Goal: Task Accomplishment & Management: Use online tool/utility

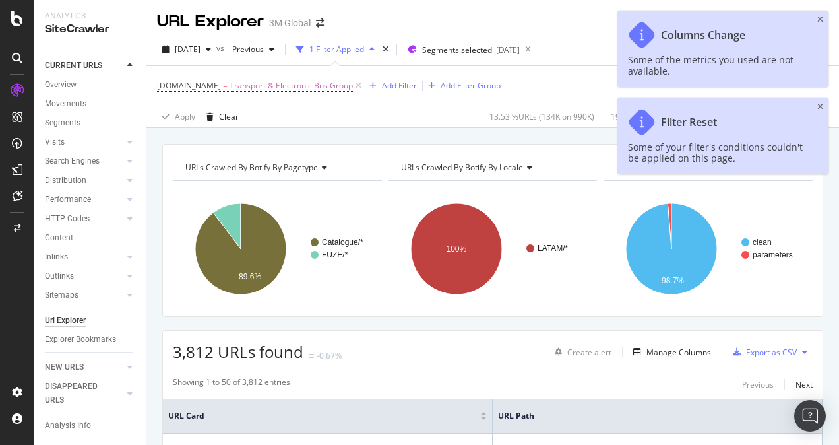
click at [820, 18] on icon "close toast" at bounding box center [820, 20] width 6 height 8
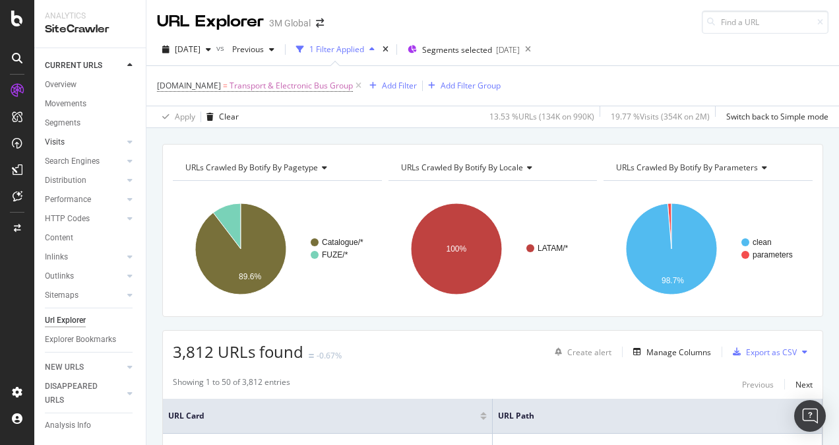
click at [108, 141] on link "Visits" at bounding box center [84, 142] width 78 height 14
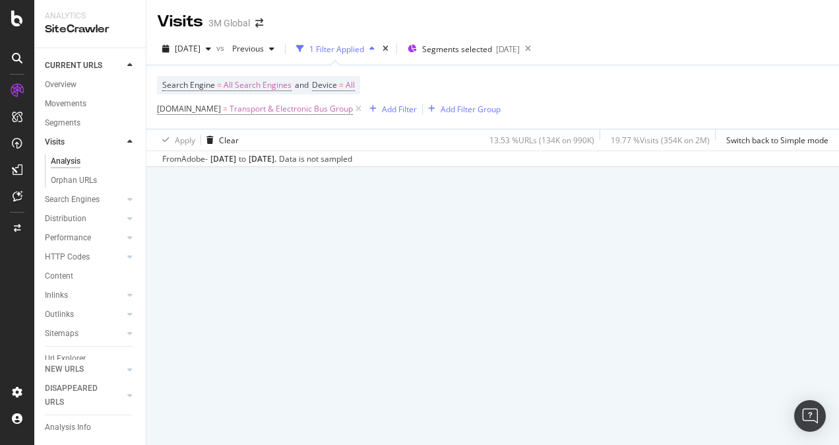
click at [70, 161] on div "Analysis" at bounding box center [66, 161] width 30 height 14
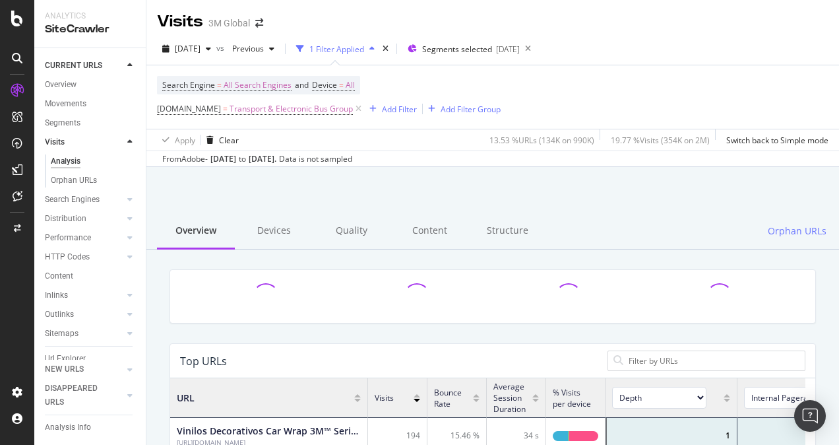
scroll to position [385, 625]
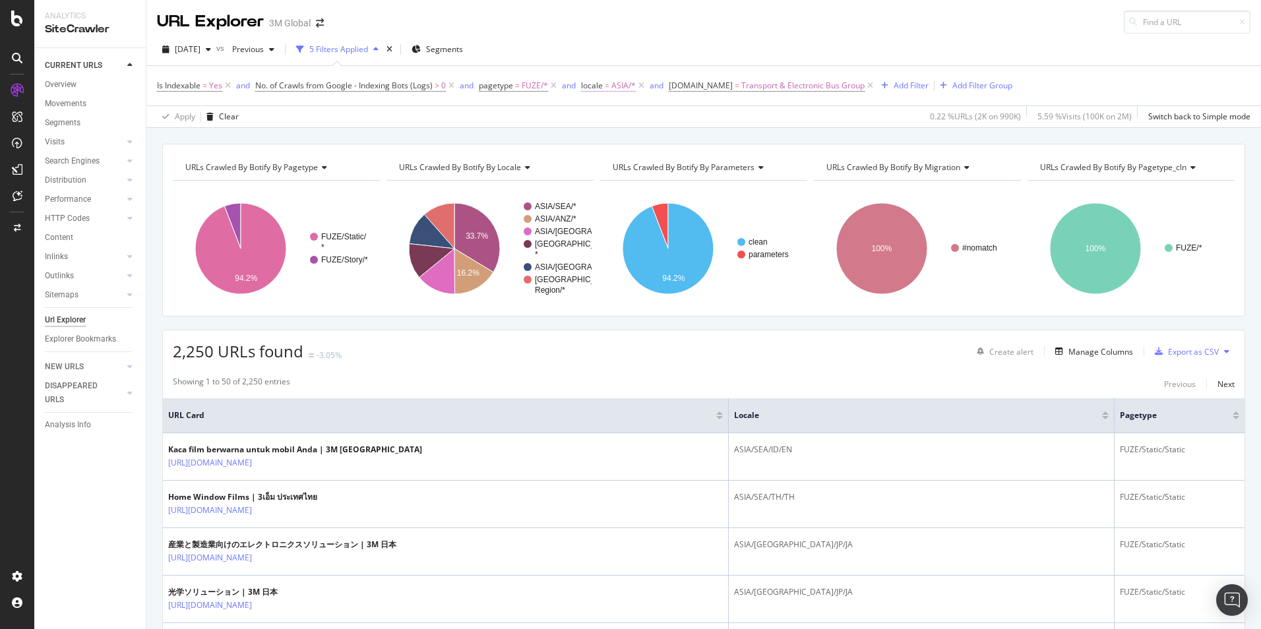
click at [617, 86] on span "ASIA/*" at bounding box center [623, 86] width 24 height 18
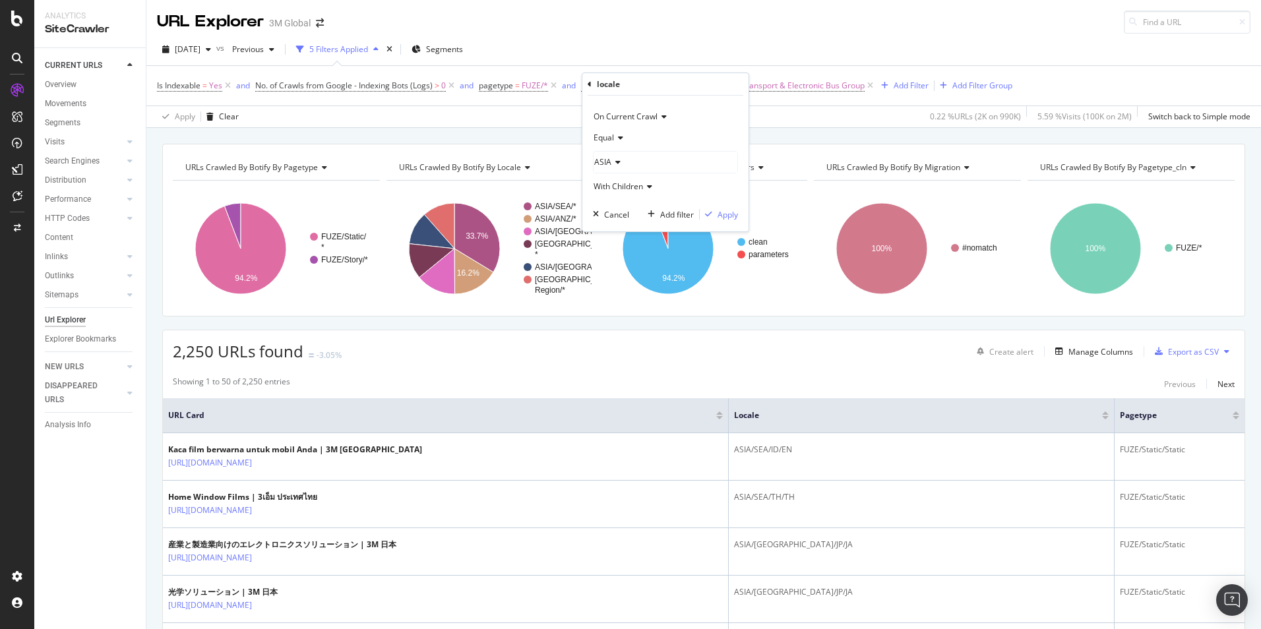
click at [616, 162] on icon at bounding box center [615, 162] width 9 height 8
click at [679, 230] on span "107,644 URLS" at bounding box center [664, 229] width 54 height 11
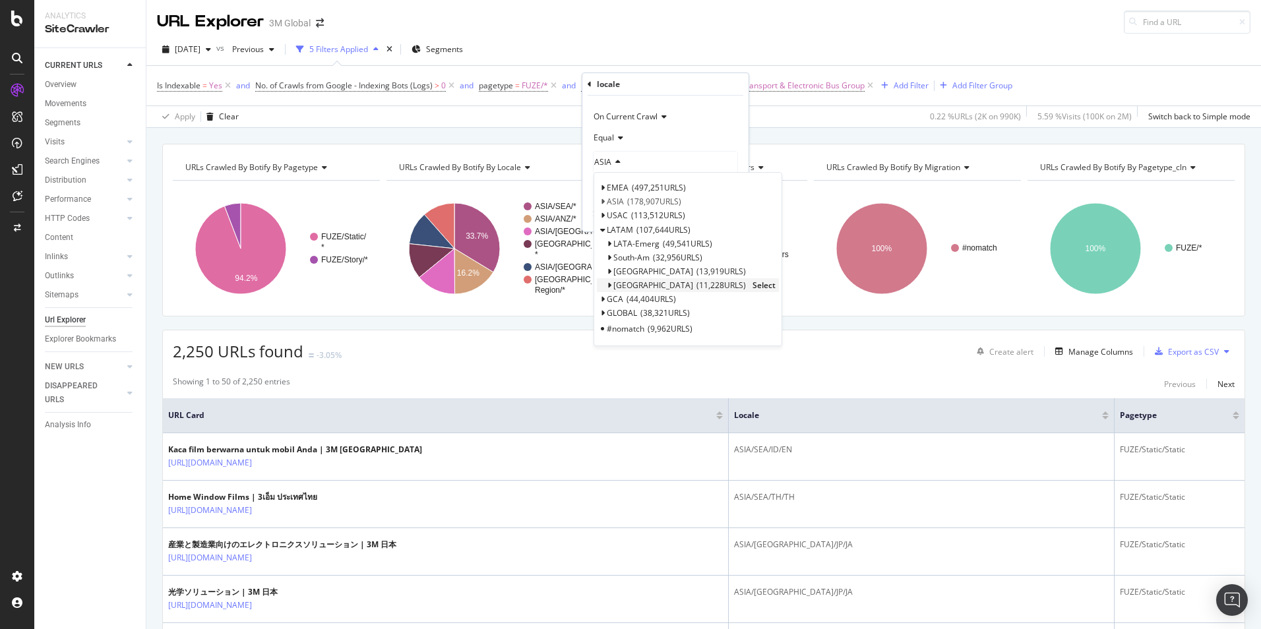
click at [753, 284] on span "Select" at bounding box center [764, 285] width 23 height 11
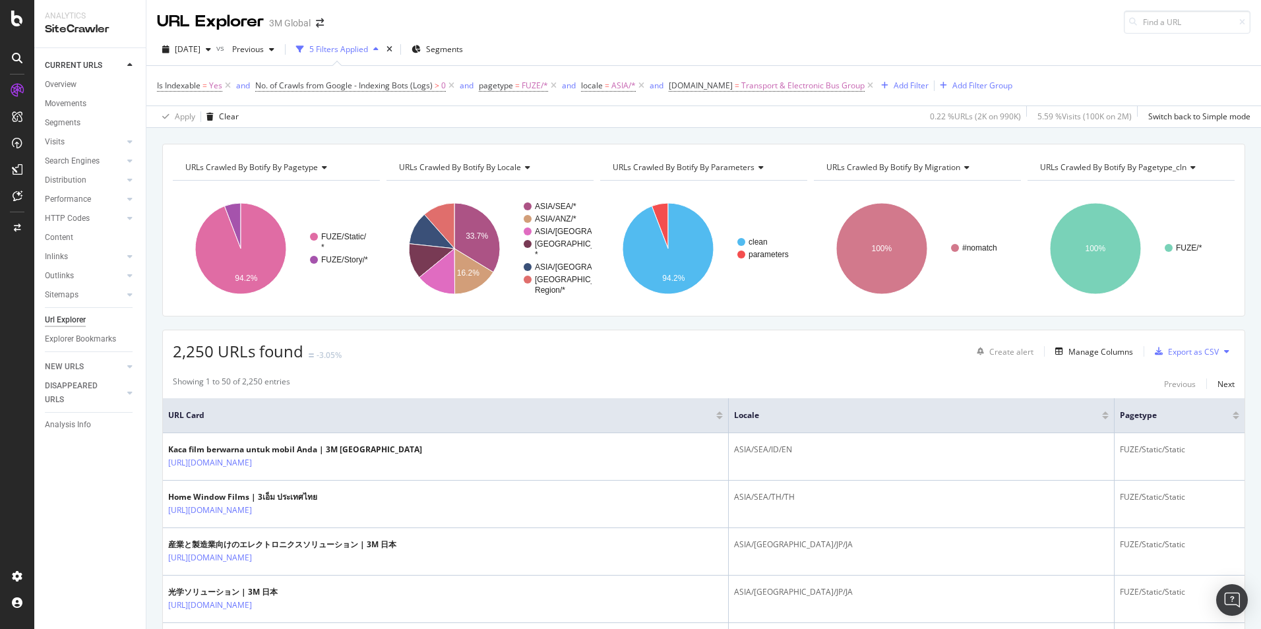
click at [556, 112] on div "Apply Clear 0.22 % URLs ( 2K on 990K ) 5.59 % Visits ( 100K on 2M ) Switch back…" at bounding box center [703, 117] width 1115 height 22
click at [641, 82] on icon at bounding box center [641, 85] width 11 height 13
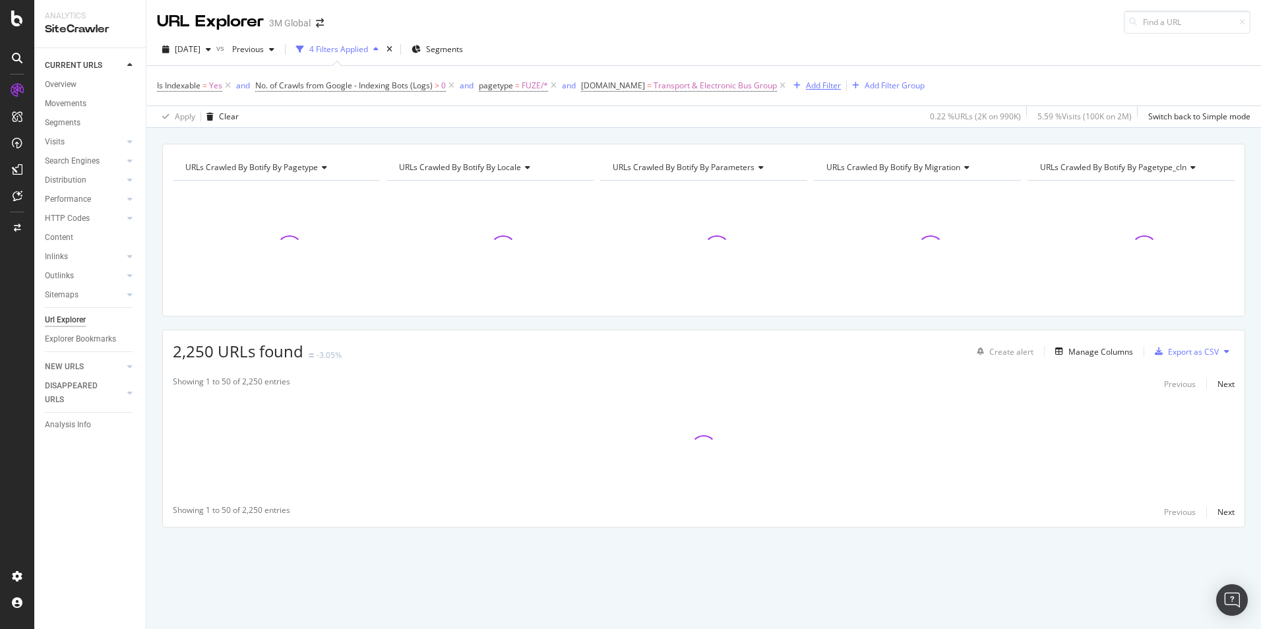
click at [806, 81] on div "Add Filter" at bounding box center [823, 85] width 35 height 11
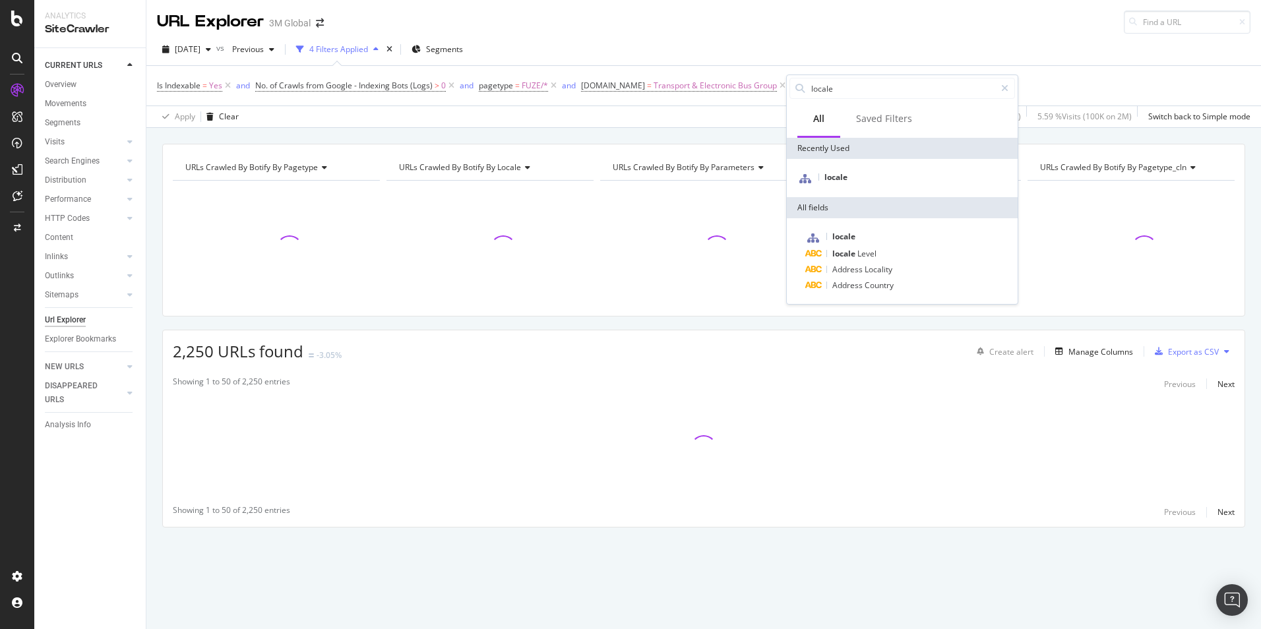
type input "locale"
click at [840, 184] on div "locale" at bounding box center [902, 178] width 231 height 38
click at [840, 183] on div "locale" at bounding box center [903, 178] width 226 height 17
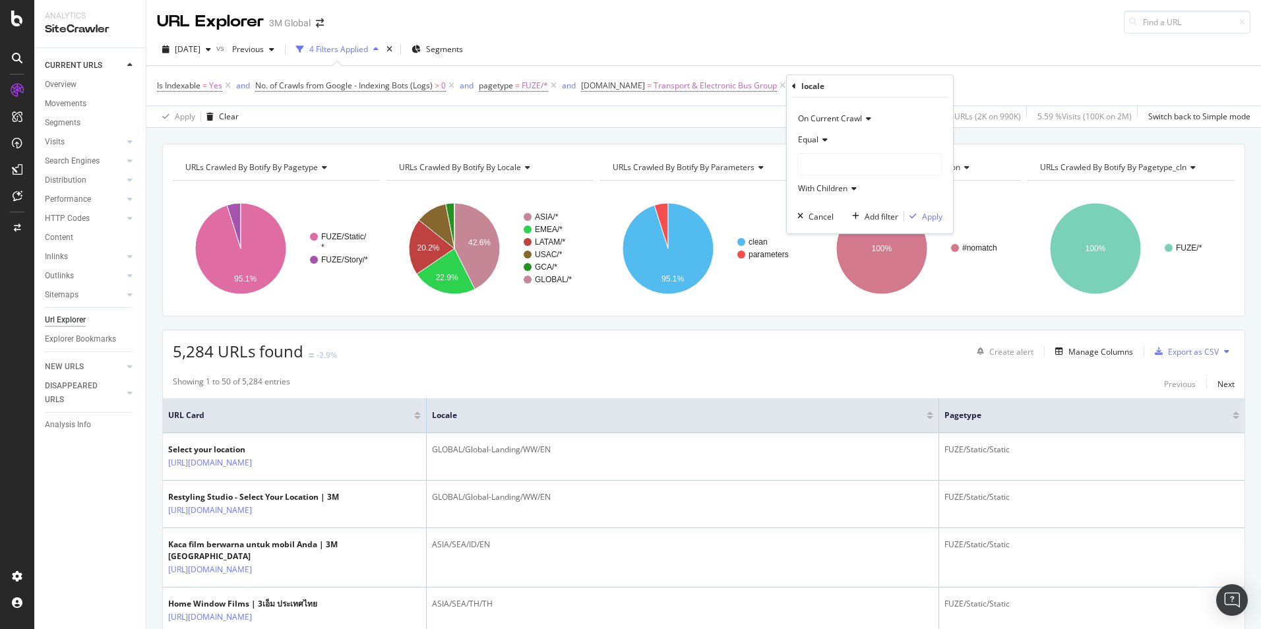
click at [843, 158] on div at bounding box center [870, 164] width 144 height 21
click at [920, 230] on span "Select" at bounding box center [913, 231] width 23 height 11
click at [829, 162] on icon at bounding box center [829, 164] width 9 height 8
click at [804, 231] on div "LATAM 107,644 URLS Select" at bounding box center [871, 232] width 141 height 14
click at [807, 230] on icon at bounding box center [807, 232] width 5 height 8
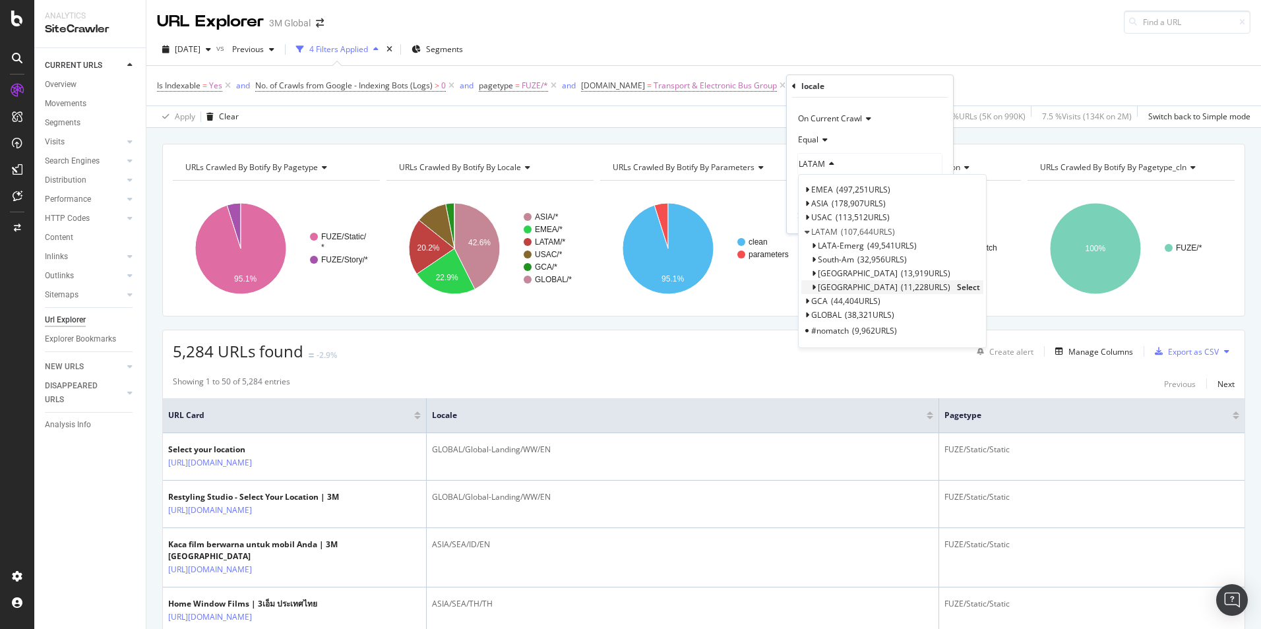
click at [957, 283] on span "Select" at bounding box center [968, 287] width 23 height 11
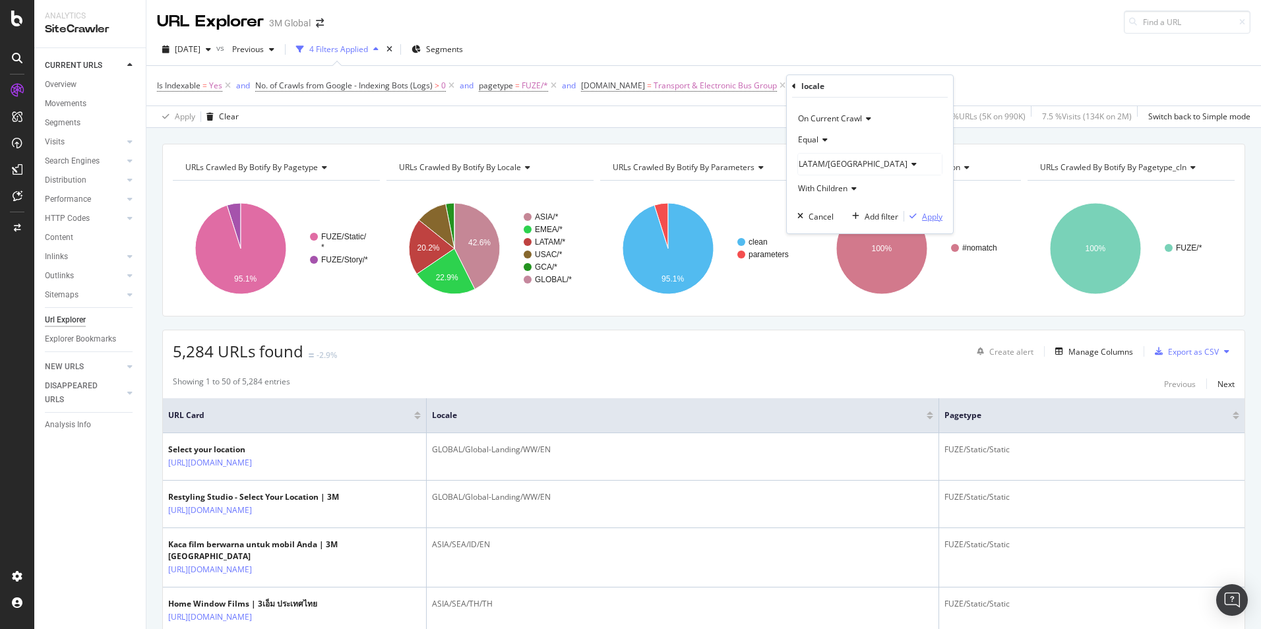
click at [929, 214] on div "Apply" at bounding box center [932, 216] width 20 height 11
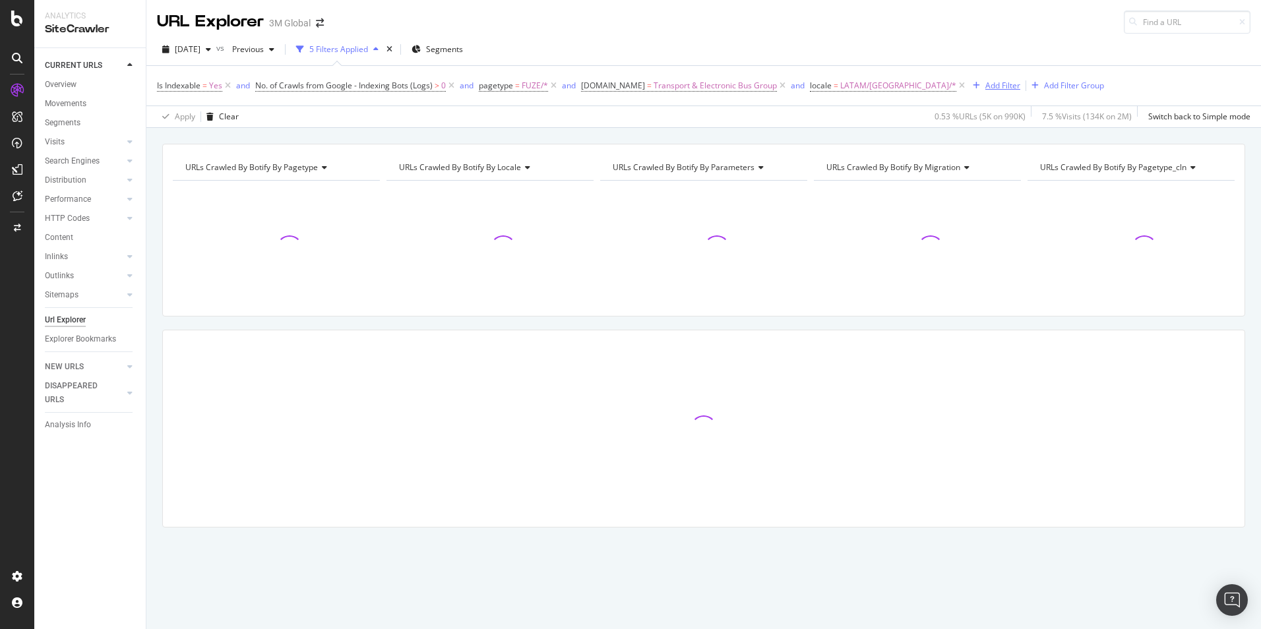
click at [986, 82] on div "Add Filter" at bounding box center [1003, 85] width 35 height 11
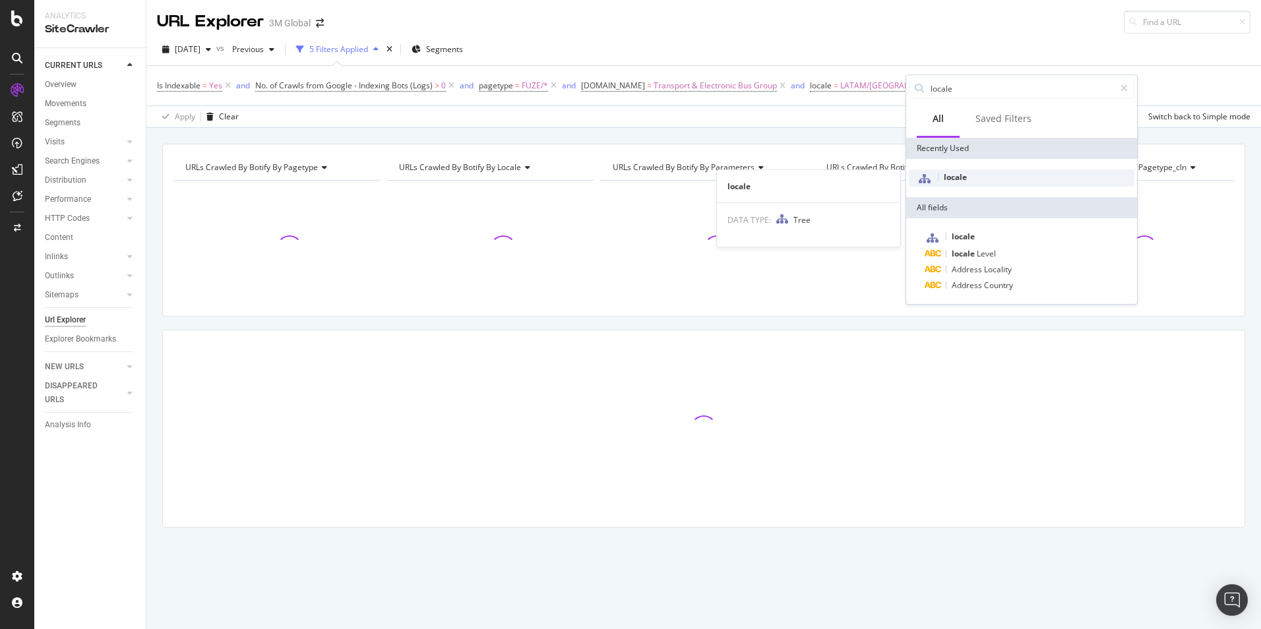
click at [960, 178] on span "locale" at bounding box center [955, 177] width 23 height 11
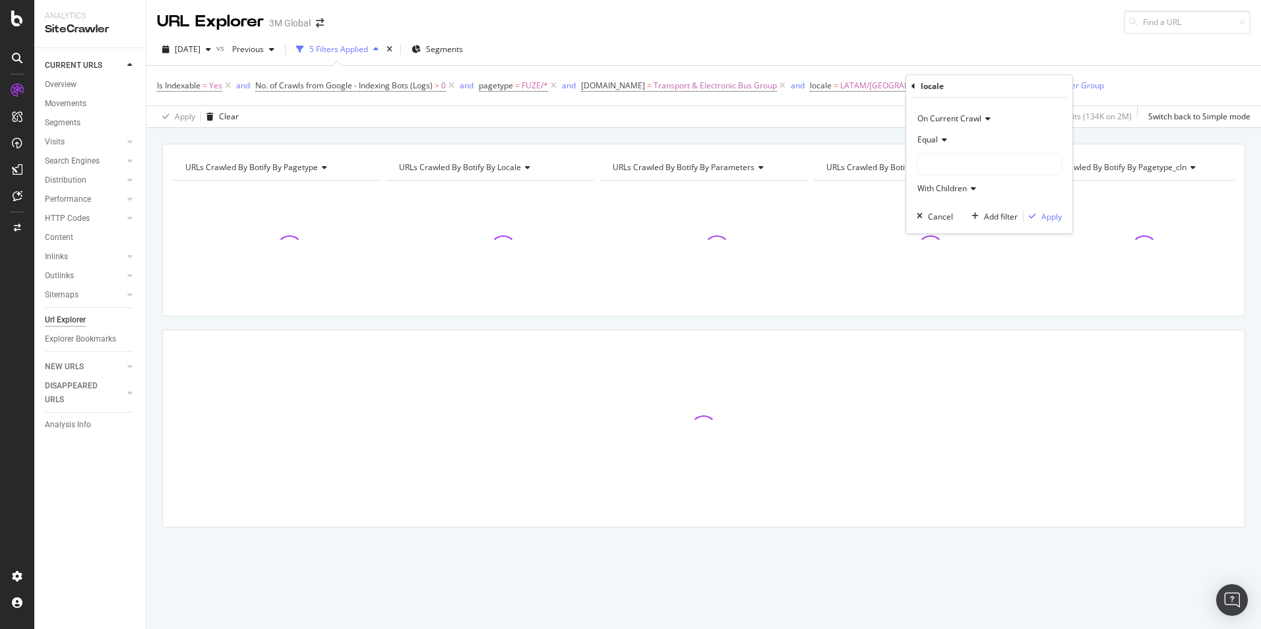
click at [962, 165] on div at bounding box center [990, 164] width 144 height 21
click at [1029, 229] on span "Select" at bounding box center [1032, 231] width 23 height 11
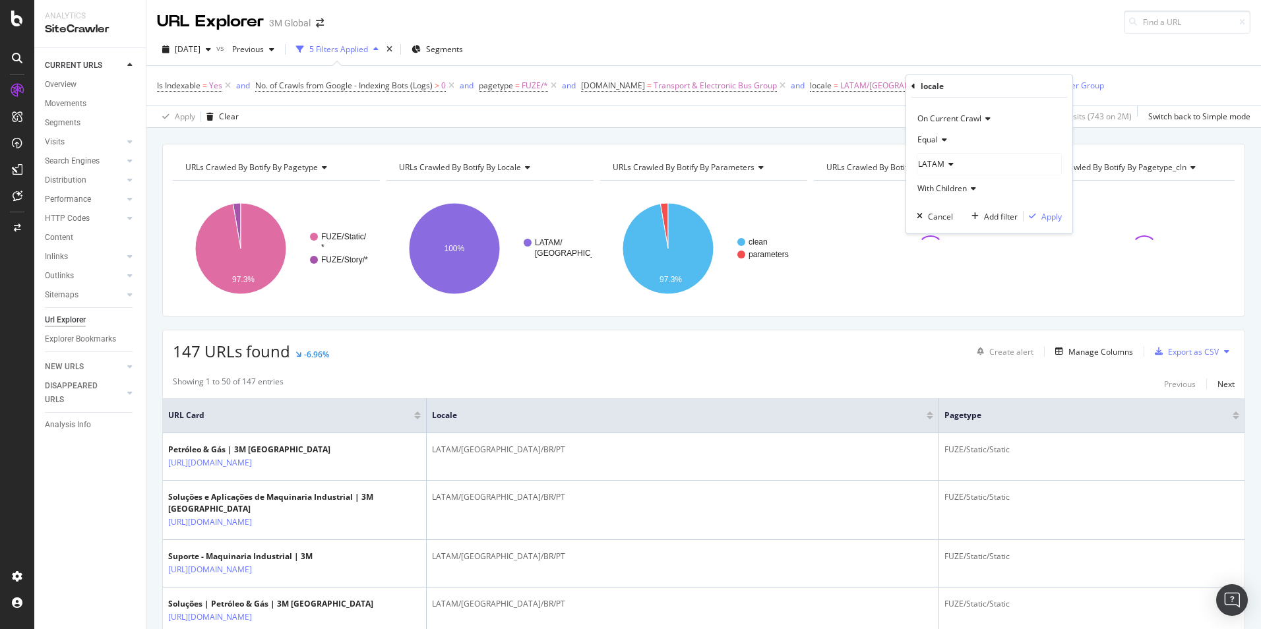
click at [936, 163] on span "LATAM" at bounding box center [931, 163] width 26 height 11
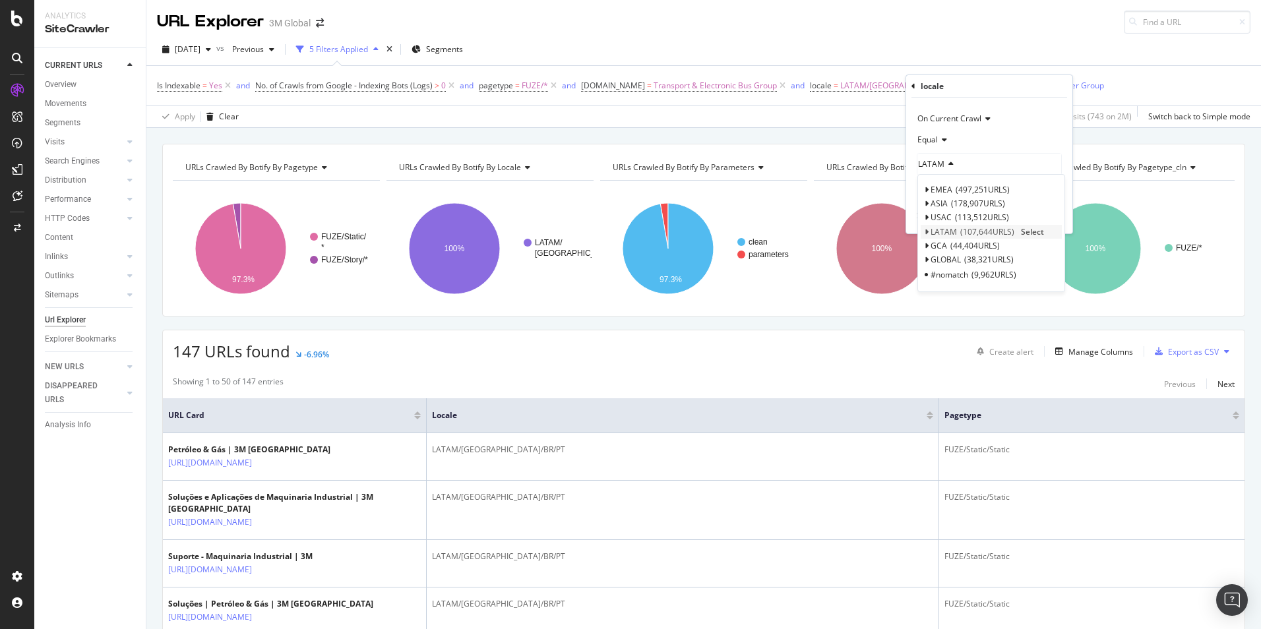
click at [925, 230] on icon at bounding box center [926, 232] width 5 height 8
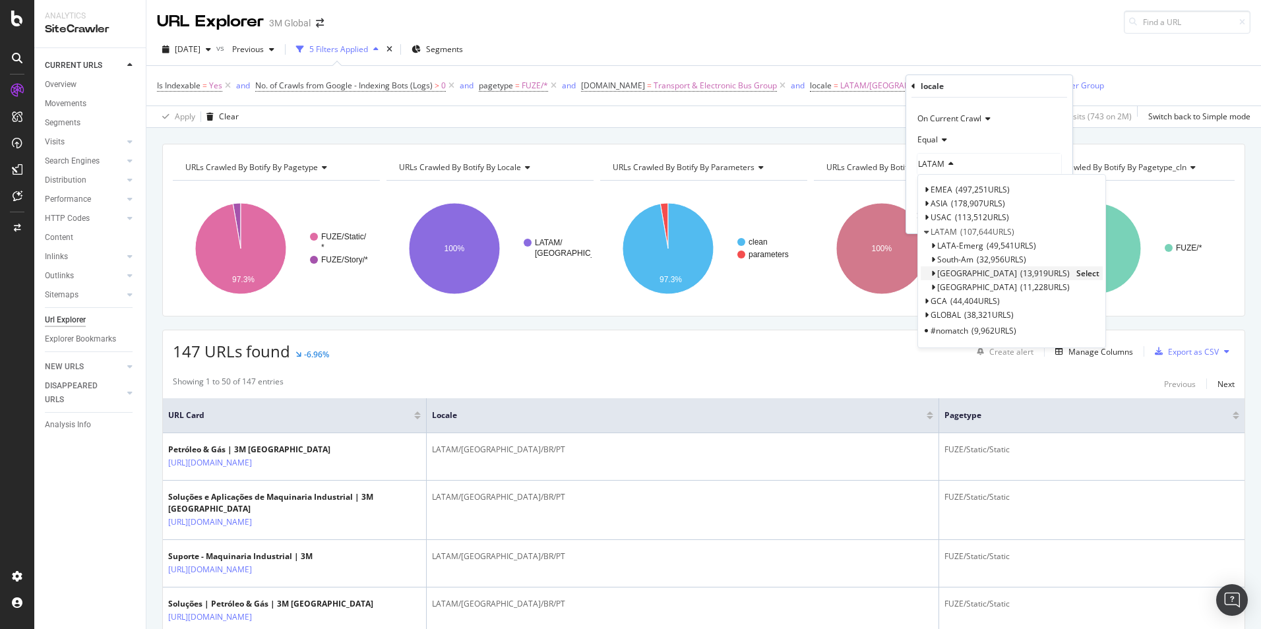
click at [1077, 272] on span "Select" at bounding box center [1088, 273] width 23 height 11
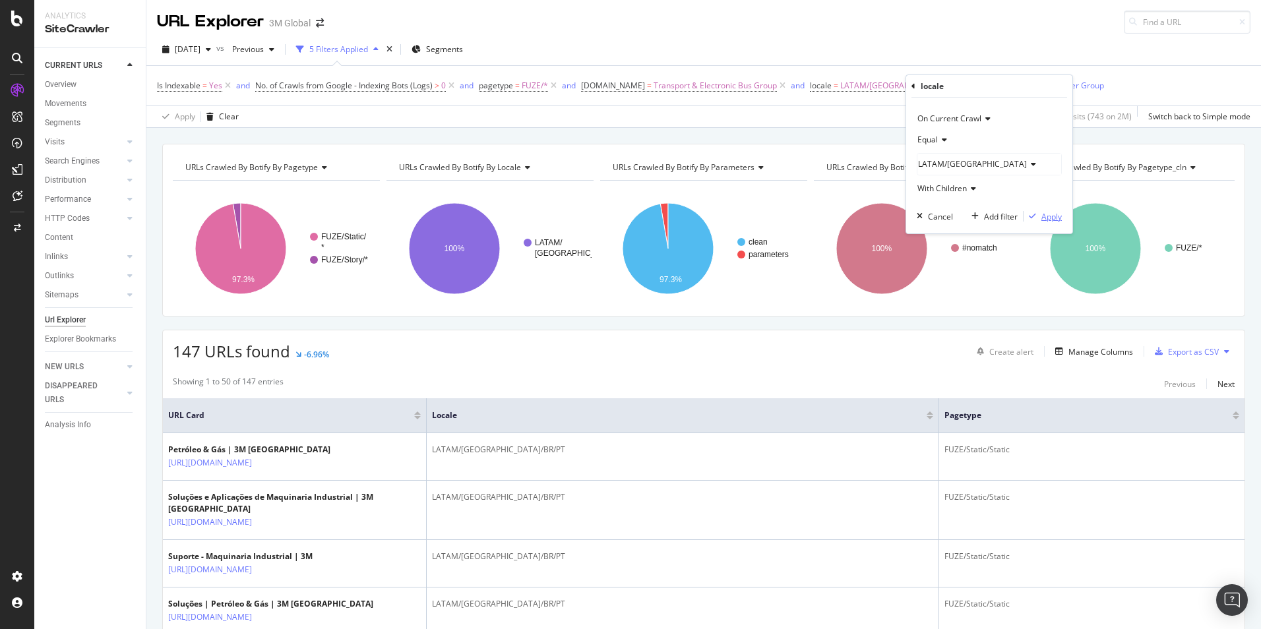
click at [1055, 212] on div "Apply" at bounding box center [1052, 216] width 20 height 11
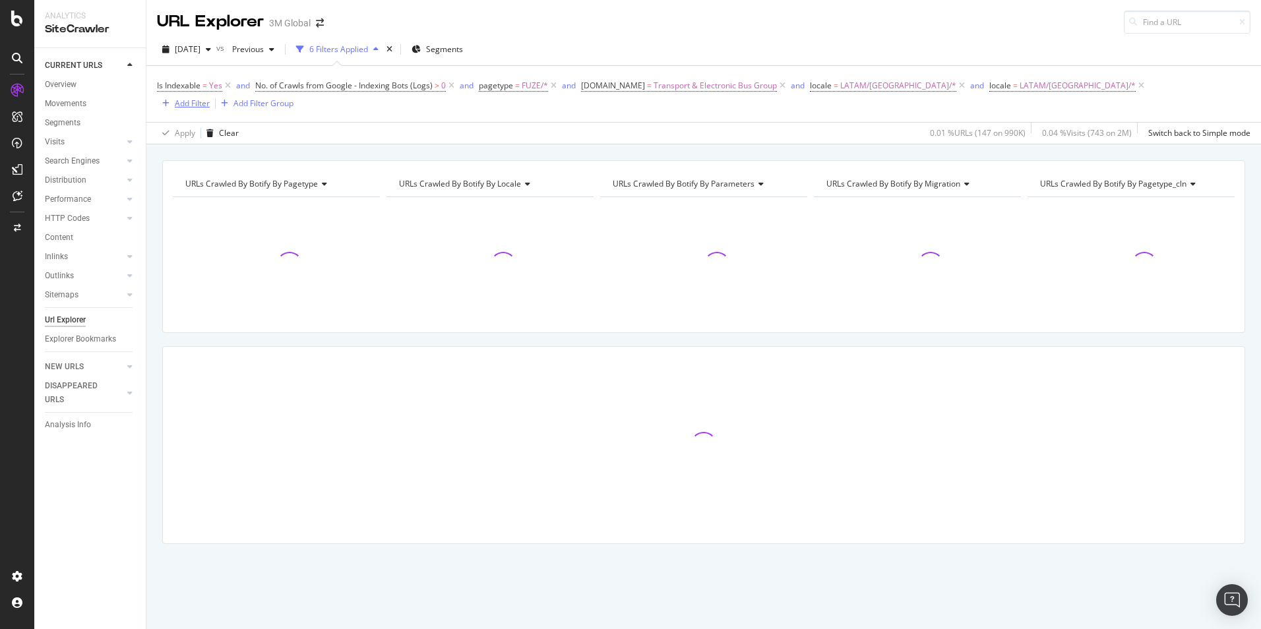
click at [210, 98] on div "Add Filter" at bounding box center [192, 103] width 35 height 11
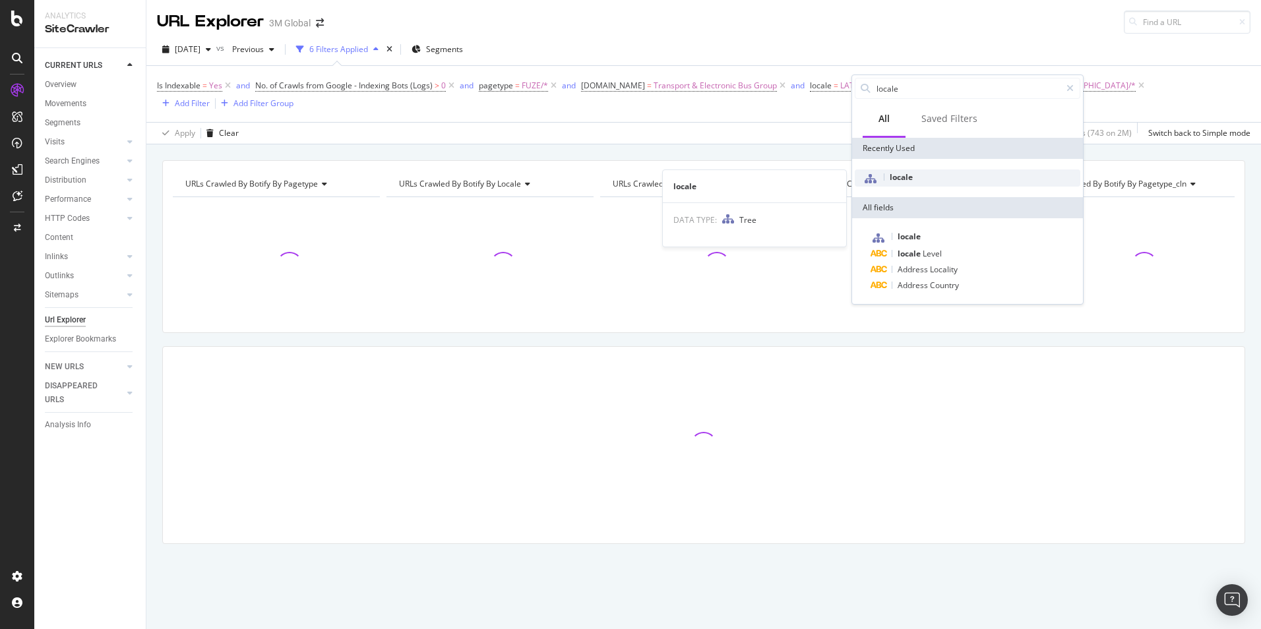
click at [902, 175] on span "locale" at bounding box center [901, 177] width 23 height 11
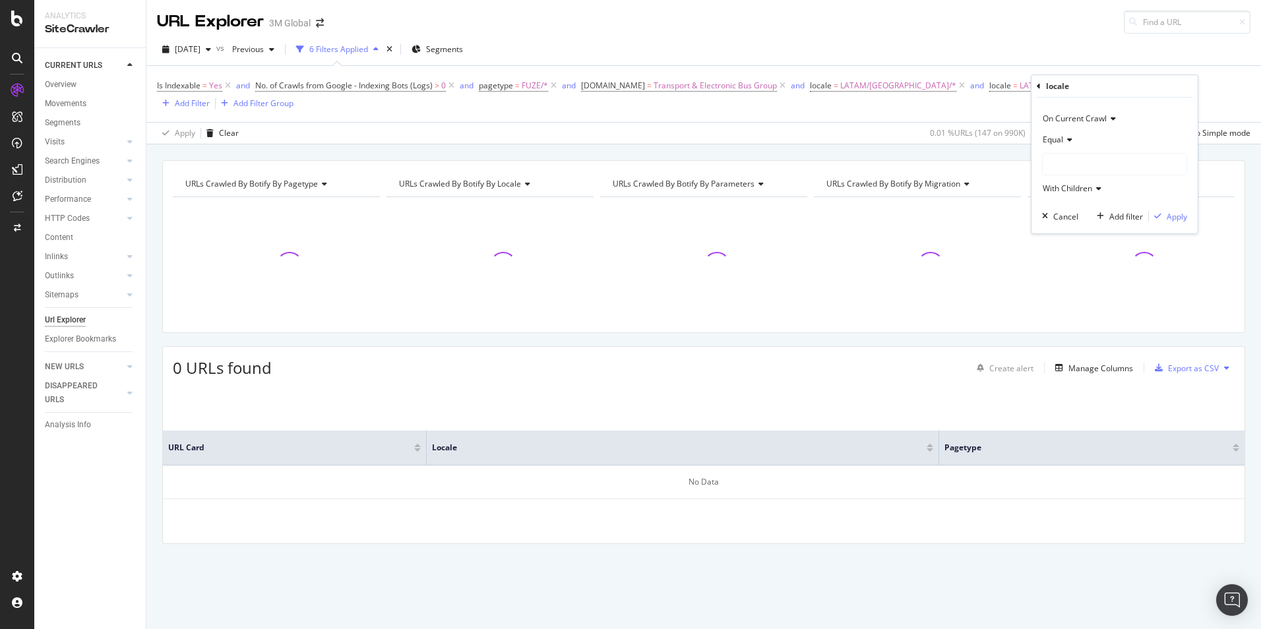
click at [1073, 158] on div at bounding box center [1115, 164] width 144 height 21
click at [1050, 230] on icon at bounding box center [1052, 232] width 5 height 8
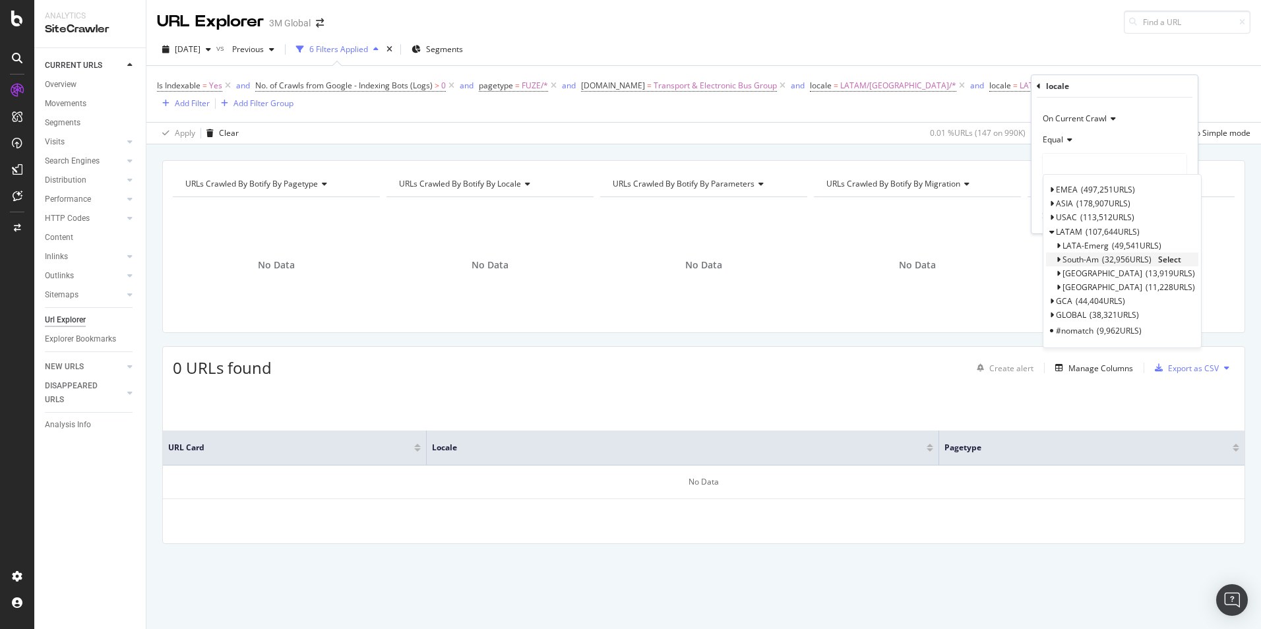
click at [1166, 257] on span "Select" at bounding box center [1169, 259] width 23 height 11
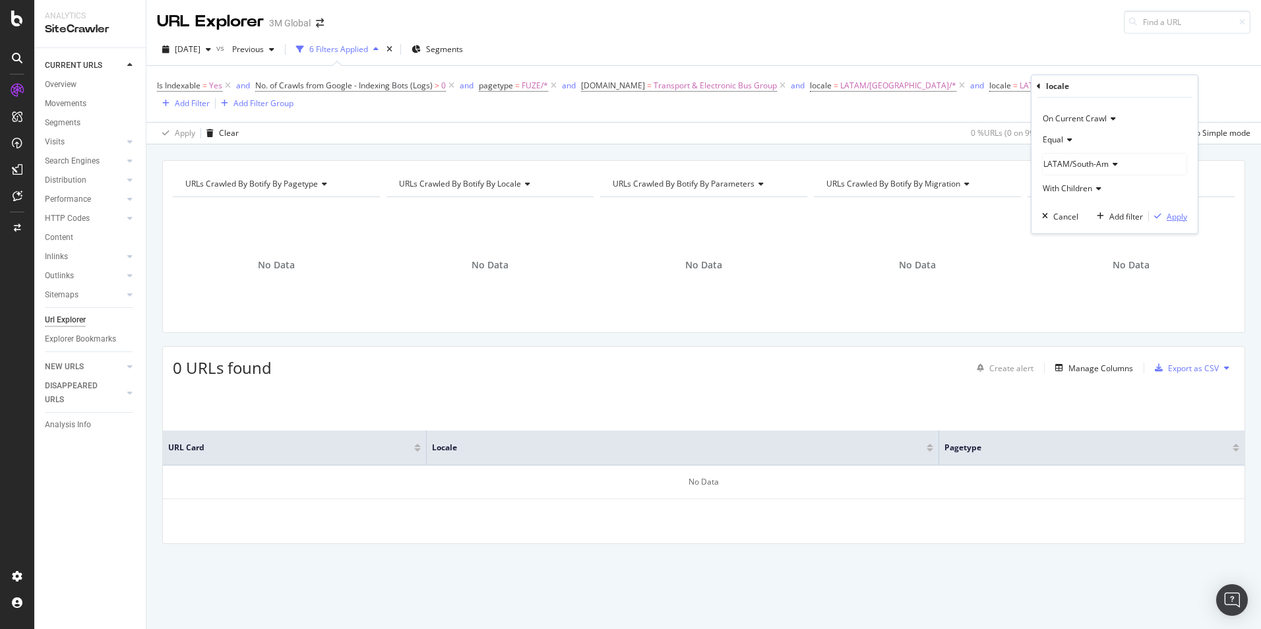
click at [1176, 218] on div "Apply" at bounding box center [1177, 216] width 20 height 11
click at [879, 84] on span "LATAM/[GEOGRAPHIC_DATA]/*" at bounding box center [898, 86] width 116 height 18
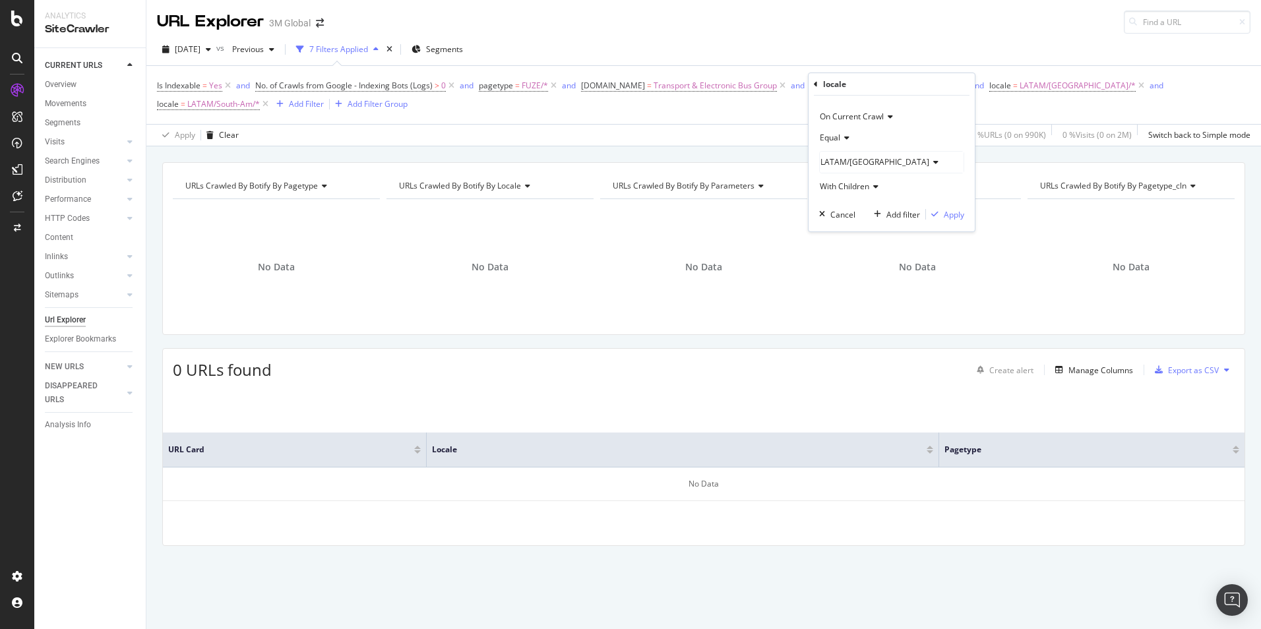
click at [856, 159] on span "LATAM/Brazil" at bounding box center [875, 161] width 109 height 11
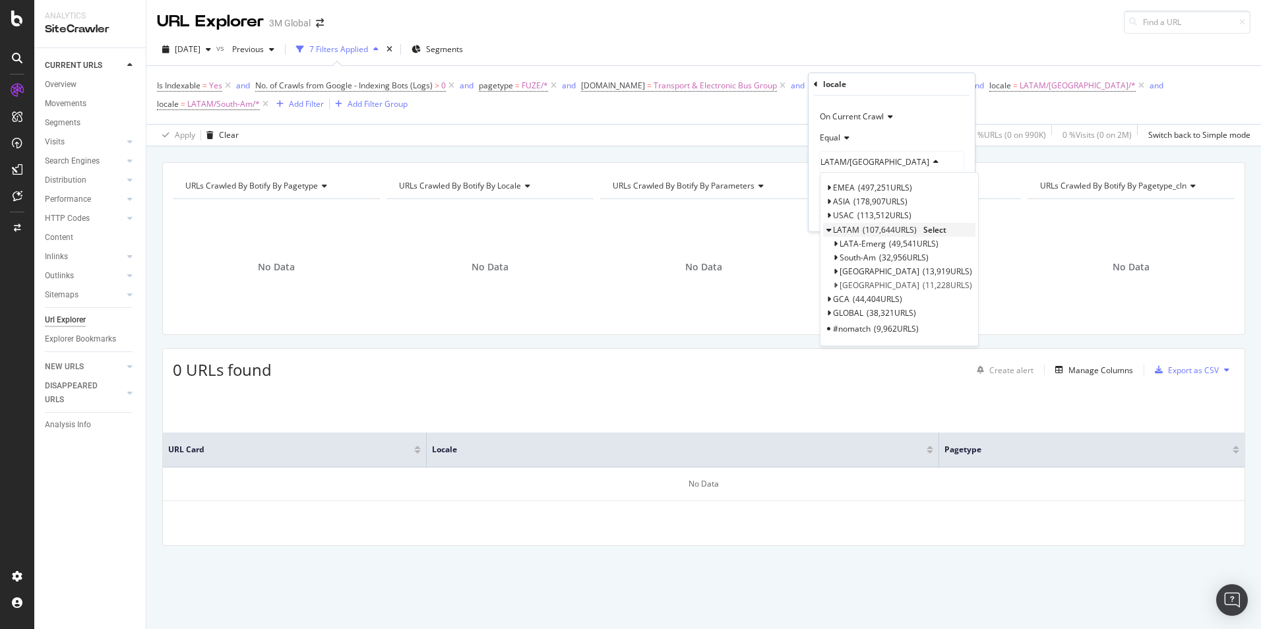
click at [858, 230] on span "LATAM" at bounding box center [846, 229] width 26 height 11
click at [932, 229] on span "Select" at bounding box center [935, 229] width 23 height 11
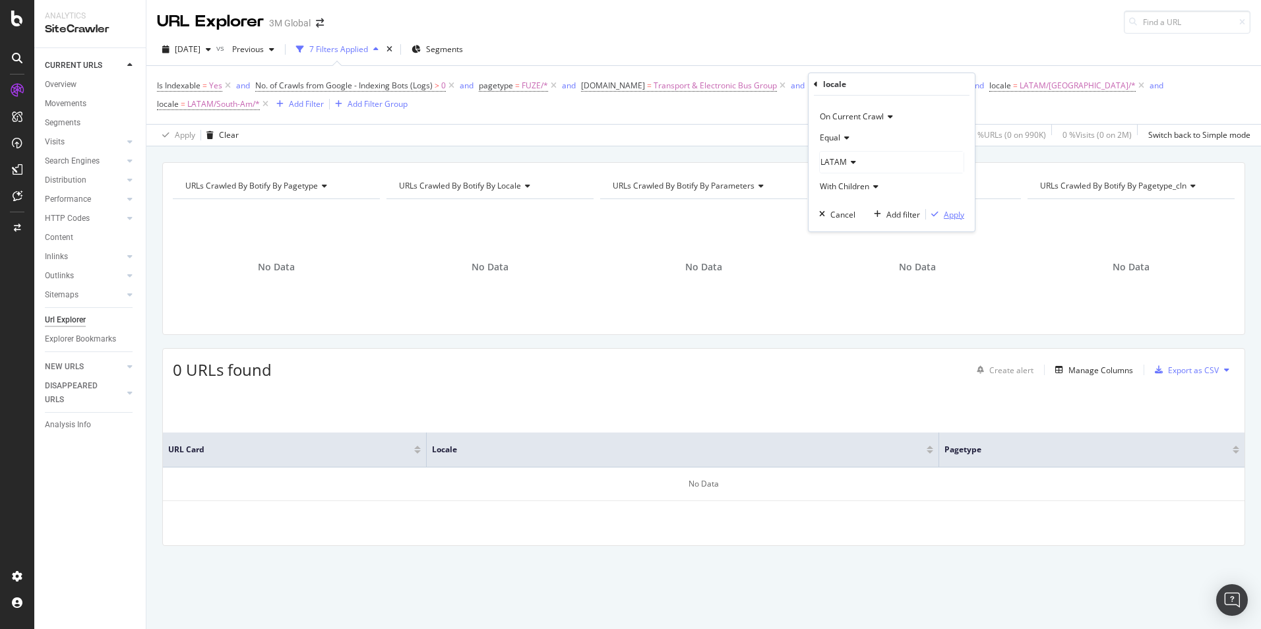
click at [956, 216] on div "Apply" at bounding box center [954, 214] width 20 height 11
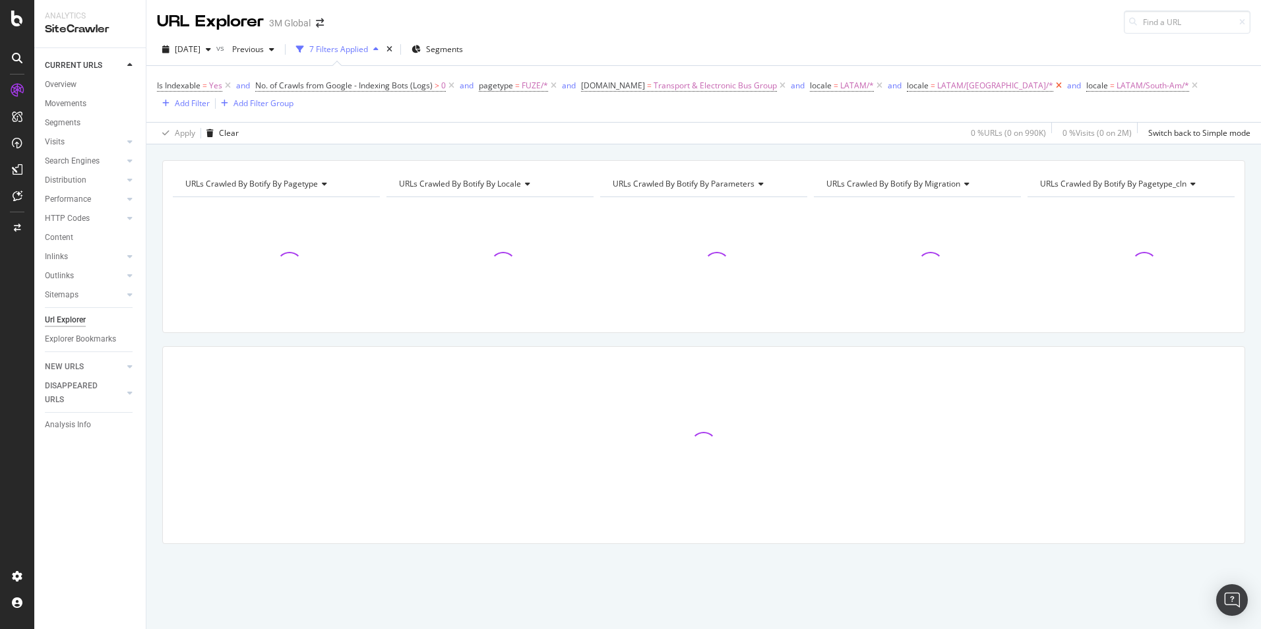
click at [1053, 84] on icon at bounding box center [1058, 85] width 11 height 13
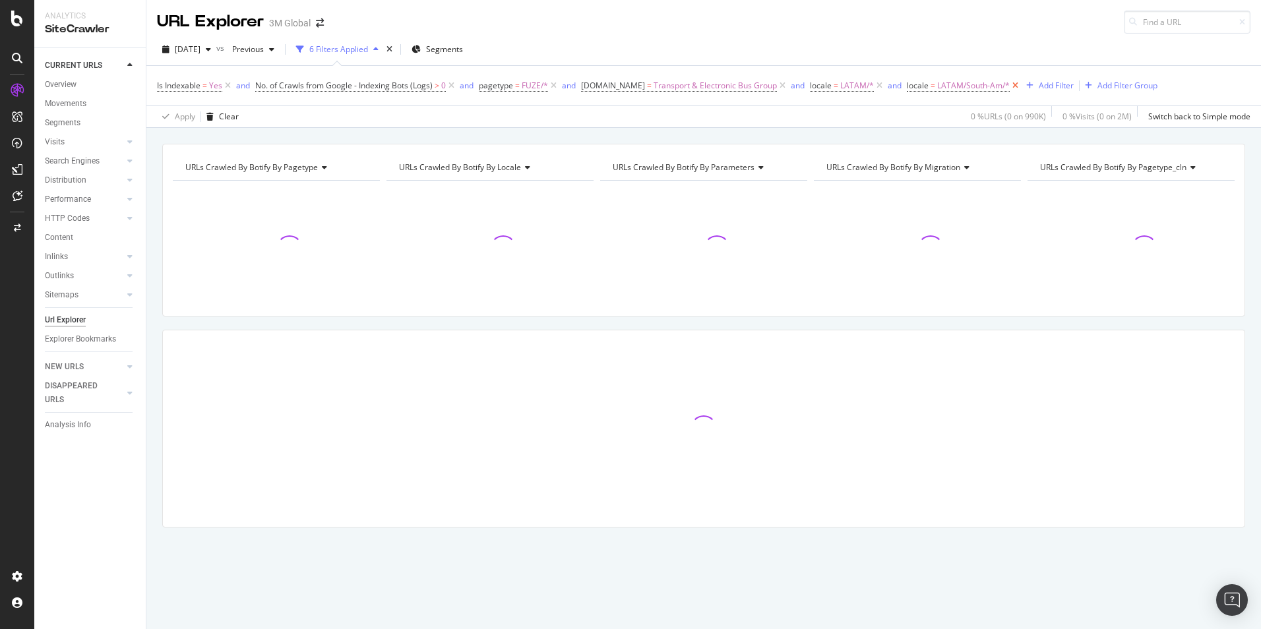
click at [1012, 87] on icon at bounding box center [1015, 85] width 11 height 13
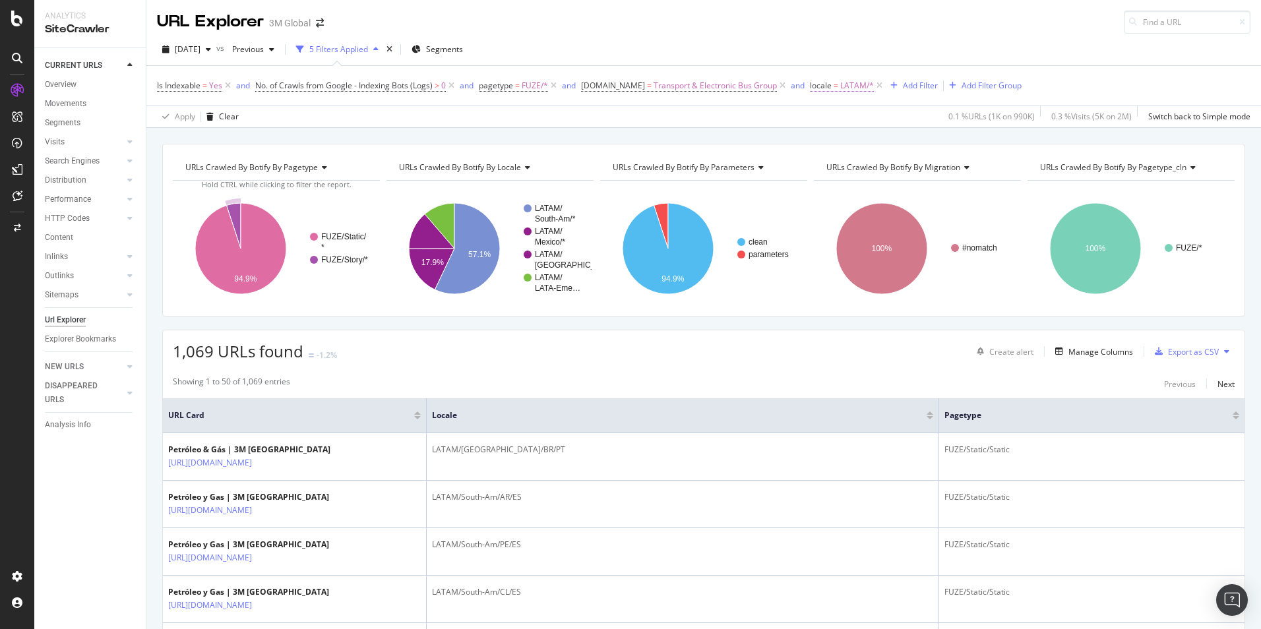
click at [846, 85] on span "LATAM/*" at bounding box center [857, 86] width 34 height 18
click at [833, 162] on span "LATAM" at bounding box center [834, 161] width 26 height 11
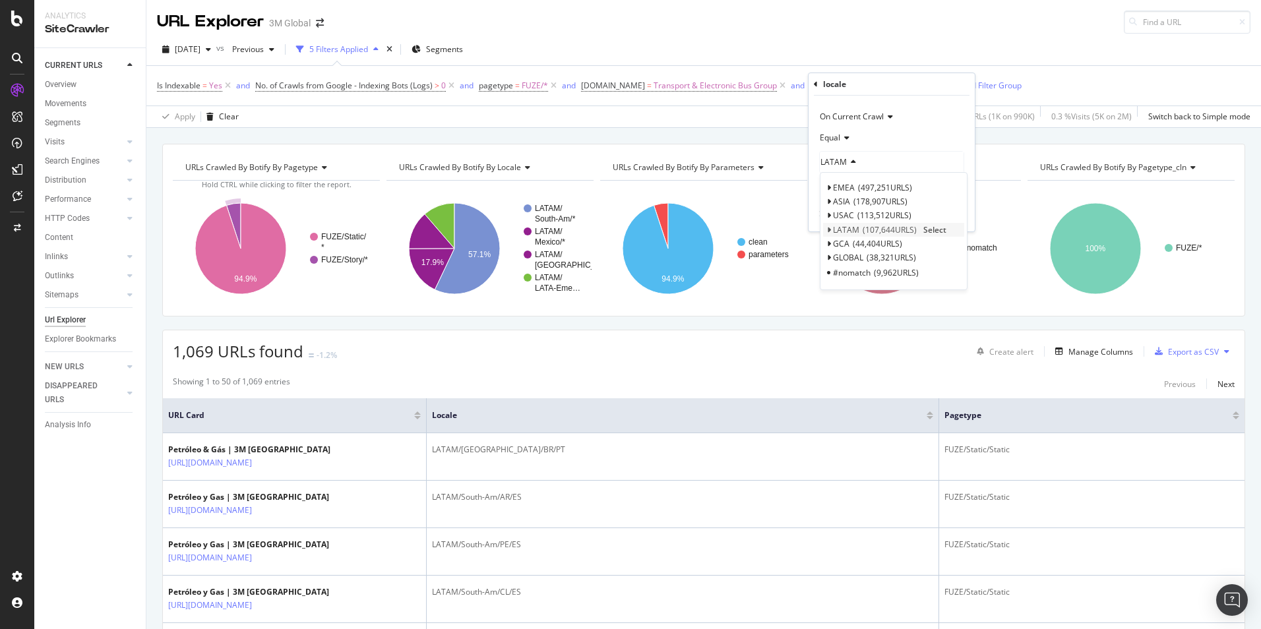
click at [827, 231] on icon at bounding box center [829, 230] width 5 height 8
click at [945, 256] on span "Select" at bounding box center [946, 257] width 23 height 11
click at [889, 215] on div "Add filter" at bounding box center [904, 214] width 34 height 11
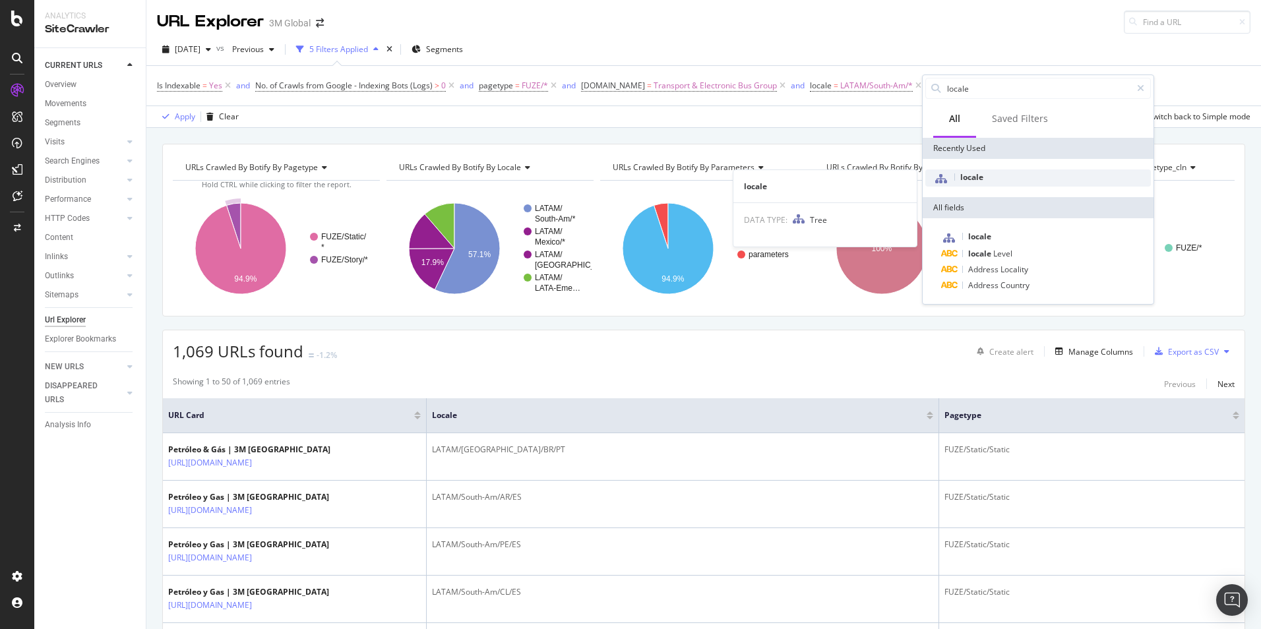
click at [990, 178] on div "locale" at bounding box center [1038, 178] width 226 height 17
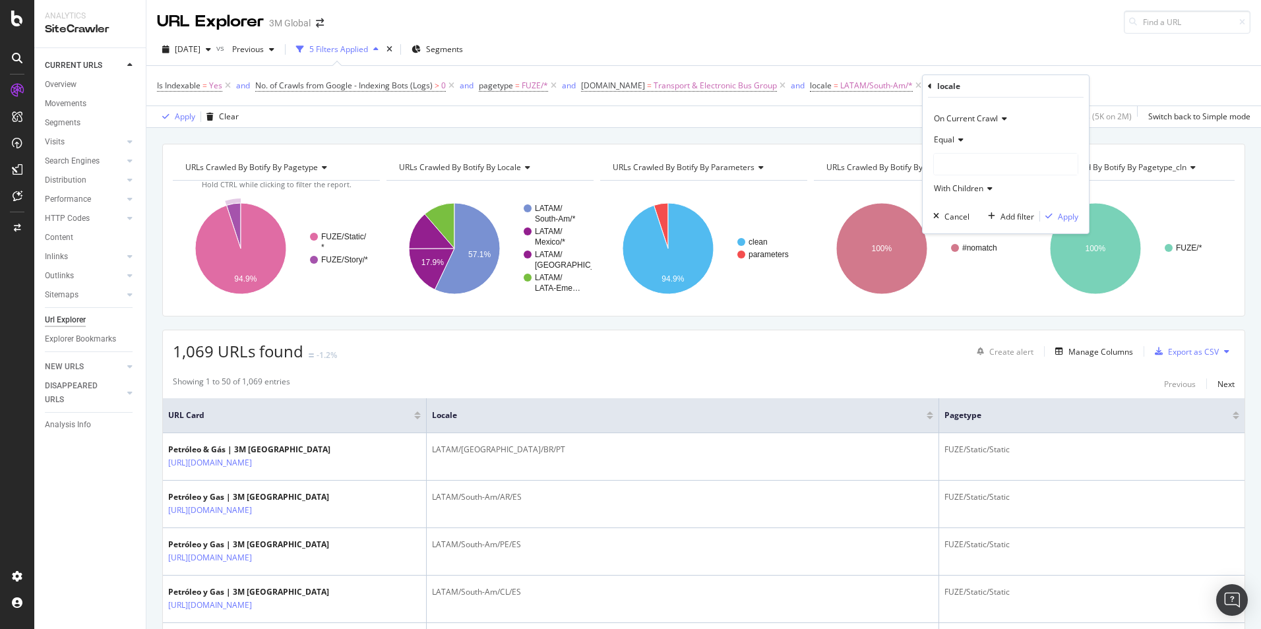
click at [985, 164] on div at bounding box center [1006, 164] width 144 height 21
click at [941, 231] on icon at bounding box center [943, 232] width 5 height 8
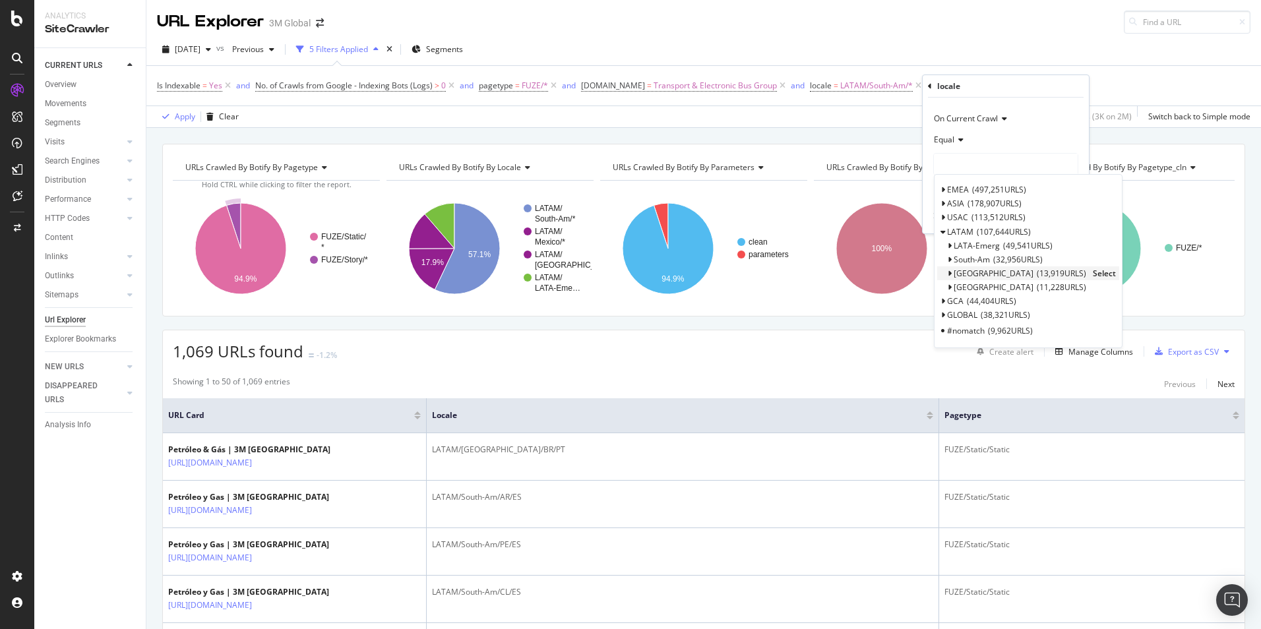
click at [1093, 271] on span "Select" at bounding box center [1104, 273] width 23 height 11
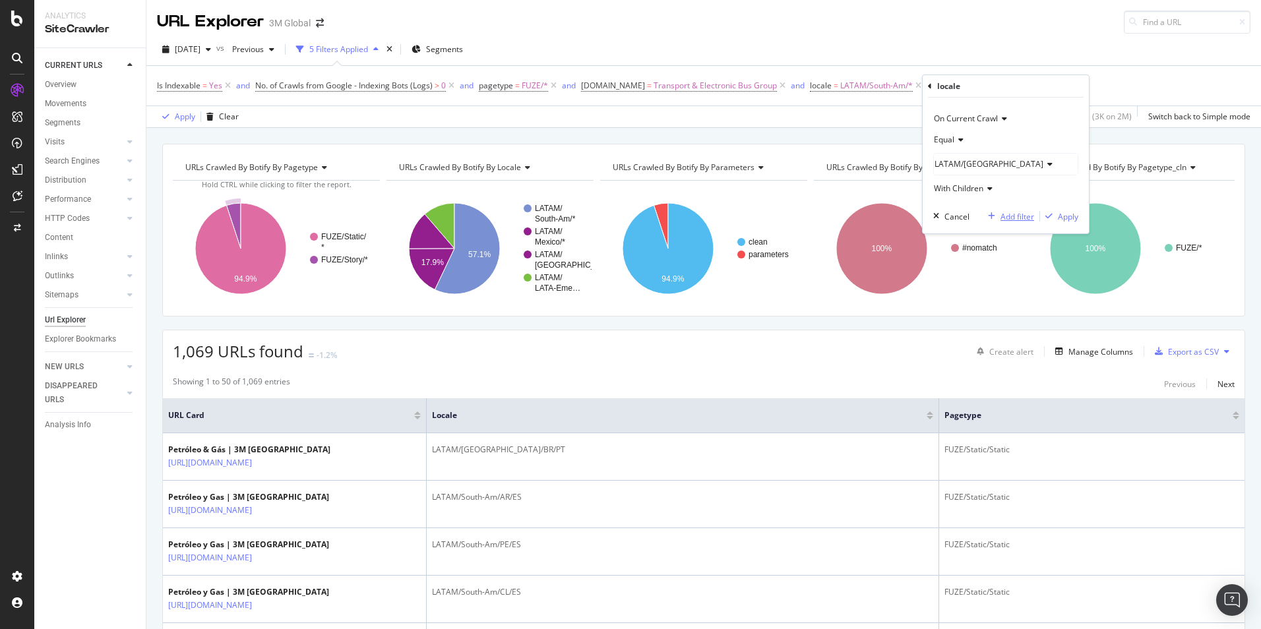
click at [1020, 216] on div "Add filter" at bounding box center [1018, 216] width 34 height 11
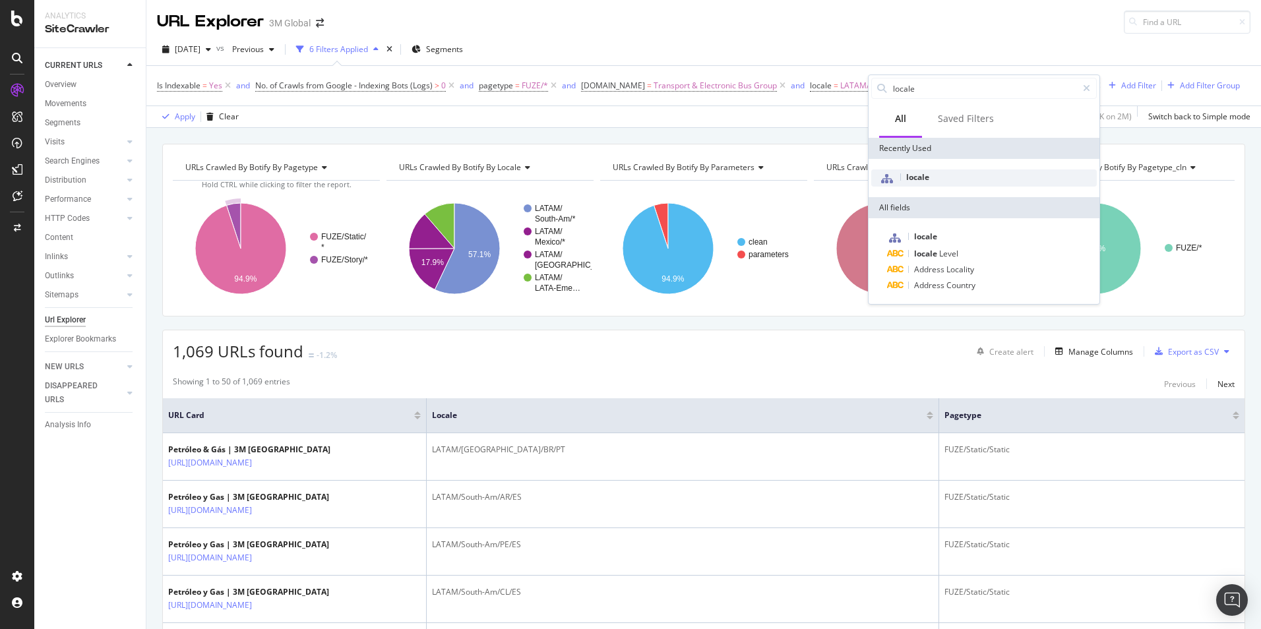
click at [947, 170] on div "locale" at bounding box center [984, 178] width 226 height 17
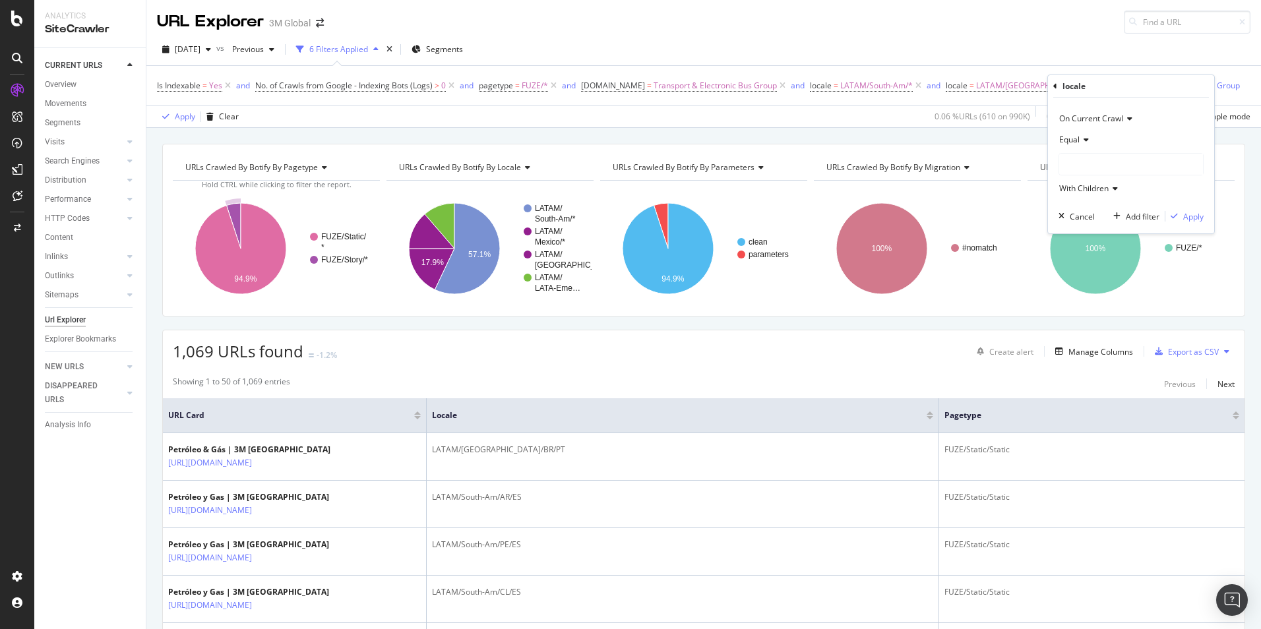
click at [1092, 154] on div at bounding box center [1131, 164] width 144 height 21
click at [1069, 229] on icon at bounding box center [1068, 232] width 5 height 8
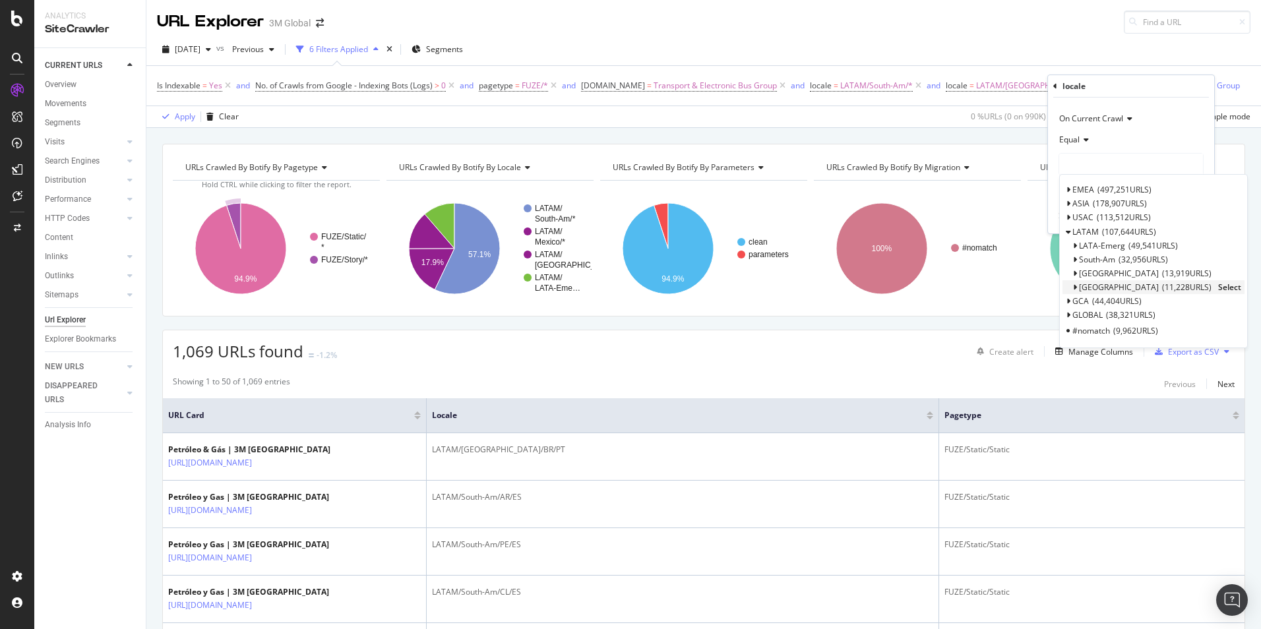
click at [1218, 284] on span "Select" at bounding box center [1229, 287] width 23 height 11
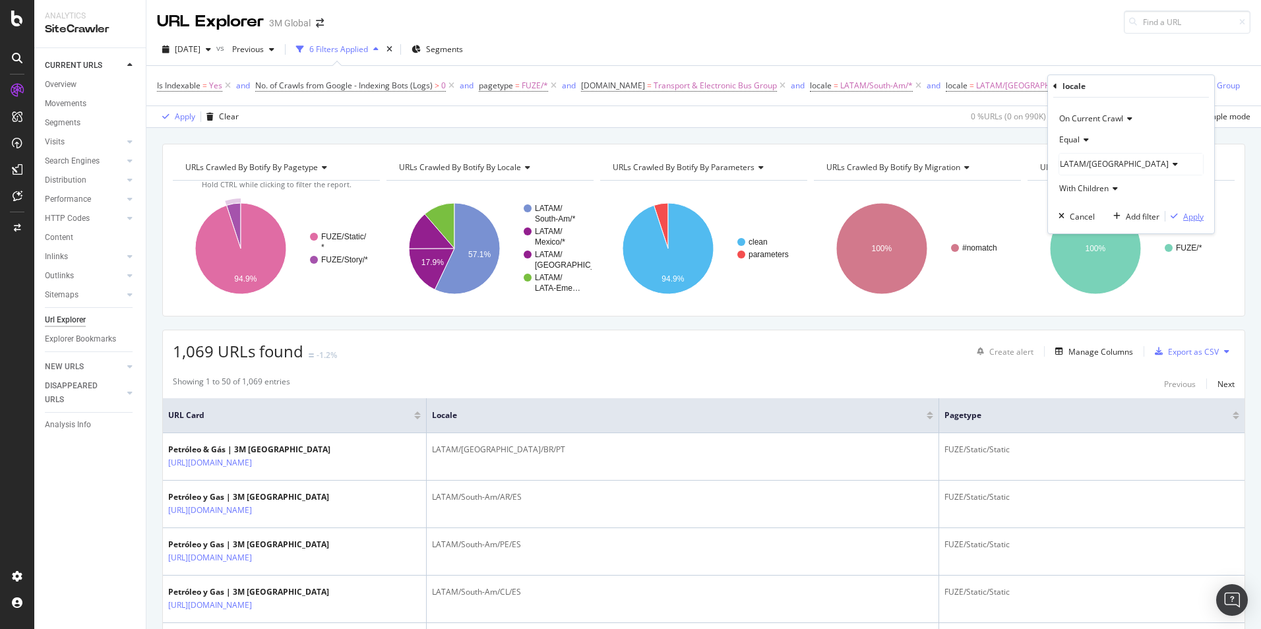
click at [1197, 216] on div "Apply" at bounding box center [1193, 216] width 20 height 11
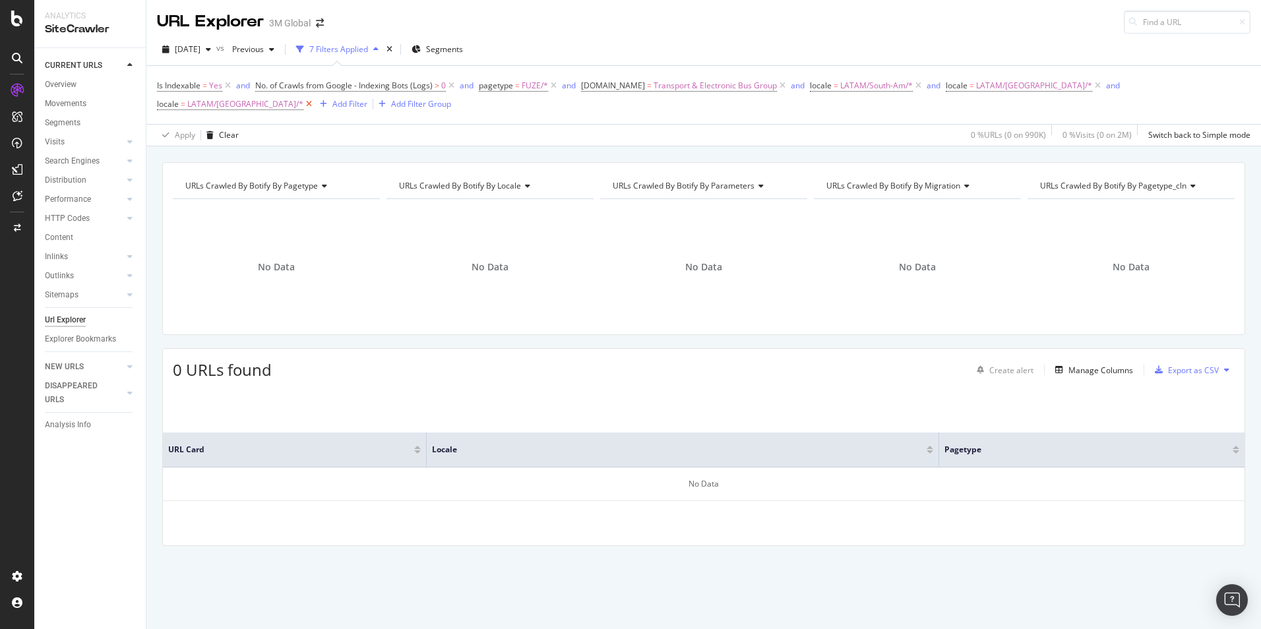
click at [315, 98] on icon at bounding box center [308, 104] width 11 height 13
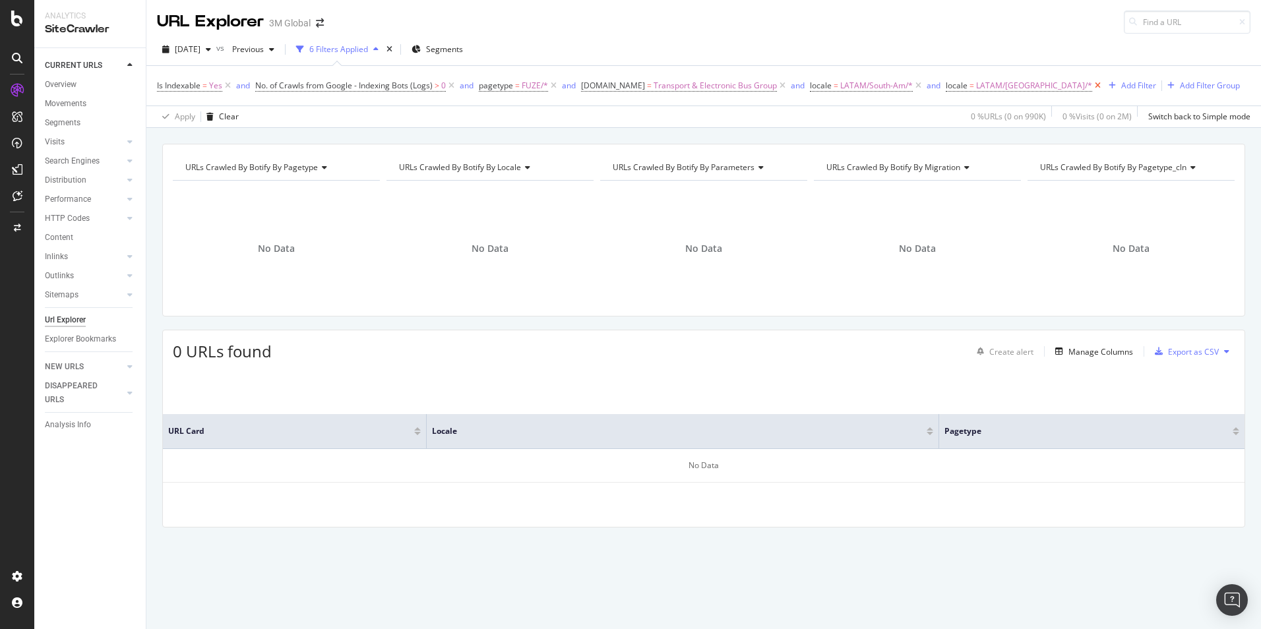
click at [1092, 84] on icon at bounding box center [1097, 85] width 11 height 13
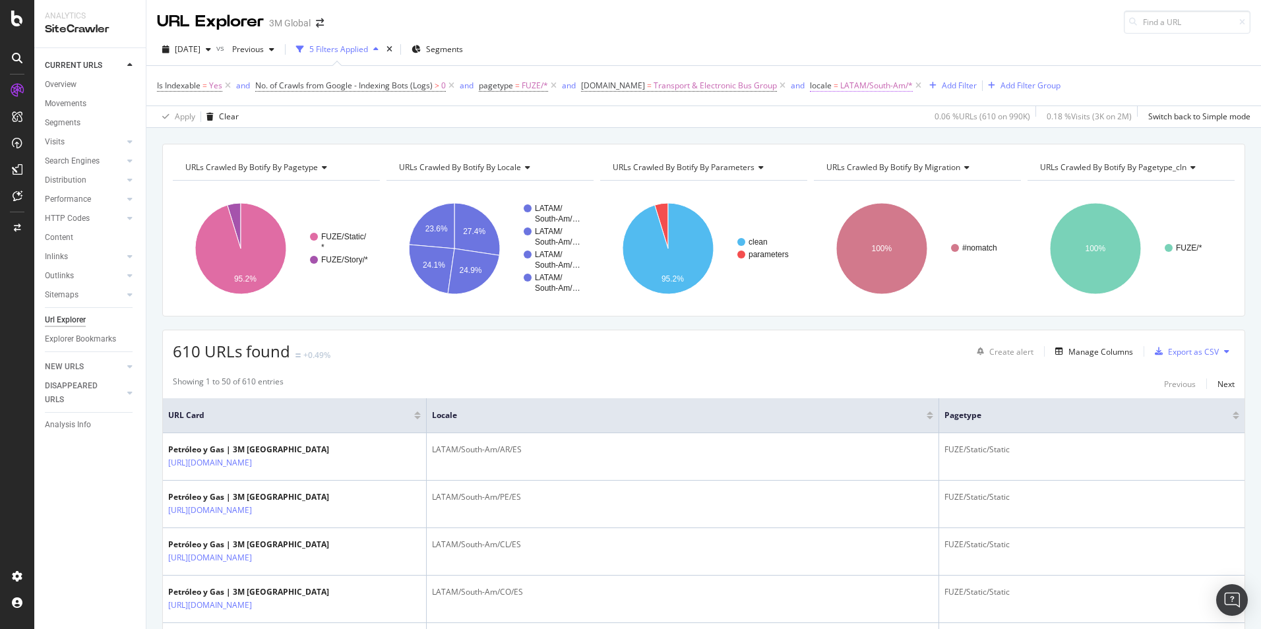
click at [886, 81] on span "LATAM/South-Am/*" at bounding box center [876, 86] width 73 height 18
click at [865, 166] on span "LATAM/South-Am" at bounding box center [853, 161] width 65 height 11
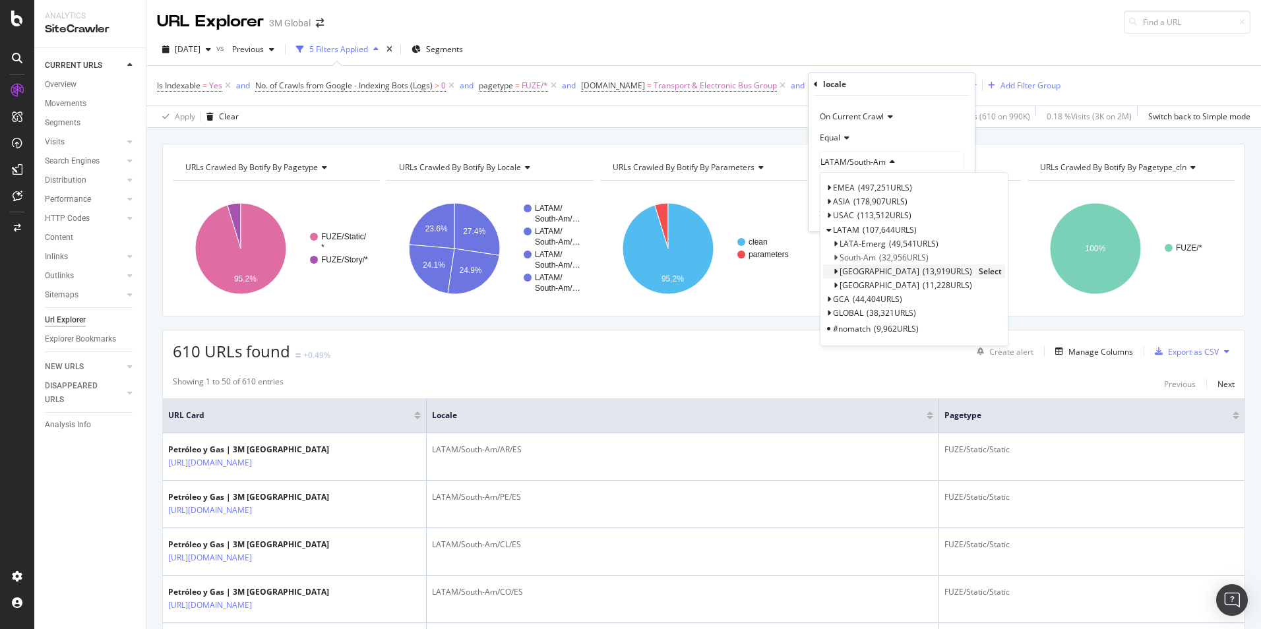
click at [979, 269] on span "Select" at bounding box center [990, 271] width 23 height 11
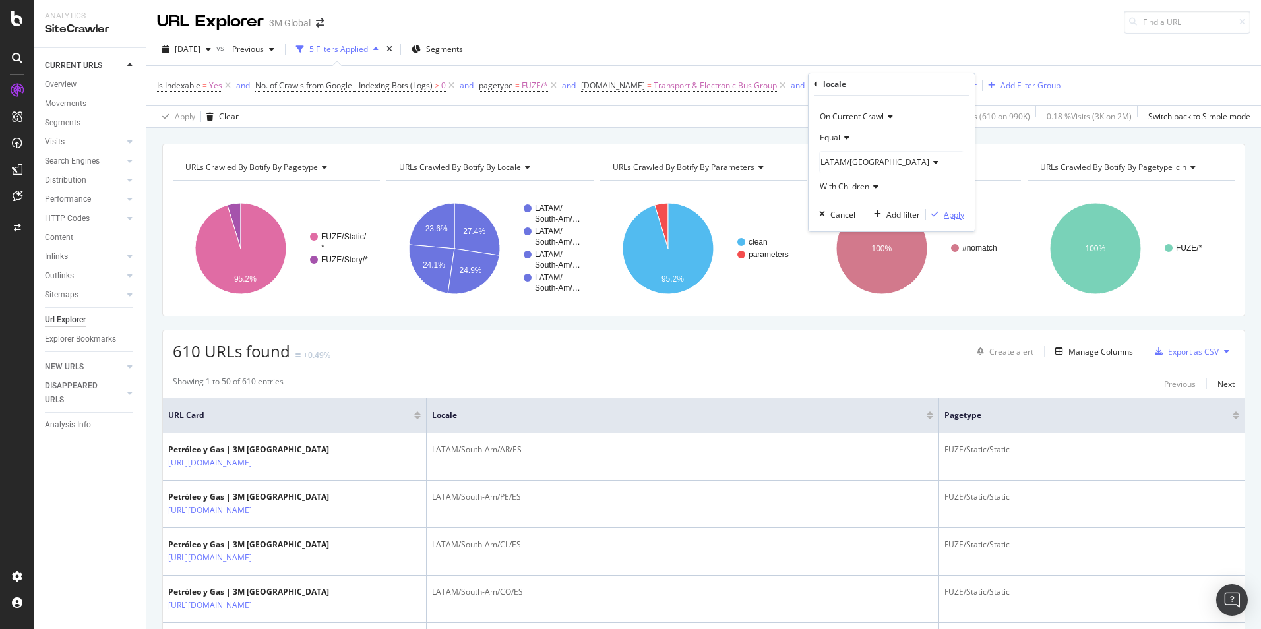
click at [951, 214] on div "Apply" at bounding box center [954, 214] width 20 height 11
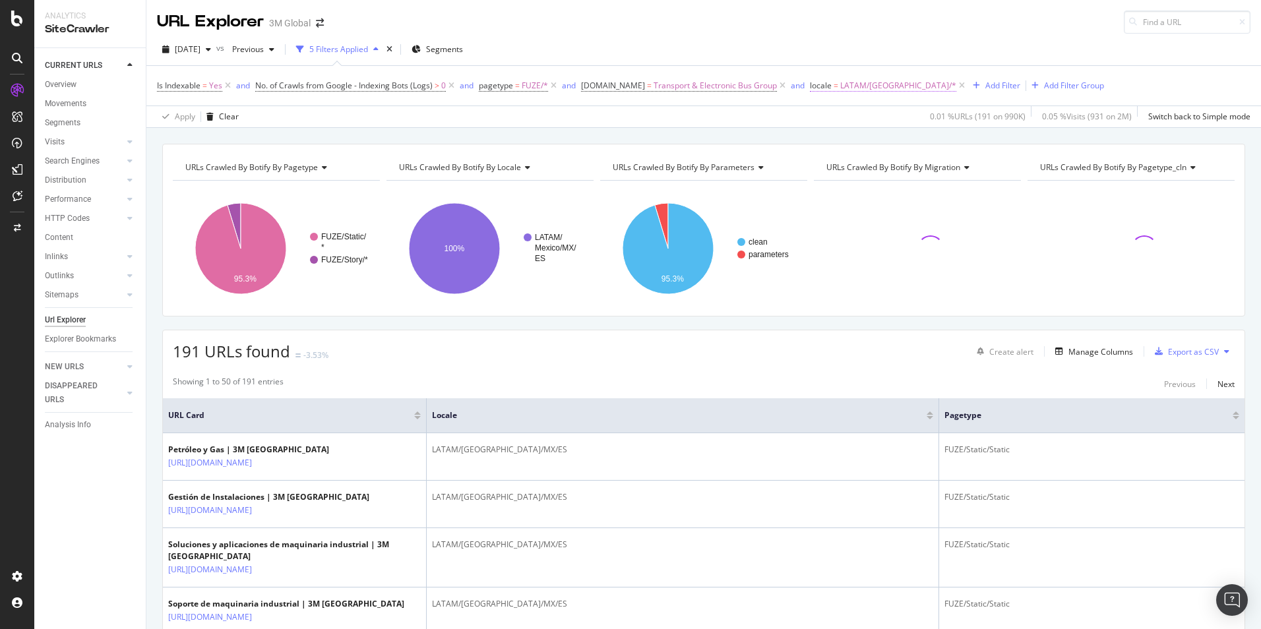
click at [877, 86] on span "LATAM/[GEOGRAPHIC_DATA]/*" at bounding box center [898, 86] width 116 height 18
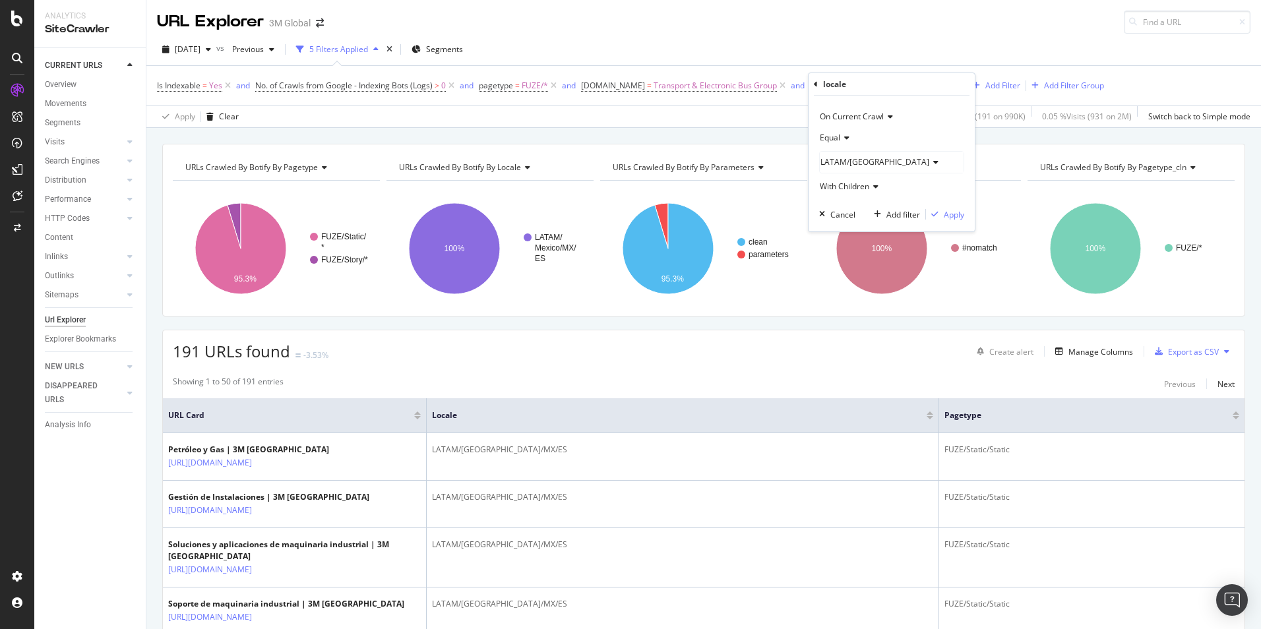
click at [858, 162] on span "LATAM/[GEOGRAPHIC_DATA]" at bounding box center [875, 161] width 109 height 11
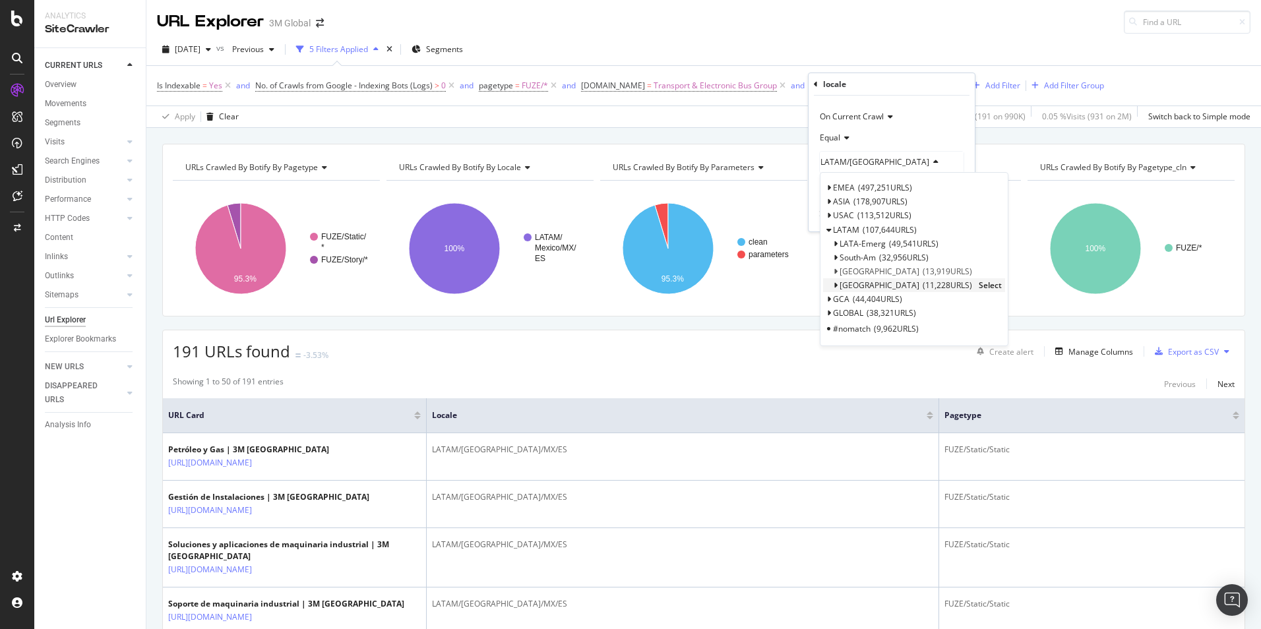
click at [979, 286] on span "Select" at bounding box center [990, 285] width 23 height 11
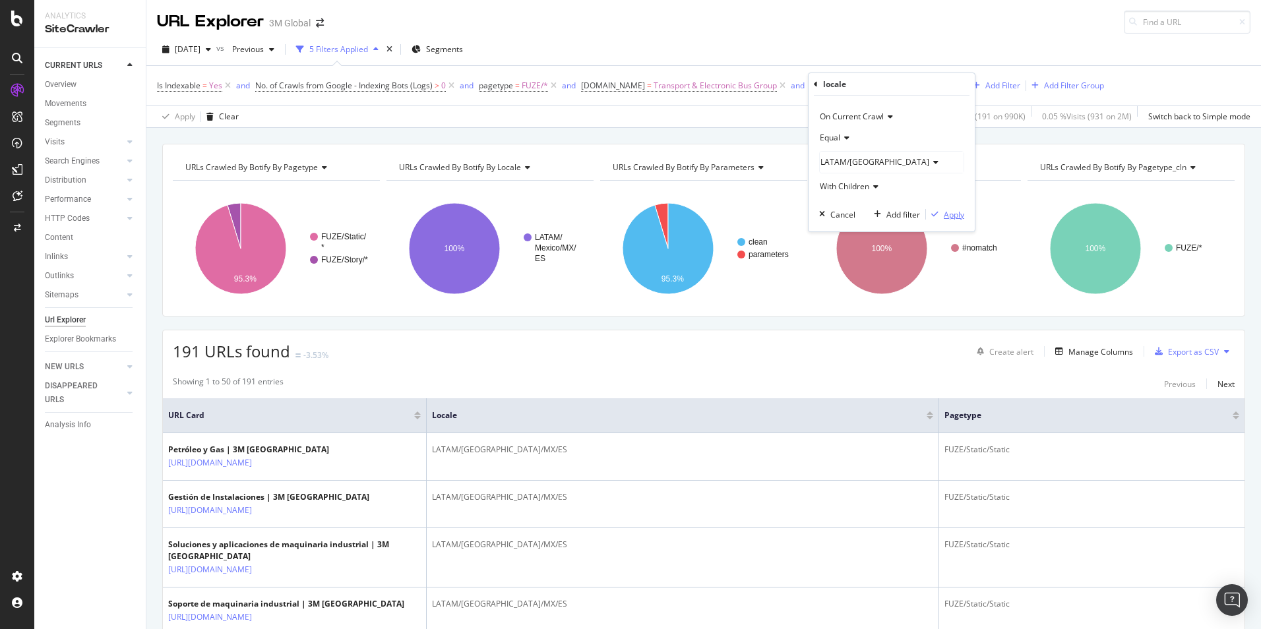
click at [953, 219] on div "Apply" at bounding box center [954, 214] width 20 height 11
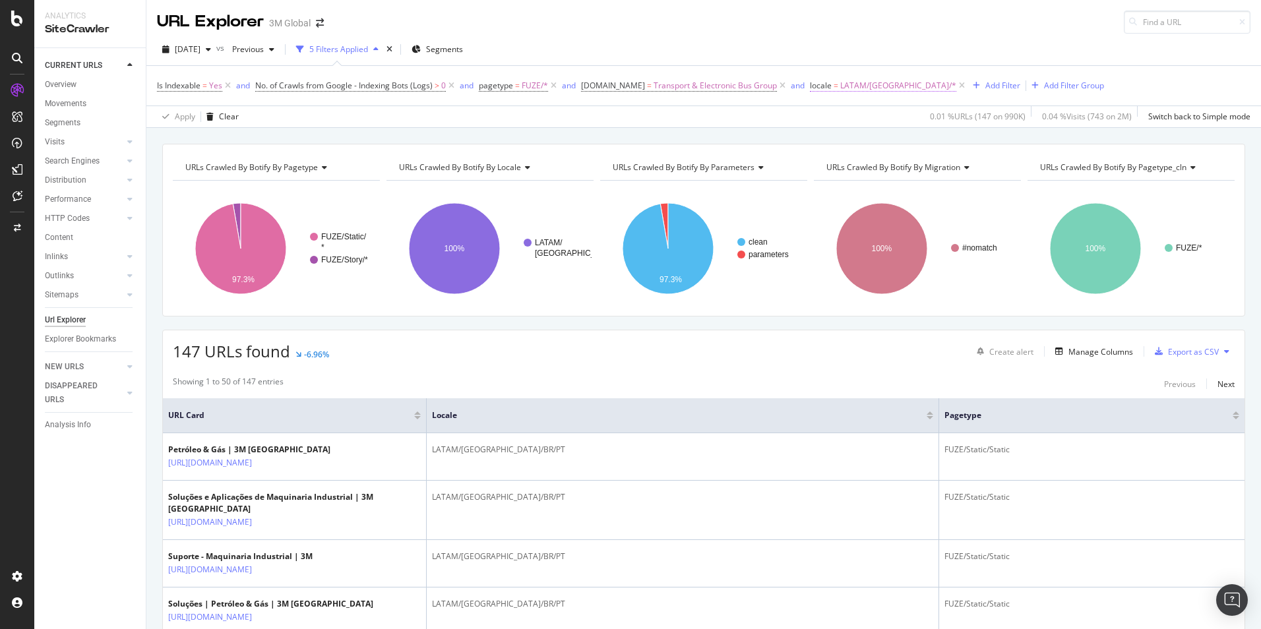
click at [873, 87] on span "LATAM/[GEOGRAPHIC_DATA]/*" at bounding box center [898, 86] width 116 height 18
click at [856, 164] on span "LATAM/Brazil" at bounding box center [875, 161] width 109 height 11
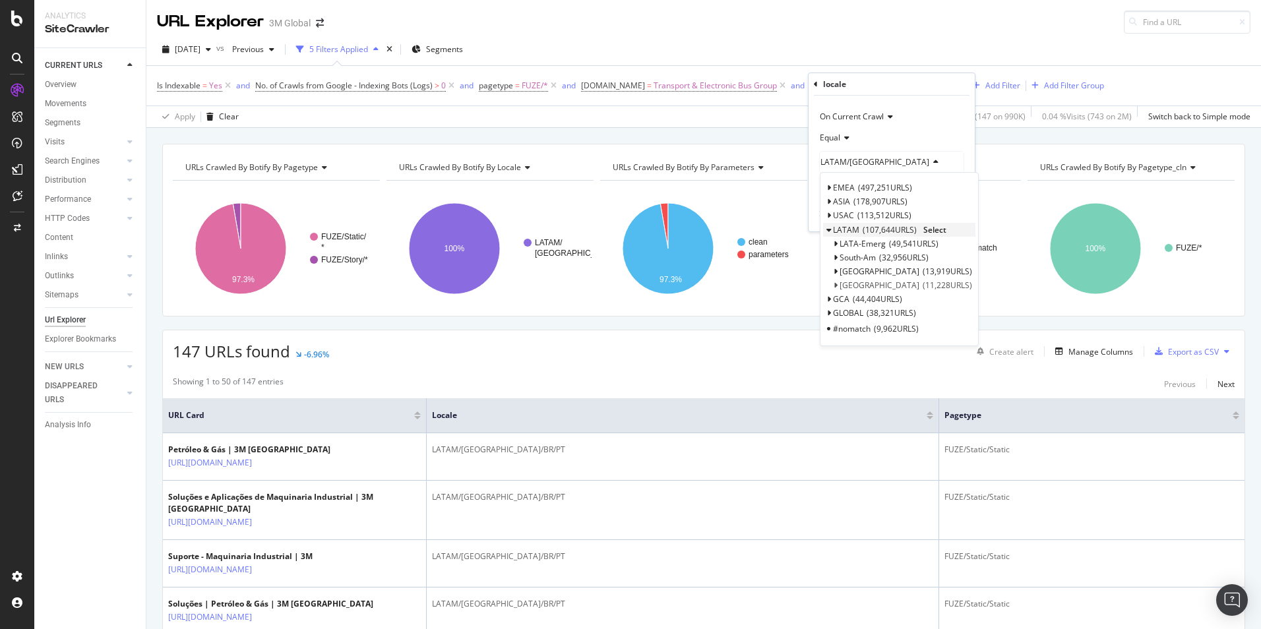
click at [938, 227] on span "Select" at bounding box center [935, 229] width 23 height 11
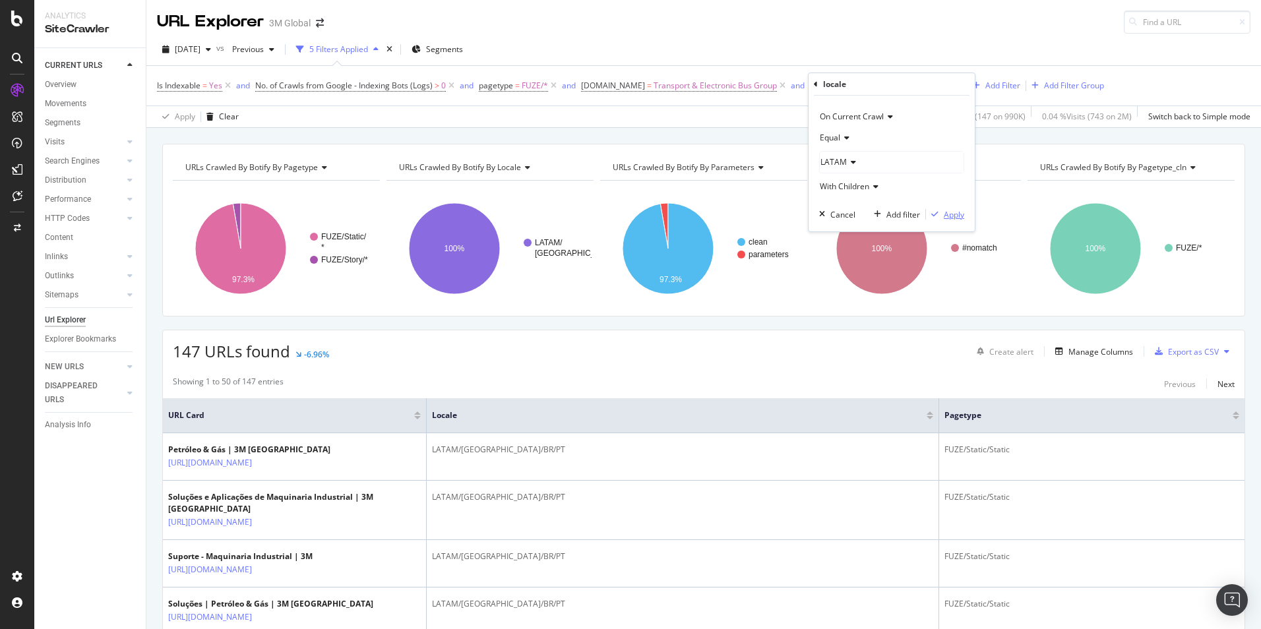
click at [953, 213] on div "Apply" at bounding box center [954, 214] width 20 height 11
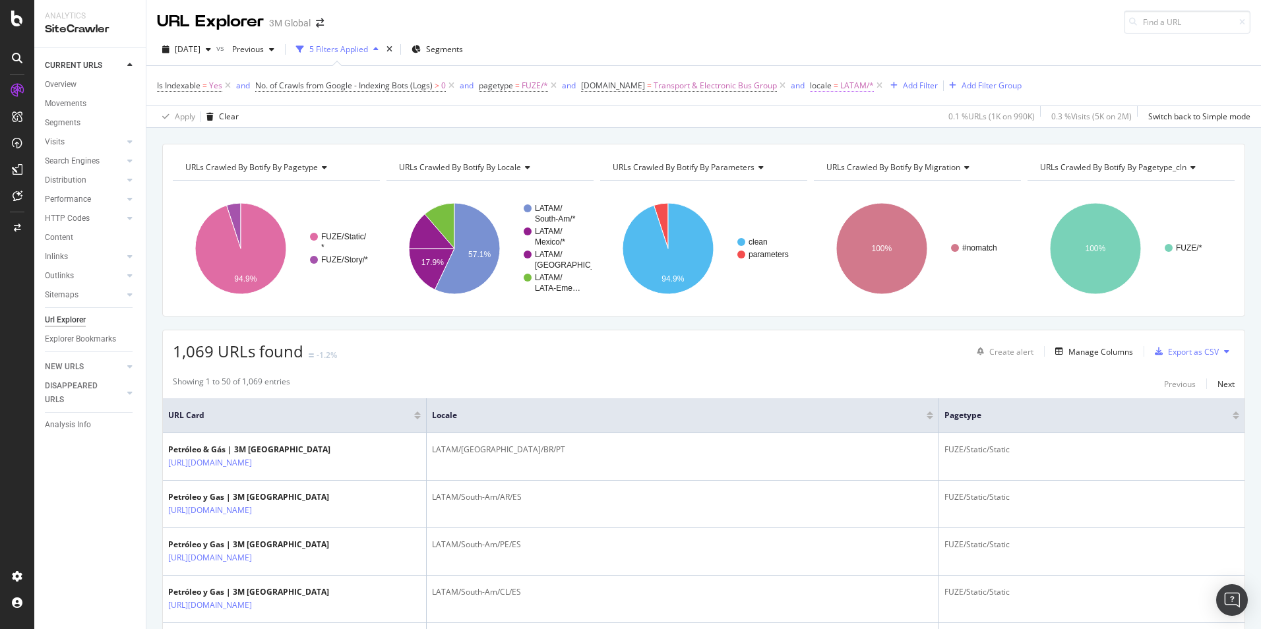
drag, startPoint x: 833, startPoint y: 84, endPoint x: 840, endPoint y: 84, distance: 6.6
click at [840, 84] on span "locale = LATAM/*" at bounding box center [842, 86] width 64 height 12
drag, startPoint x: 840, startPoint y: 84, endPoint x: 838, endPoint y: 162, distance: 77.9
click at [838, 162] on span "LATAM" at bounding box center [834, 161] width 26 height 11
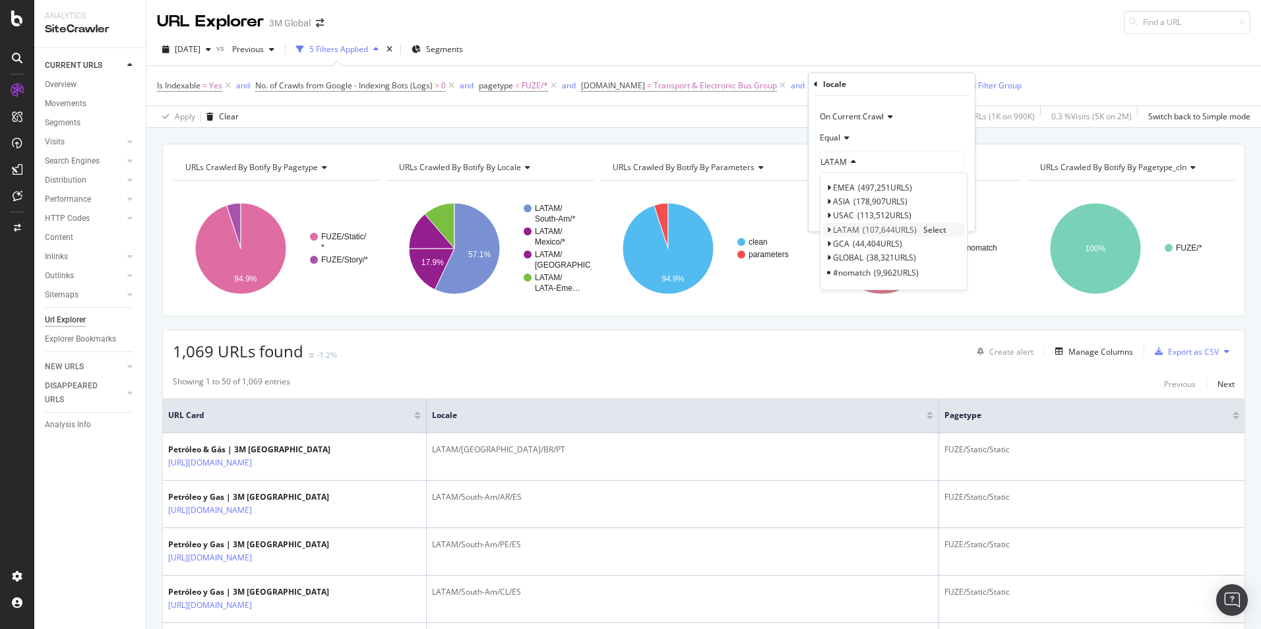
click at [827, 230] on icon at bounding box center [829, 230] width 5 height 8
click at [946, 256] on span "Select" at bounding box center [946, 257] width 23 height 11
click at [1134, 87] on div "Is Indexable = Yes and No. of Crawls from Google - Indexing Bots (Logs) > 0 and…" at bounding box center [704, 86] width 1094 height 40
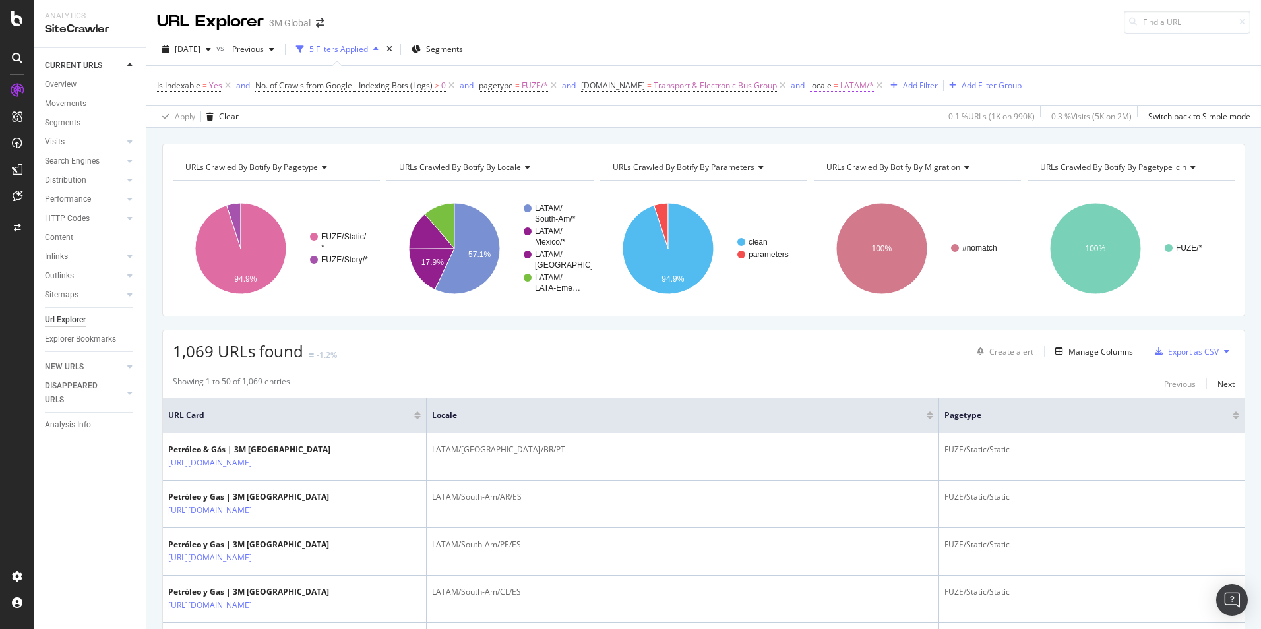
click at [840, 85] on span "LATAM/*" at bounding box center [857, 86] width 34 height 18
click at [833, 158] on span "LATAM" at bounding box center [834, 161] width 26 height 11
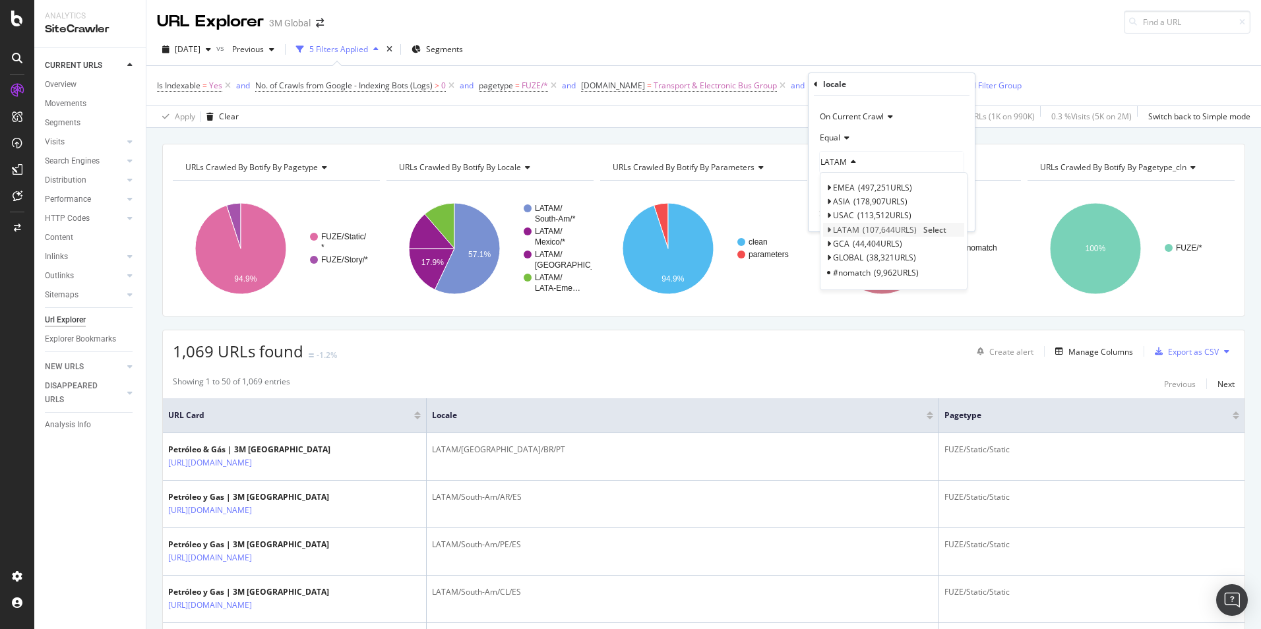
click at [828, 227] on icon at bounding box center [829, 230] width 5 height 8
click at [950, 257] on span "Select" at bounding box center [946, 257] width 23 height 11
click at [958, 219] on div "Apply" at bounding box center [954, 214] width 20 height 11
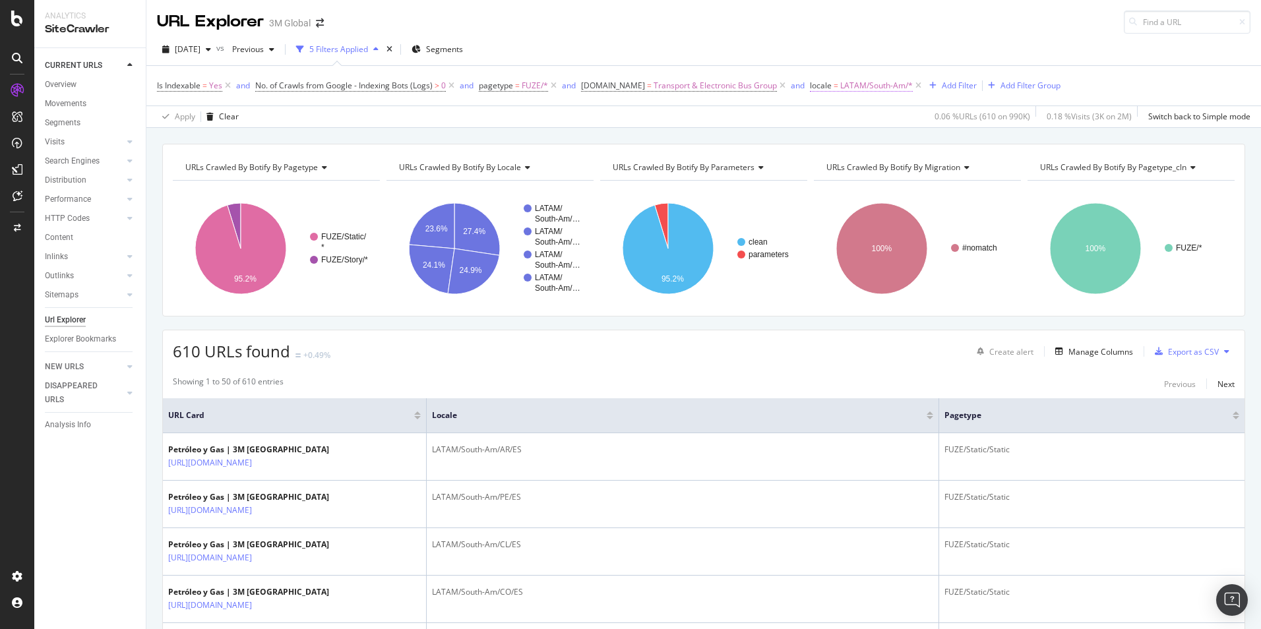
click at [875, 88] on span "LATAM/South-Am/*" at bounding box center [876, 86] width 73 height 18
click at [854, 162] on span "LATAM/South-Am" at bounding box center [853, 161] width 65 height 11
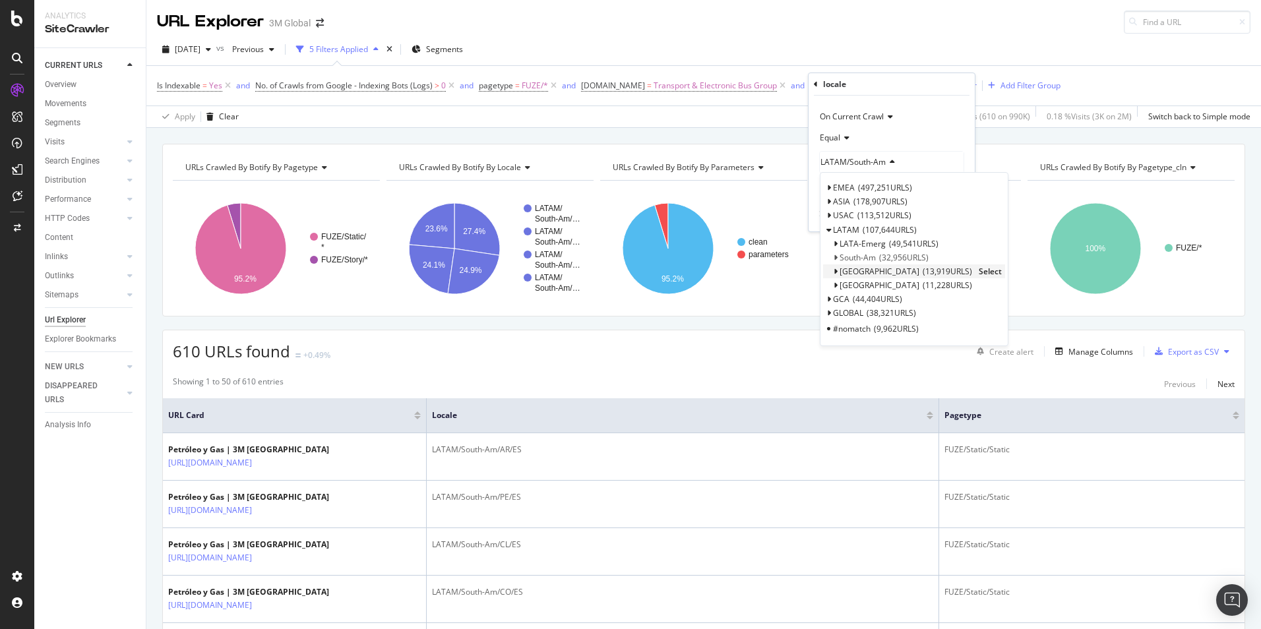
click at [979, 271] on span "Select" at bounding box center [990, 271] width 23 height 11
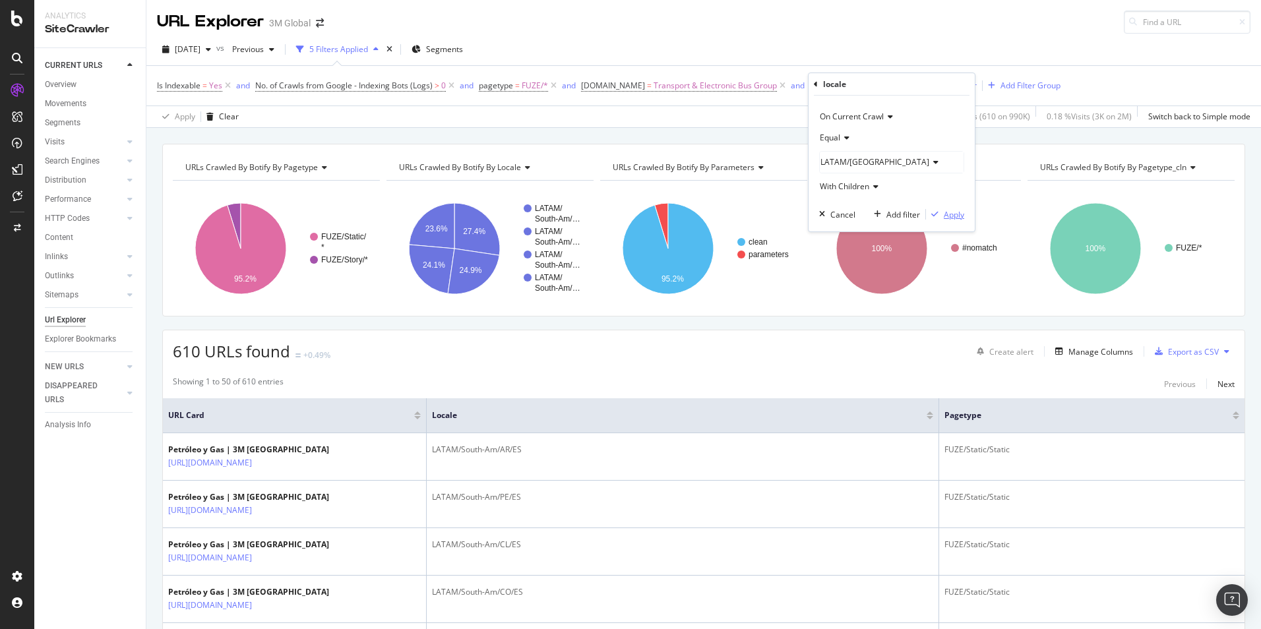
click at [950, 214] on div "Apply" at bounding box center [954, 214] width 20 height 11
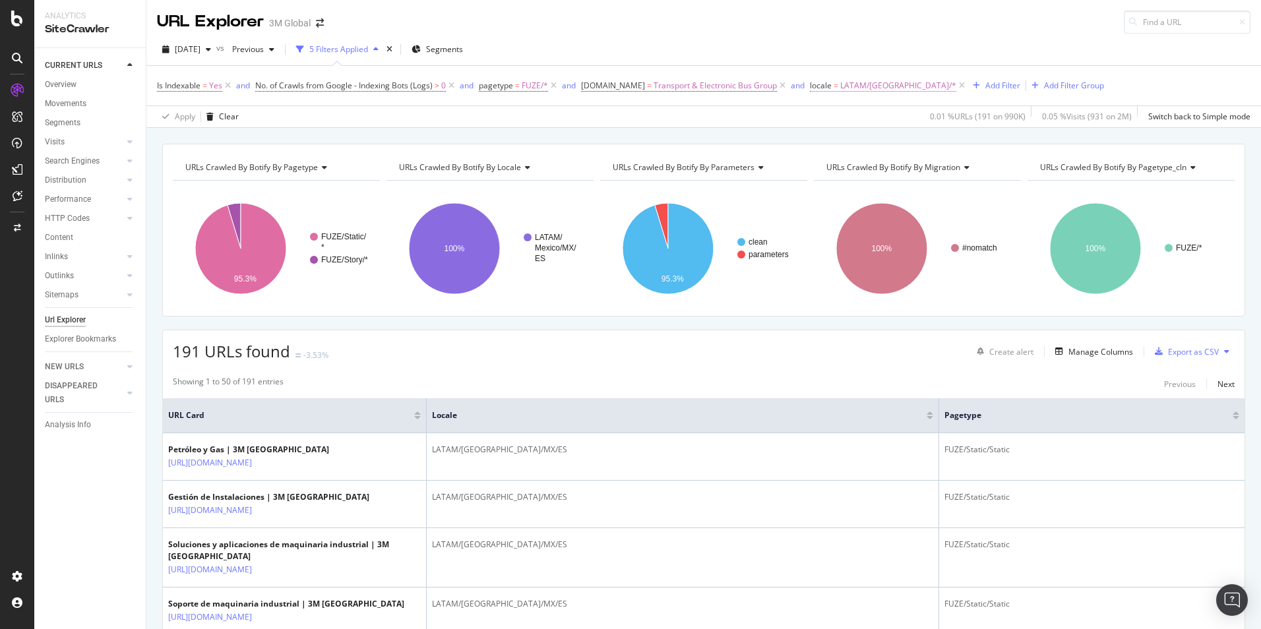
click at [856, 84] on span "LATAM/Mexico/*" at bounding box center [898, 86] width 116 height 18
click at [863, 164] on span "LATAM/Mexico" at bounding box center [875, 161] width 109 height 11
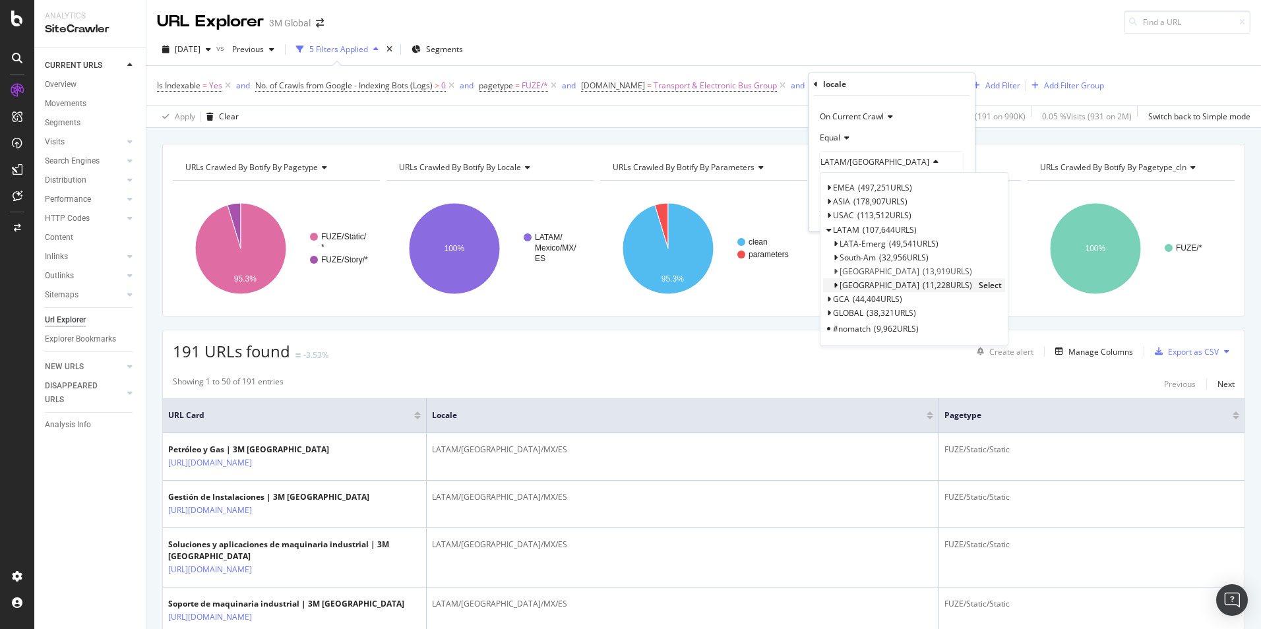
click at [979, 283] on span "Select" at bounding box center [990, 285] width 23 height 11
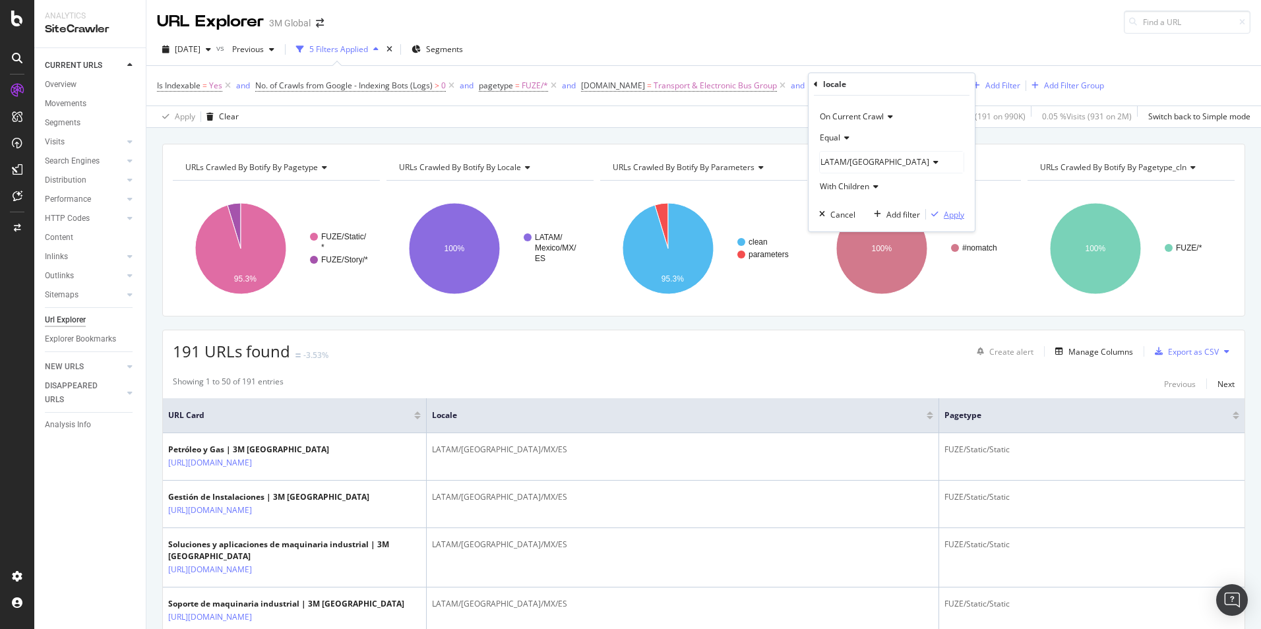
click at [953, 215] on div "Apply" at bounding box center [954, 214] width 20 height 11
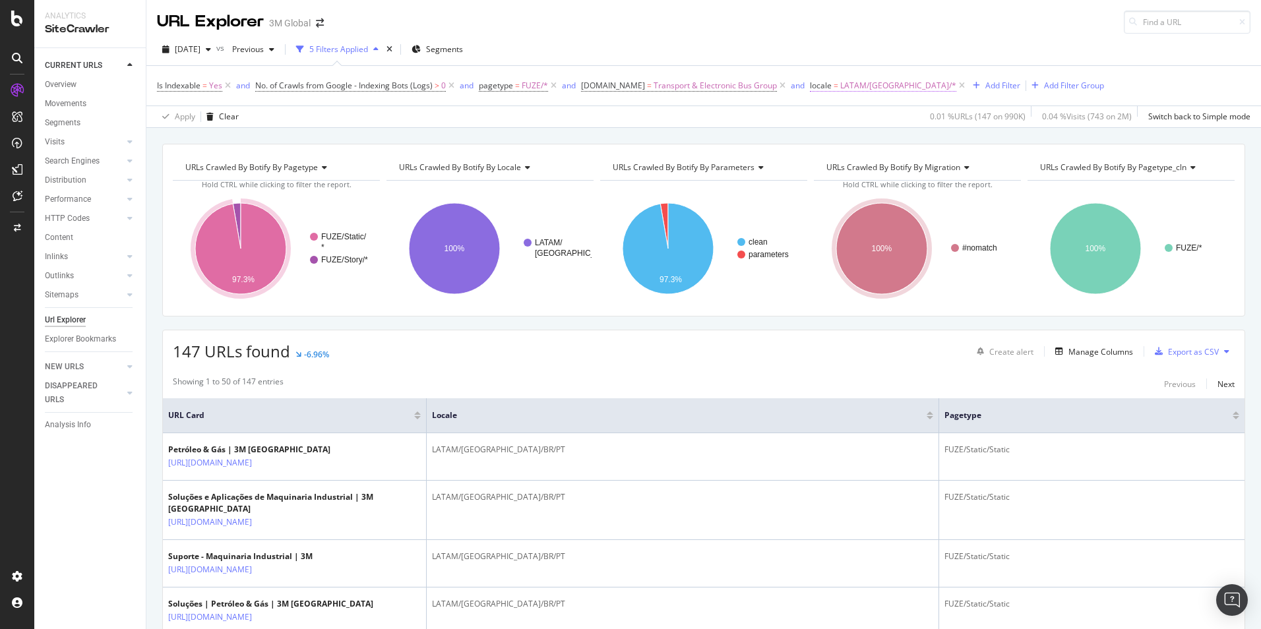
click at [865, 88] on span "LATAM/[GEOGRAPHIC_DATA]/*" at bounding box center [898, 86] width 116 height 18
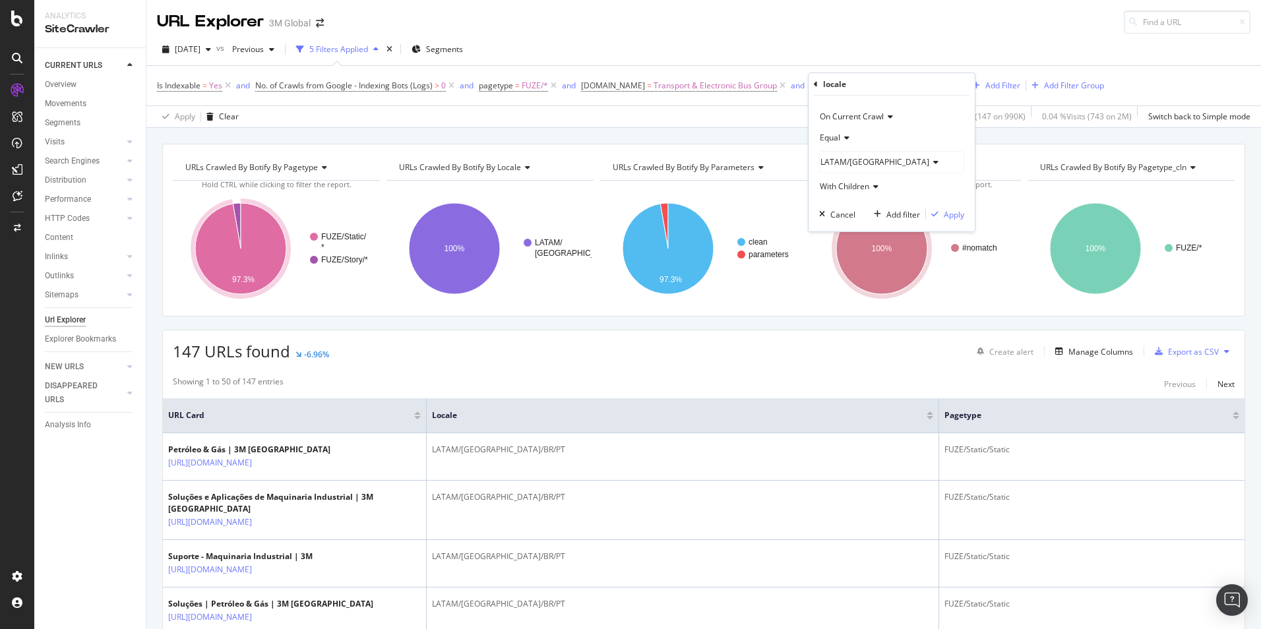
click at [856, 167] on span "LATAM/Brazil" at bounding box center [875, 161] width 109 height 11
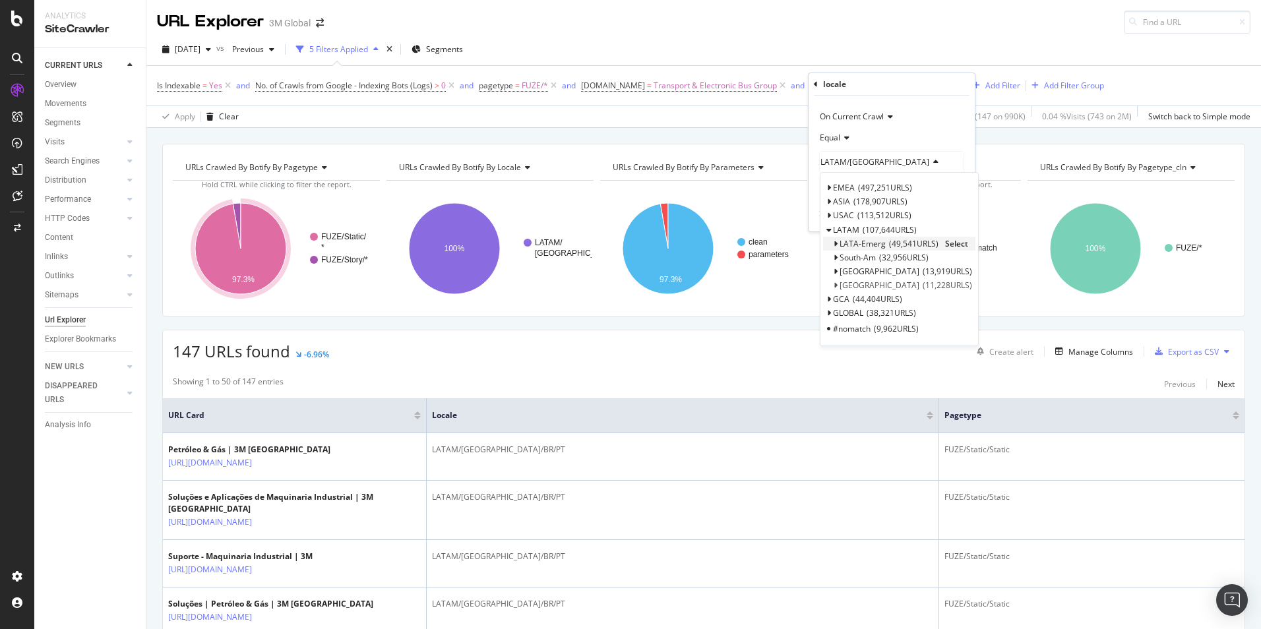
click at [837, 243] on icon at bounding box center [835, 244] width 5 height 8
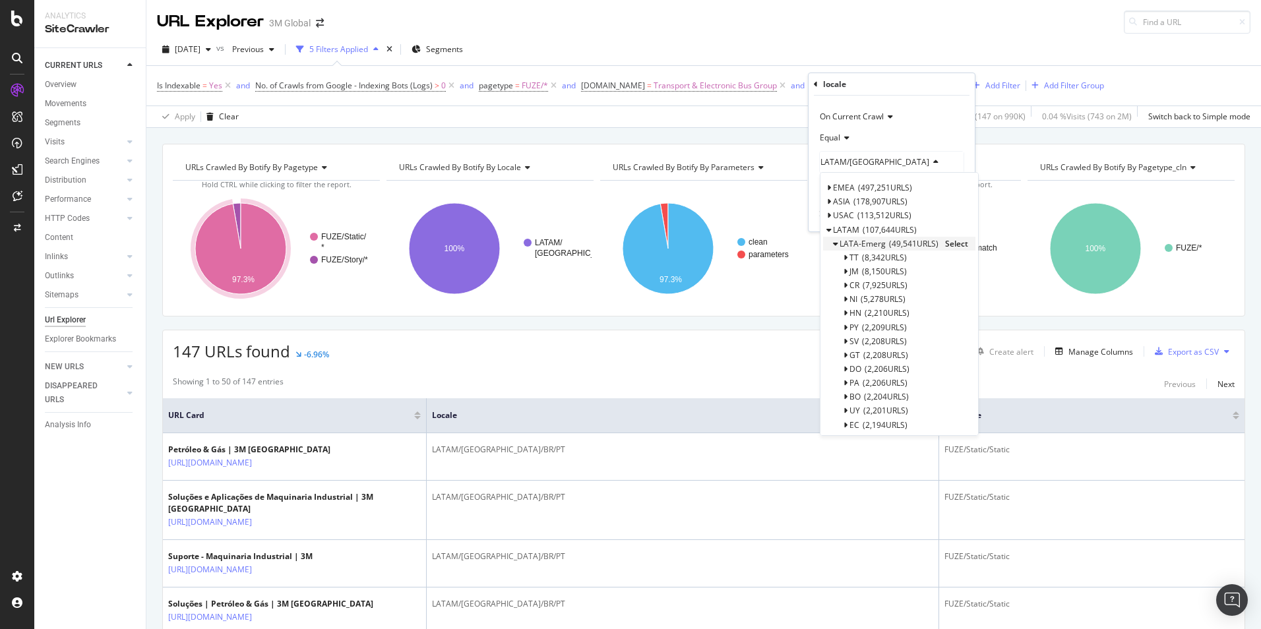
click at [837, 243] on icon at bounding box center [835, 244] width 5 height 8
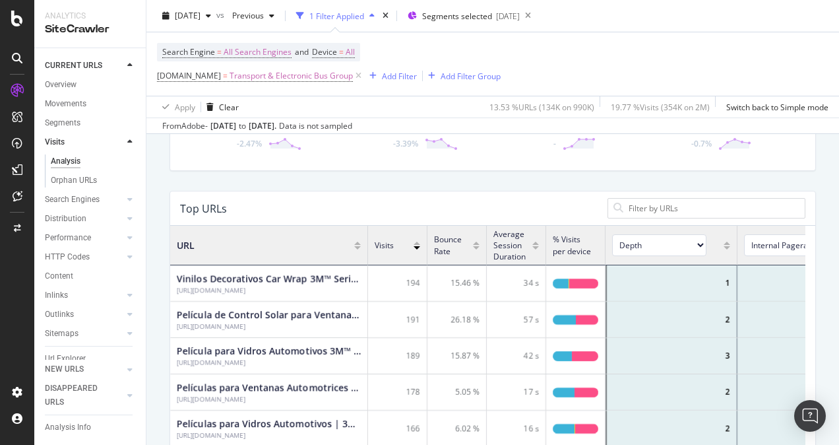
scroll to position [198, 0]
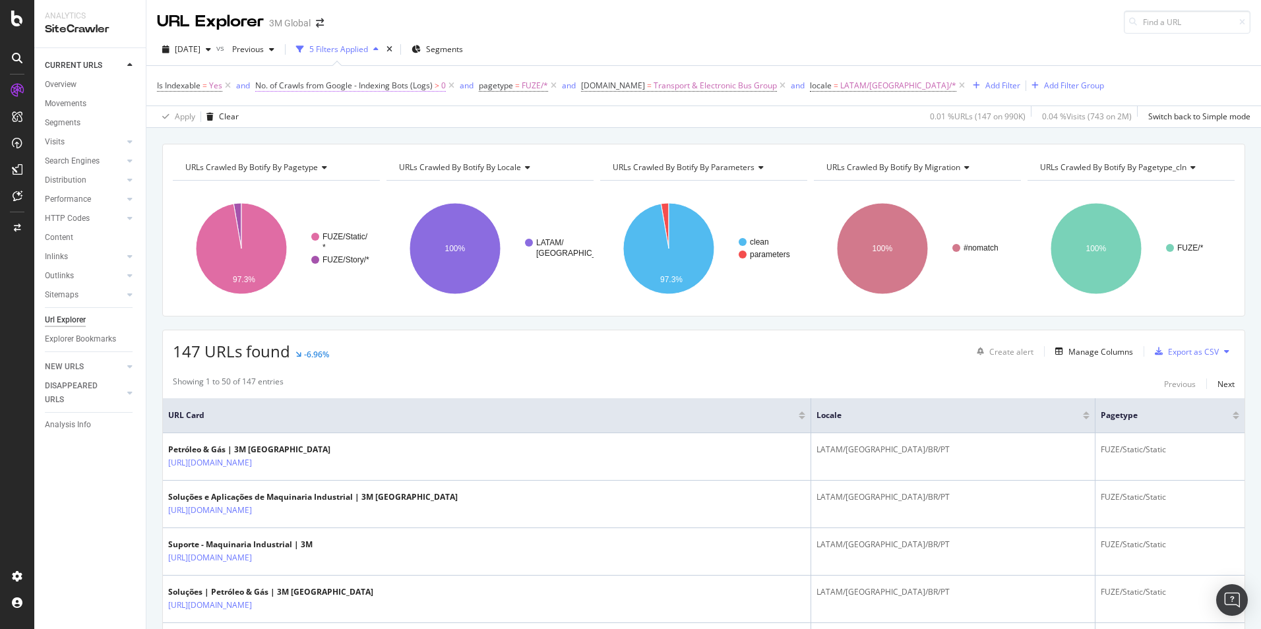
click at [385, 87] on span "No. of Crawls from Google - Indexing Bots (Logs)" at bounding box center [343, 85] width 177 height 11
click at [848, 111] on div "Apply Clear 0.01 % URLs ( 147 on 990K ) 0.04 % Visits ( 743 on 2M ) Switch back…" at bounding box center [703, 117] width 1115 height 22
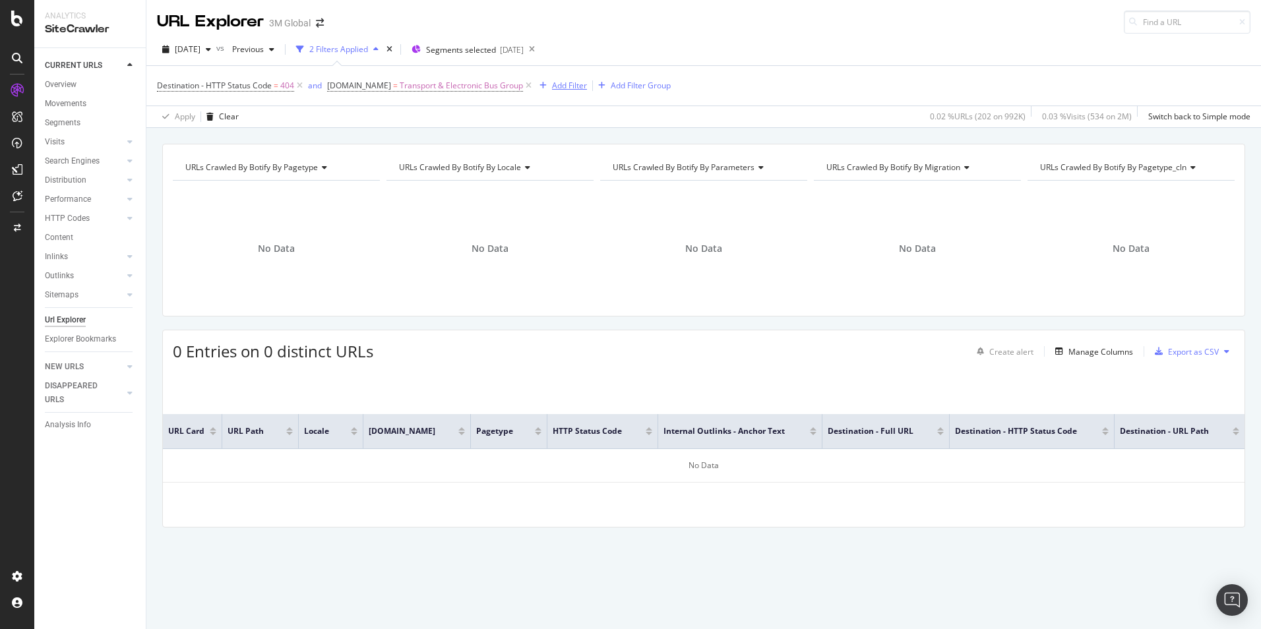
click at [575, 86] on div "Add Filter" at bounding box center [569, 85] width 35 height 11
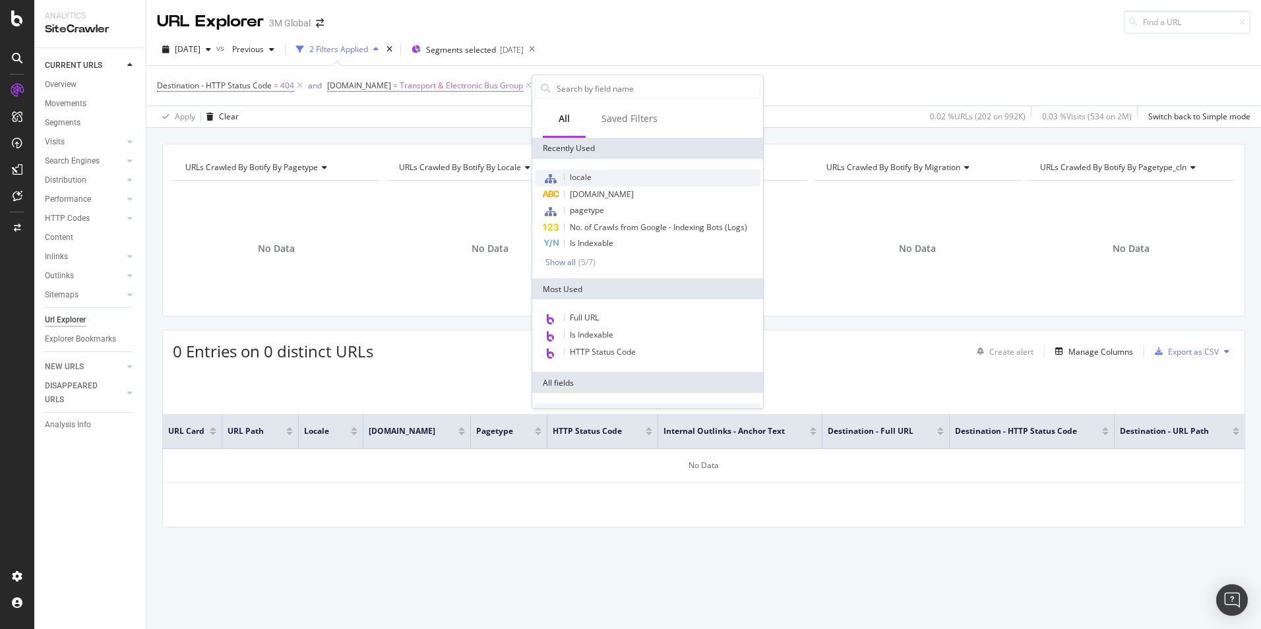
click at [600, 171] on div "locale" at bounding box center [648, 178] width 226 height 17
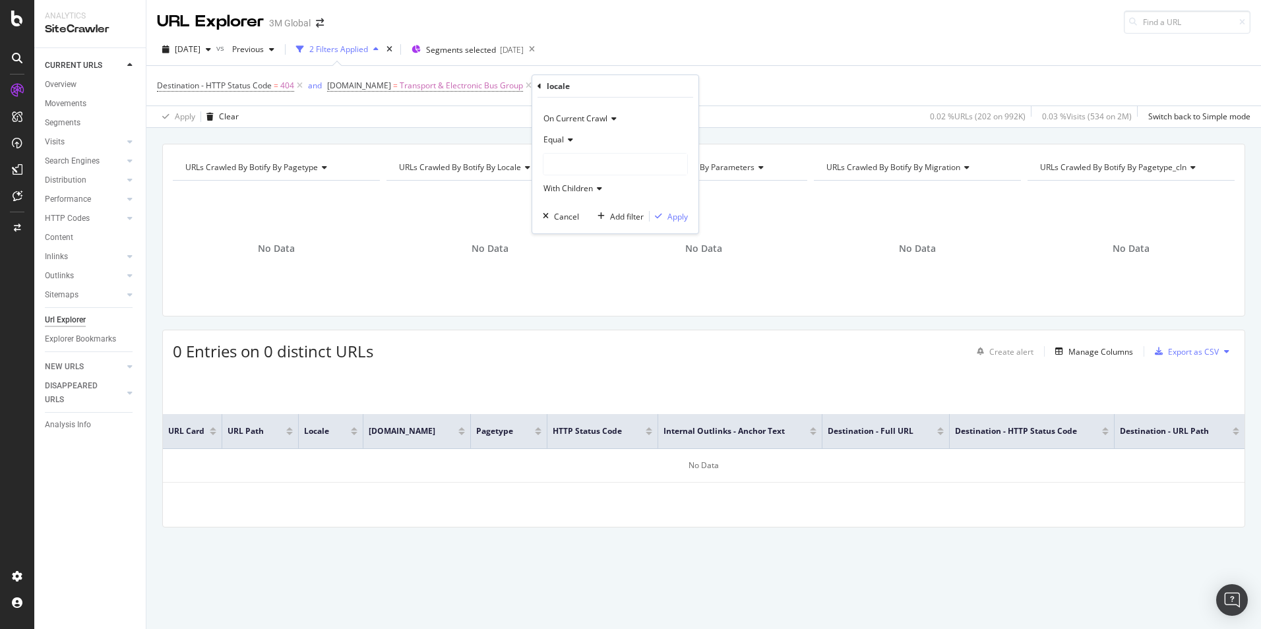
click at [589, 158] on div at bounding box center [616, 164] width 144 height 21
click at [659, 230] on span "Select" at bounding box center [658, 231] width 23 height 11
click at [677, 217] on div "Apply" at bounding box center [678, 216] width 20 height 11
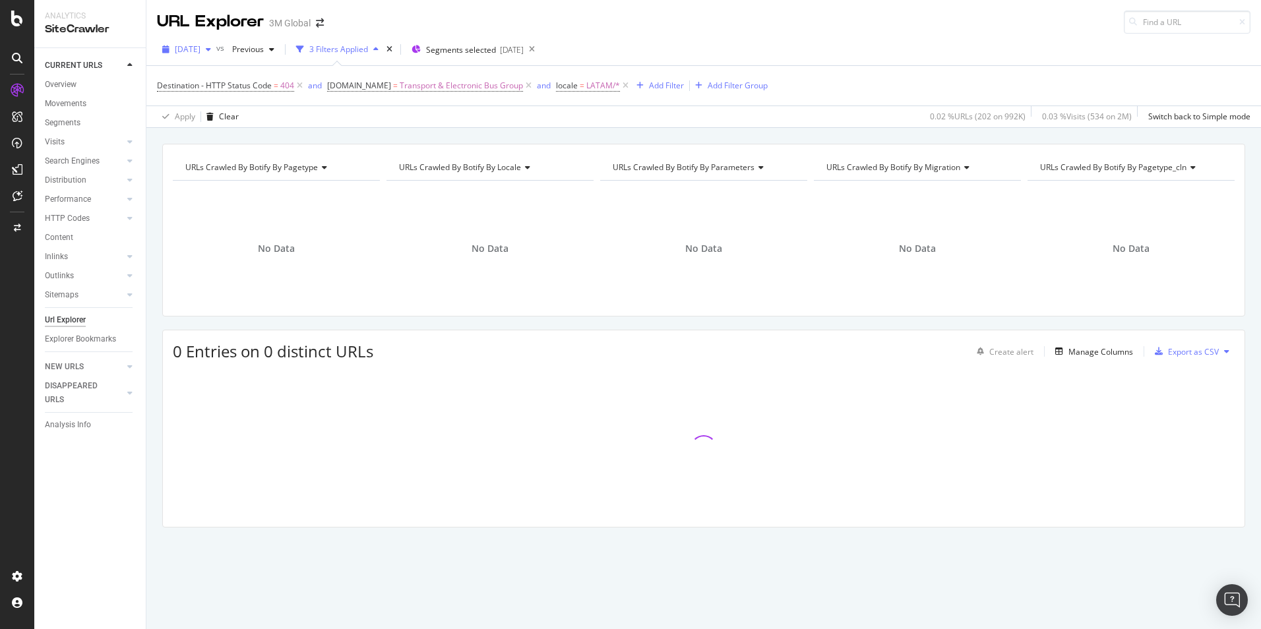
click at [216, 47] on div "button" at bounding box center [209, 50] width 16 height 8
click at [231, 94] on div "[DATE]" at bounding box center [211, 97] width 71 height 12
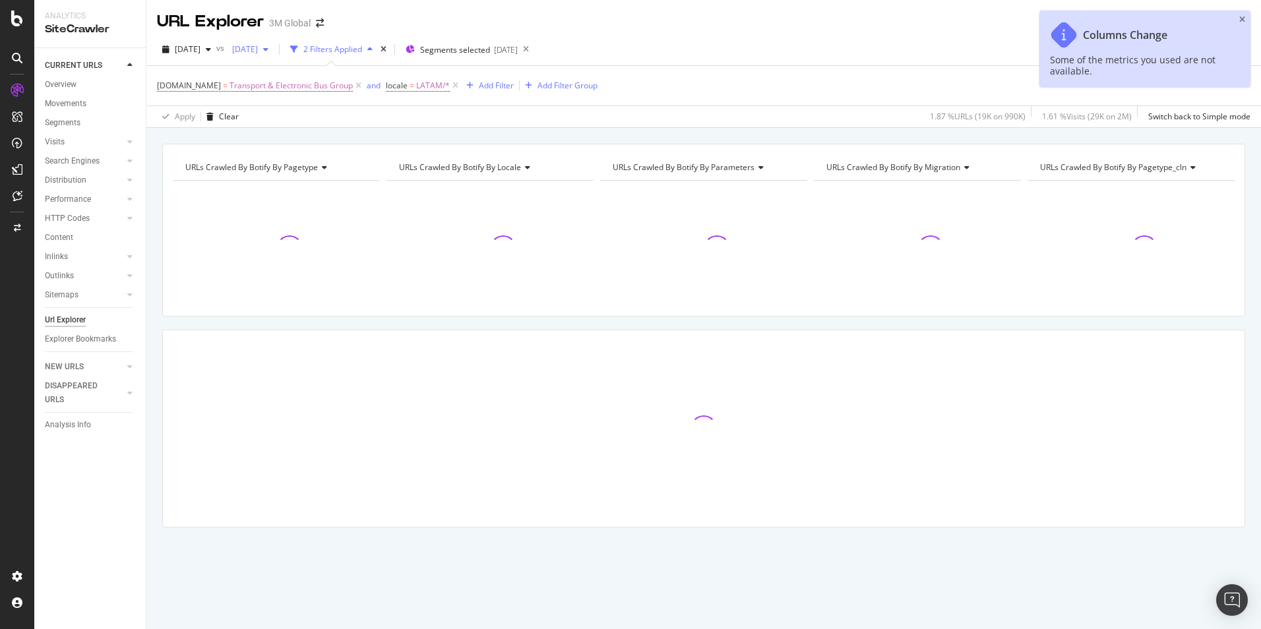
click at [274, 51] on div "button" at bounding box center [266, 50] width 16 height 8
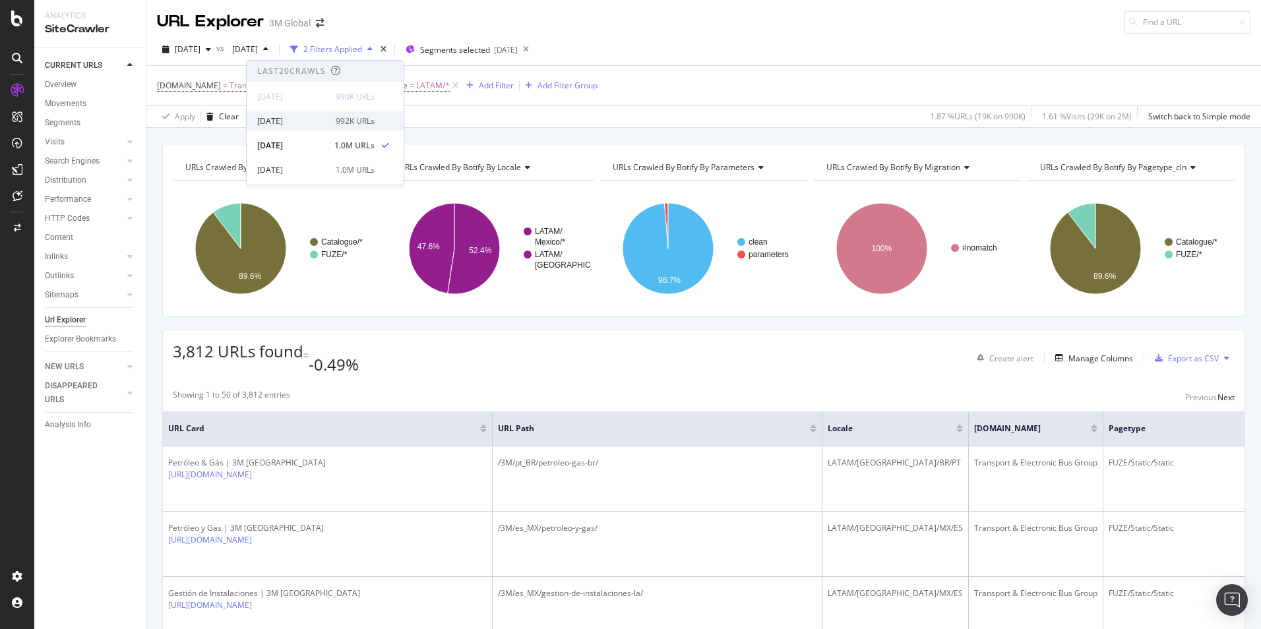
click at [366, 122] on div "992K URLs" at bounding box center [355, 121] width 39 height 12
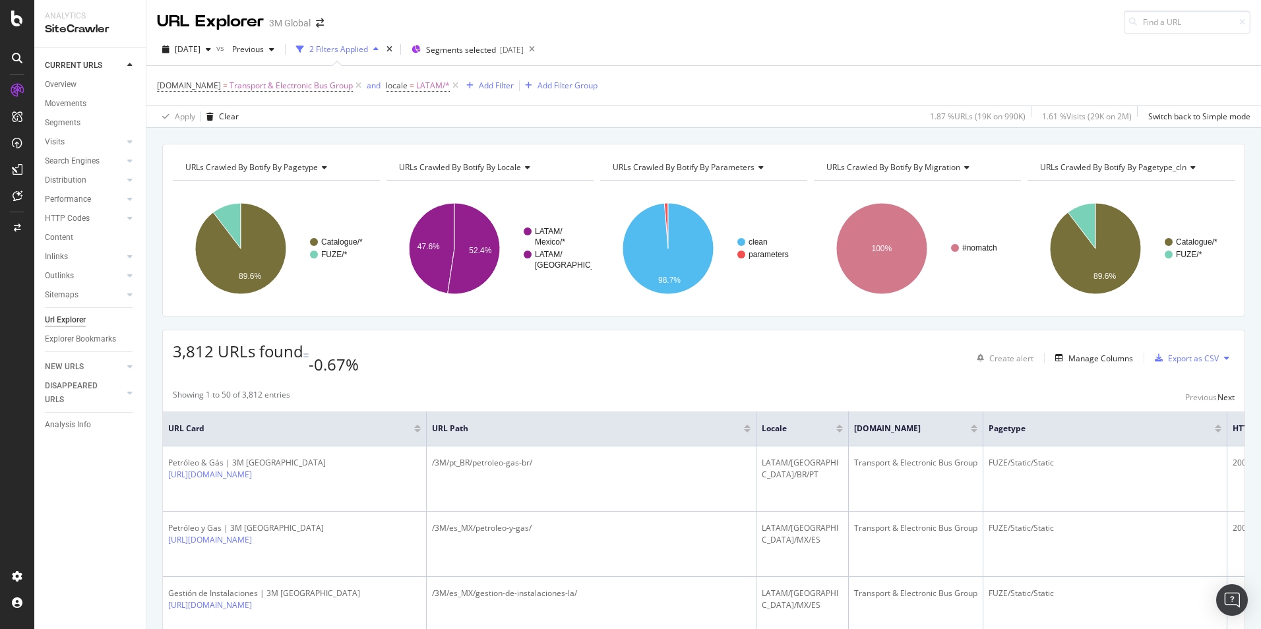
drag, startPoint x: 336, startPoint y: 115, endPoint x: 375, endPoint y: 111, distance: 39.8
click at [343, 115] on div "Apply Clear 1.87 % URLs ( 19K on 990K ) 1.61 % Visits ( 29K on 2M ) Switch back…" at bounding box center [703, 117] width 1115 height 22
click at [452, 84] on icon at bounding box center [455, 85] width 11 height 13
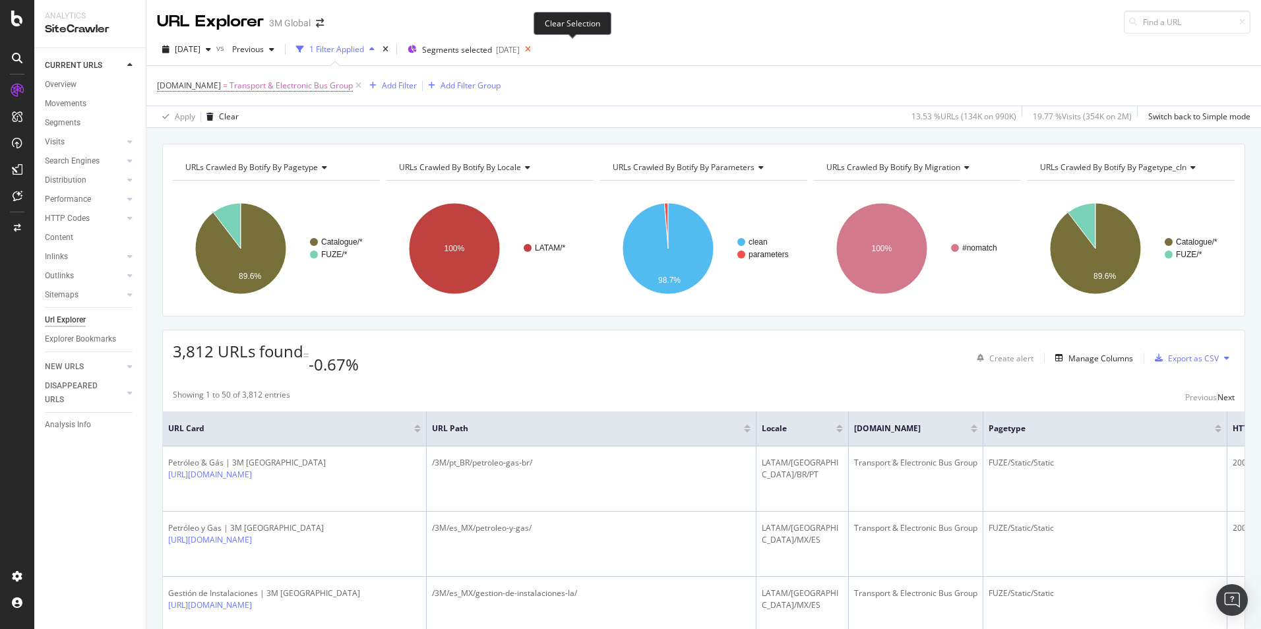
click at [536, 47] on icon at bounding box center [528, 49] width 16 height 18
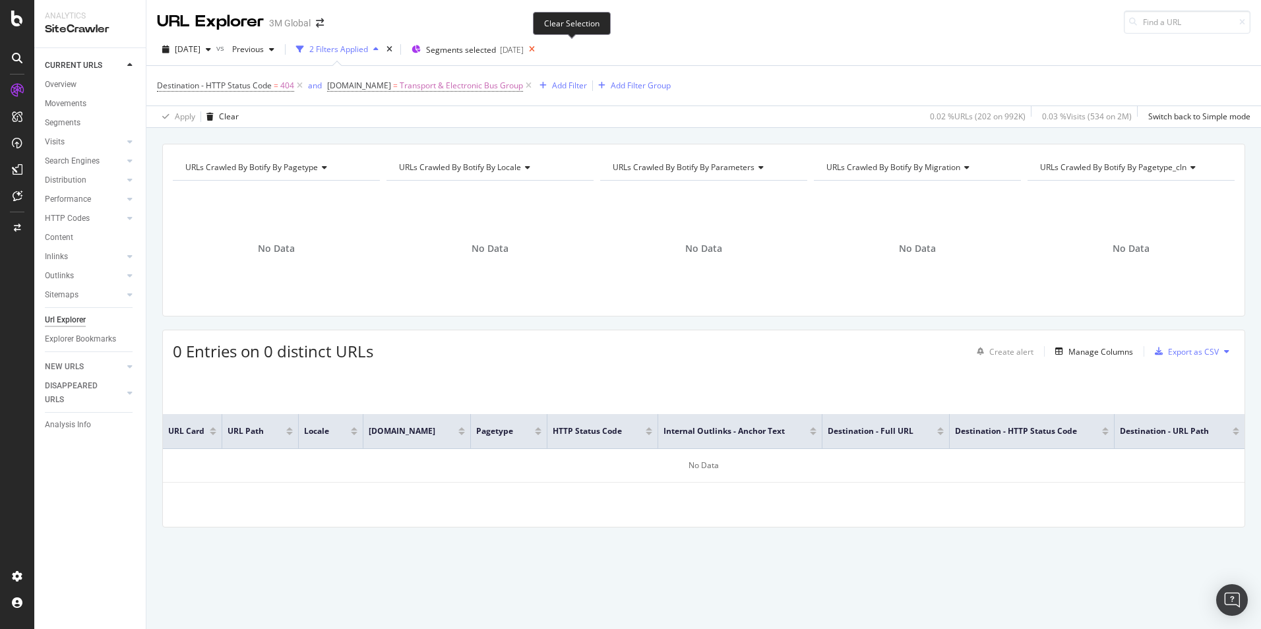
click at [540, 50] on icon at bounding box center [532, 49] width 16 height 18
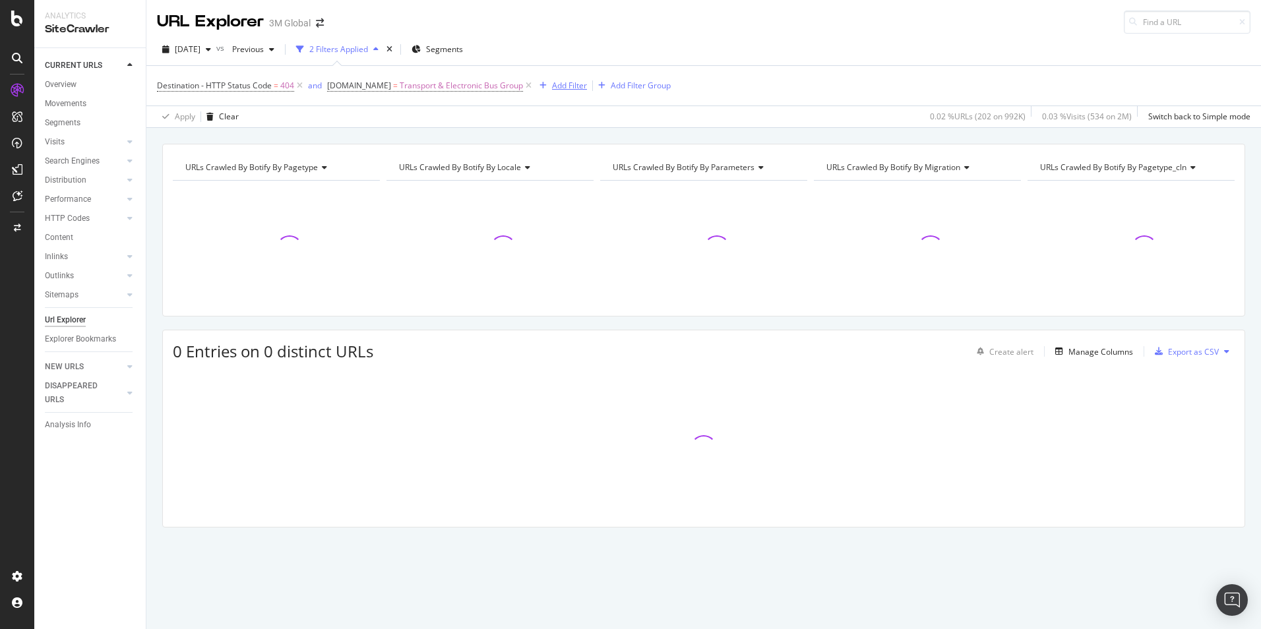
click at [569, 84] on div "Add Filter" at bounding box center [569, 85] width 35 height 11
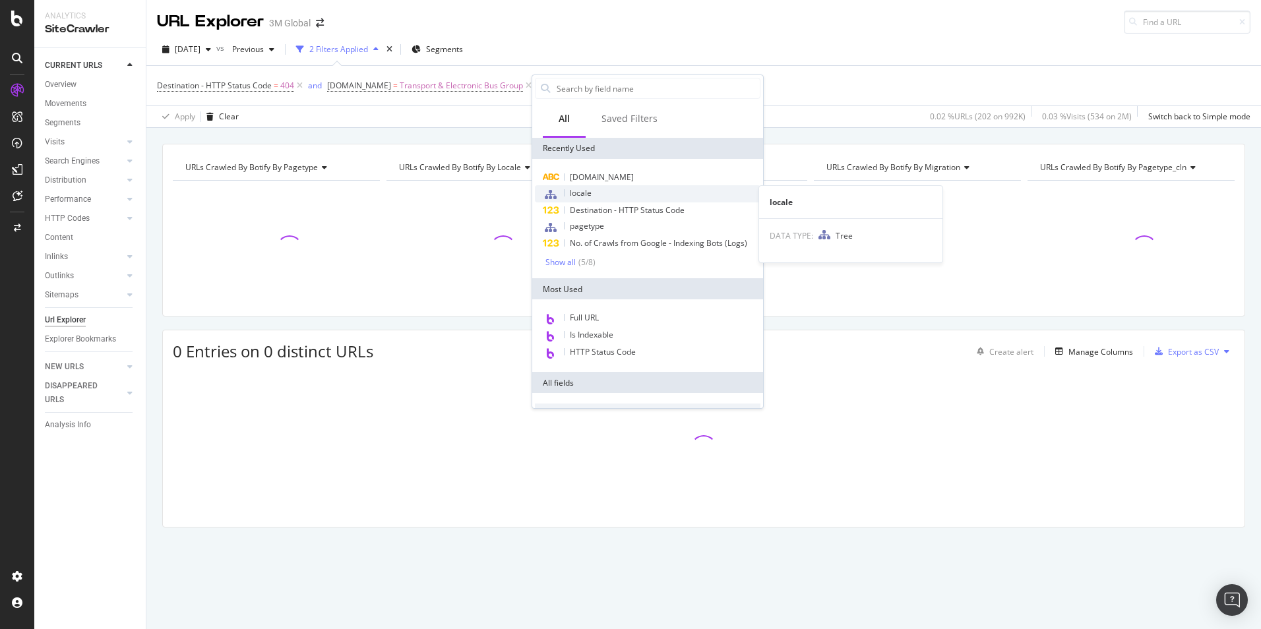
click at [611, 192] on div "locale" at bounding box center [648, 193] width 226 height 17
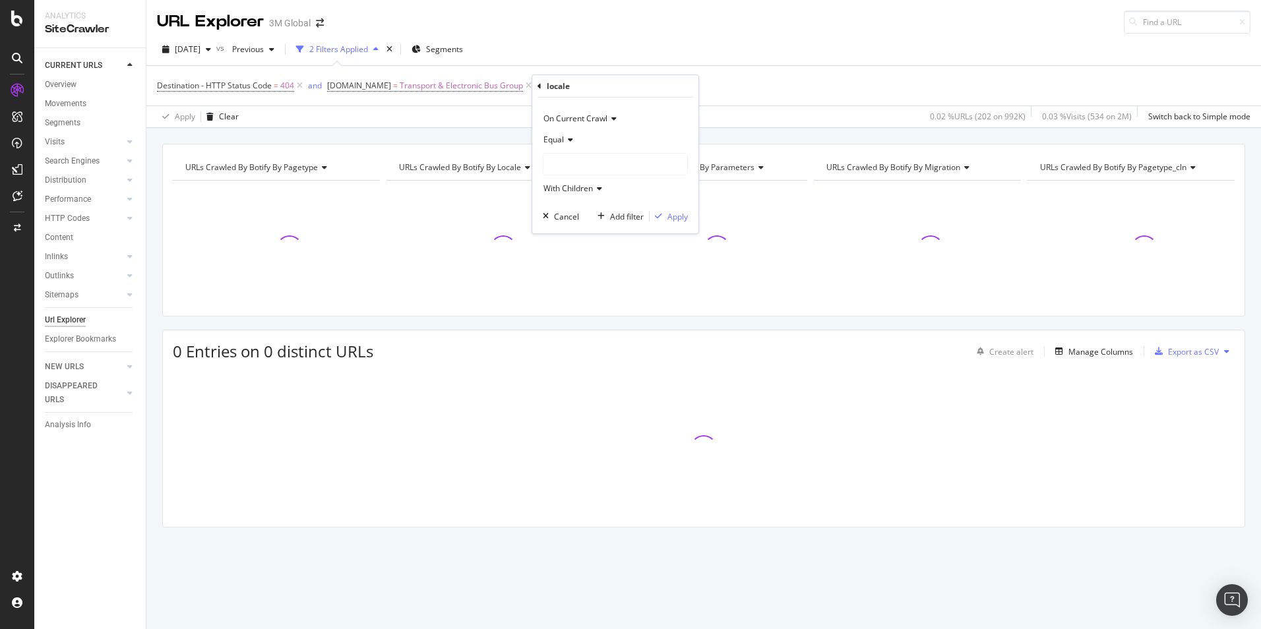
click at [625, 163] on div at bounding box center [616, 164] width 144 height 21
click at [552, 234] on icon at bounding box center [552, 232] width 5 height 8
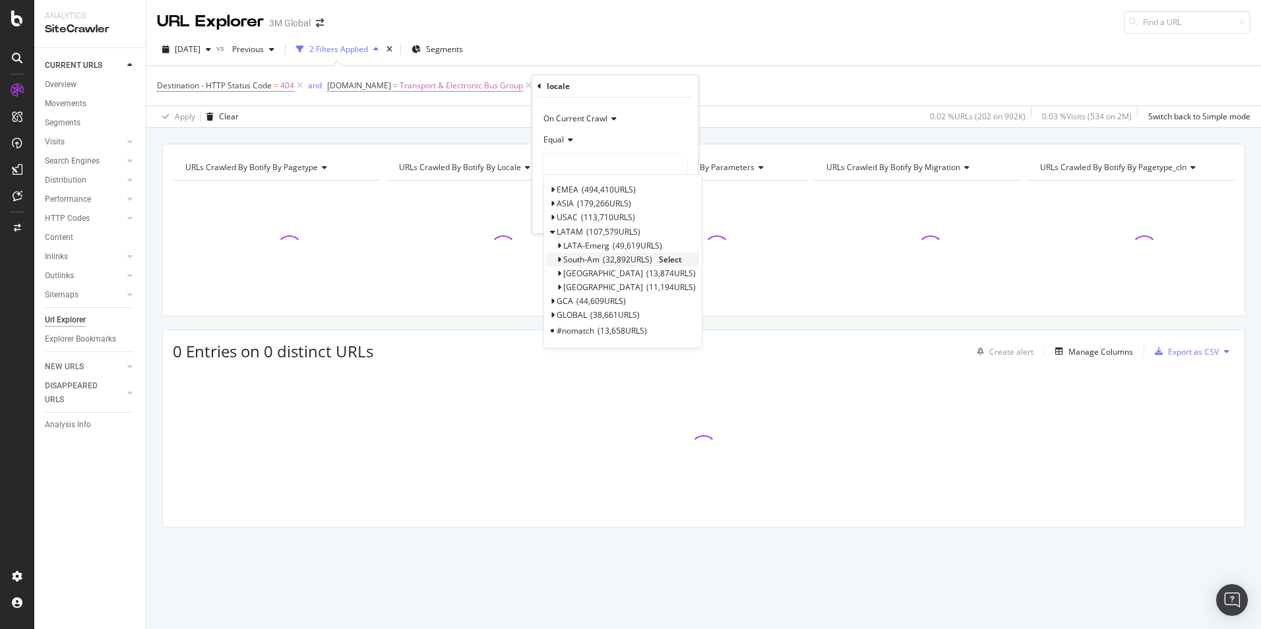
click at [676, 259] on span "Select" at bounding box center [670, 259] width 23 height 11
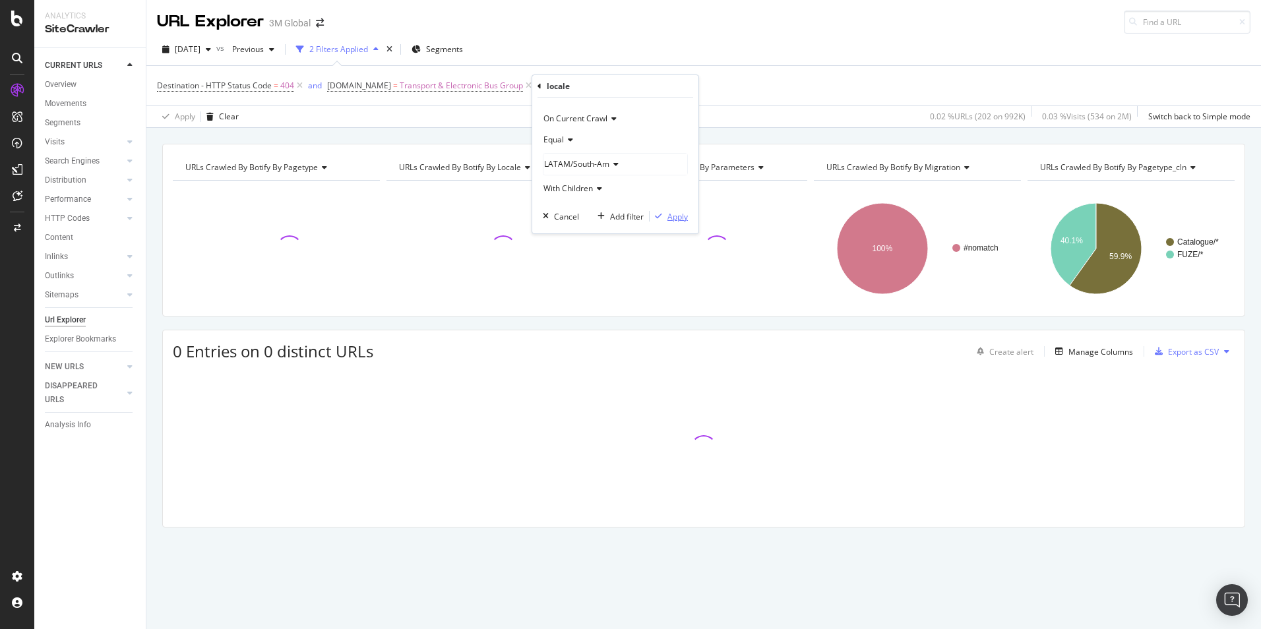
click at [677, 214] on div "Apply" at bounding box center [678, 216] width 20 height 11
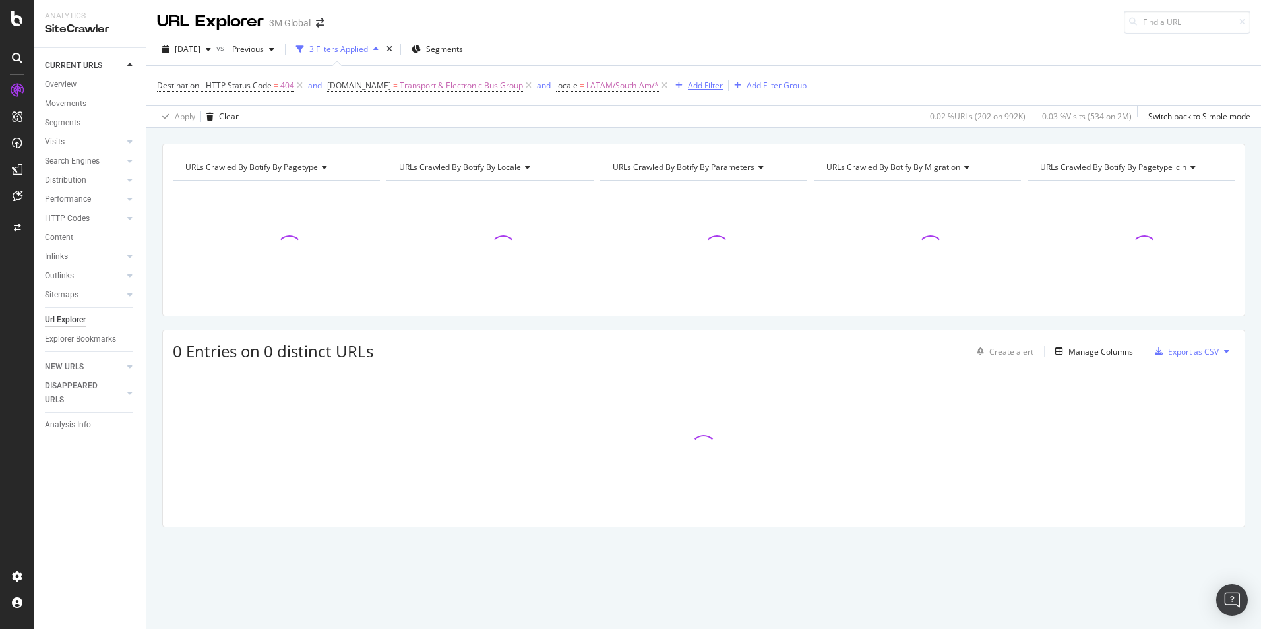
click at [701, 84] on div "Add Filter" at bounding box center [705, 85] width 35 height 11
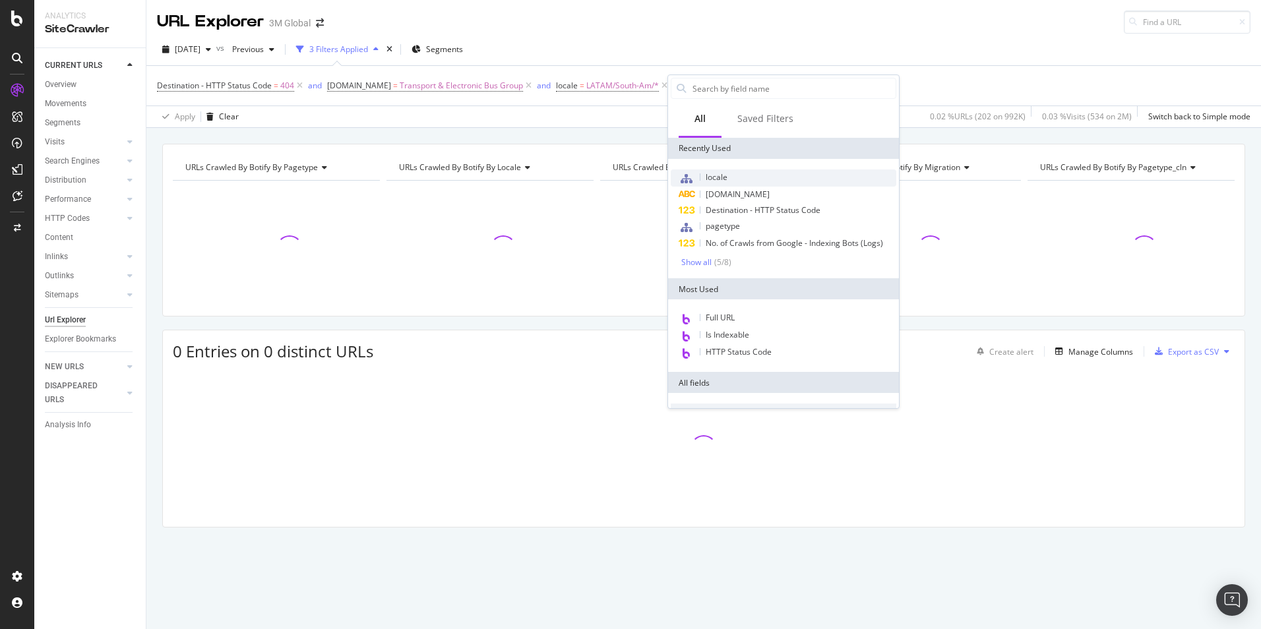
click at [708, 176] on span "locale" at bounding box center [717, 177] width 22 height 11
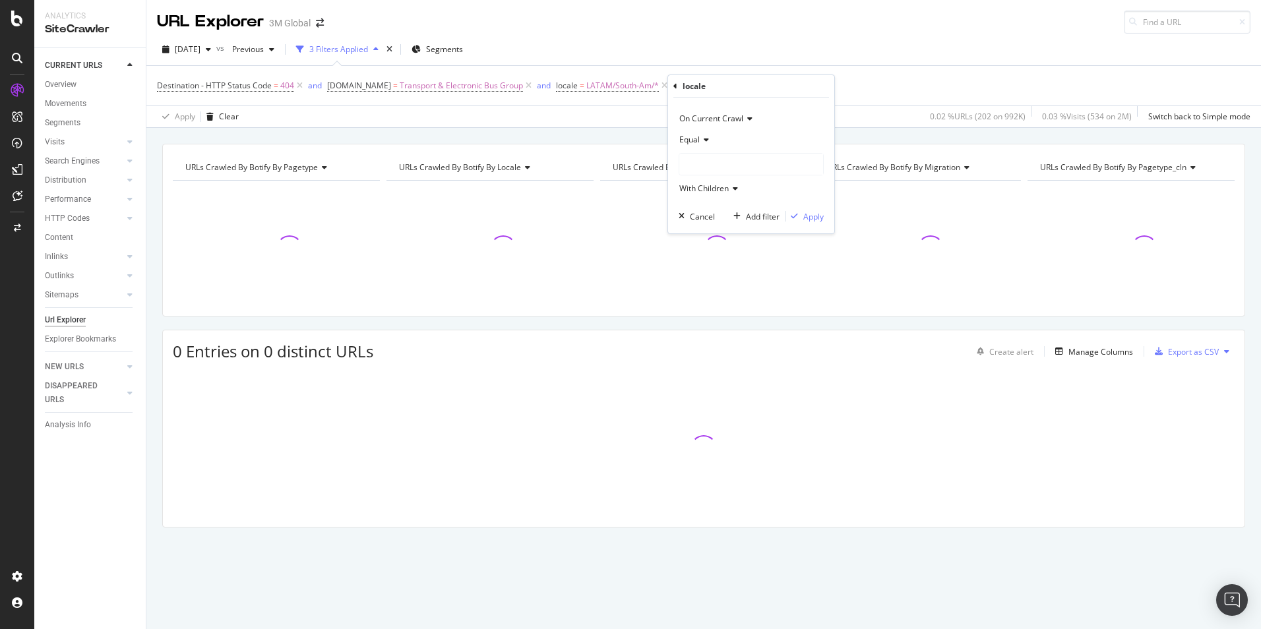
click at [772, 166] on div at bounding box center [751, 164] width 144 height 21
drag, startPoint x: 687, startPoint y: 230, endPoint x: 699, endPoint y: 234, distance: 12.5
click at [687, 230] on icon at bounding box center [688, 232] width 5 height 8
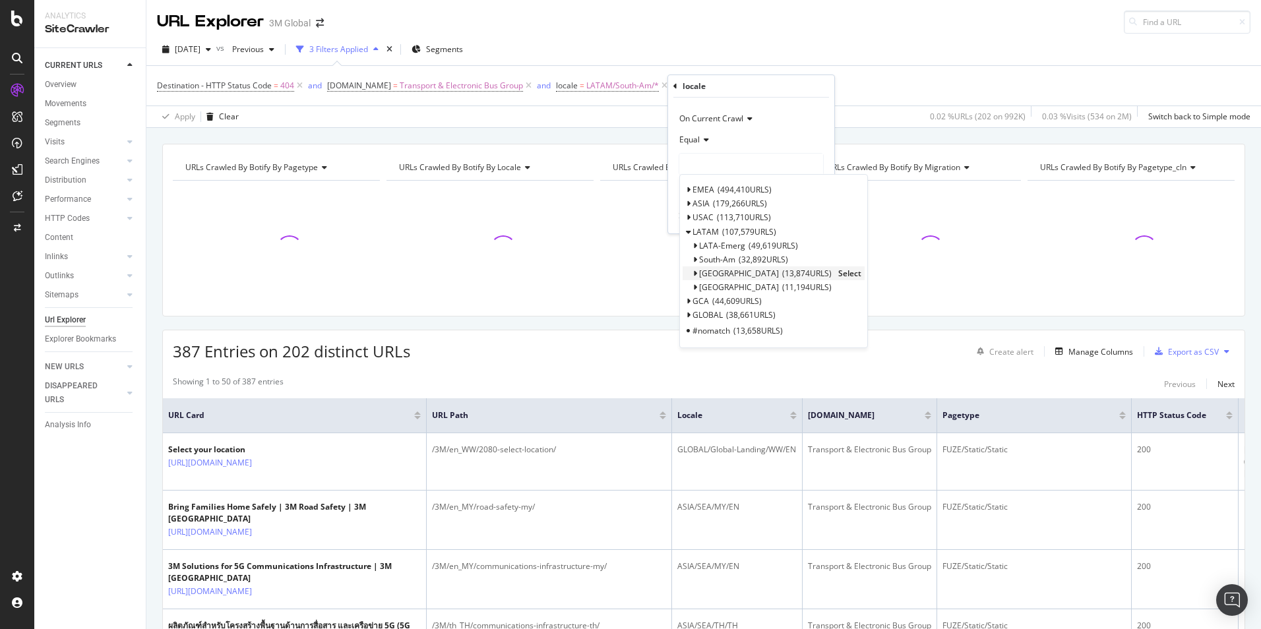
click at [838, 272] on span "Select" at bounding box center [849, 273] width 23 height 11
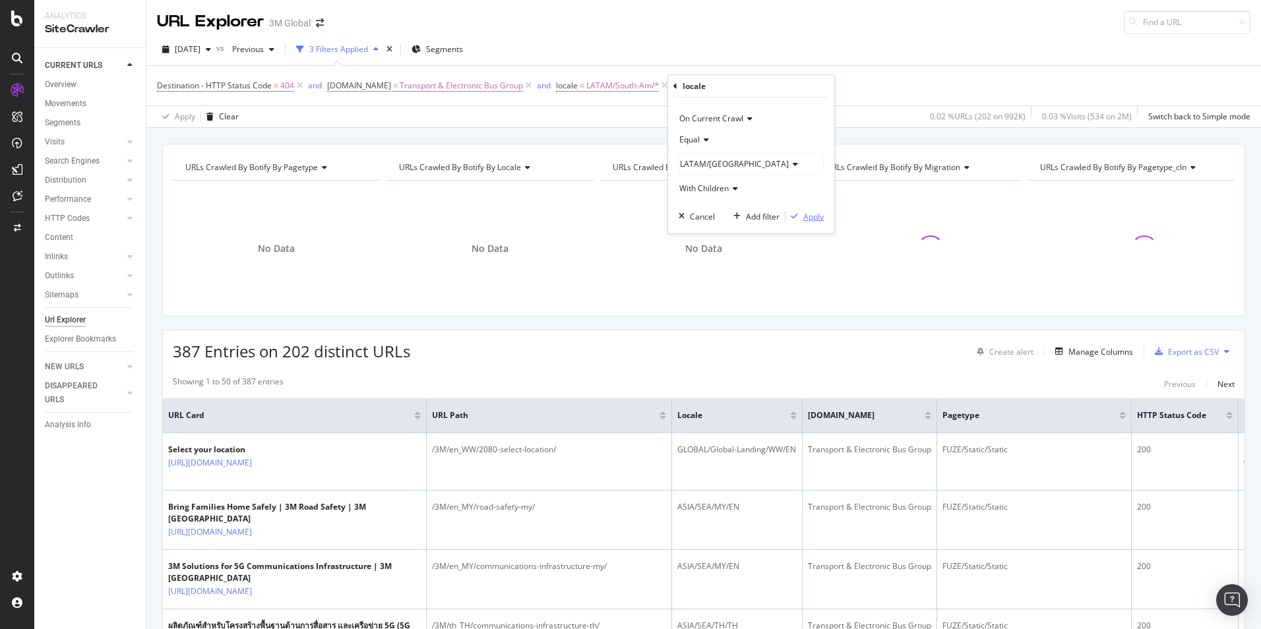
click at [802, 214] on div "button" at bounding box center [795, 216] width 18 height 8
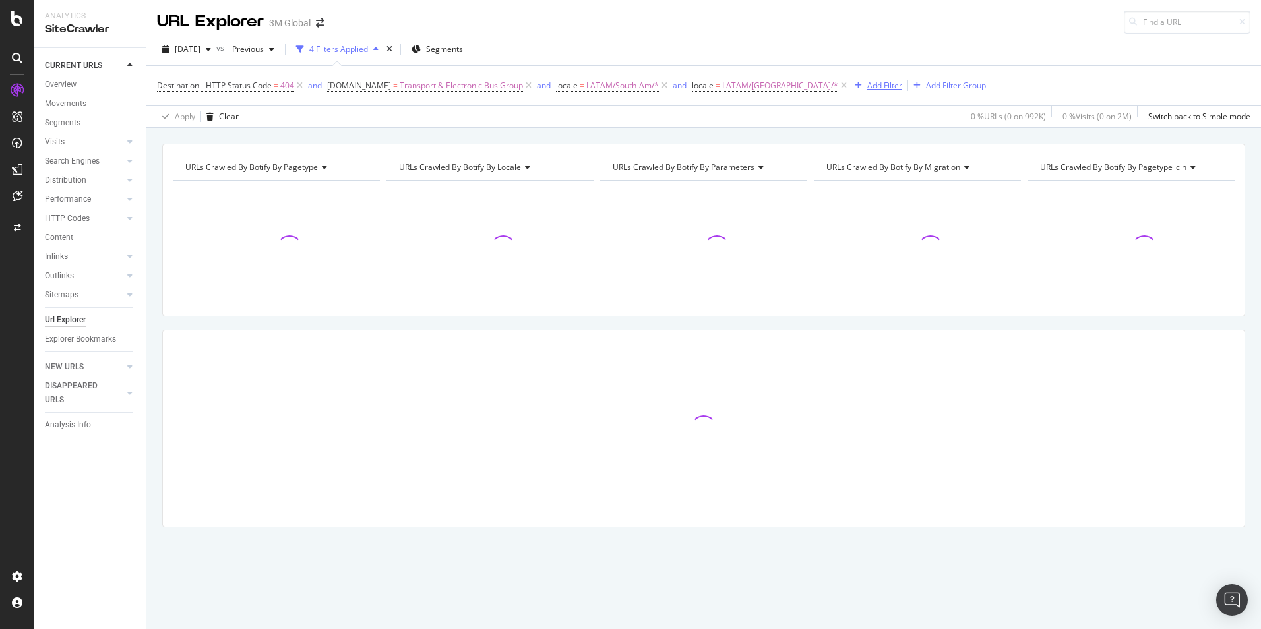
click at [867, 81] on div "Add Filter" at bounding box center [884, 85] width 35 height 11
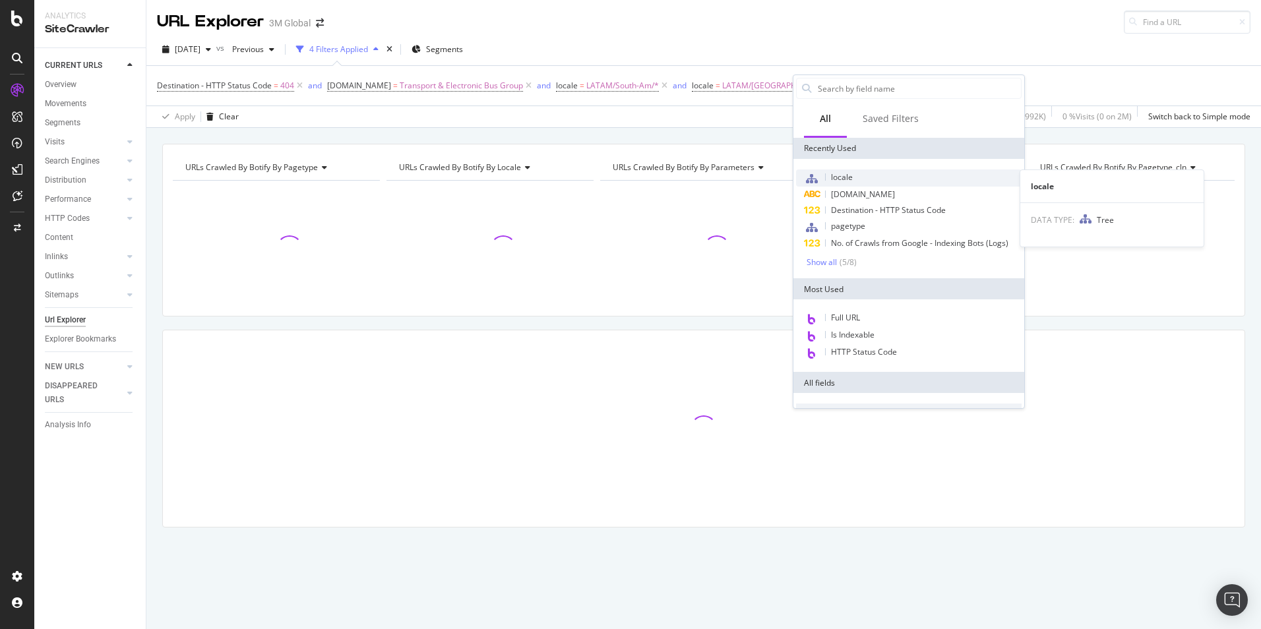
click at [865, 176] on div "locale" at bounding box center [909, 178] width 226 height 17
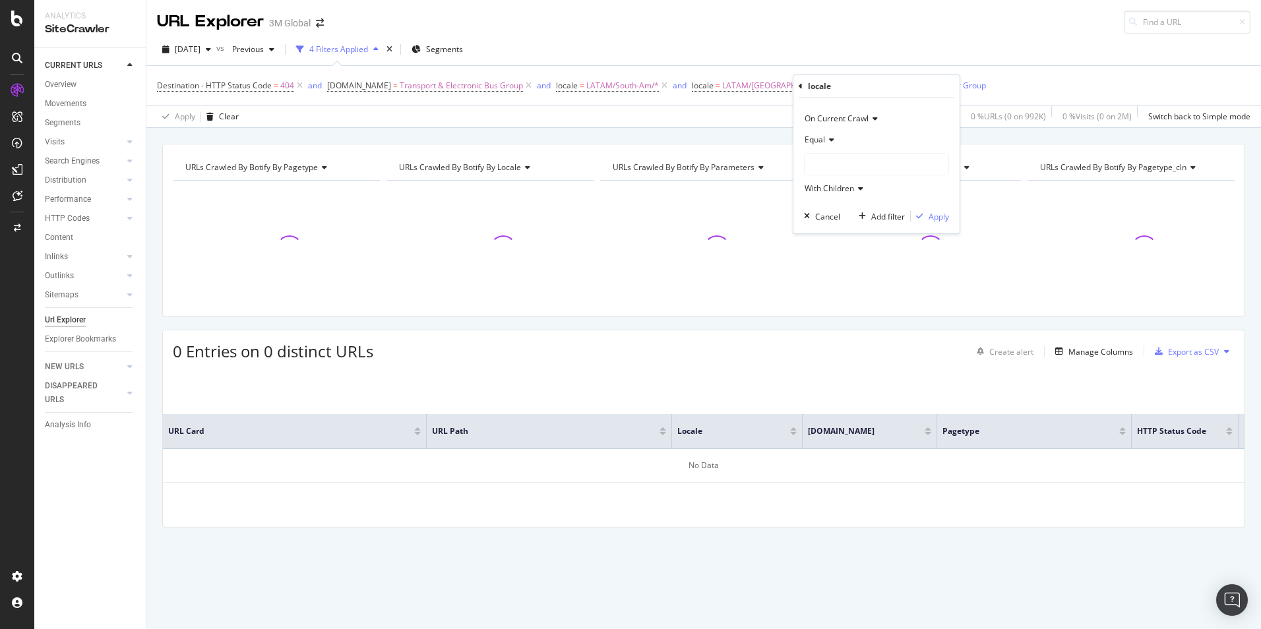
click at [889, 160] on div at bounding box center [877, 164] width 144 height 21
click at [811, 232] on icon at bounding box center [813, 232] width 5 height 8
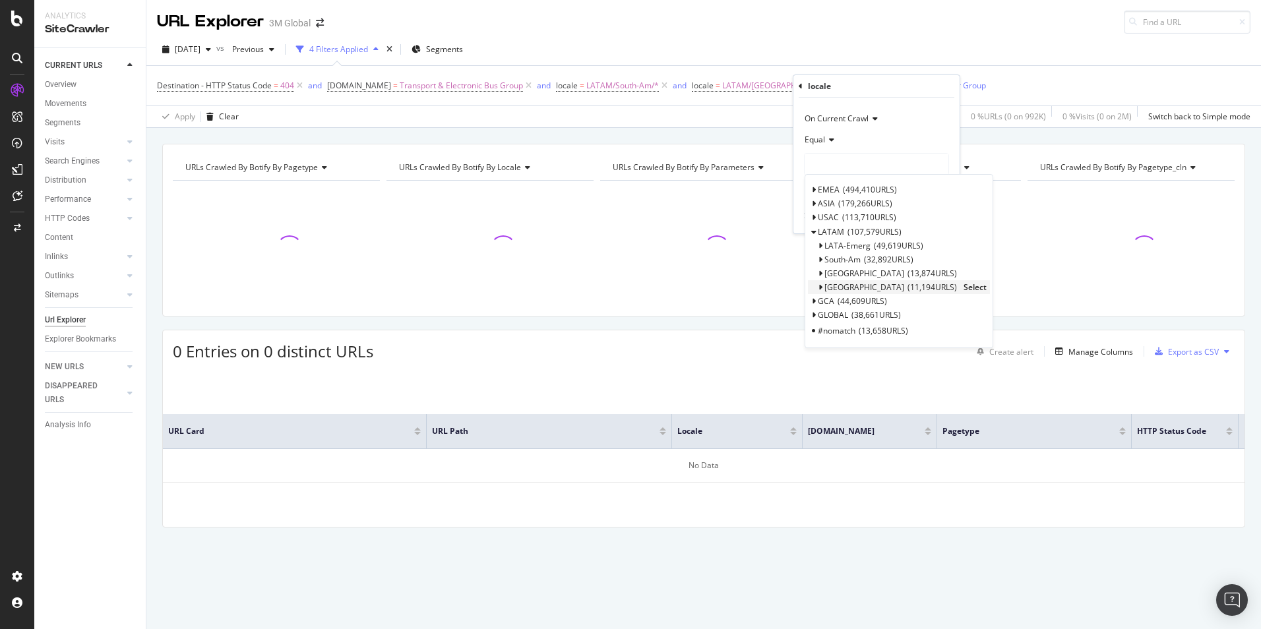
click at [964, 286] on span "Select" at bounding box center [975, 287] width 23 height 11
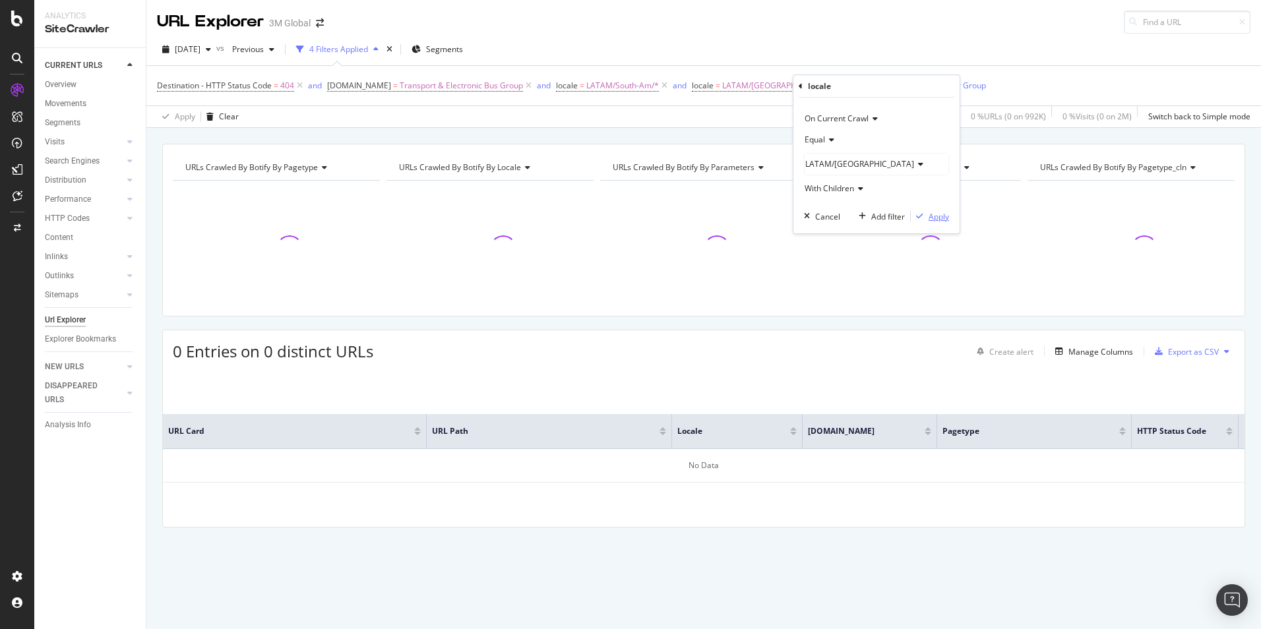
click at [929, 214] on div "Apply" at bounding box center [939, 216] width 20 height 11
click at [201, 51] on span "[DATE]" at bounding box center [188, 49] width 26 height 11
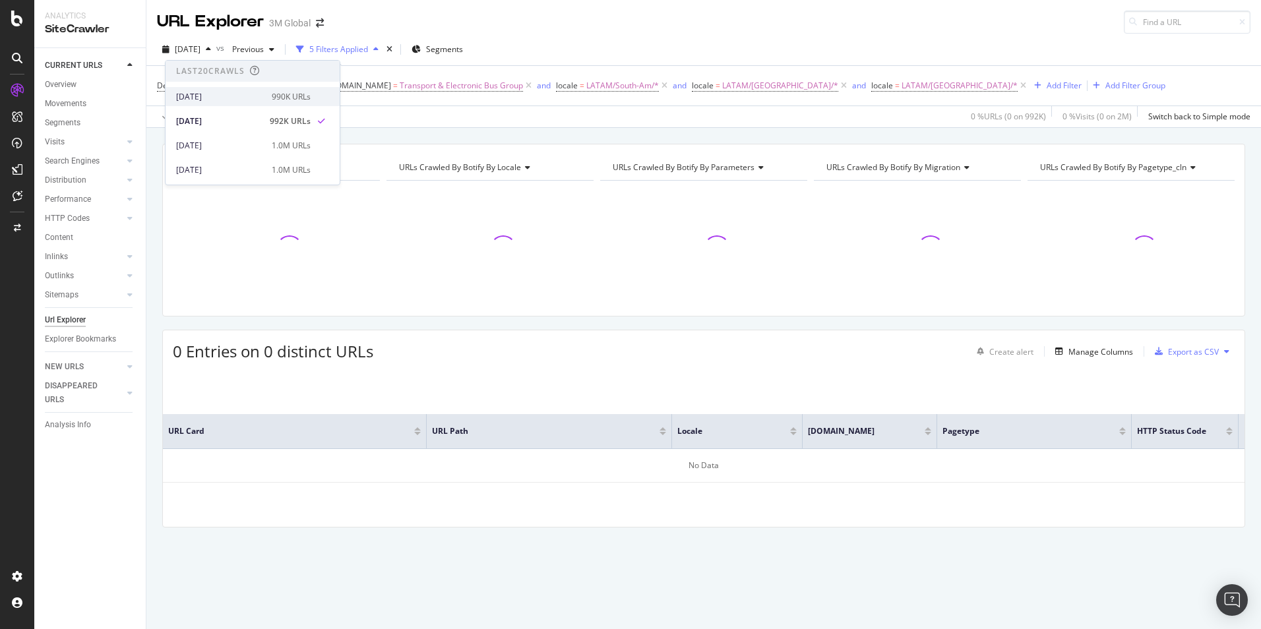
click at [230, 99] on div "[DATE]" at bounding box center [220, 97] width 88 height 12
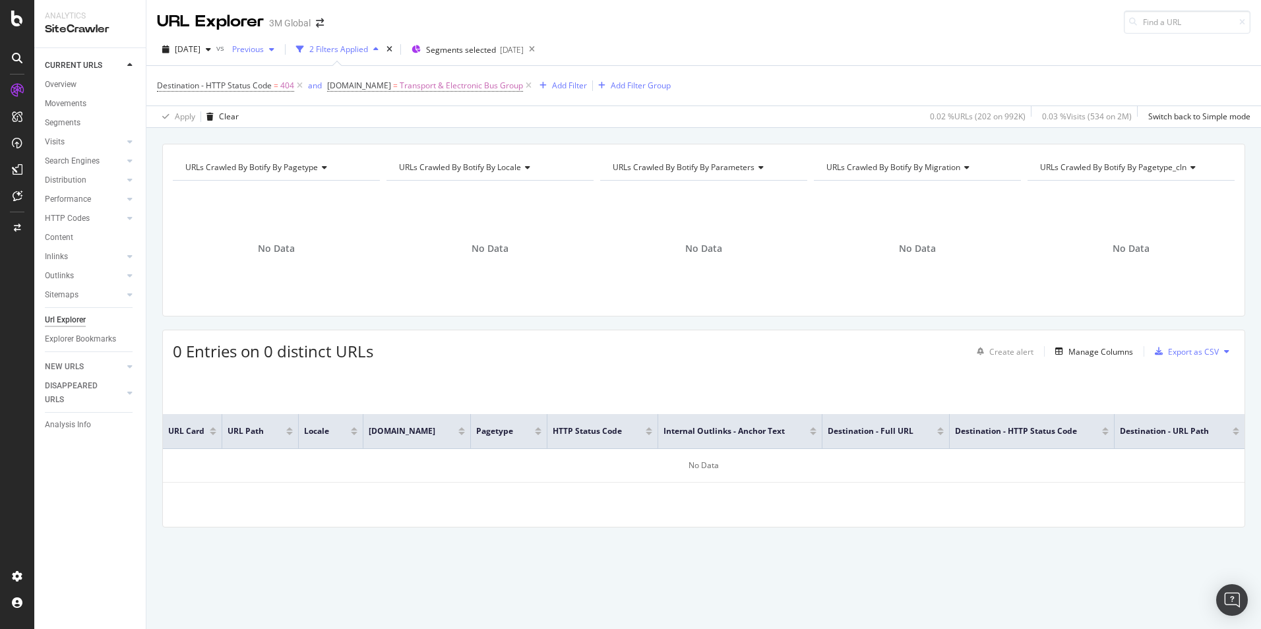
click at [264, 51] on span "Previous" at bounding box center [245, 49] width 37 height 11
click at [201, 50] on span "[DATE]" at bounding box center [188, 49] width 26 height 11
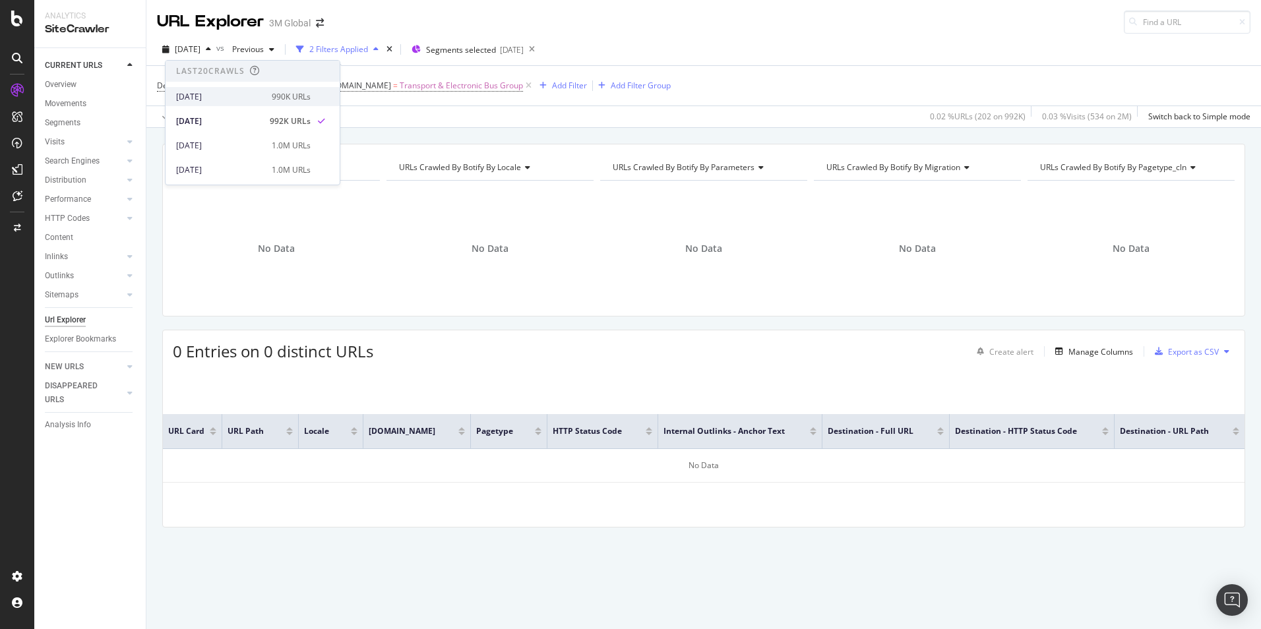
click at [224, 98] on div "[DATE]" at bounding box center [220, 97] width 88 height 12
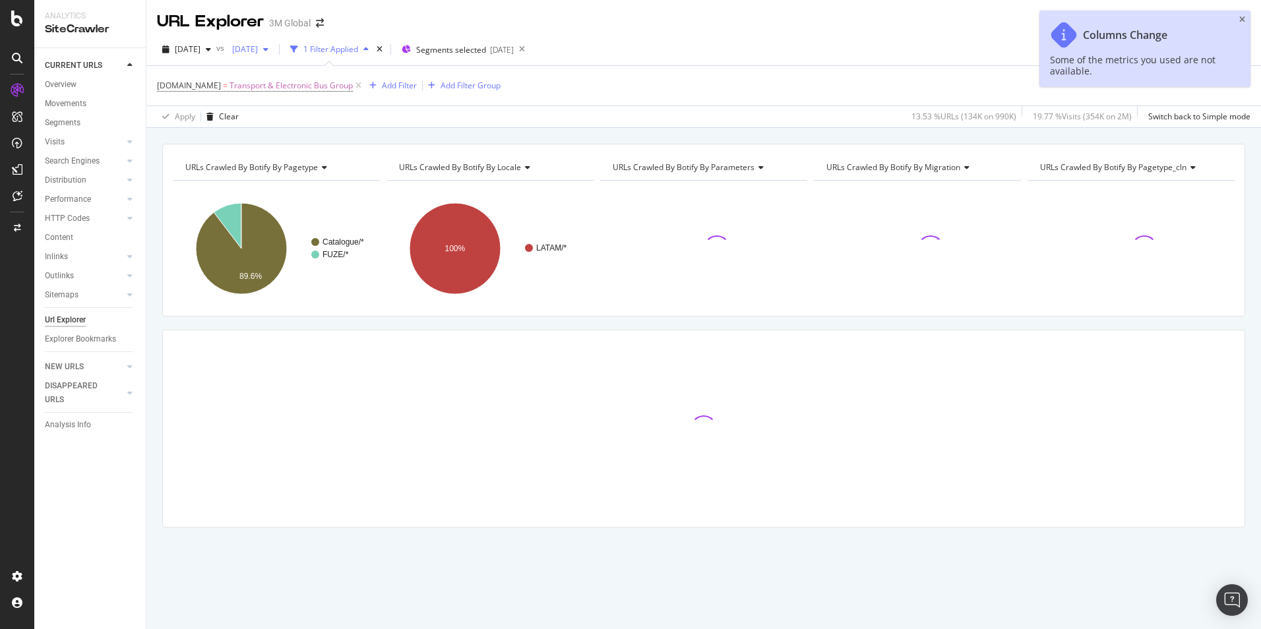
click at [274, 53] on div "button" at bounding box center [266, 50] width 16 height 8
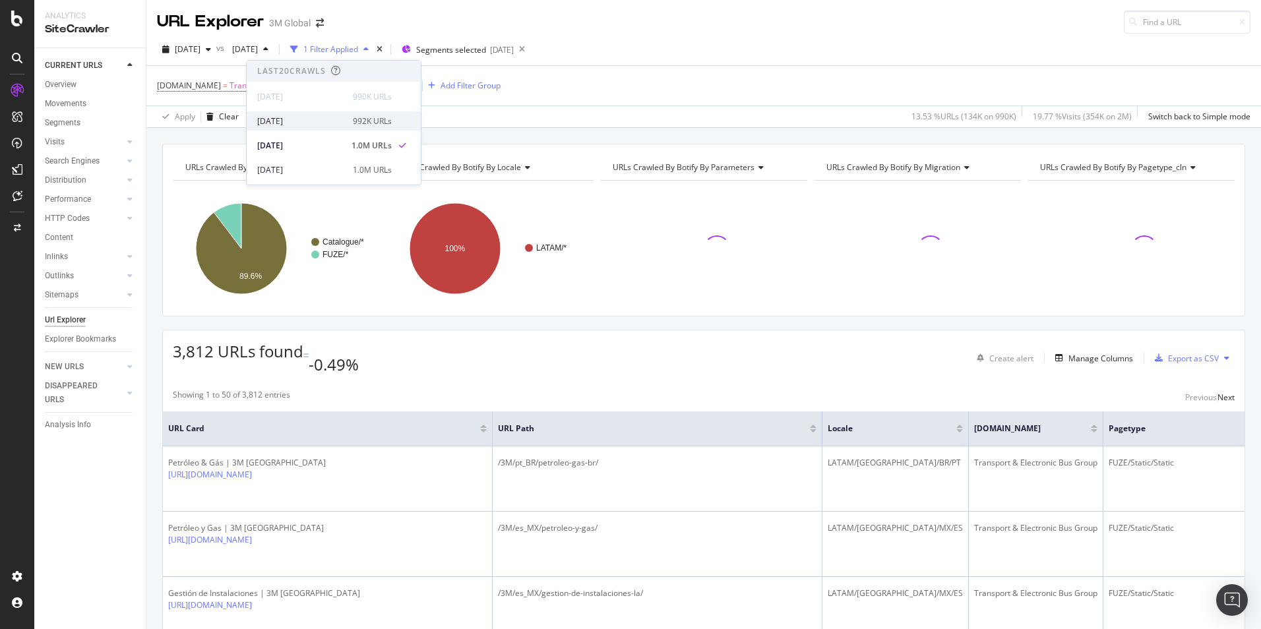
click at [353, 120] on div "992K URLs" at bounding box center [372, 121] width 39 height 12
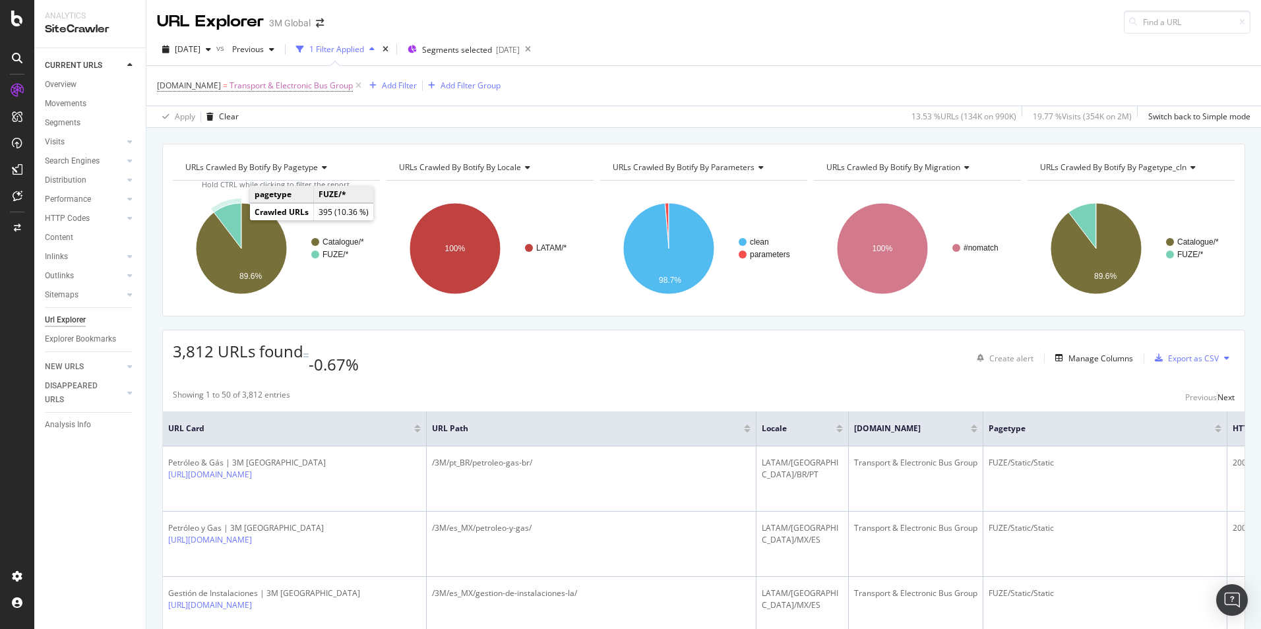
click at [236, 220] on icon "A chart." at bounding box center [228, 226] width 28 height 46
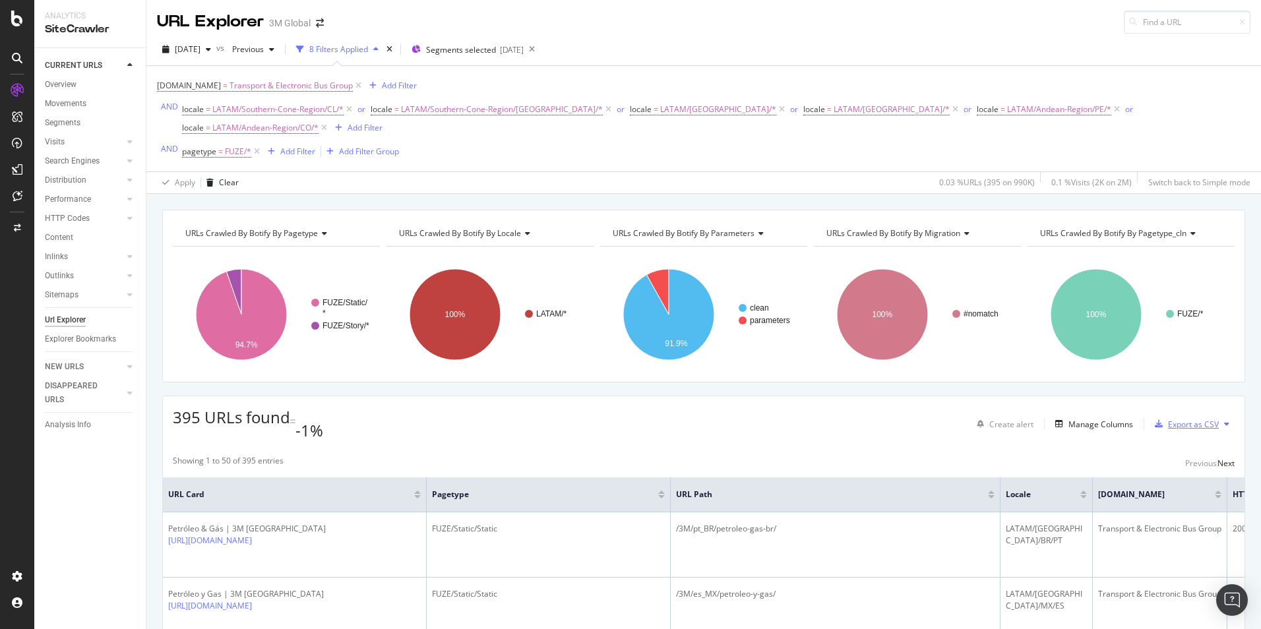
click at [1197, 419] on div "Export as CSV" at bounding box center [1193, 424] width 51 height 11
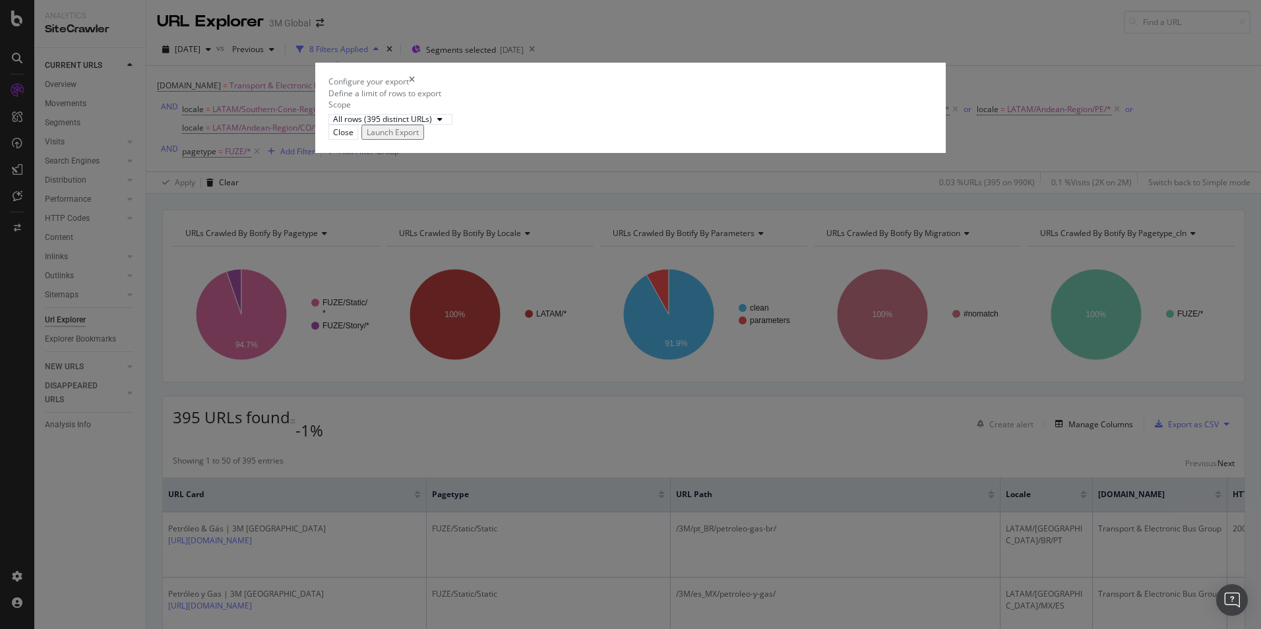
click at [419, 138] on div "Launch Export" at bounding box center [393, 132] width 52 height 11
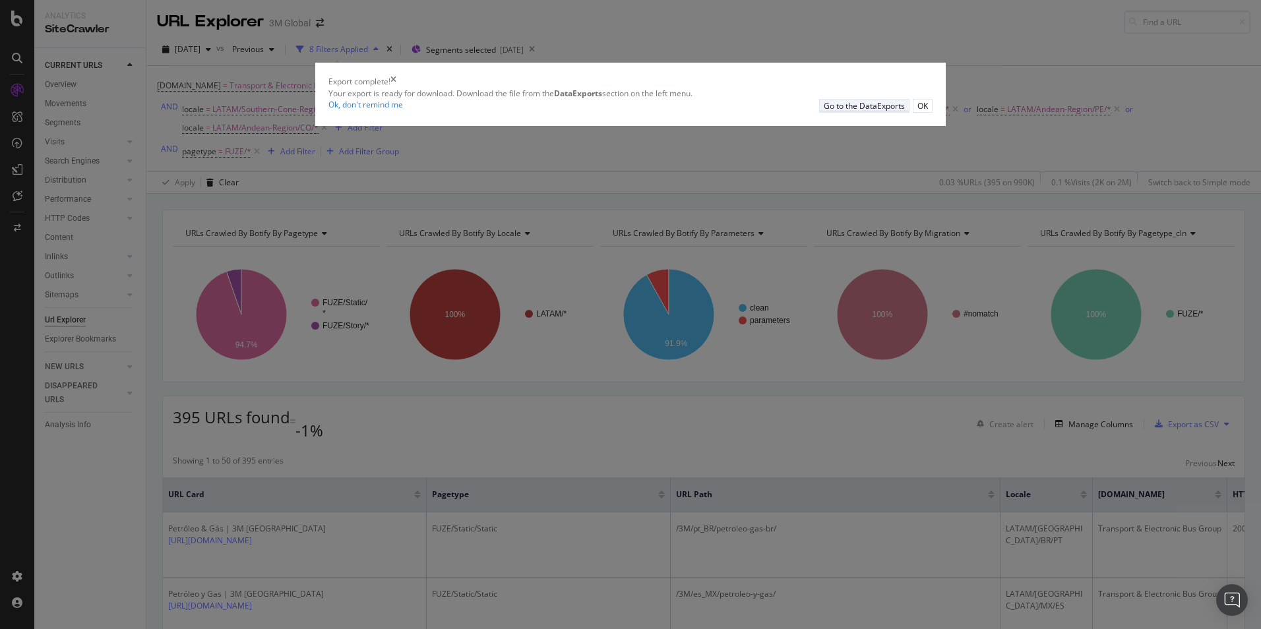
click at [824, 111] on div "Go to the DataExports" at bounding box center [864, 105] width 81 height 11
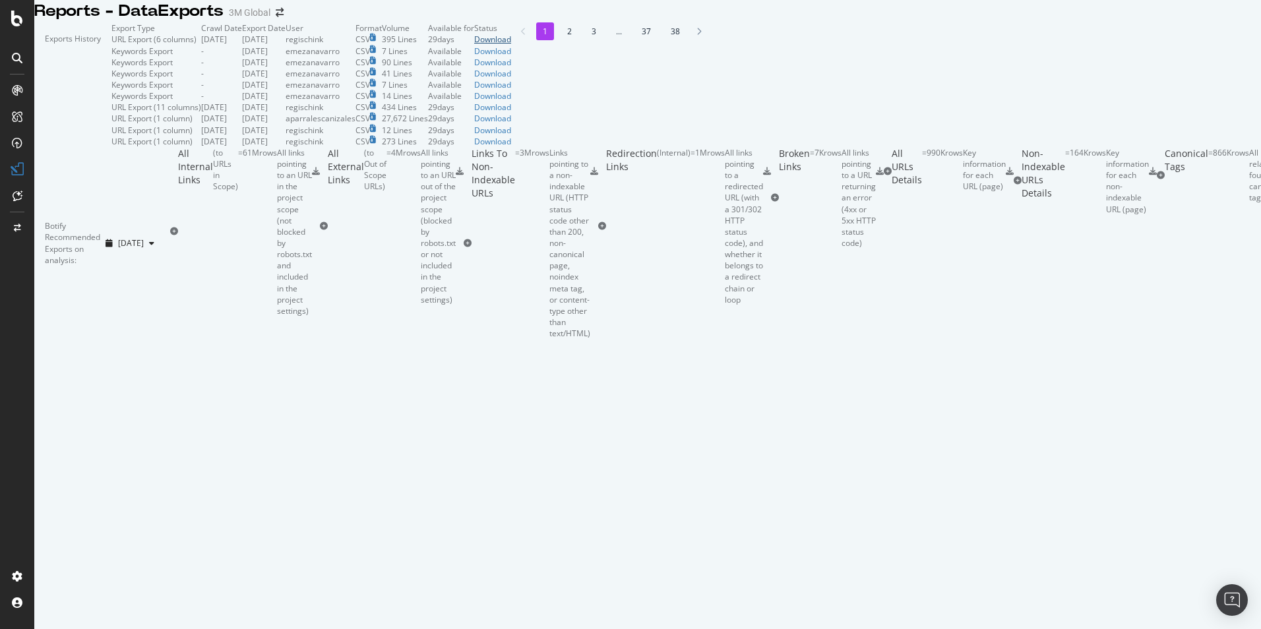
click at [511, 45] on div "Download" at bounding box center [492, 39] width 37 height 11
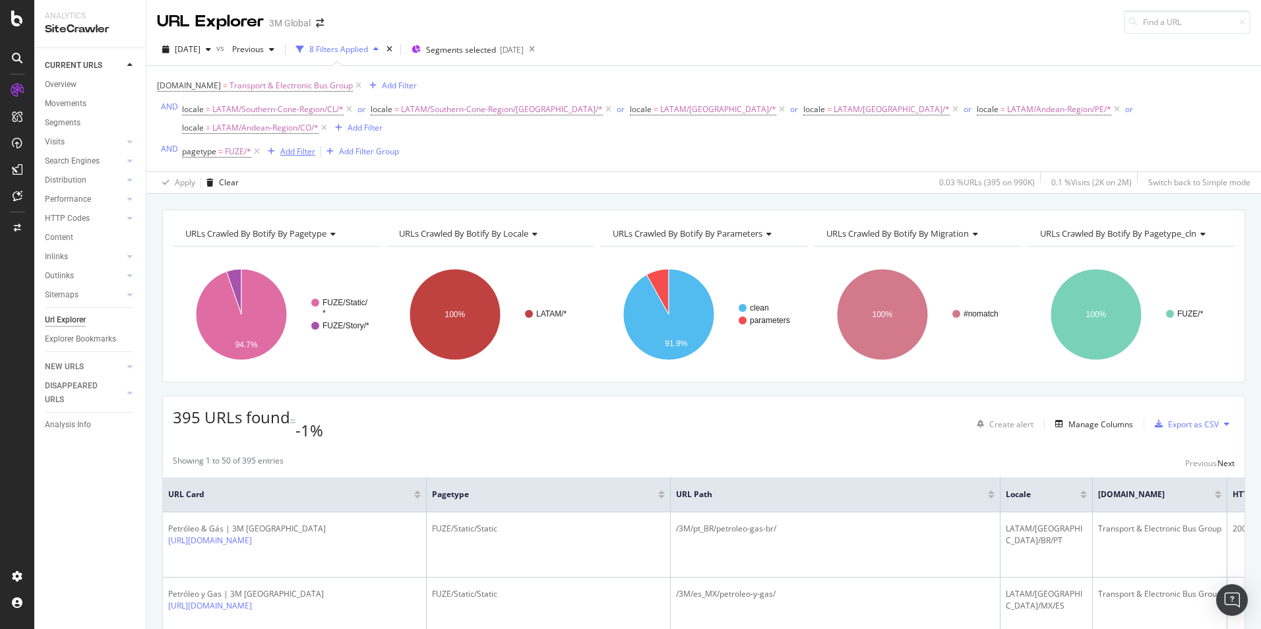
click at [289, 146] on div "Add Filter" at bounding box center [297, 151] width 35 height 11
drag, startPoint x: 341, startPoint y: 138, endPoint x: 172, endPoint y: 131, distance: 169.0
click at [172, 131] on body "Analytics SiteCrawler CURRENT URLS Overview Movements Segments Visits Analysis …" at bounding box center [630, 314] width 1261 height 629
type input "b"
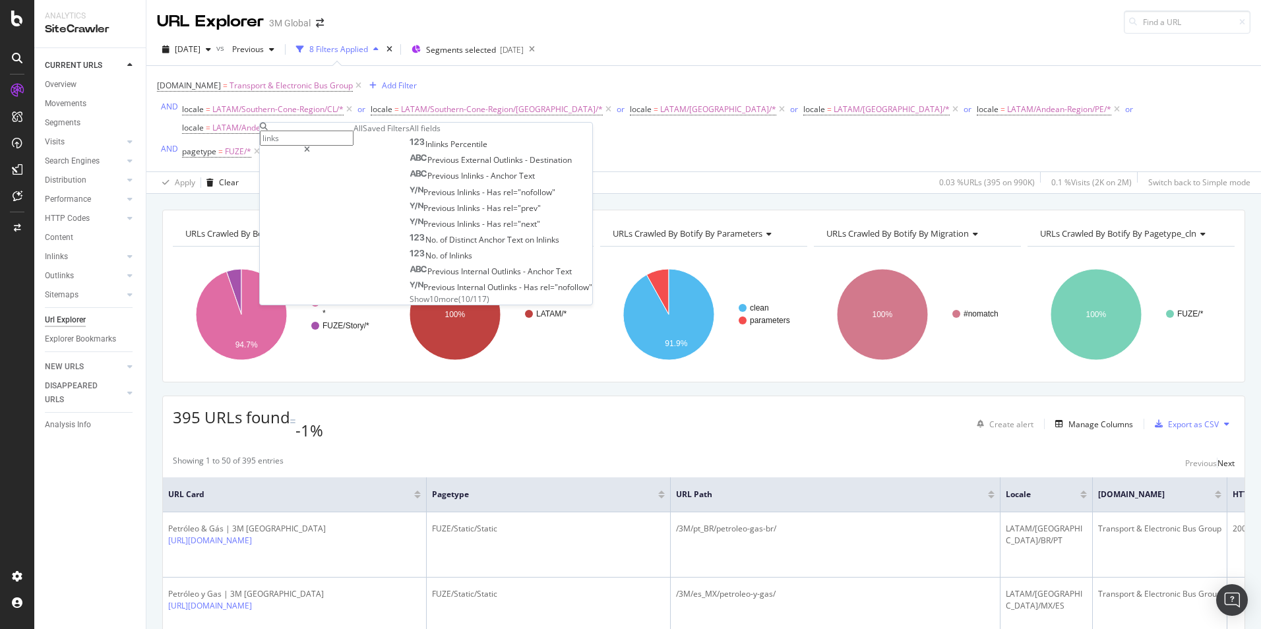
type input "links"
click at [410, 305] on span "Show 10 more" at bounding box center [434, 299] width 49 height 11
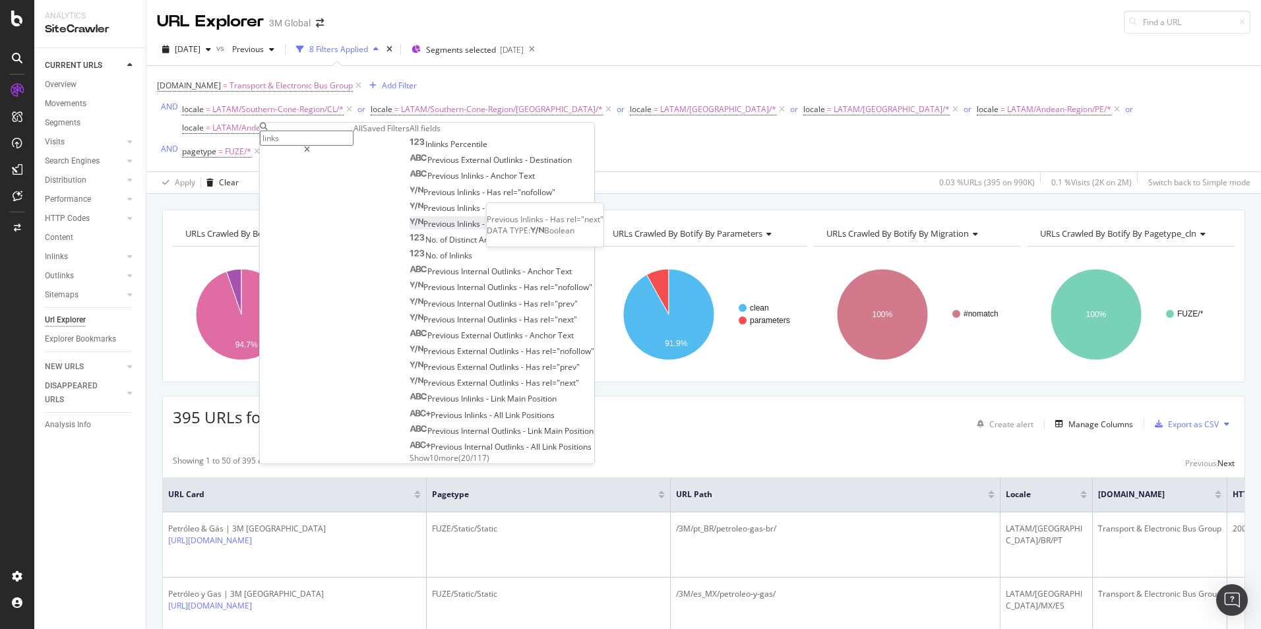
scroll to position [105, 0]
click at [410, 453] on span "Show 10 more" at bounding box center [434, 458] width 49 height 11
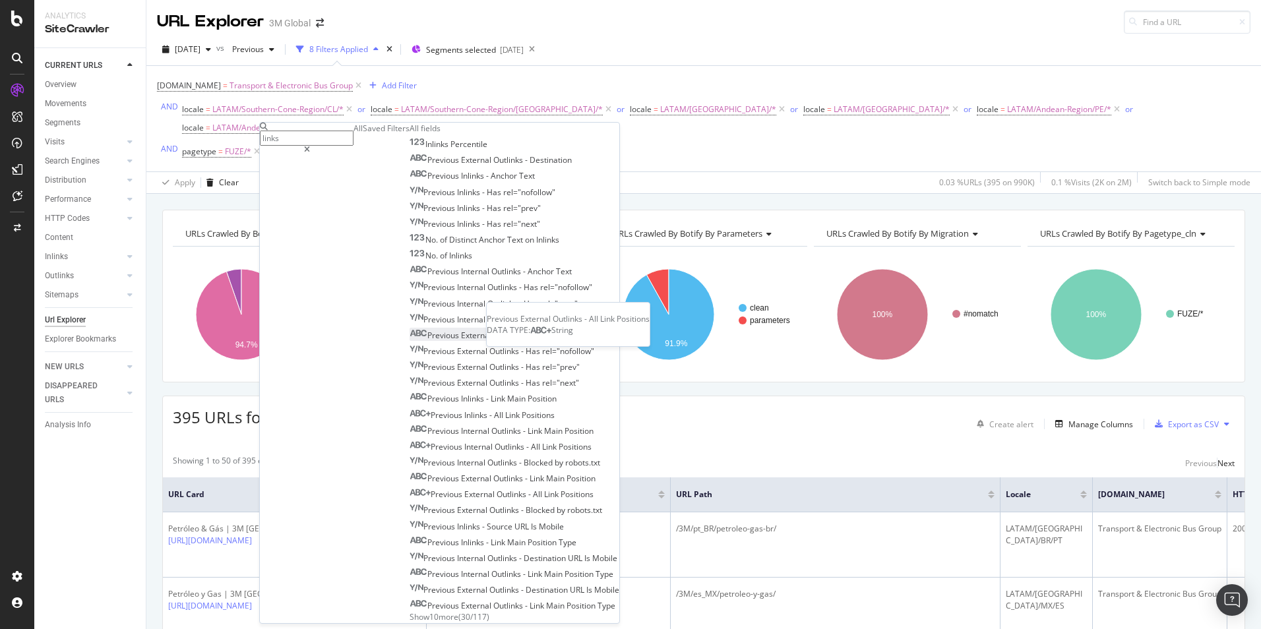
scroll to position [263, 0]
click at [410, 611] on span "Show 10 more" at bounding box center [434, 616] width 49 height 11
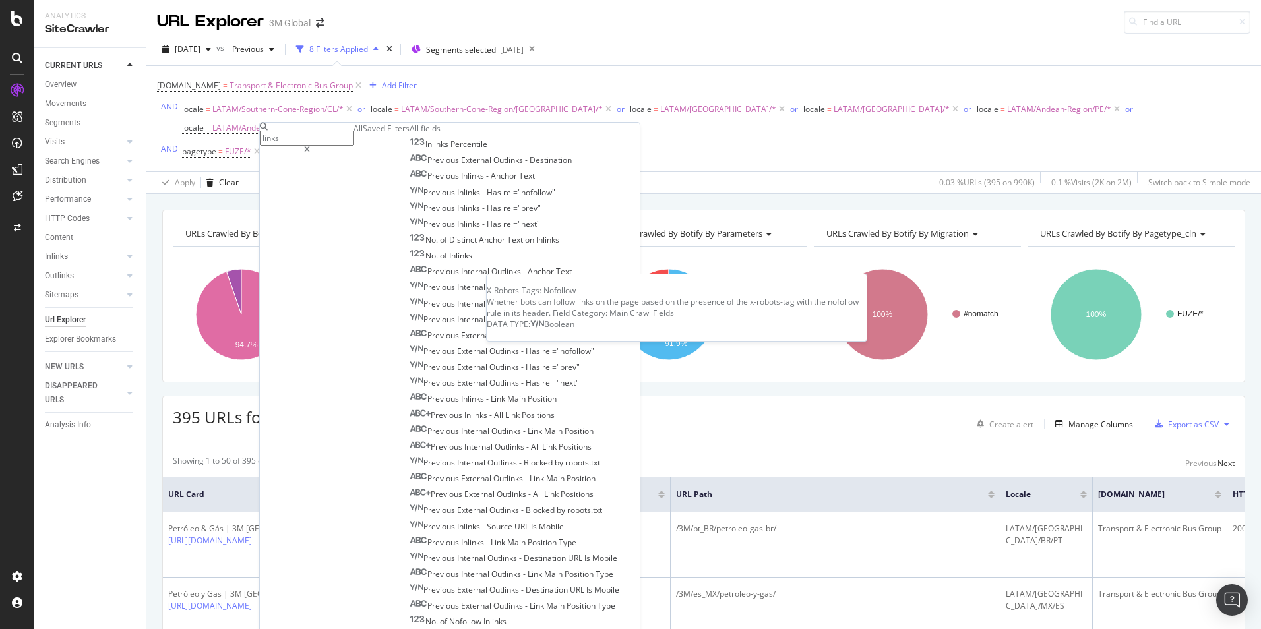
scroll to position [1072, 0]
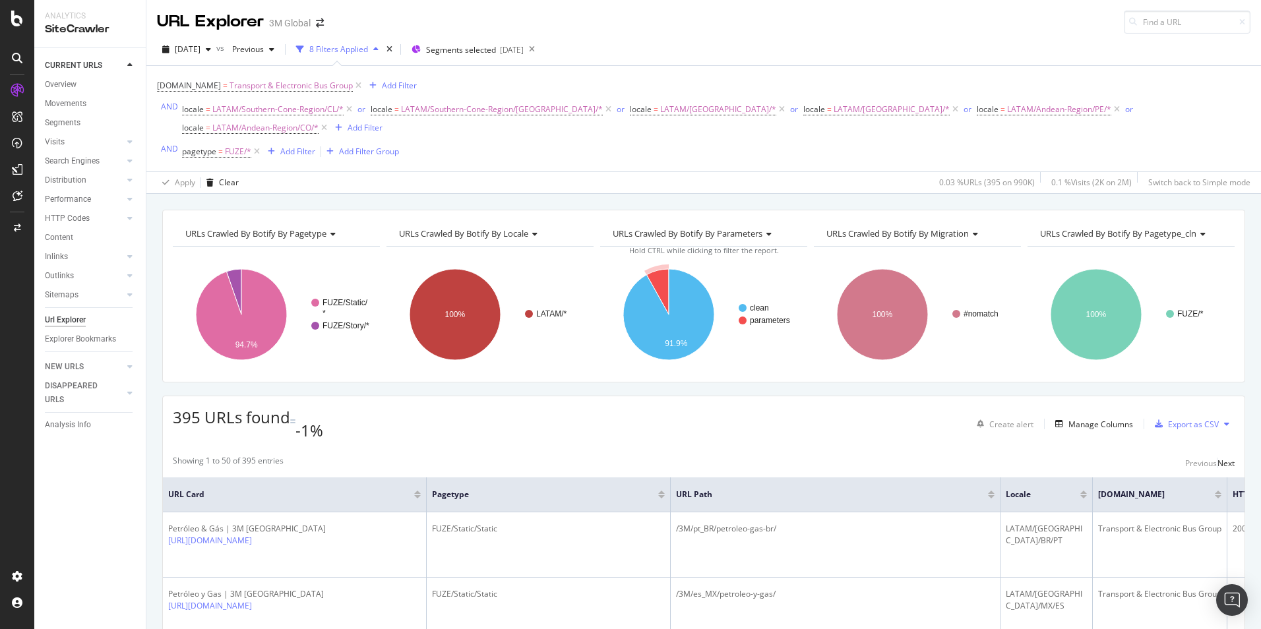
click at [619, 172] on div "Apply Clear 0.03 % URLs ( 395 on 990K ) 0.1 % Visits ( 2K on 2M ) Switch back t…" at bounding box center [703, 183] width 1115 height 22
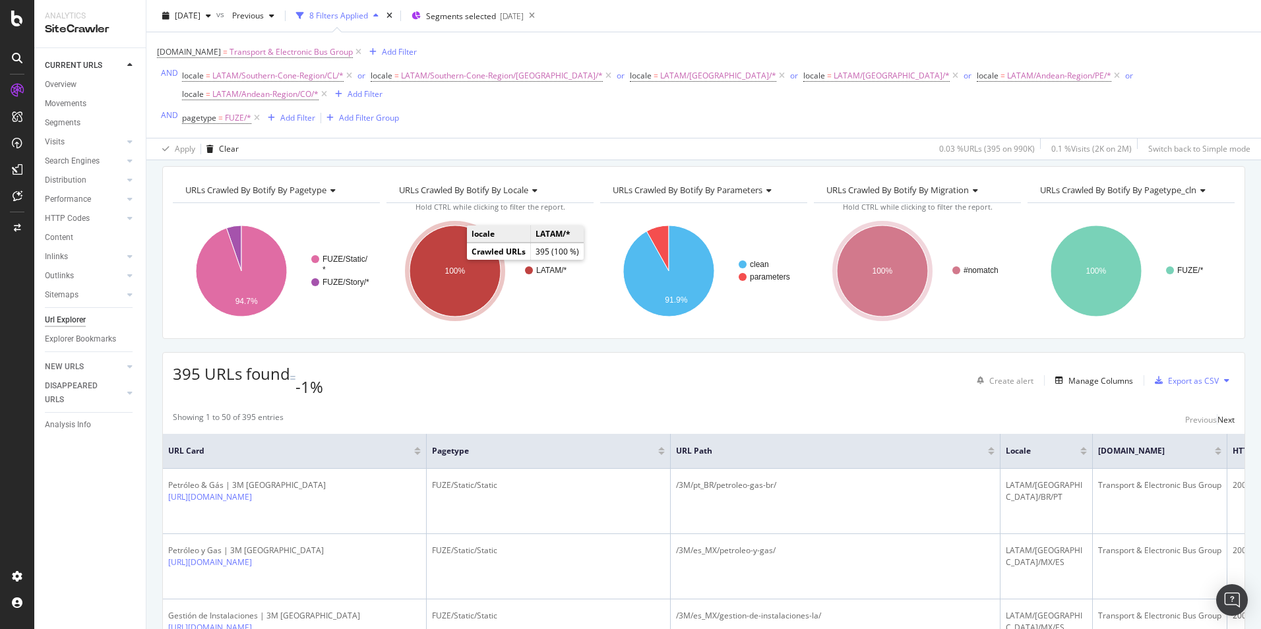
scroll to position [0, 0]
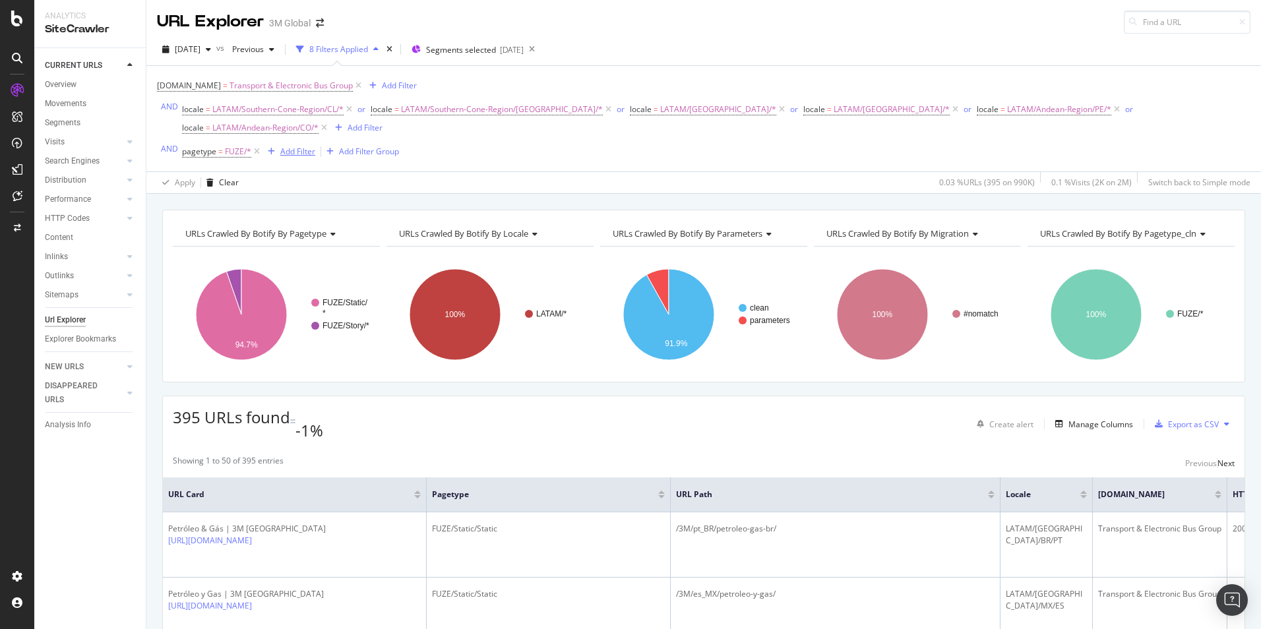
click at [288, 146] on div "Add Filter" at bounding box center [297, 151] width 35 height 11
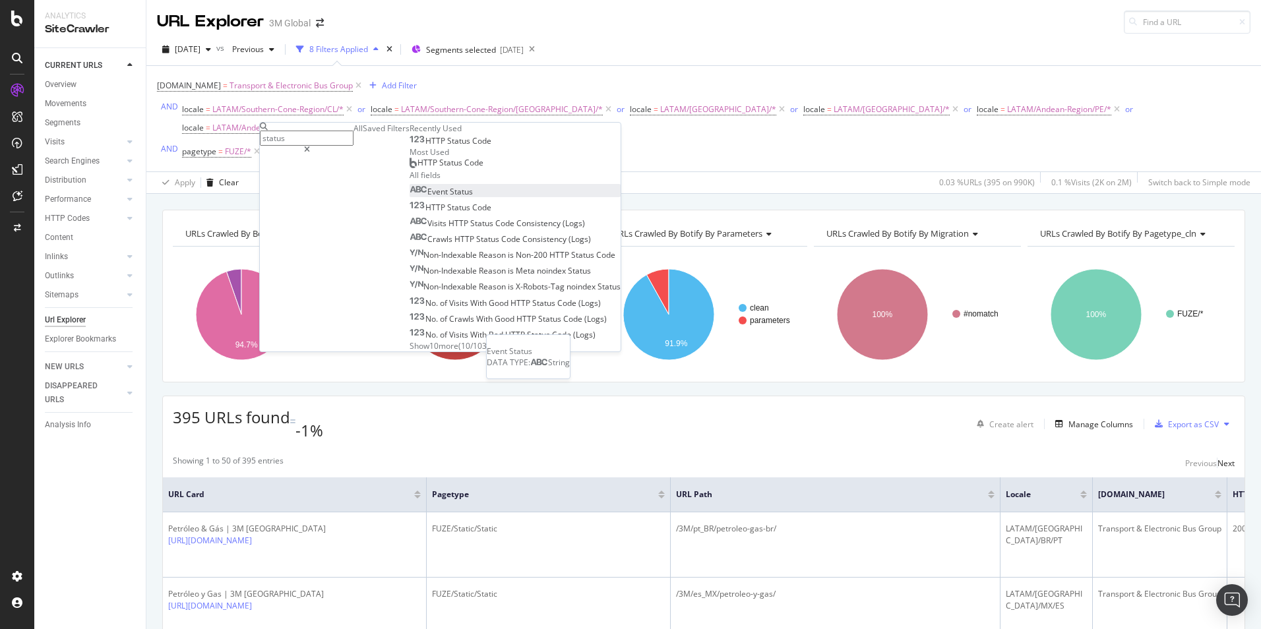
scroll to position [64, 0]
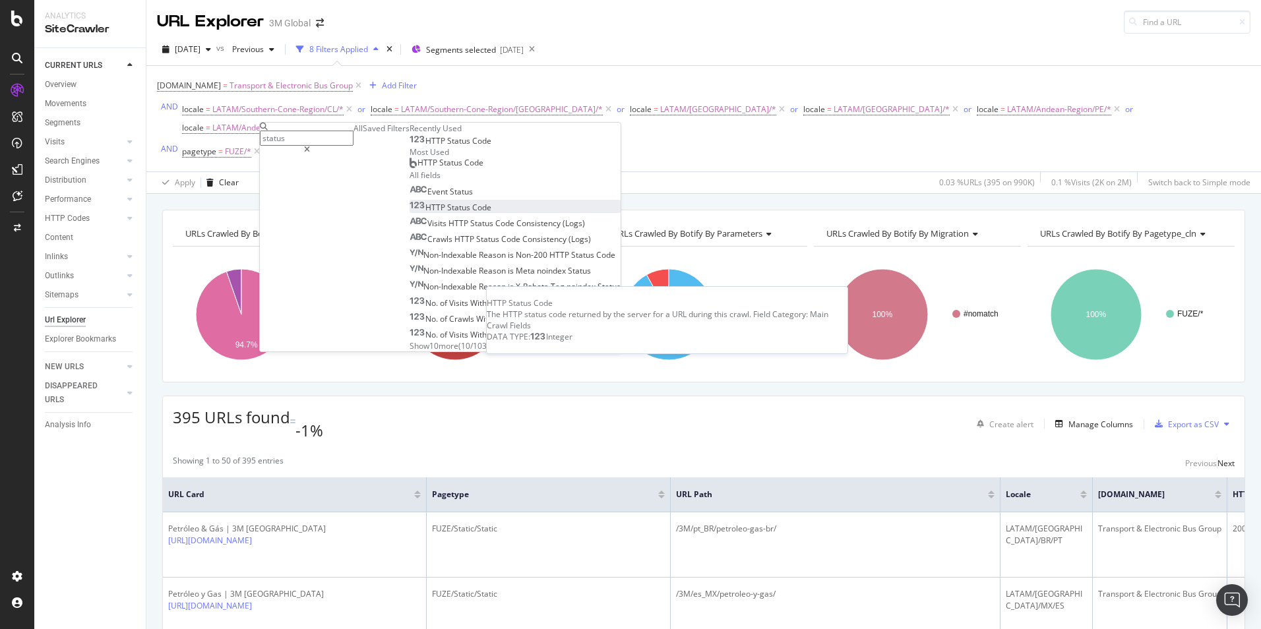
type input "status"
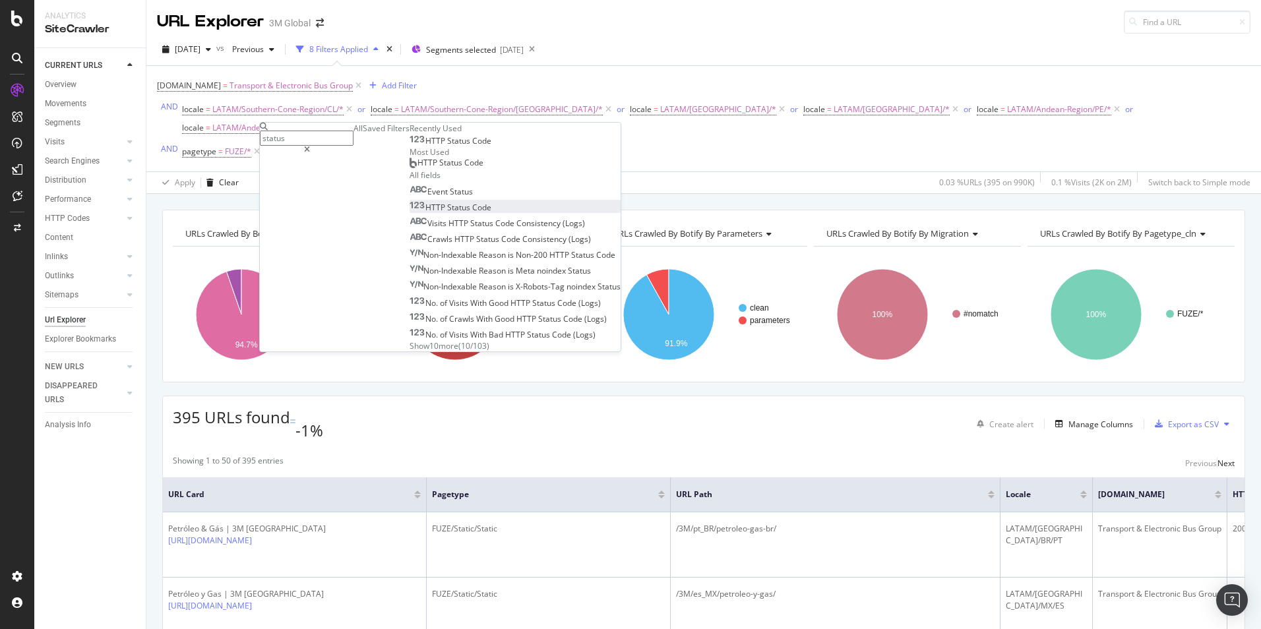
click at [410, 213] on div "HTTP Status Code" at bounding box center [451, 207] width 82 height 11
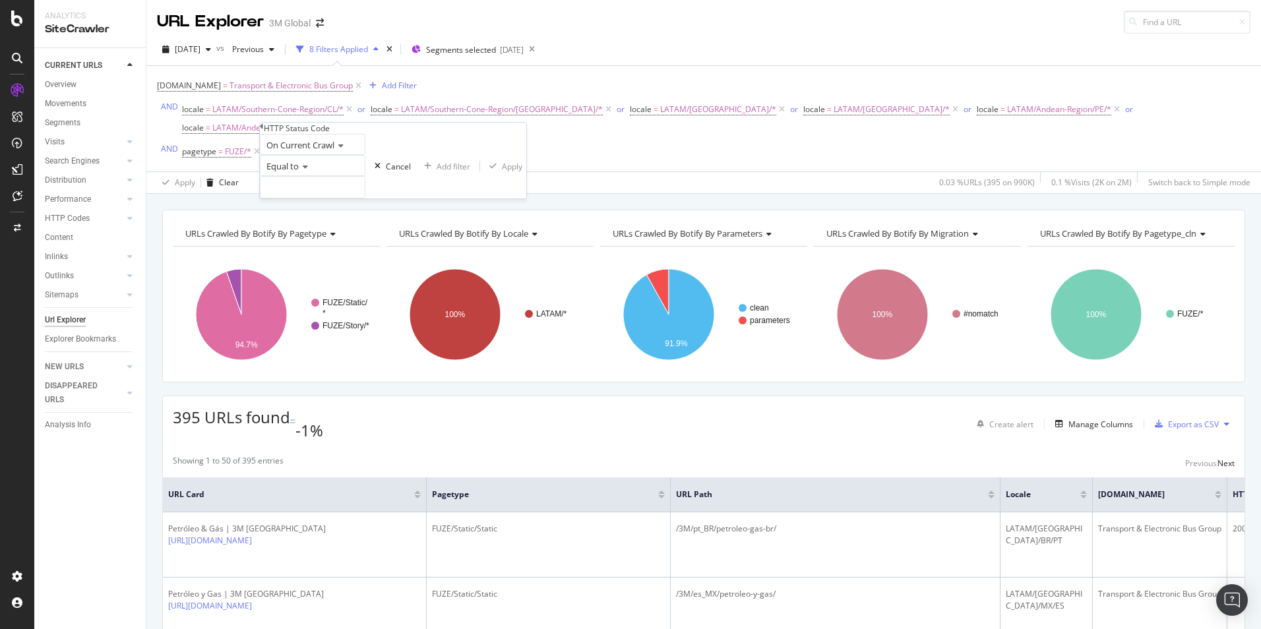
click at [294, 172] on span "Equal to" at bounding box center [282, 166] width 32 height 12
click at [309, 203] on span "Not Equal to" at bounding box center [286, 196] width 45 height 11
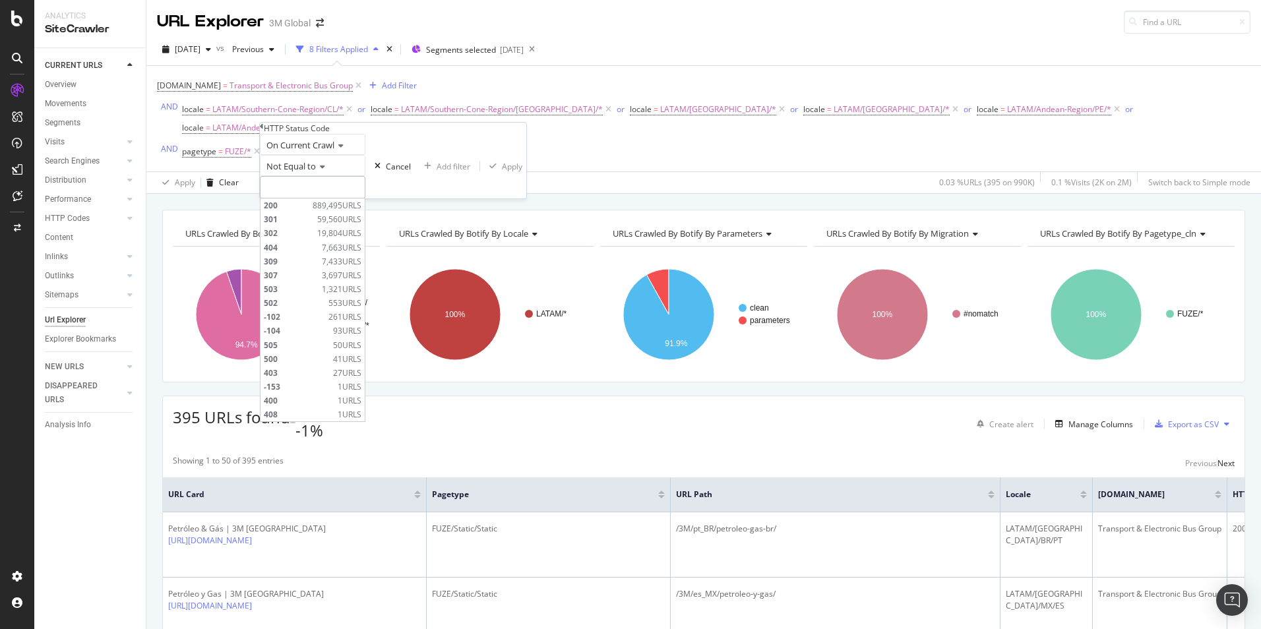
click at [317, 199] on input "number" at bounding box center [313, 187] width 106 height 22
click at [309, 211] on span "200" at bounding box center [287, 205] width 46 height 11
type input "200"
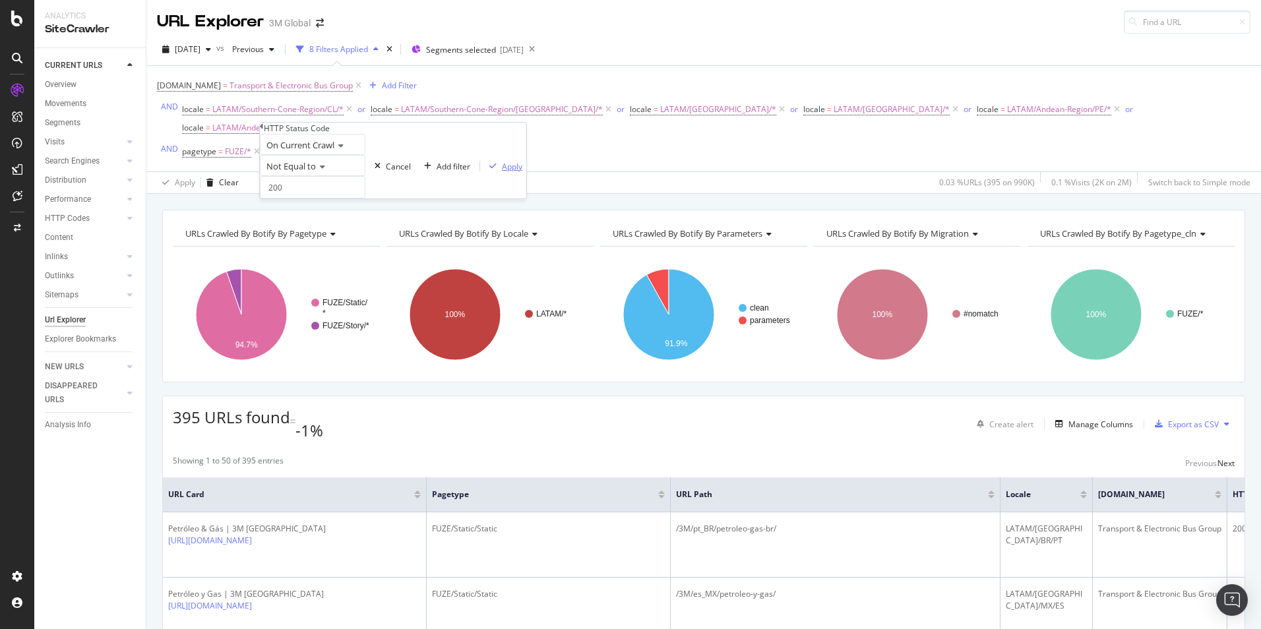
click at [502, 172] on div "Apply" at bounding box center [512, 166] width 20 height 11
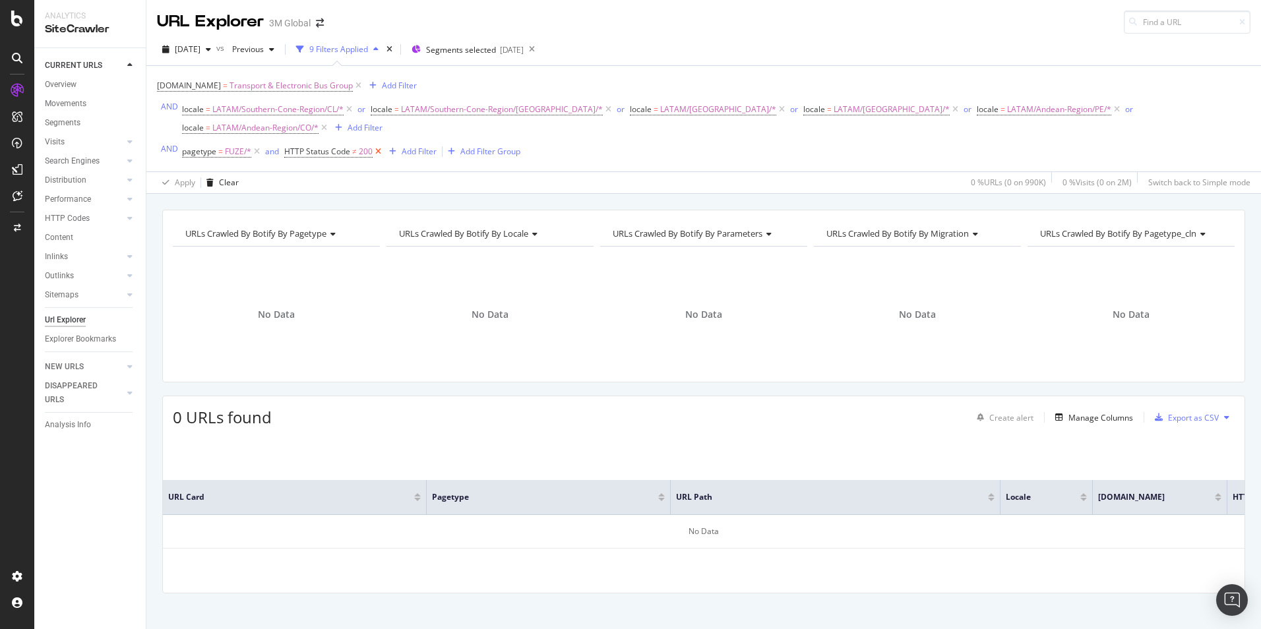
click at [373, 145] on icon at bounding box center [378, 151] width 11 height 13
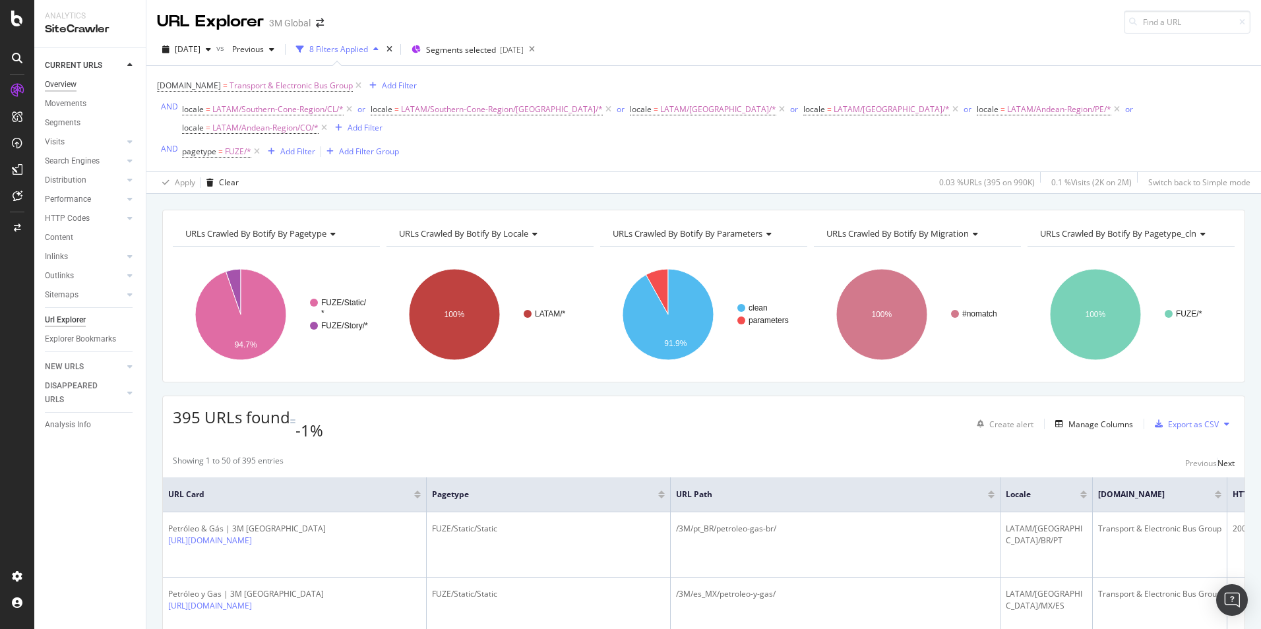
click at [69, 83] on div "Overview" at bounding box center [61, 85] width 32 height 14
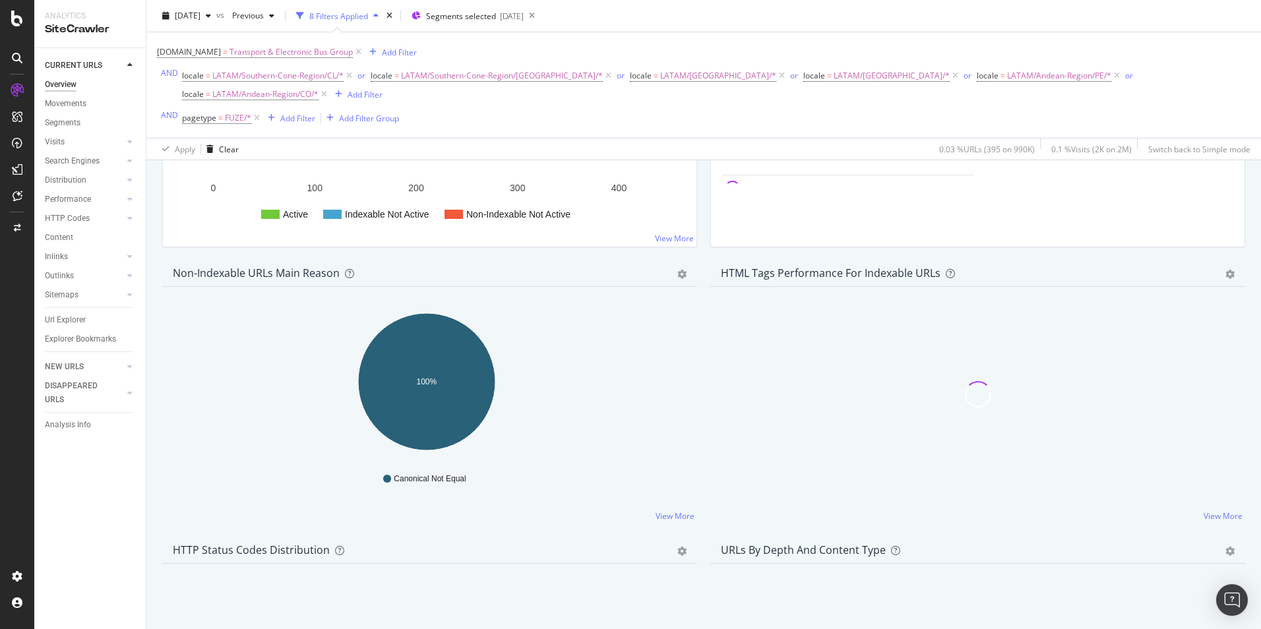
scroll to position [462, 0]
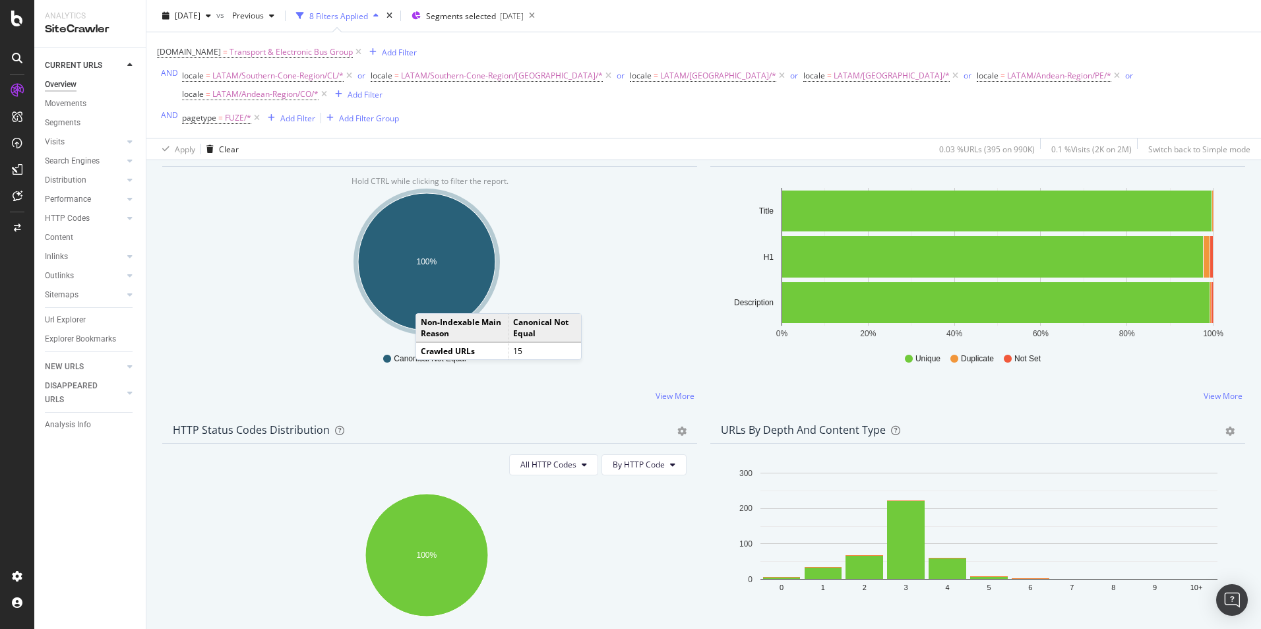
click at [429, 284] on ellipse "A chart." at bounding box center [426, 261] width 137 height 137
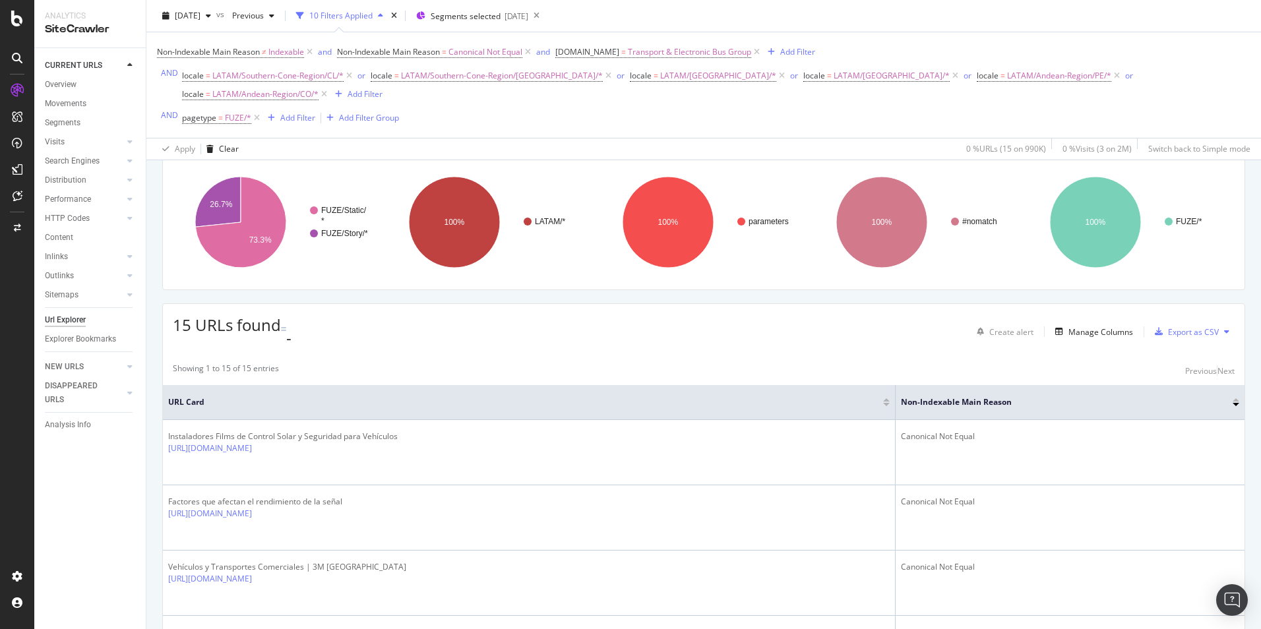
scroll to position [65, 0]
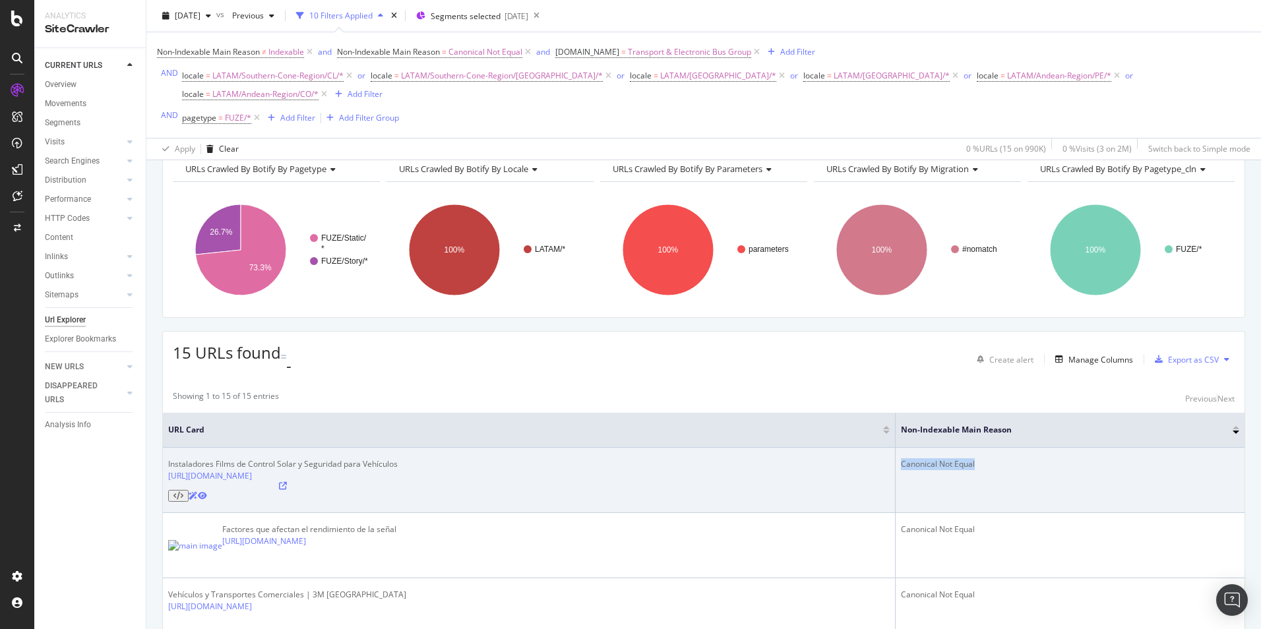
drag, startPoint x: 910, startPoint y: 431, endPoint x: 1020, endPoint y: 431, distance: 110.2
click at [1020, 458] on div "Canonical Not Equal" at bounding box center [1070, 464] width 338 height 12
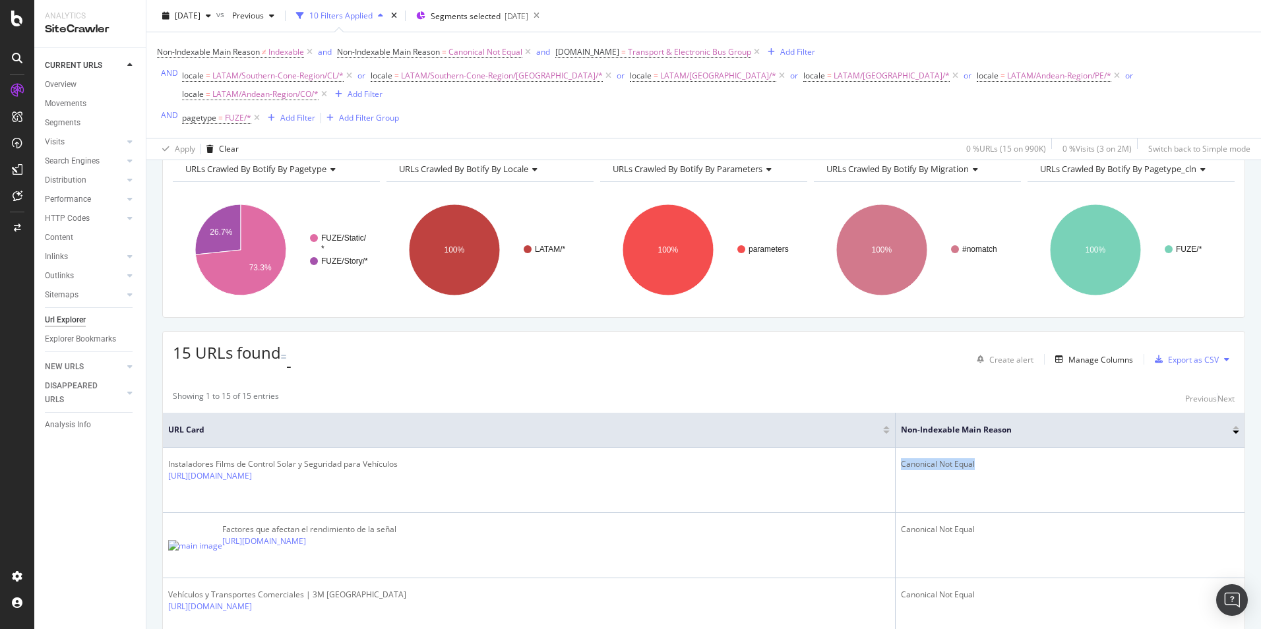
copy div "Canonical Not Equal"
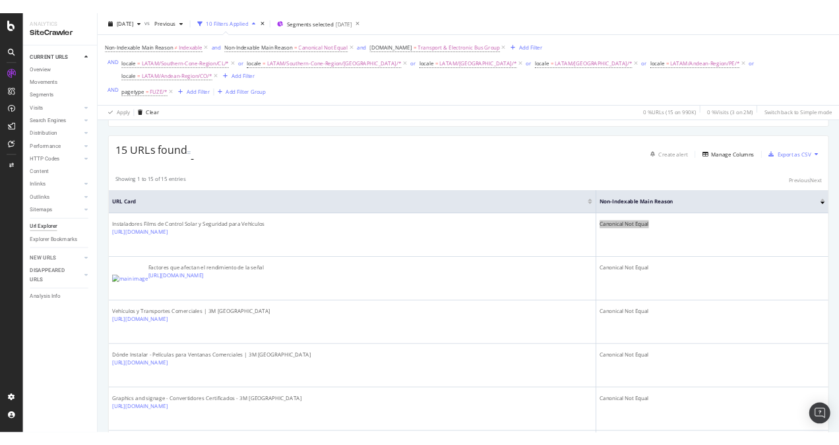
scroll to position [0, 0]
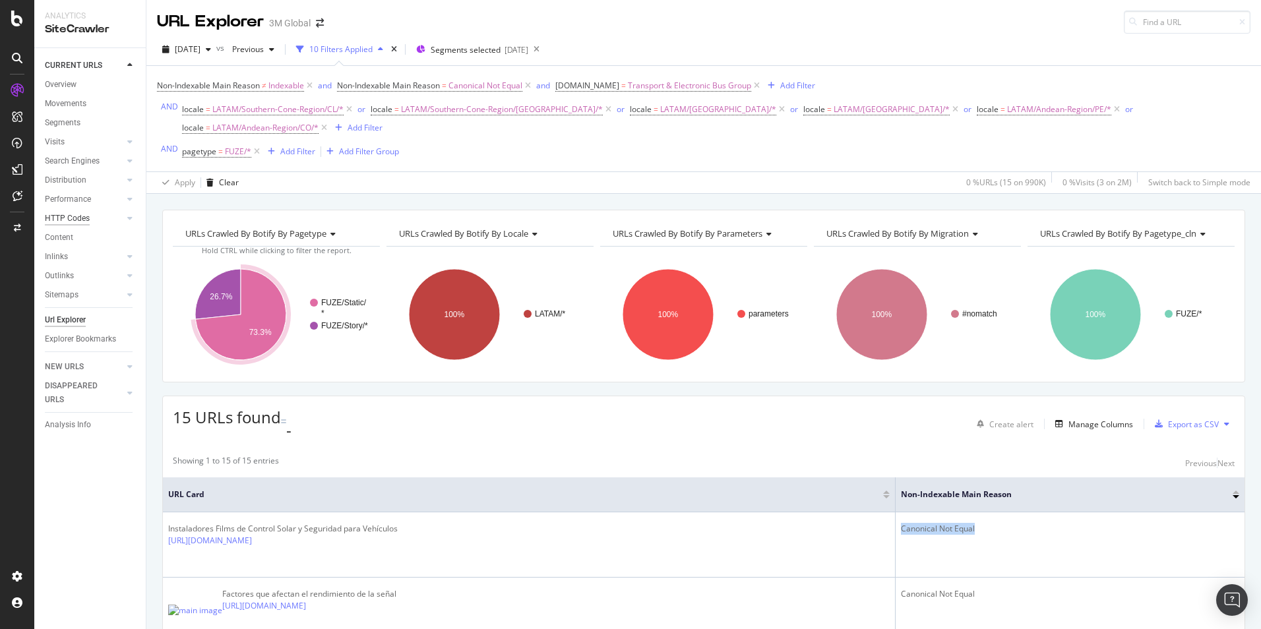
click at [59, 216] on div "HTTP Codes" at bounding box center [67, 219] width 45 height 14
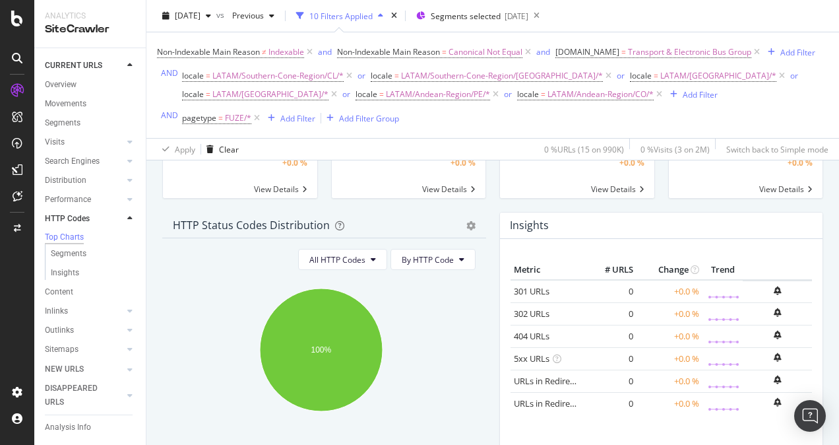
scroll to position [66, 0]
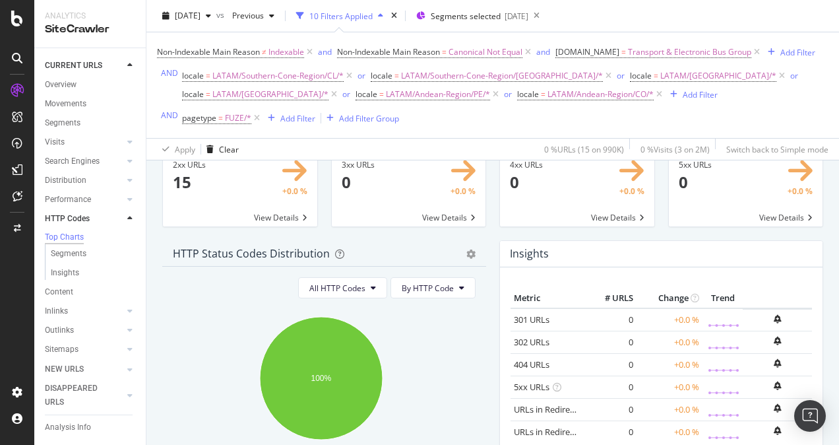
click at [602, 113] on div "Non-Indexable Main Reason ≠ Indexable and Non-Indexable Main Reason = Canonical…" at bounding box center [493, 85] width 672 height 84
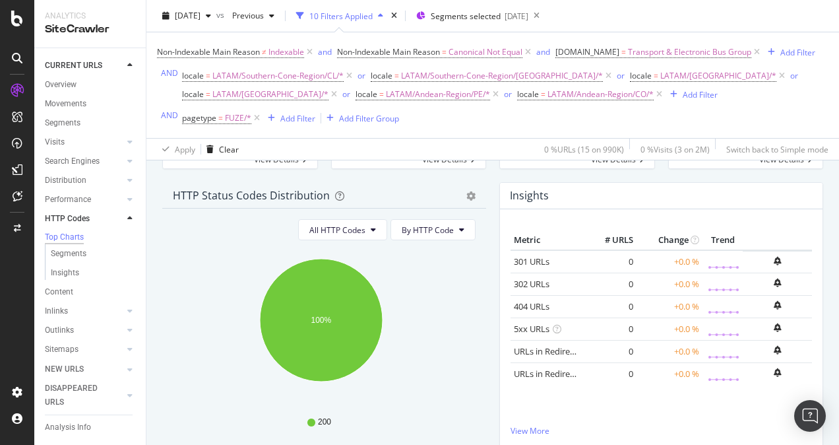
scroll to position [198, 0]
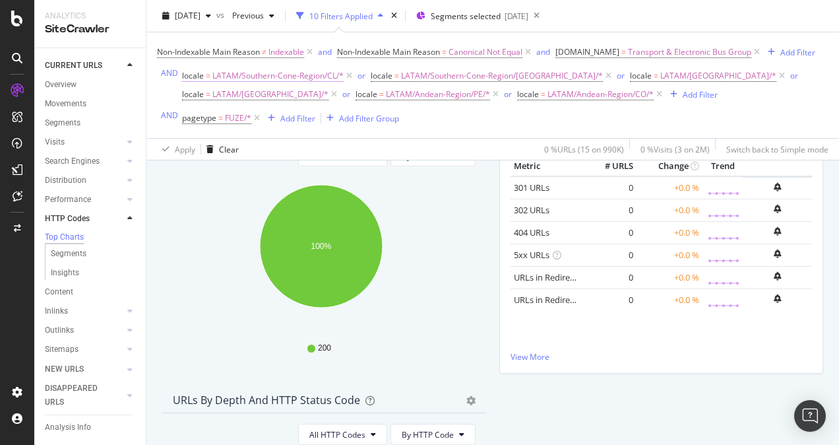
click at [193, 76] on span "locale" at bounding box center [193, 75] width 22 height 11
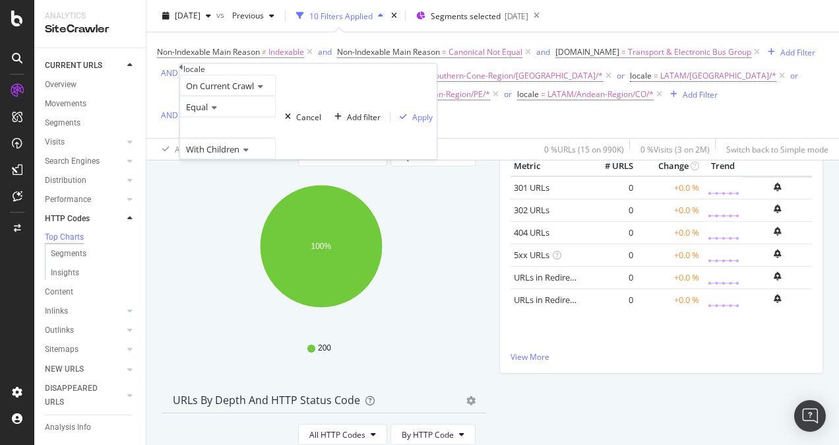
click at [251, 138] on div at bounding box center [227, 127] width 96 height 21
click at [187, 191] on icon at bounding box center [185, 187] width 4 height 8
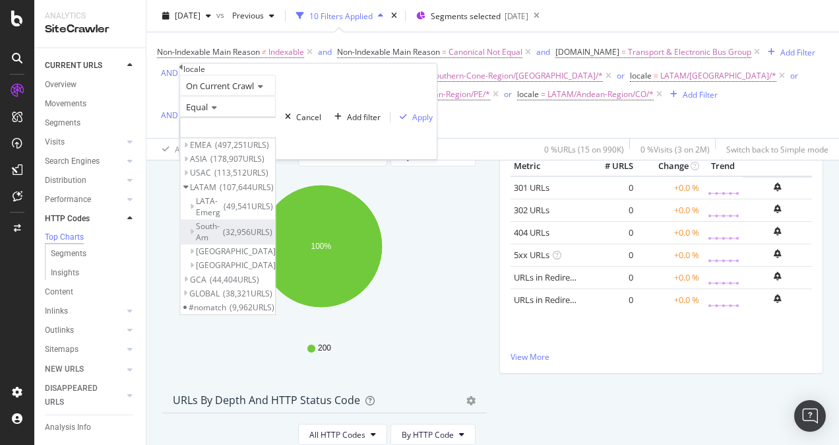
click at [302, 237] on span "Select" at bounding box center [290, 231] width 23 height 11
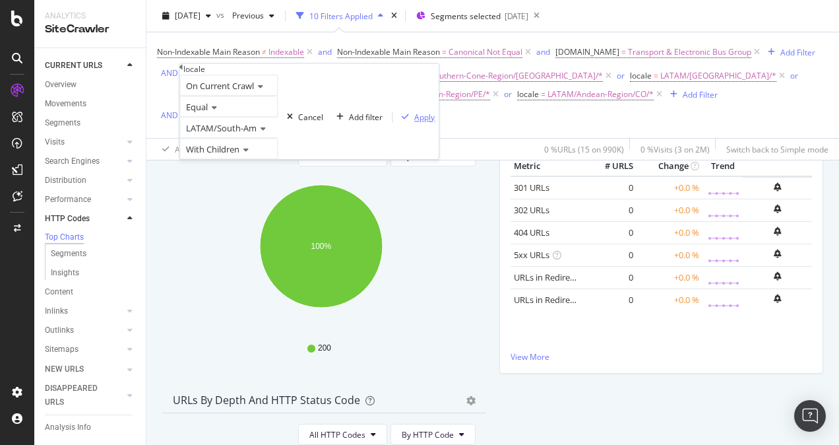
click at [414, 123] on div "Apply" at bounding box center [424, 116] width 20 height 11
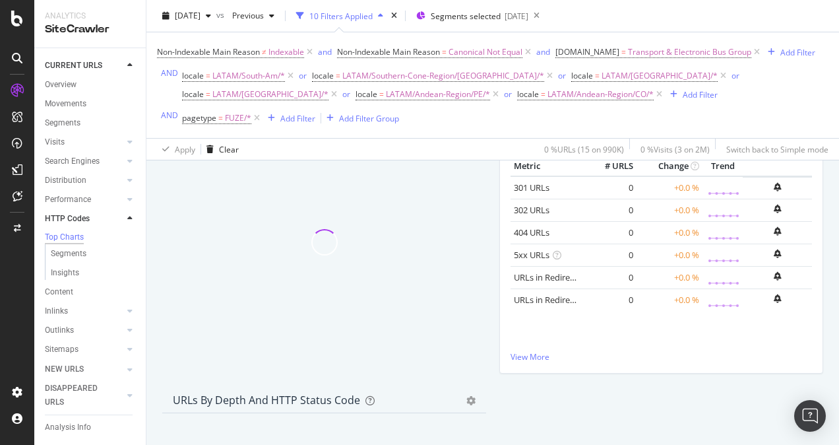
scroll to position [198, 0]
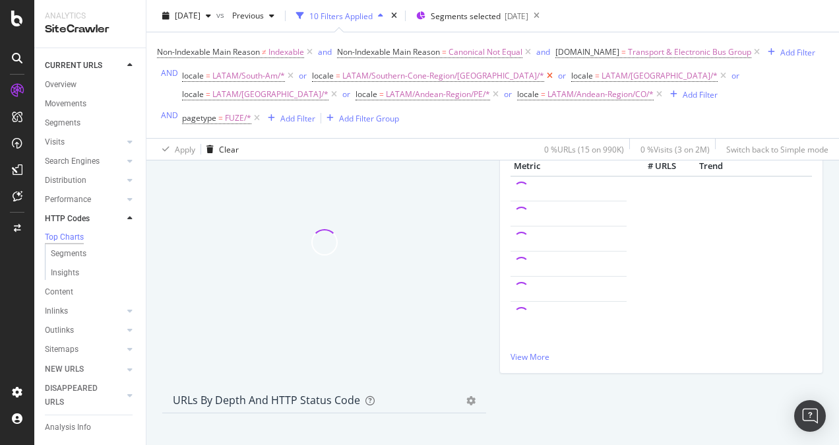
click at [544, 76] on icon at bounding box center [549, 75] width 11 height 13
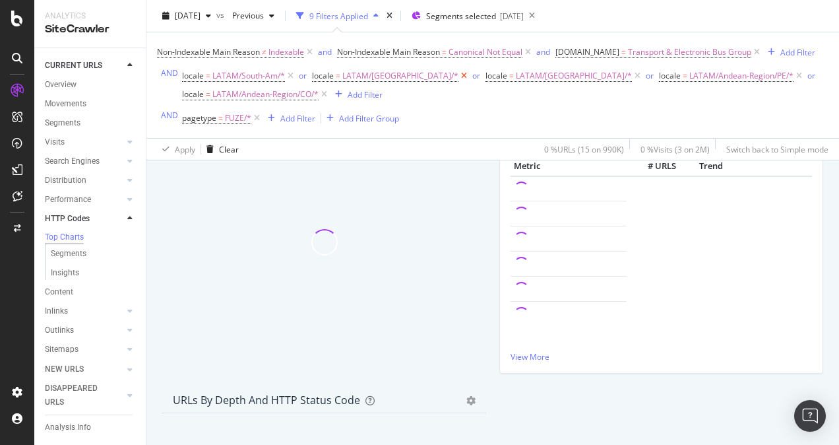
scroll to position [198, 0]
click at [794, 77] on icon at bounding box center [799, 75] width 11 height 13
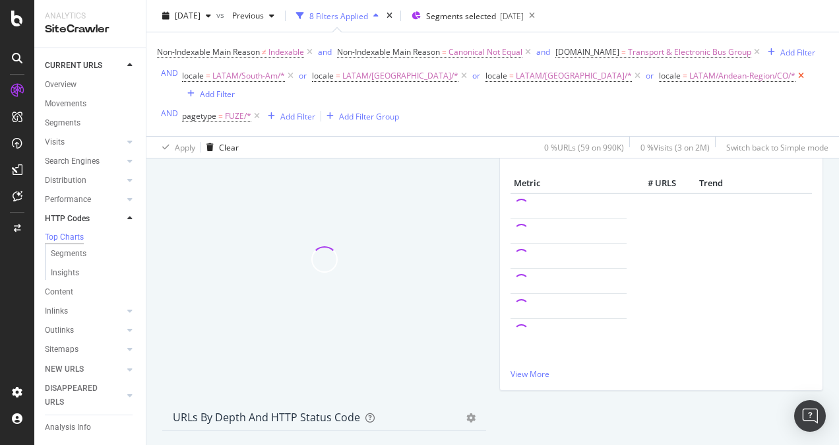
click at [796, 76] on icon at bounding box center [801, 75] width 11 height 13
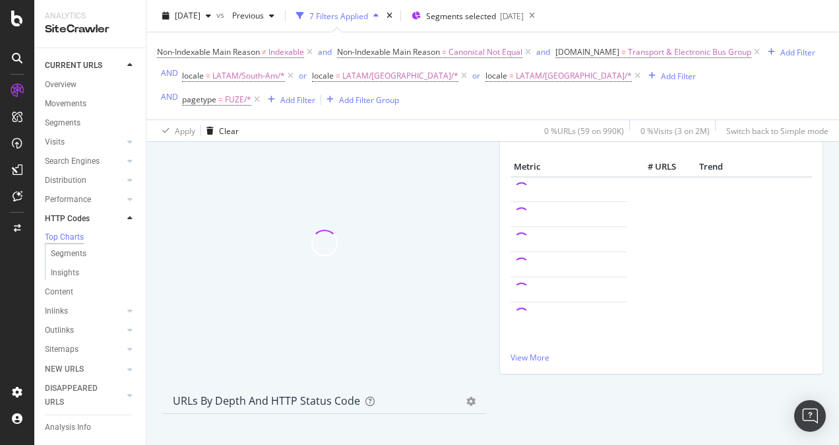
scroll to position [179, 0]
click at [243, 78] on span "LATAM/South-Am/*" at bounding box center [248, 76] width 73 height 18
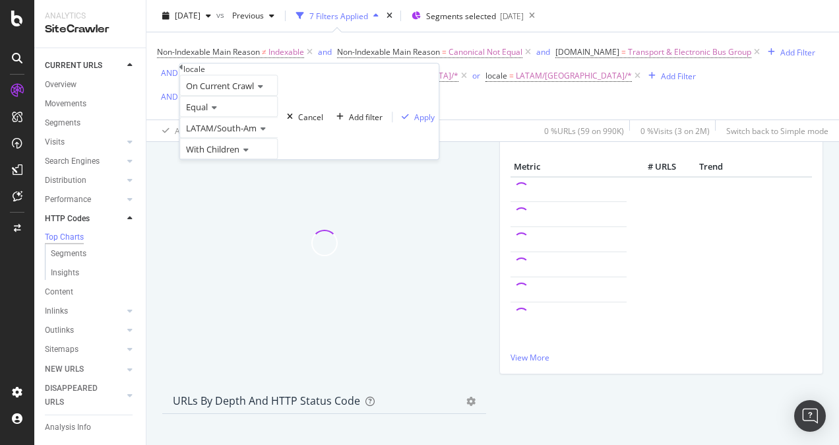
click at [443, 98] on div "Non-Indexable Main Reason ≠ Indexable and Non-Indexable Main Reason = Canonical…" at bounding box center [486, 76] width 658 height 66
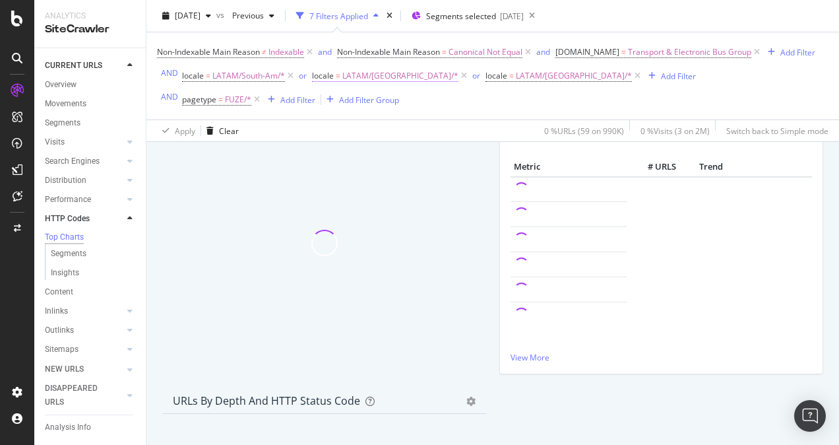
click at [351, 75] on span "LATAM/Mexico/*" at bounding box center [400, 76] width 116 height 18
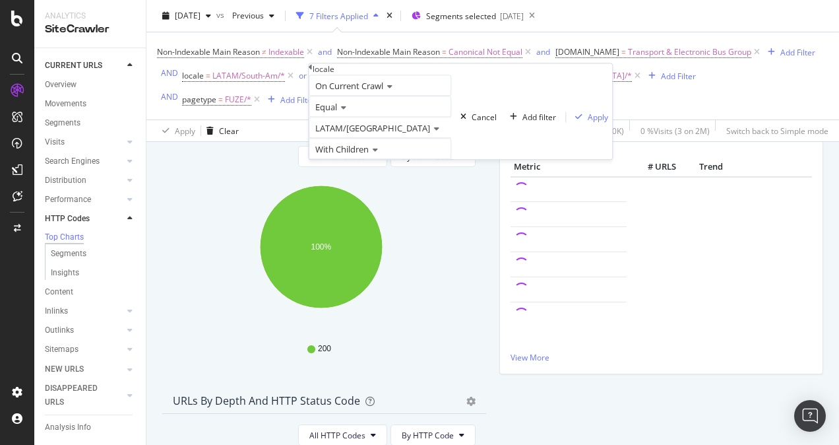
click at [430, 133] on icon at bounding box center [434, 129] width 9 height 8
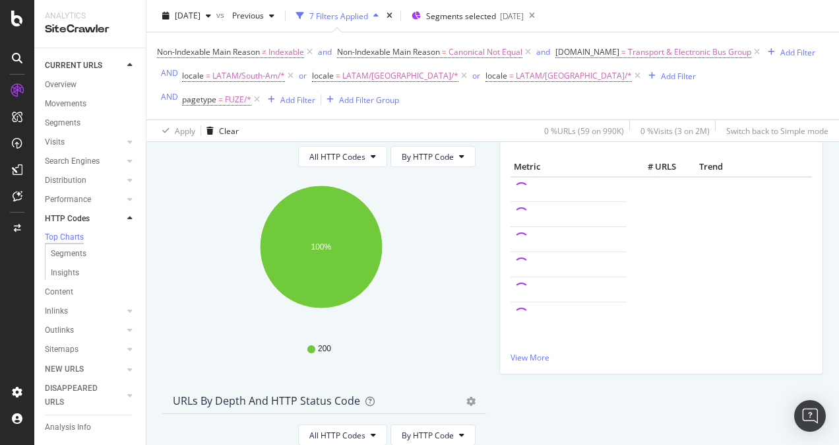
click at [540, 97] on div "Non-Indexable Main Reason ≠ Indexable and Non-Indexable Main Reason = Canonical…" at bounding box center [486, 76] width 658 height 66
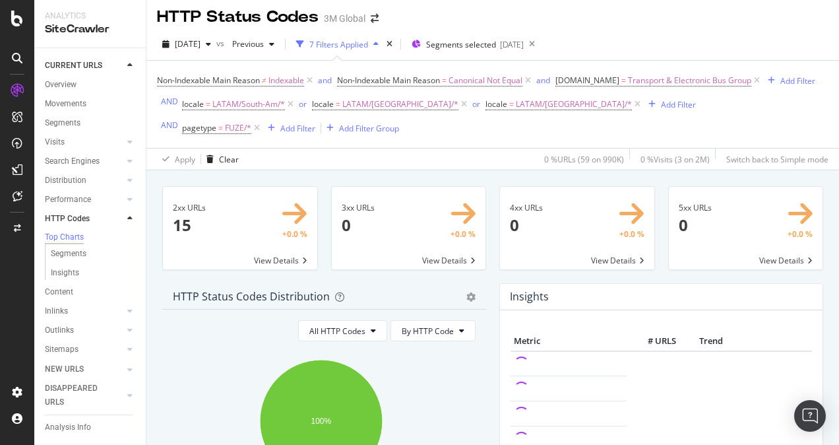
scroll to position [0, 0]
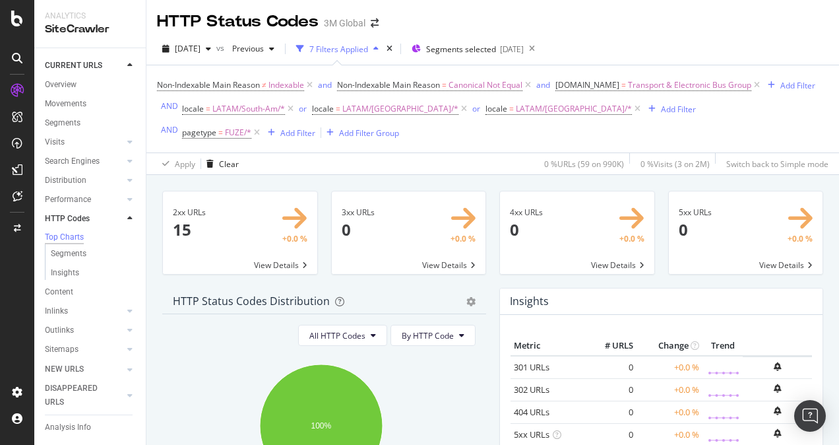
click at [269, 266] on span at bounding box center [240, 232] width 154 height 82
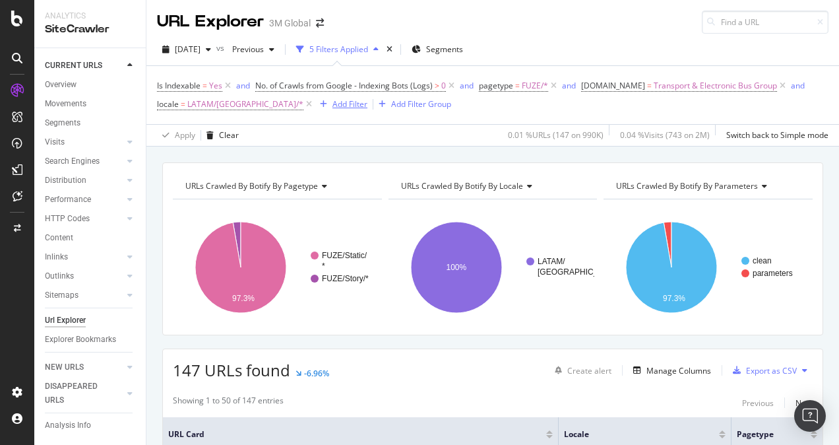
click at [332, 106] on div "Add Filter" at bounding box center [349, 103] width 35 height 11
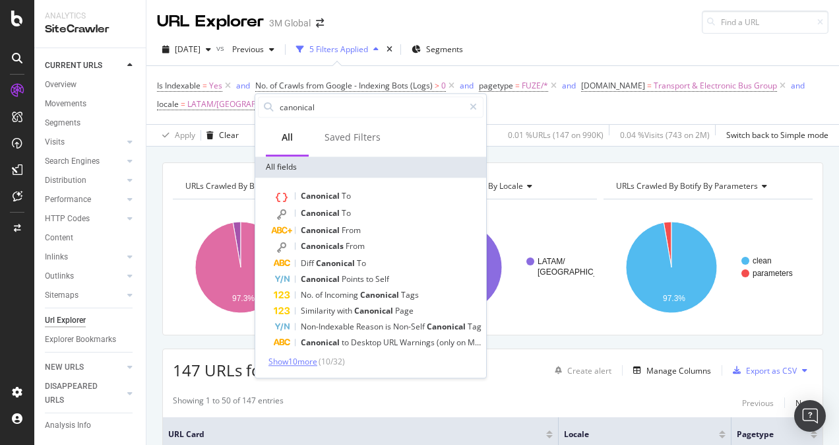
type input "canonical"
click at [302, 361] on span "Show 10 more" at bounding box center [292, 361] width 49 height 11
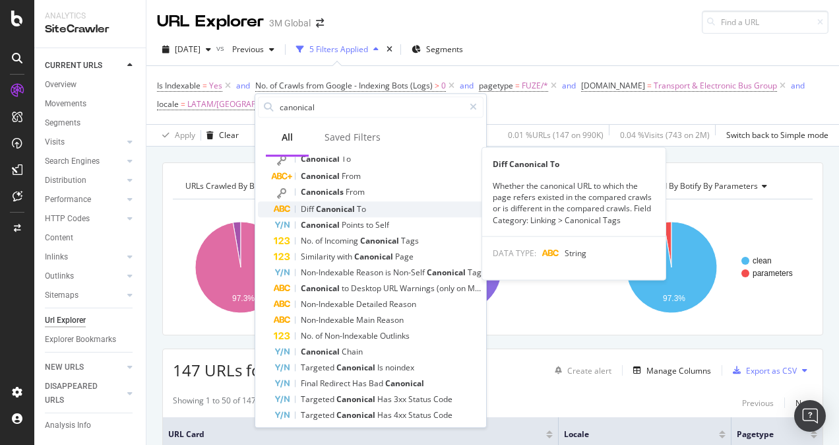
scroll to position [108, 0]
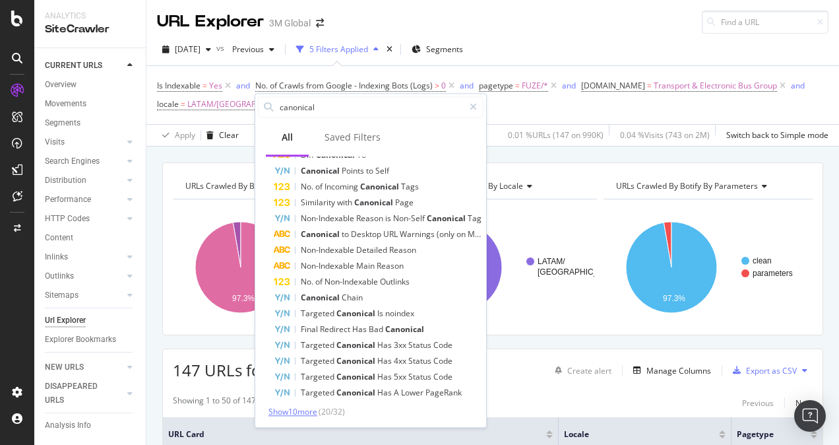
click at [307, 408] on span "Show 10 more" at bounding box center [292, 411] width 49 height 11
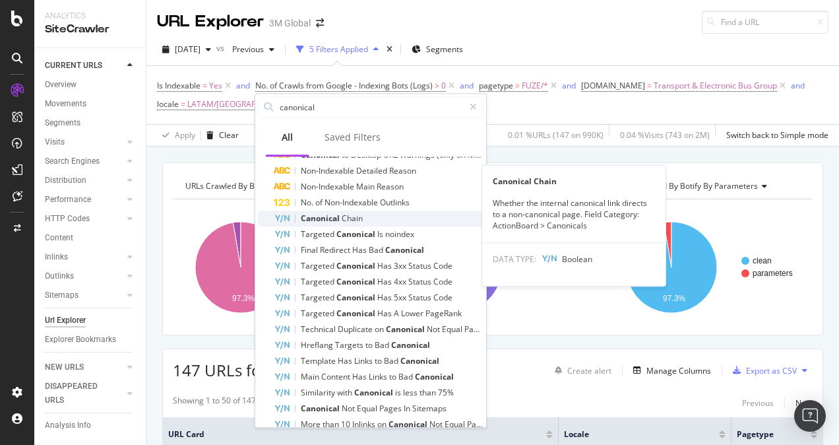
scroll to position [266, 0]
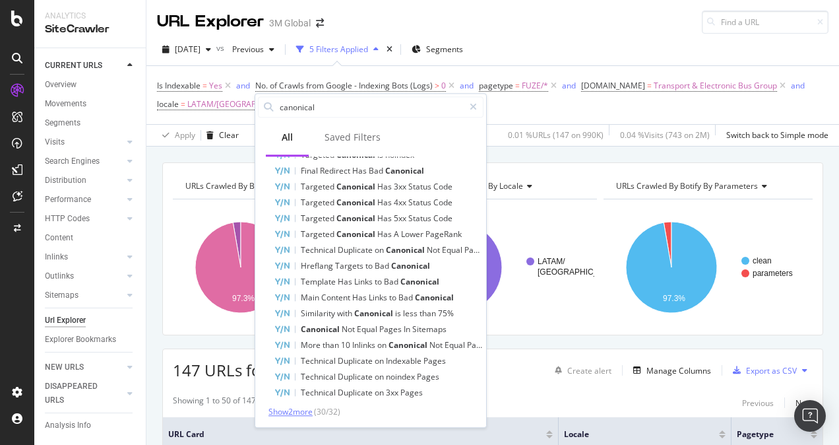
click at [302, 406] on span "Show 2 more" at bounding box center [290, 411] width 44 height 11
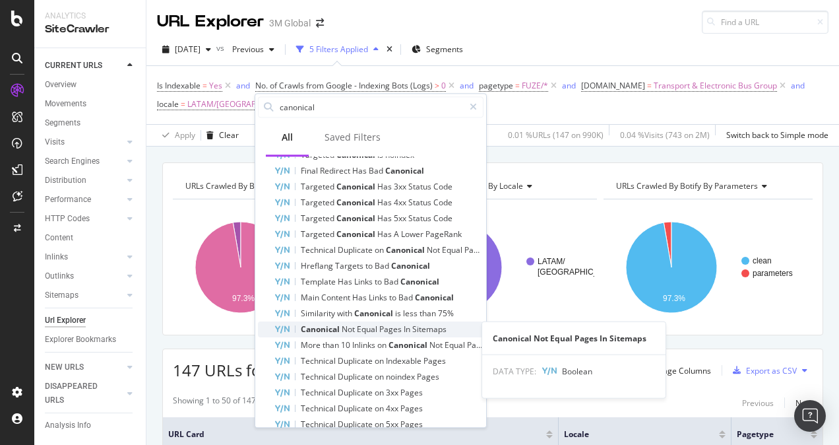
click at [413, 335] on div "Canonical Not Equal Pages In Sitemaps" at bounding box center [379, 329] width 210 height 16
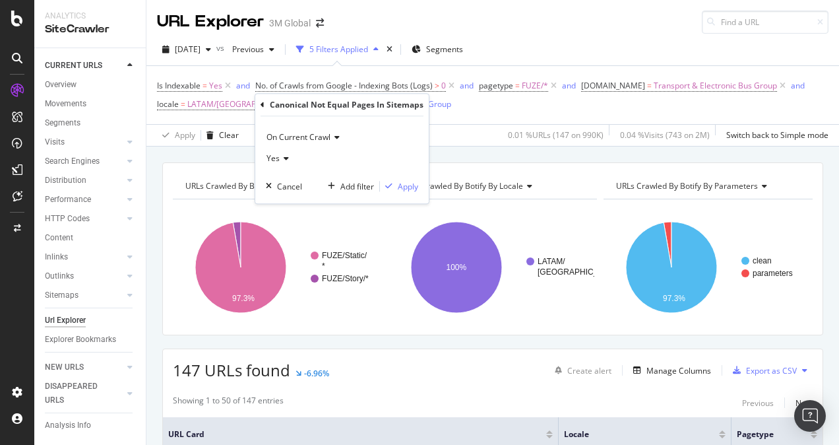
click at [272, 161] on span "Yes" at bounding box center [272, 157] width 13 height 11
click at [322, 154] on div "Yes" at bounding box center [342, 158] width 152 height 21
click at [404, 182] on div "Apply" at bounding box center [408, 186] width 20 height 11
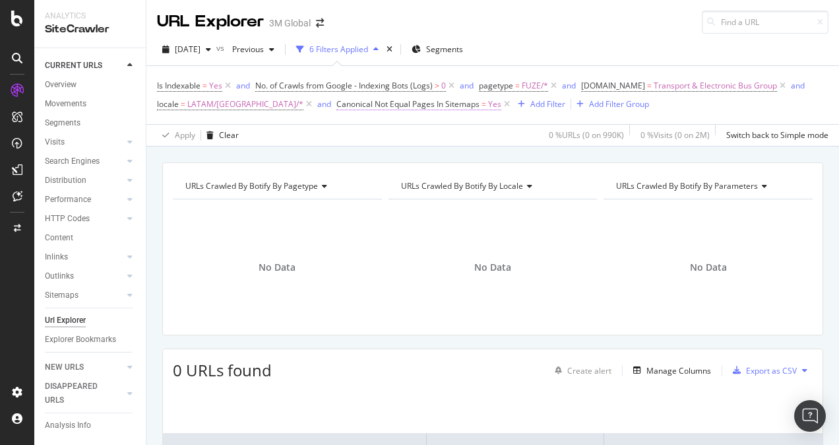
click at [403, 102] on span "Canonical Not Equal Pages In Sitemaps" at bounding box center [407, 103] width 143 height 11
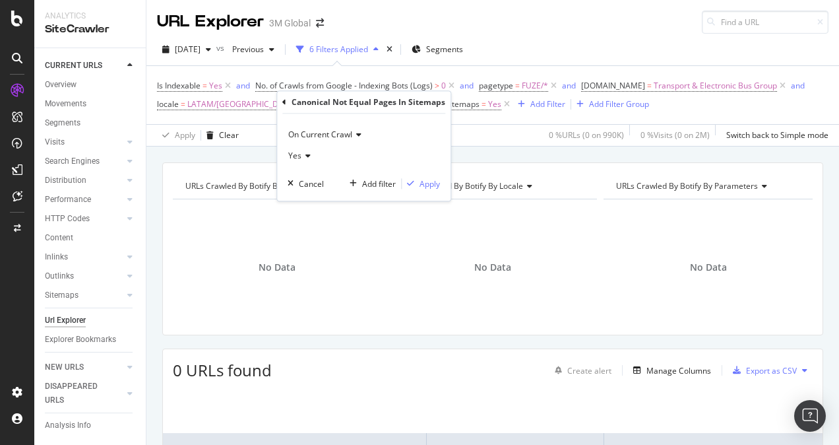
click at [302, 154] on icon at bounding box center [305, 156] width 9 height 8
click at [305, 201] on div "No" at bounding box center [361, 199] width 141 height 17
click at [428, 182] on div "Apply" at bounding box center [430, 183] width 20 height 11
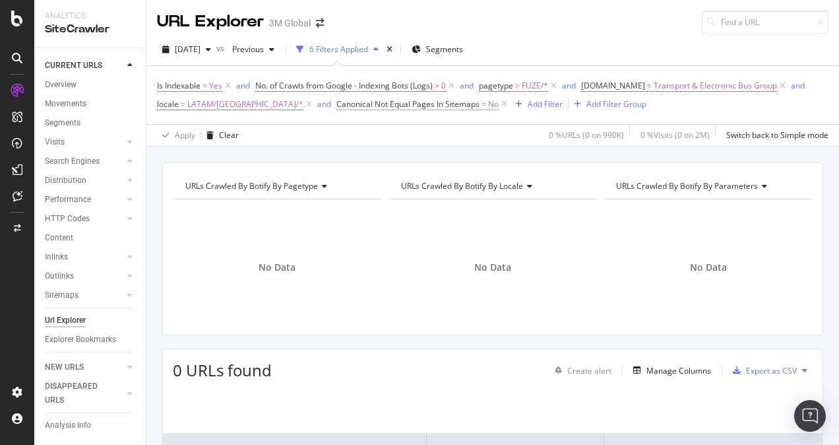
click at [482, 105] on span "=" at bounding box center [484, 103] width 5 height 11
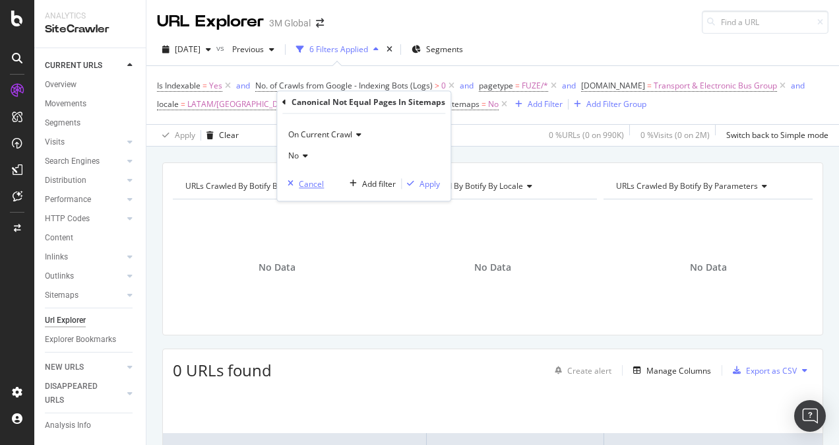
click at [315, 182] on div "Cancel" at bounding box center [311, 183] width 25 height 11
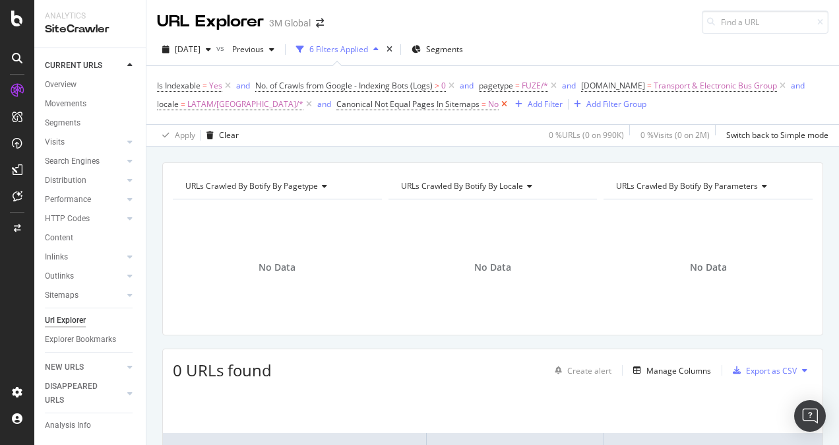
click at [499, 104] on icon at bounding box center [504, 104] width 11 height 13
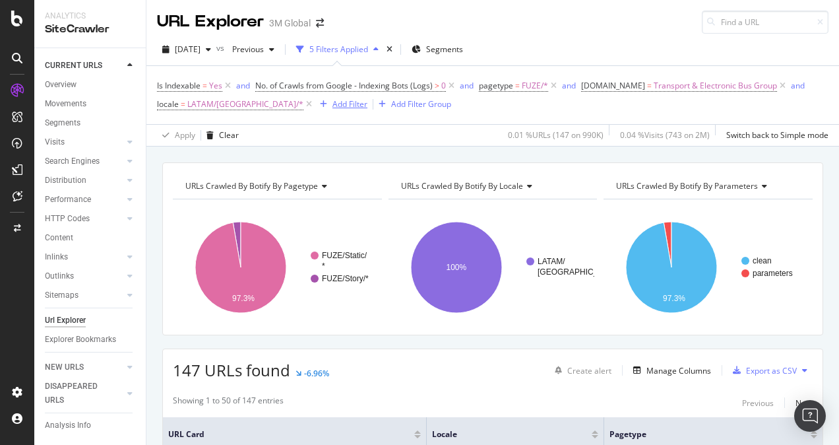
click at [332, 106] on div "Add Filter" at bounding box center [349, 103] width 35 height 11
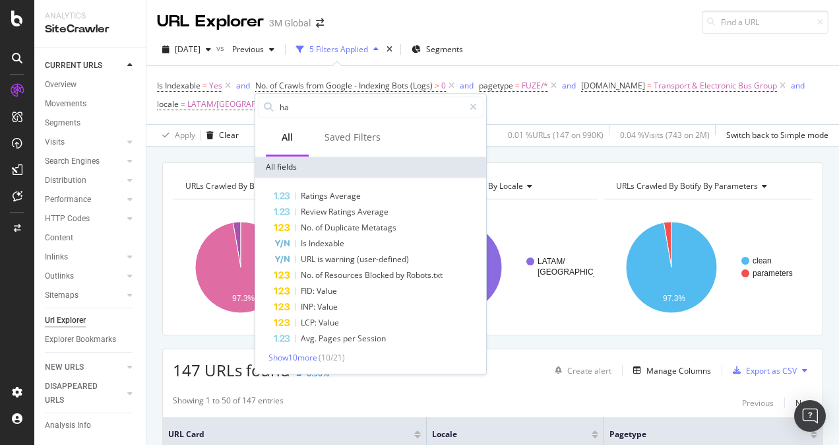
type input "h"
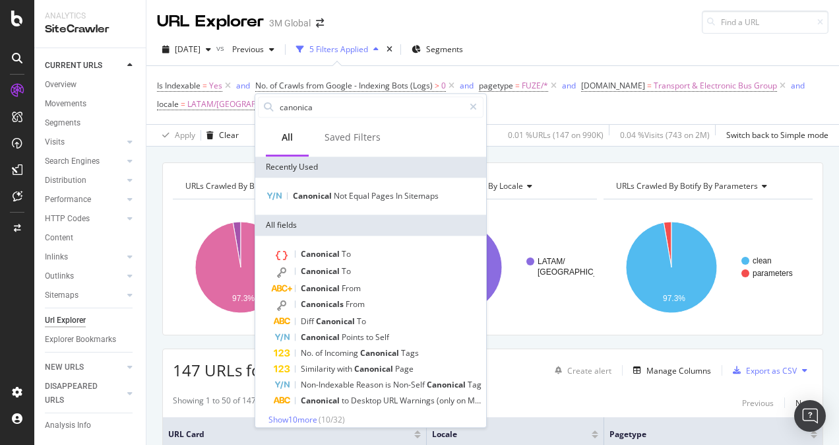
type input "canonical"
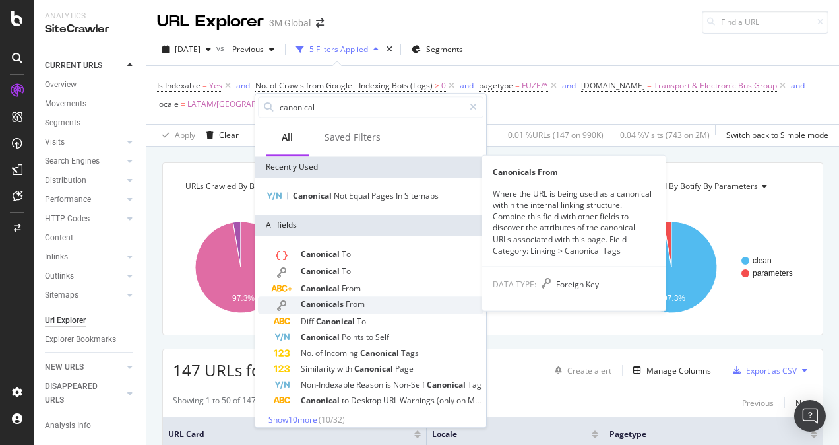
scroll to position [8, 0]
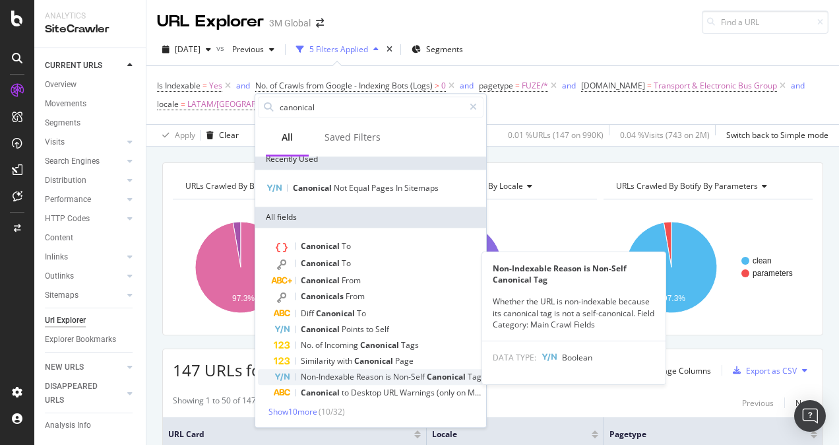
click at [393, 381] on span "is" at bounding box center [389, 376] width 8 height 11
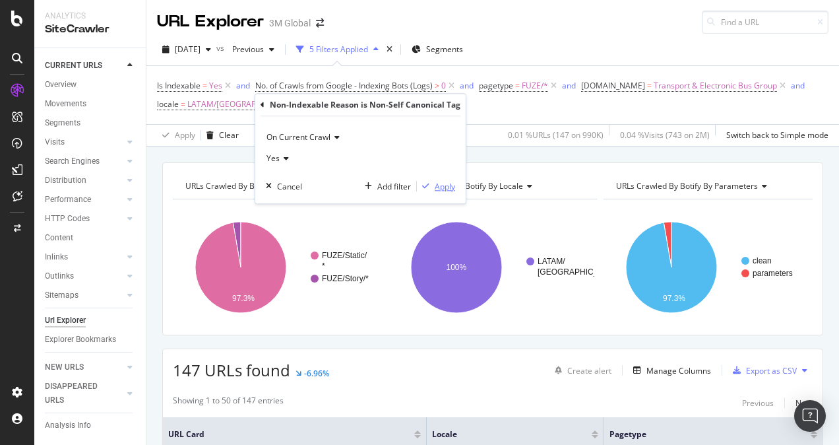
click at [453, 185] on div "Apply" at bounding box center [445, 186] width 20 height 11
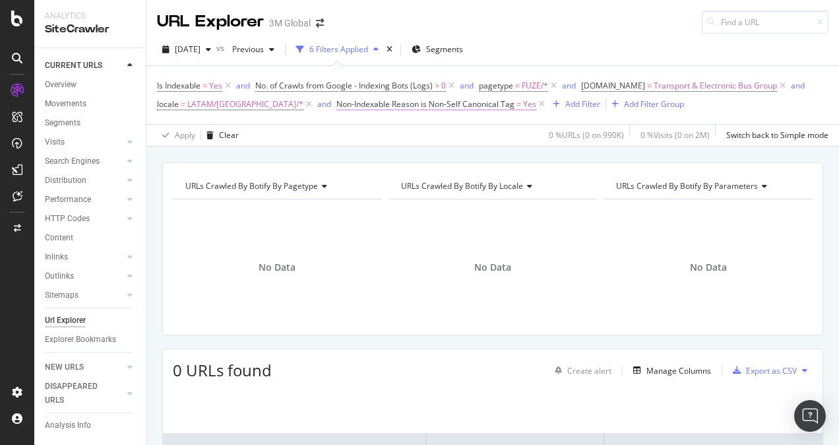
click at [453, 102] on span "Non-Indexable Reason is Non-Self Canonical Tag" at bounding box center [425, 103] width 178 height 11
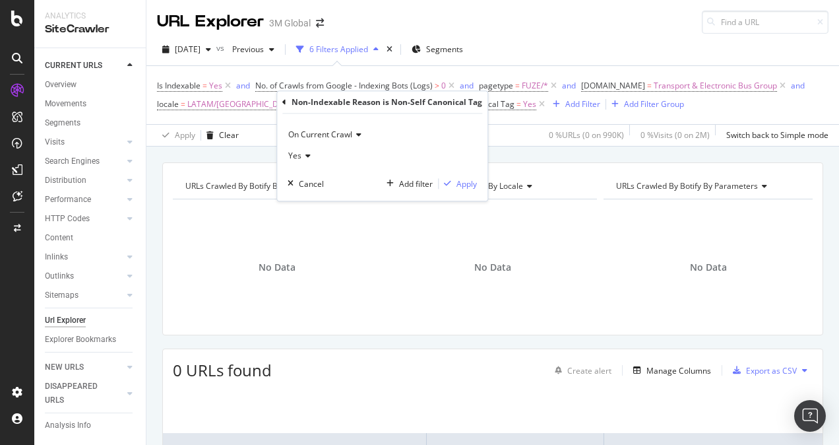
click at [311, 154] on div "Yes" at bounding box center [382, 155] width 189 height 21
click at [307, 199] on div "No" at bounding box center [361, 199] width 141 height 17
click at [474, 184] on div "Apply" at bounding box center [466, 183] width 20 height 11
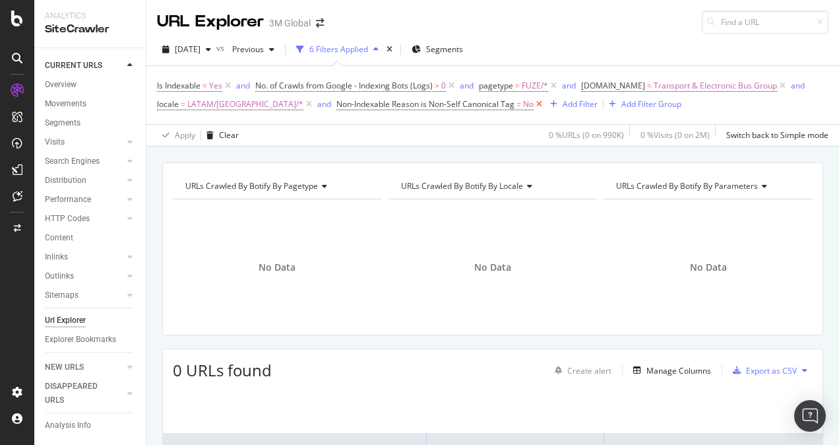
click at [534, 102] on icon at bounding box center [539, 104] width 11 height 13
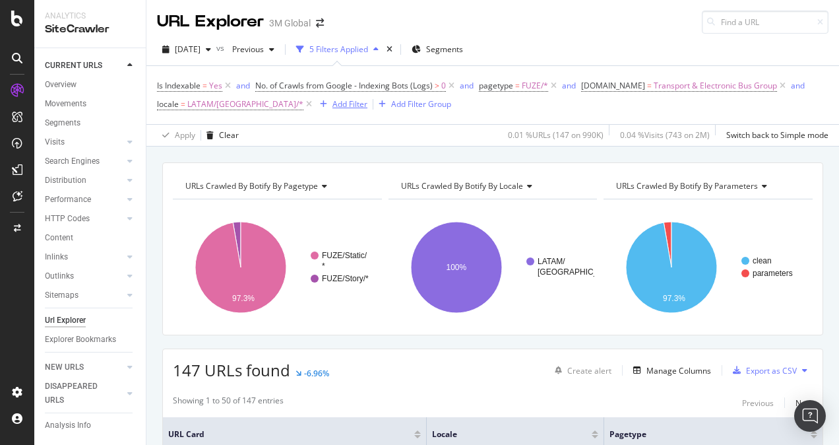
click at [332, 105] on div "Add Filter" at bounding box center [349, 103] width 35 height 11
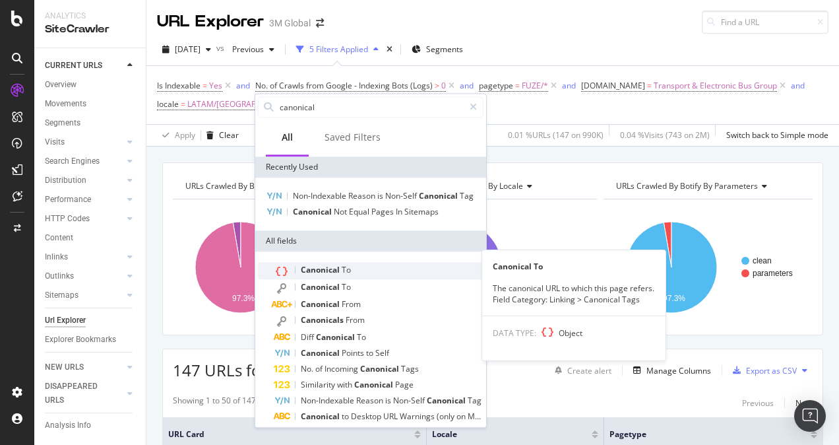
scroll to position [24, 0]
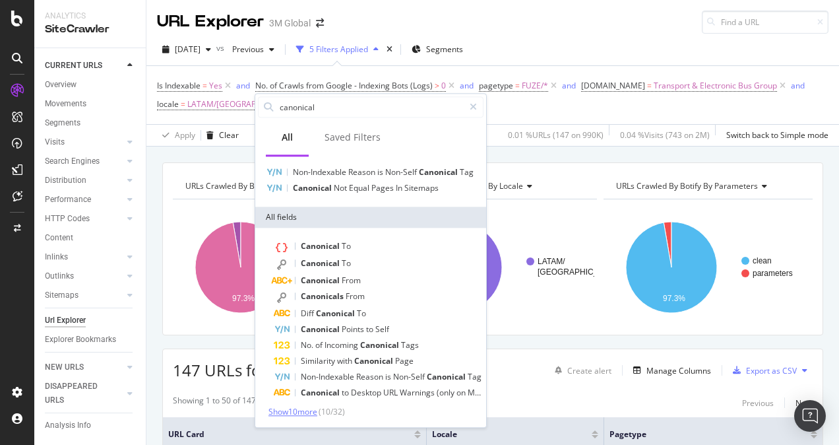
click at [298, 414] on span "Show 10 more" at bounding box center [292, 411] width 49 height 11
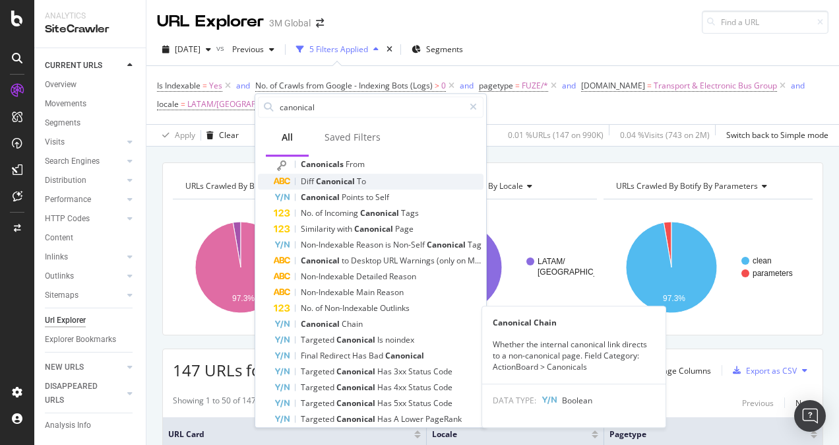
scroll to position [182, 0]
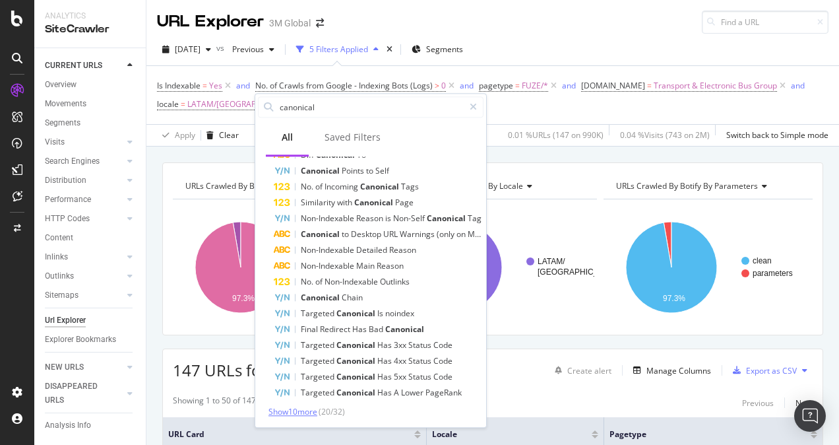
click at [298, 416] on span "Show 10 more" at bounding box center [292, 411] width 49 height 11
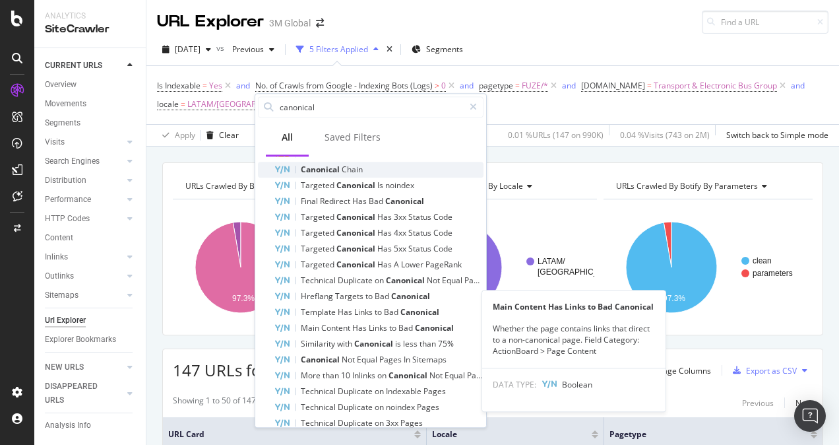
scroll to position [340, 0]
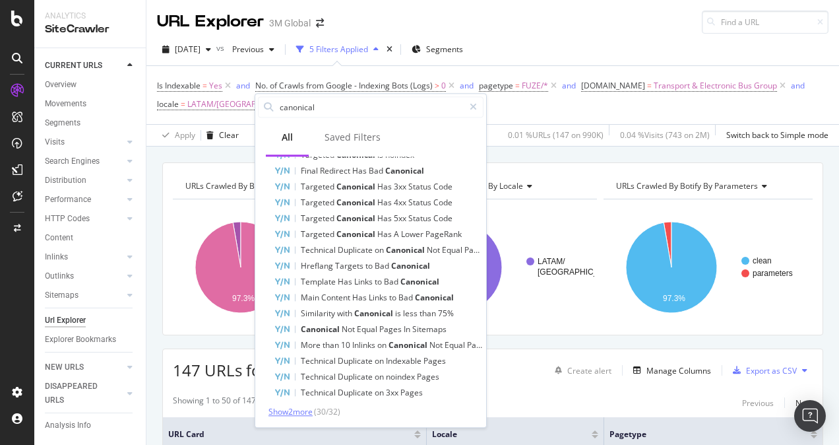
click at [302, 408] on span "Show 2 more" at bounding box center [290, 411] width 44 height 11
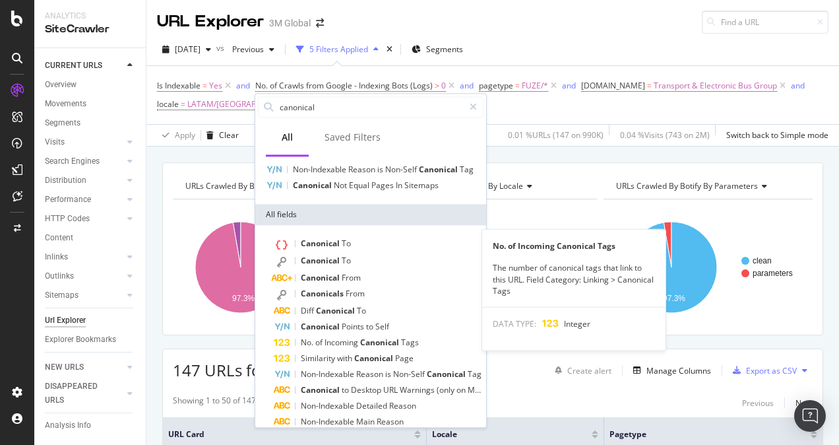
scroll to position [25, 0]
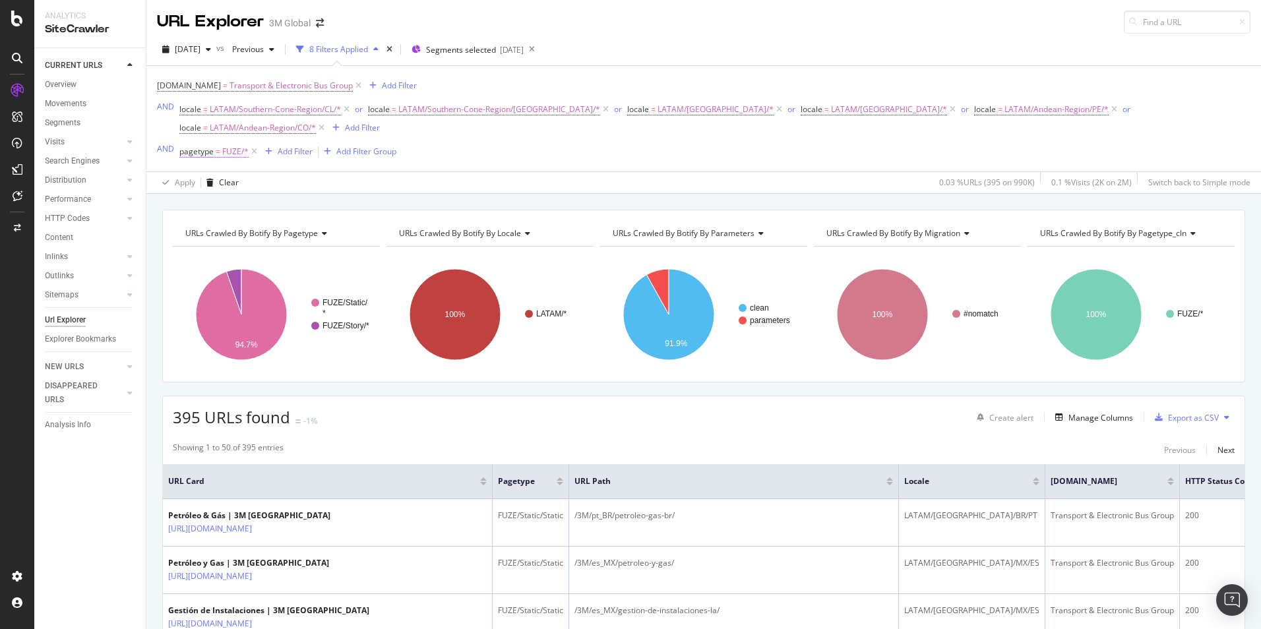
click at [233, 142] on span "FUZE/*" at bounding box center [235, 151] width 26 height 18
click at [212, 211] on icon at bounding box center [214, 210] width 9 height 8
click at [439, 172] on div "Apply Clear 0.03 % URLs ( 395 on 990K ) 0.1 % Visits ( 2K on 2M ) Switch back t…" at bounding box center [703, 183] width 1115 height 22
click at [298, 146] on div "Add Filter" at bounding box center [295, 151] width 35 height 11
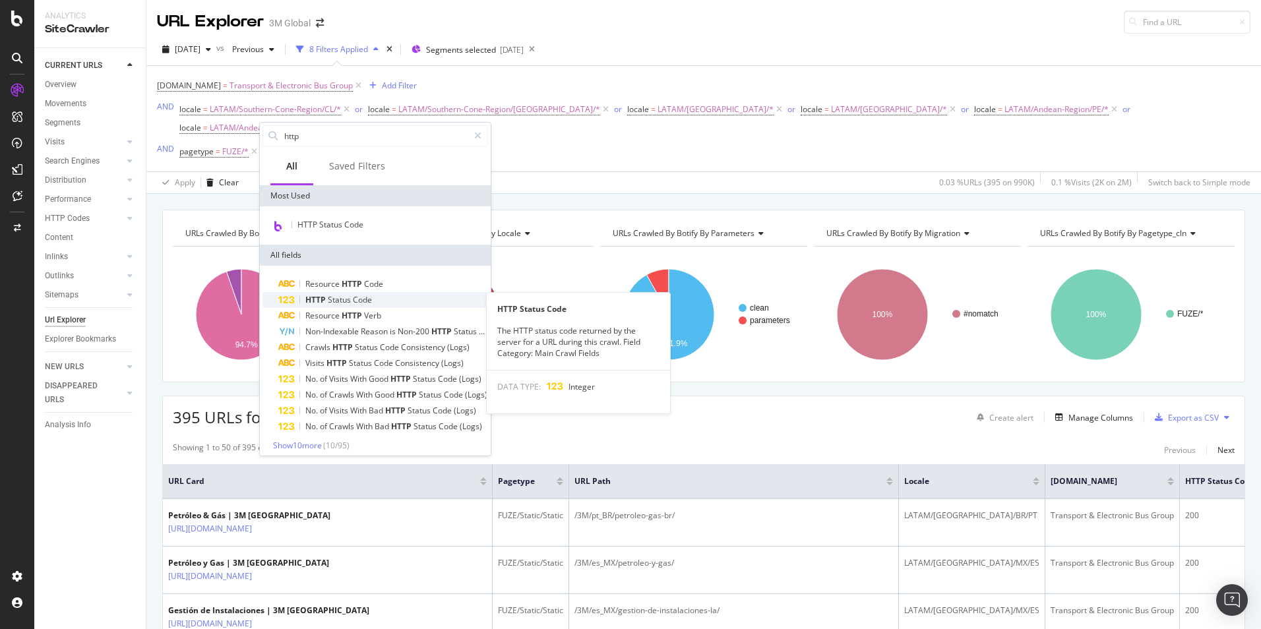
type input "http"
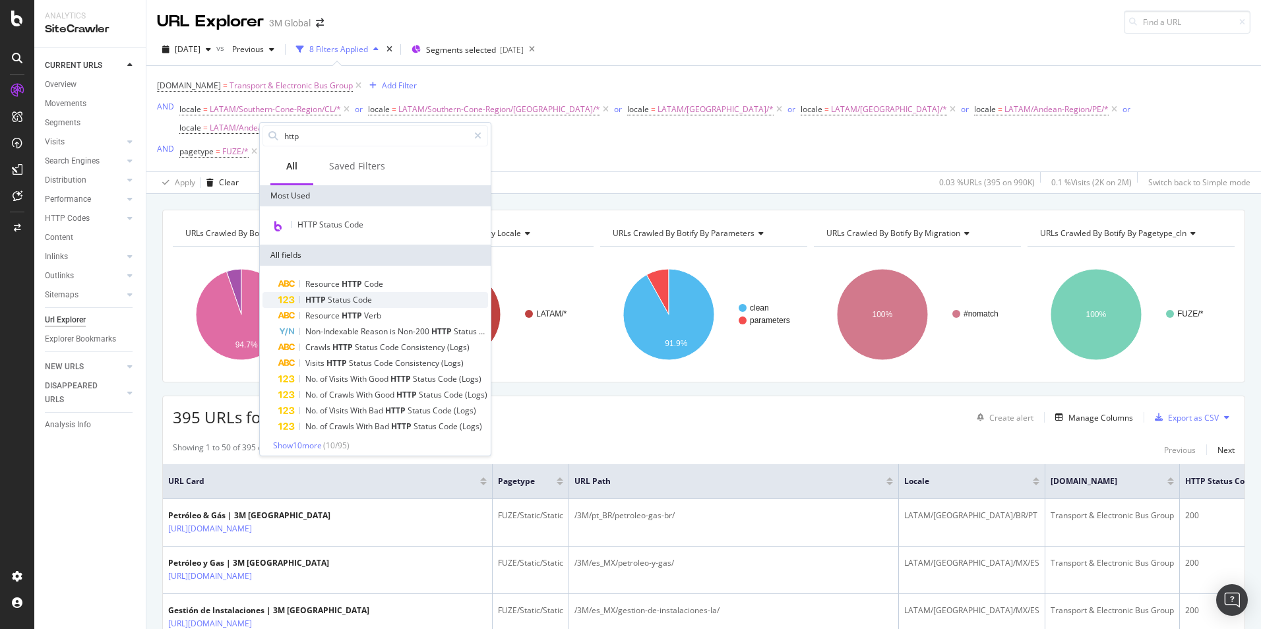
click at [383, 302] on div "HTTP Status Code" at bounding box center [383, 300] width 210 height 16
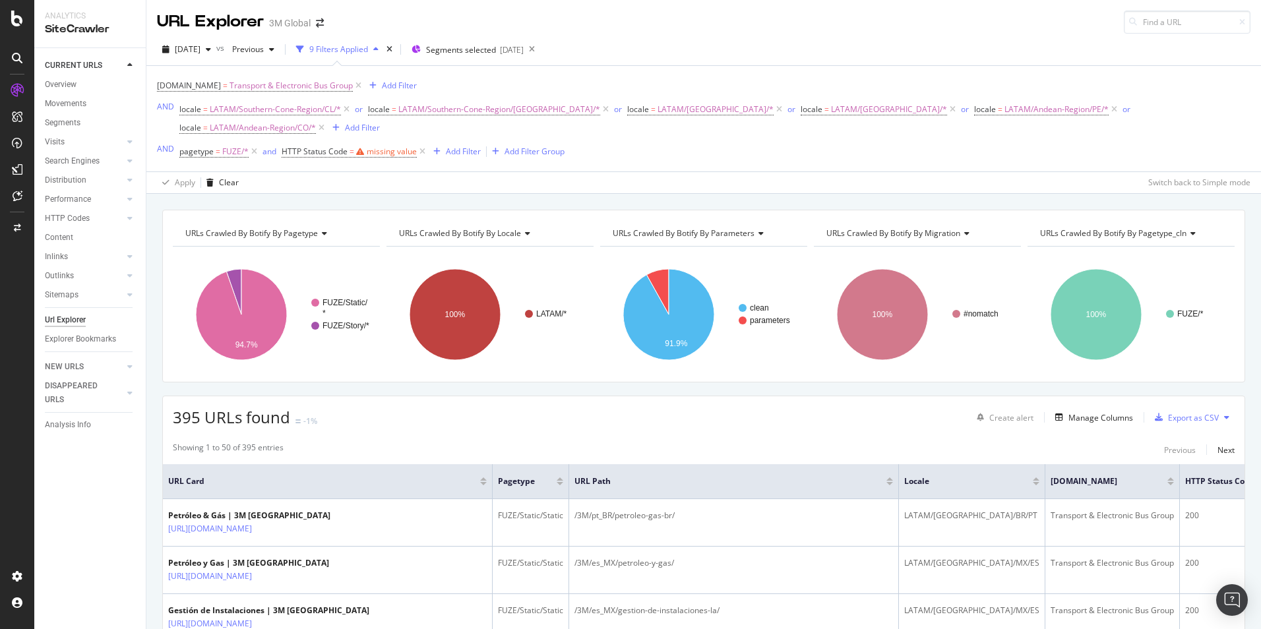
click at [530, 172] on div "Apply Clear Switch back to Simple mode" at bounding box center [703, 183] width 1115 height 22
click at [392, 146] on div "missing value" at bounding box center [392, 151] width 50 height 11
click at [315, 180] on span "Equal to" at bounding box center [308, 184] width 30 height 11
click at [343, 163] on span "On Current Crawl" at bounding box center [325, 163] width 64 height 11
click at [457, 173] on div "Apply Clear Switch back to Simple mode" at bounding box center [703, 183] width 1115 height 22
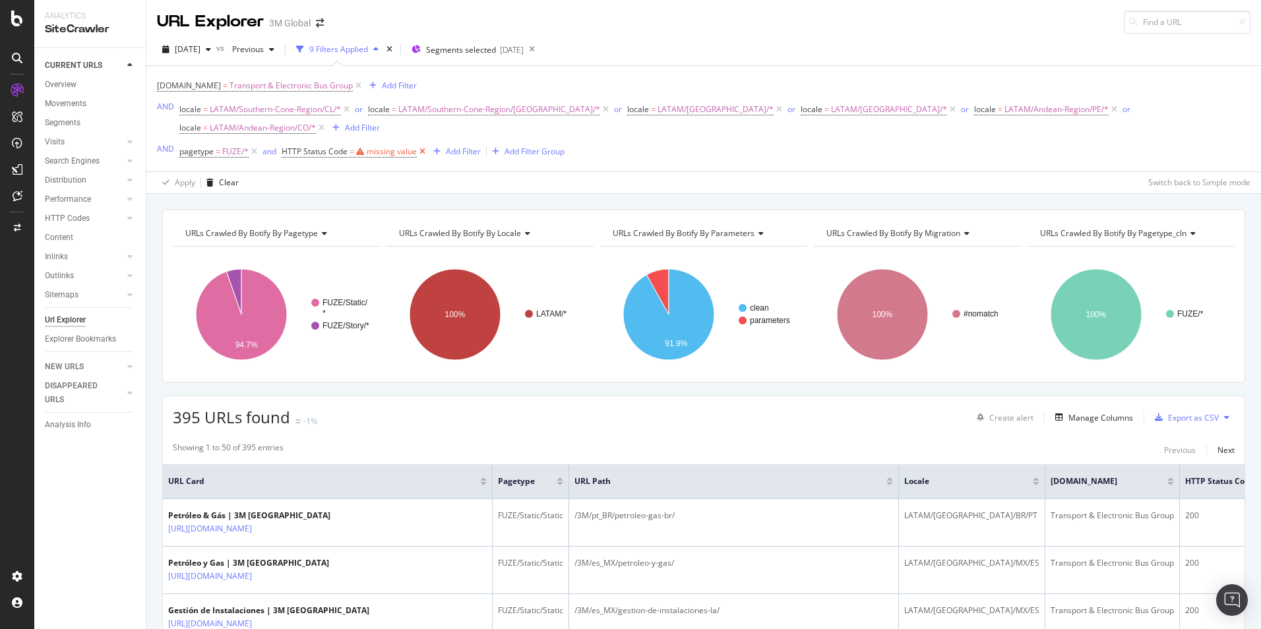
click at [421, 145] on icon at bounding box center [422, 151] width 11 height 13
click at [296, 146] on div "Add Filter" at bounding box center [295, 151] width 35 height 11
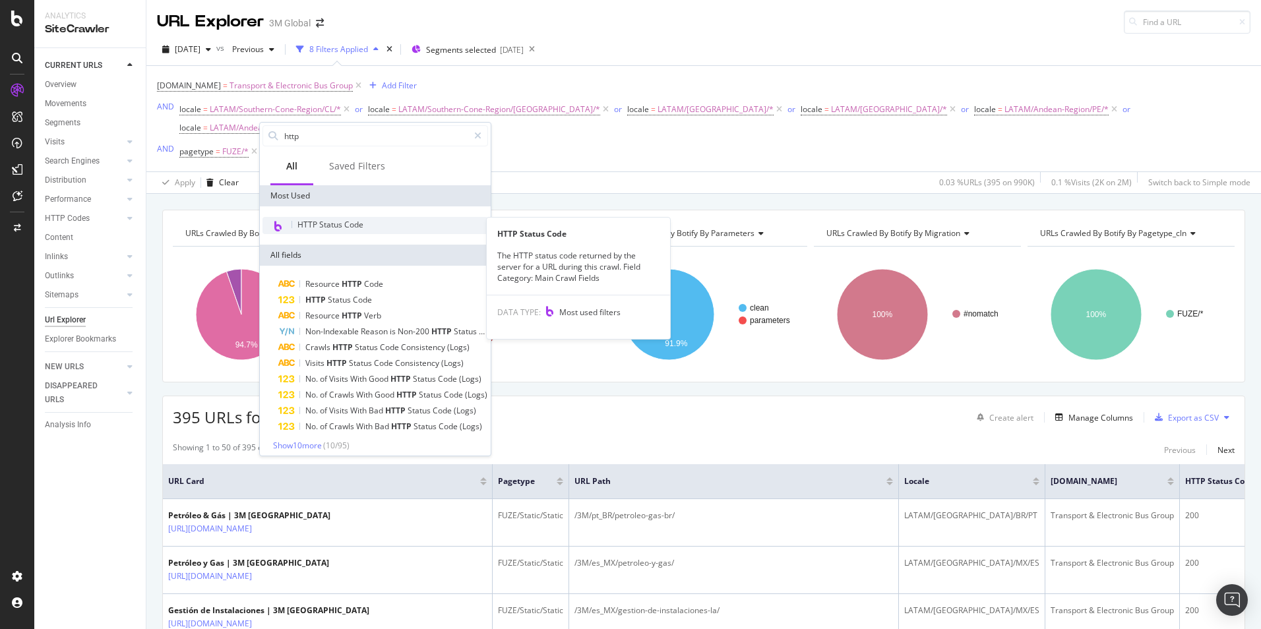
click at [326, 228] on span "HTTP Status Code" at bounding box center [331, 224] width 66 height 11
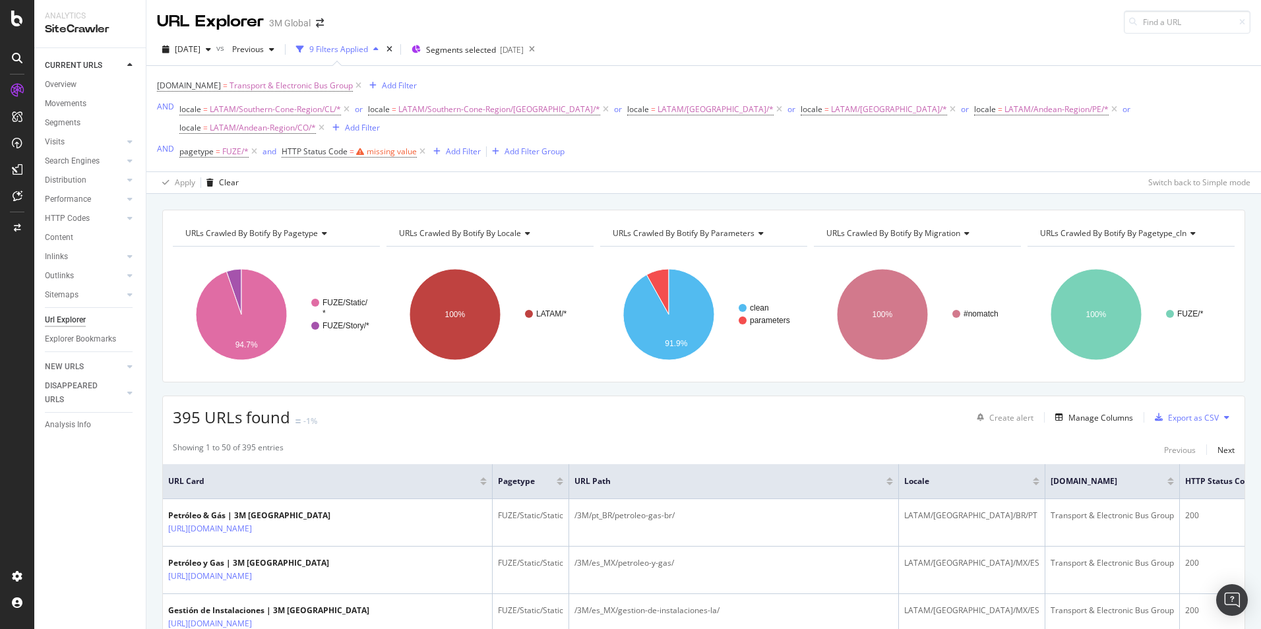
click at [483, 172] on div "Apply Clear Switch back to Simple mode" at bounding box center [703, 183] width 1115 height 22
click at [420, 145] on icon at bounding box center [422, 151] width 11 height 13
click at [308, 146] on div "Add Filter" at bounding box center [295, 151] width 35 height 11
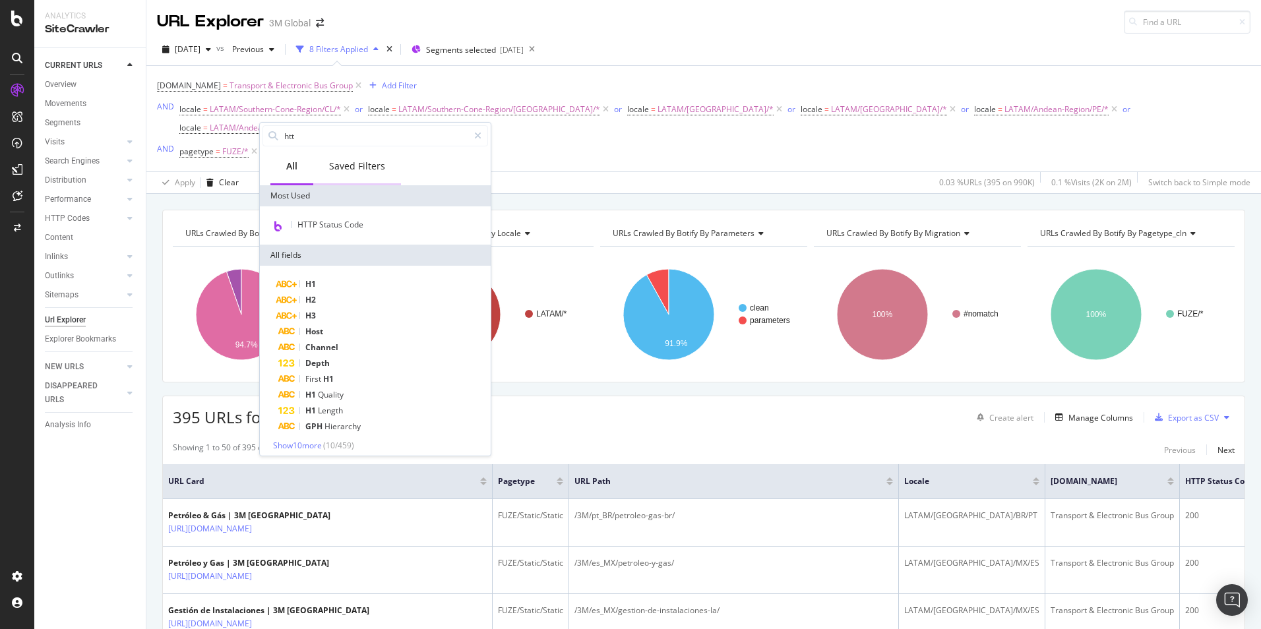
type input "http"
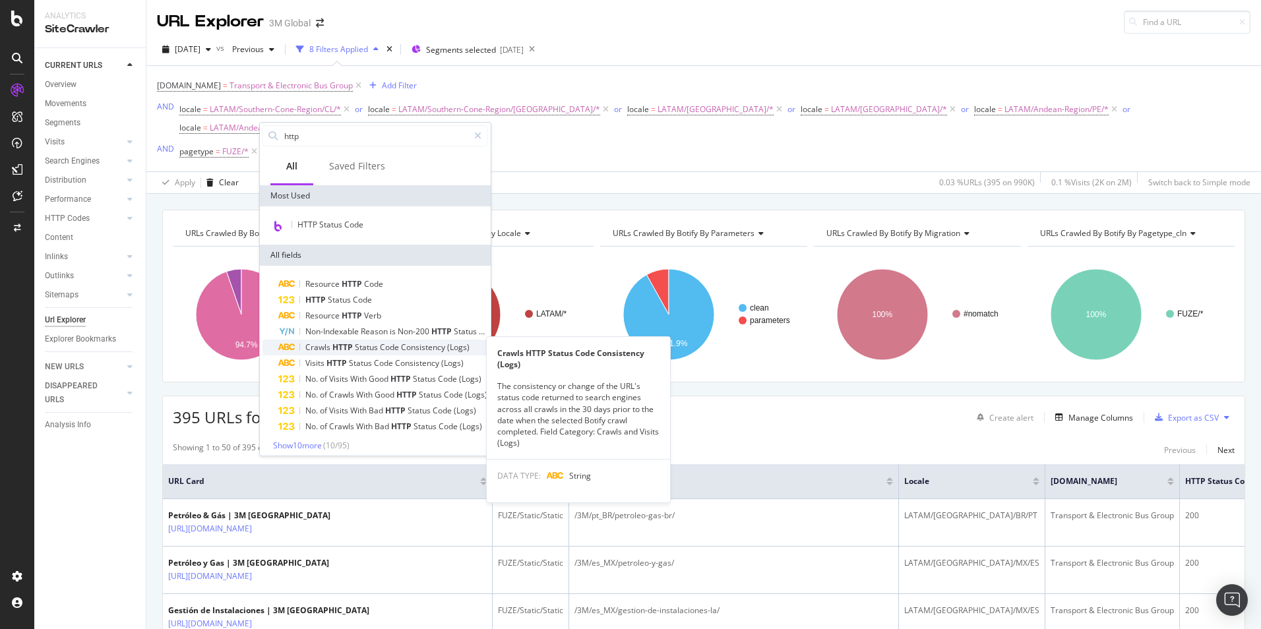
scroll to position [6, 0]
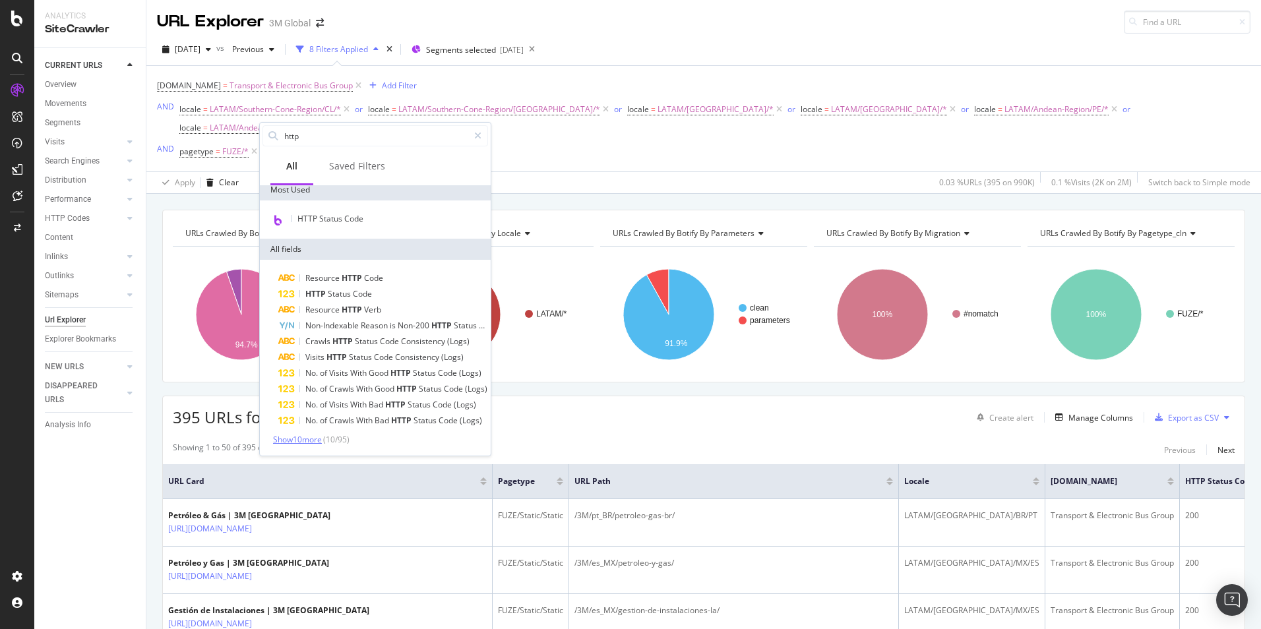
click at [307, 437] on span "Show 10 more" at bounding box center [297, 439] width 49 height 11
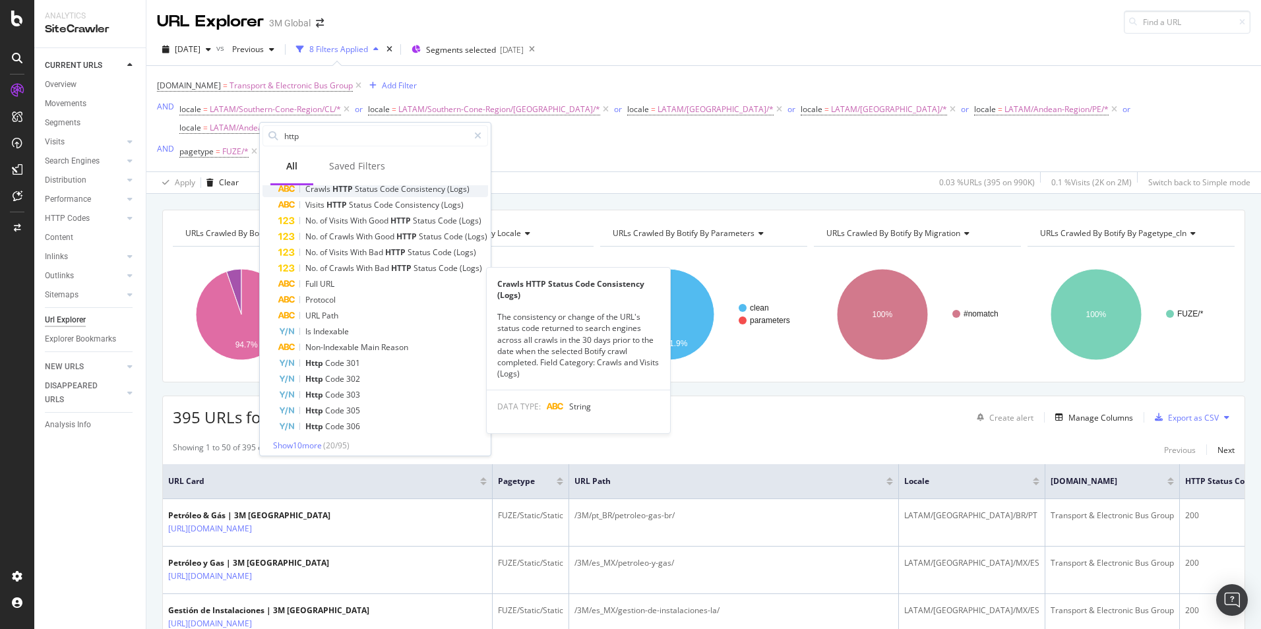
scroll to position [164, 0]
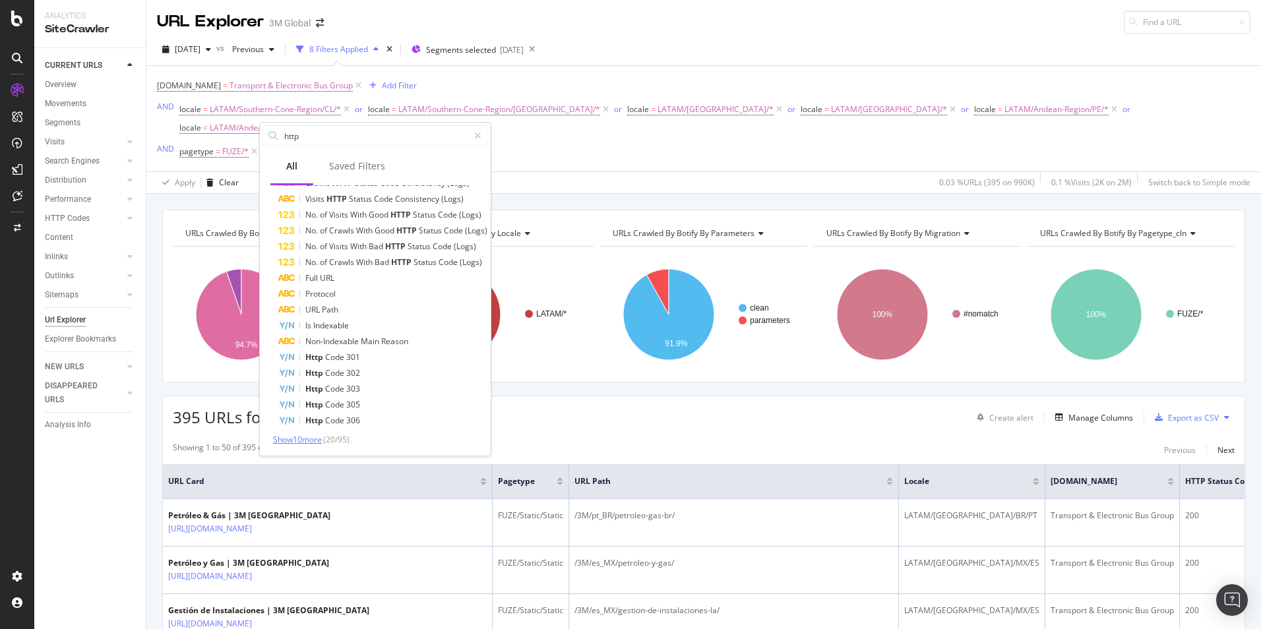
click at [292, 442] on span "Show 10 more" at bounding box center [297, 439] width 49 height 11
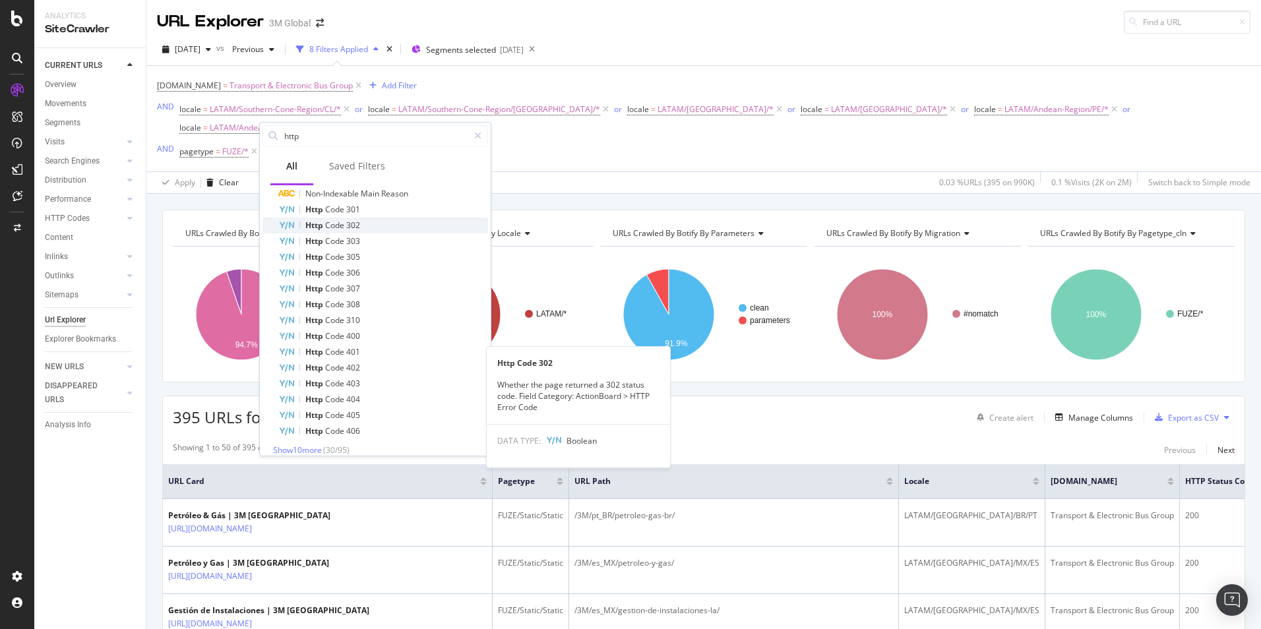
scroll to position [323, 0]
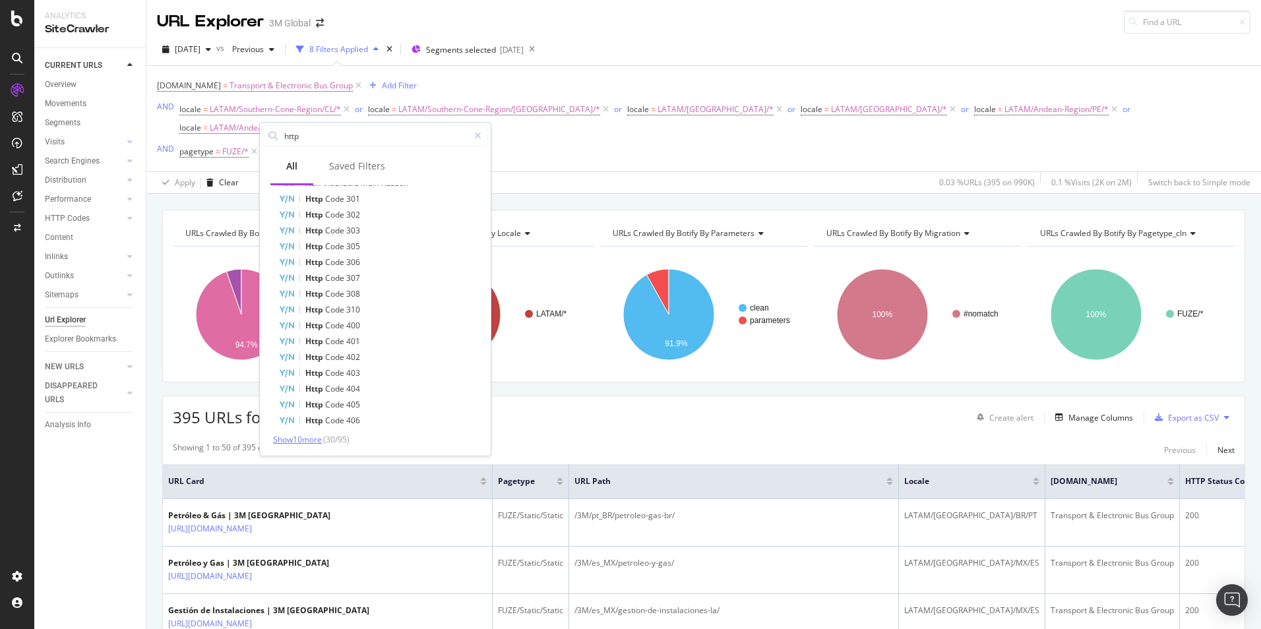
click at [282, 437] on span "Show 10 more" at bounding box center [297, 439] width 49 height 11
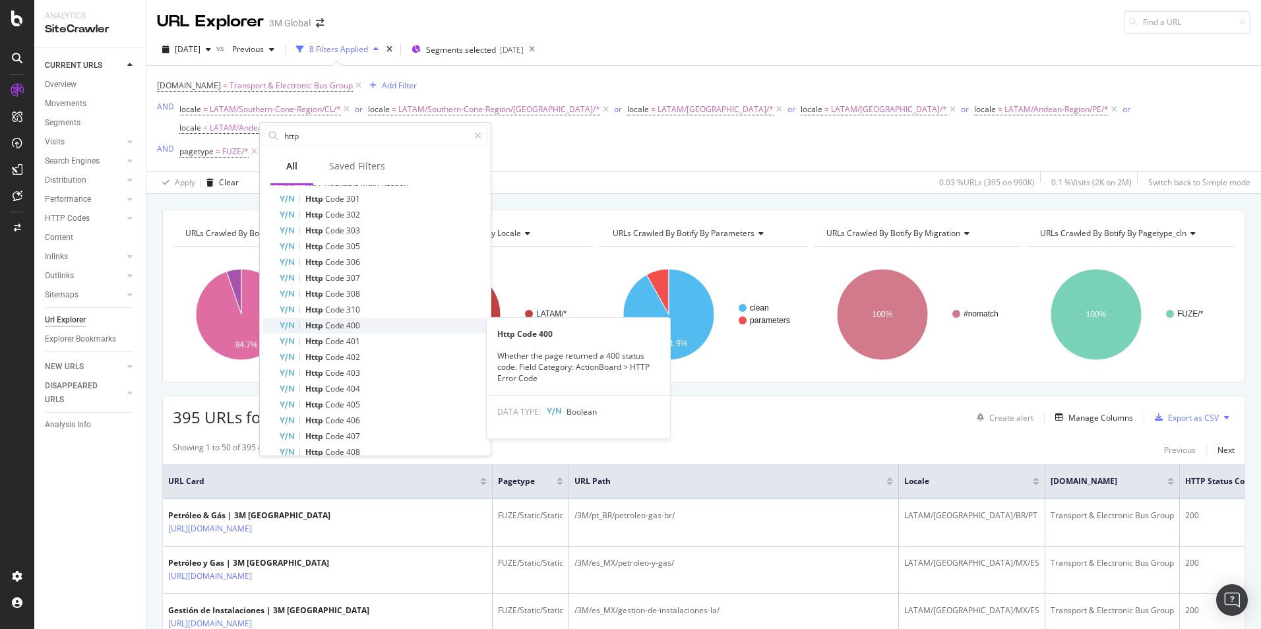
scroll to position [481, 0]
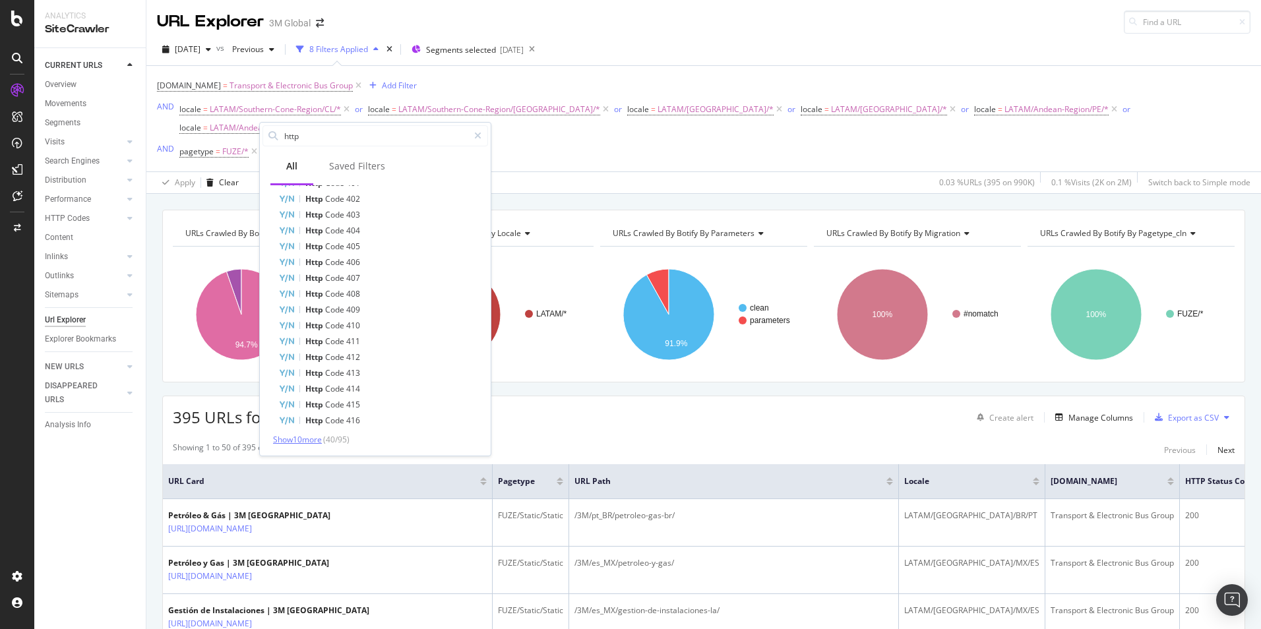
click at [299, 439] on span "Show 10 more" at bounding box center [297, 439] width 49 height 11
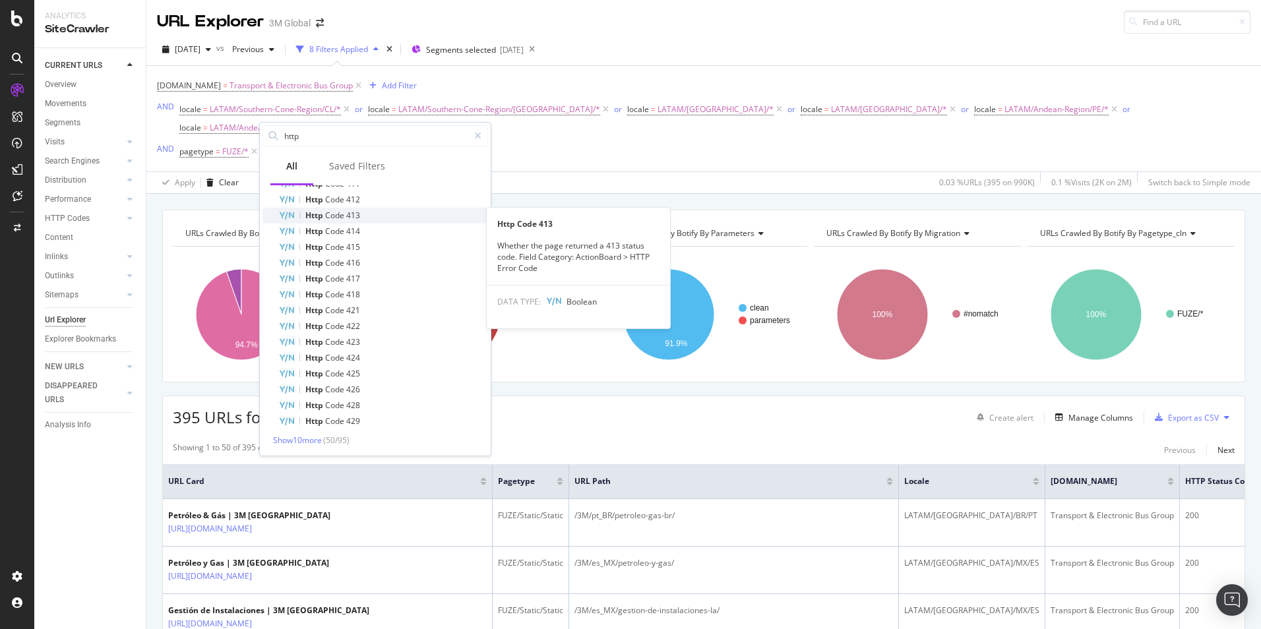
scroll to position [639, 0]
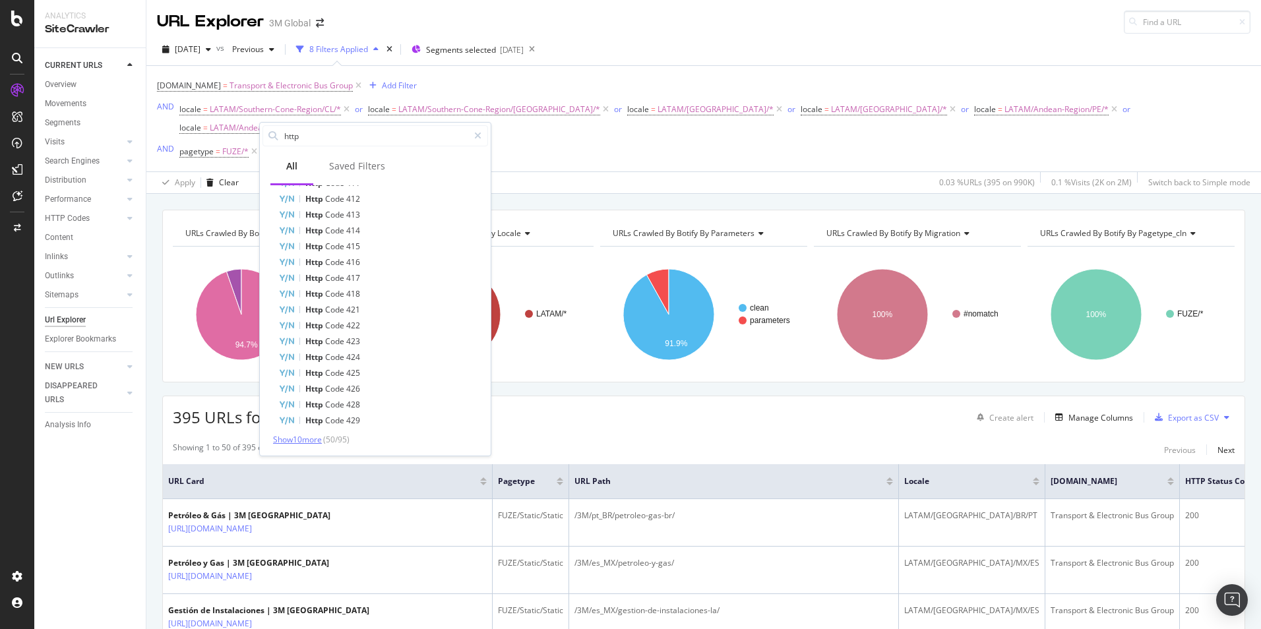
click at [308, 441] on span "Show 10 more" at bounding box center [297, 439] width 49 height 11
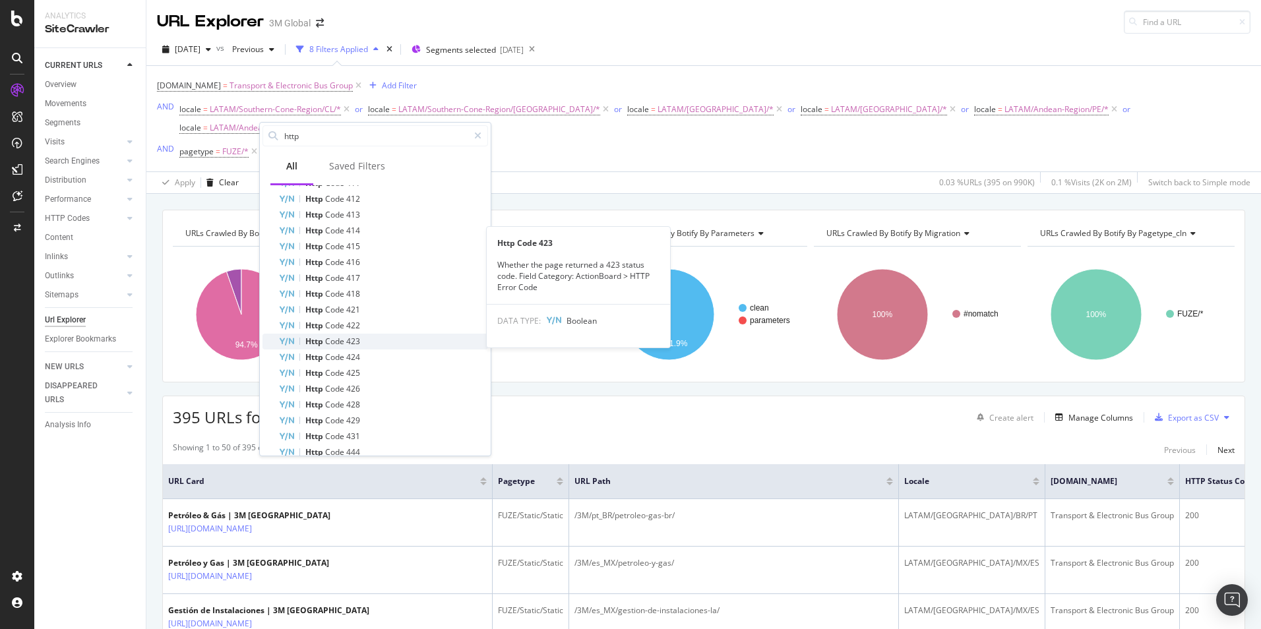
scroll to position [798, 0]
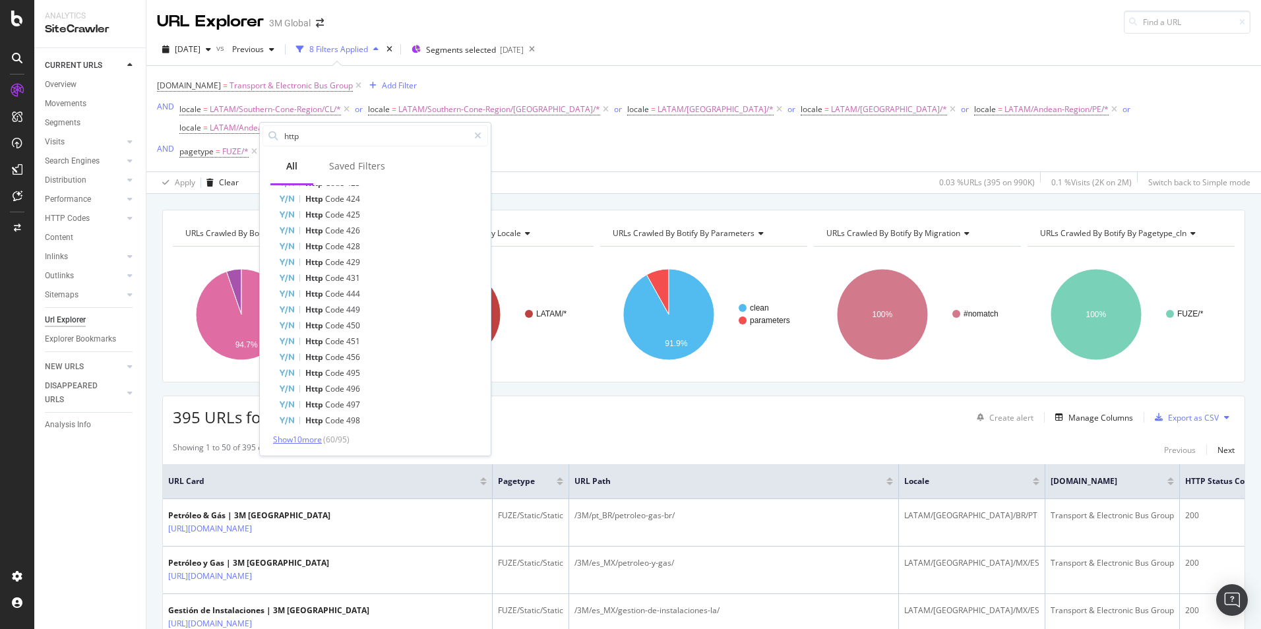
click at [299, 439] on span "Show 10 more" at bounding box center [297, 439] width 49 height 11
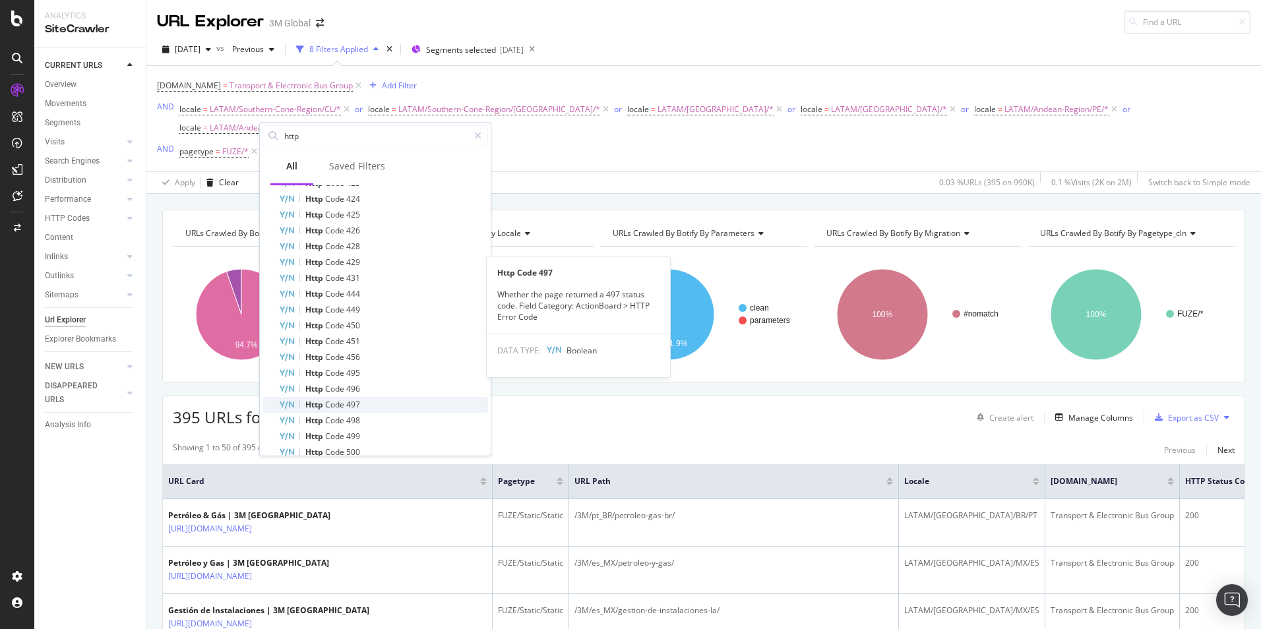
scroll to position [956, 0]
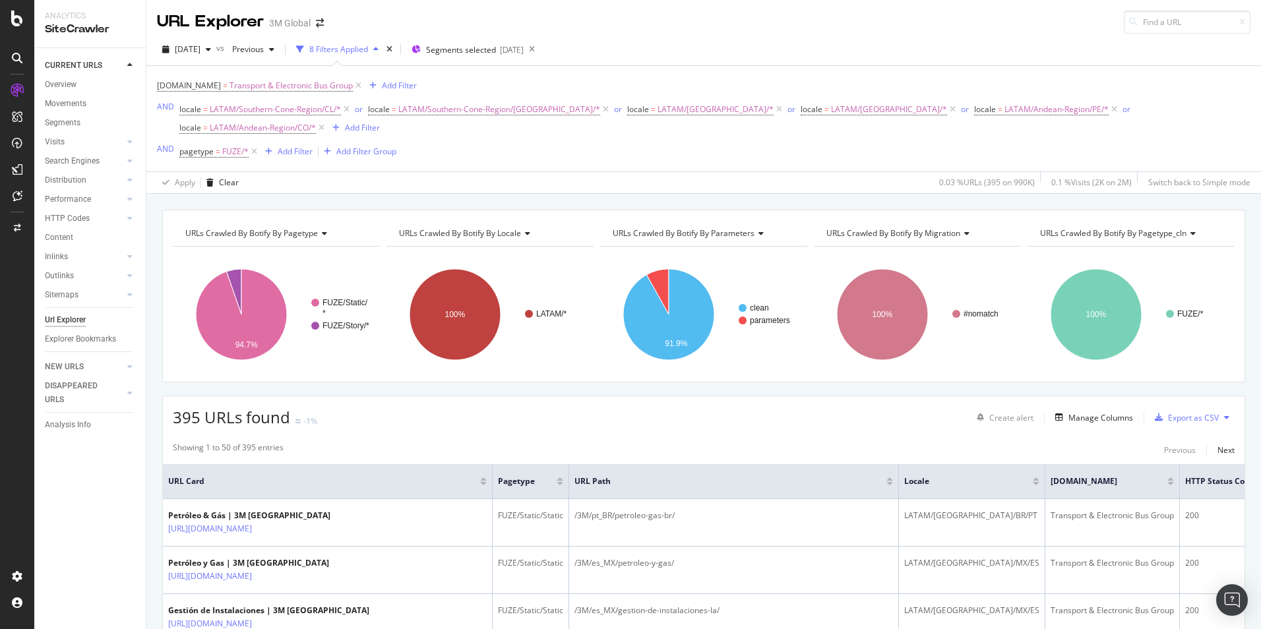
click at [887, 399] on div "395 URLs found -1% Create alert Manage Columns Export as CSV" at bounding box center [704, 412] width 1082 height 32
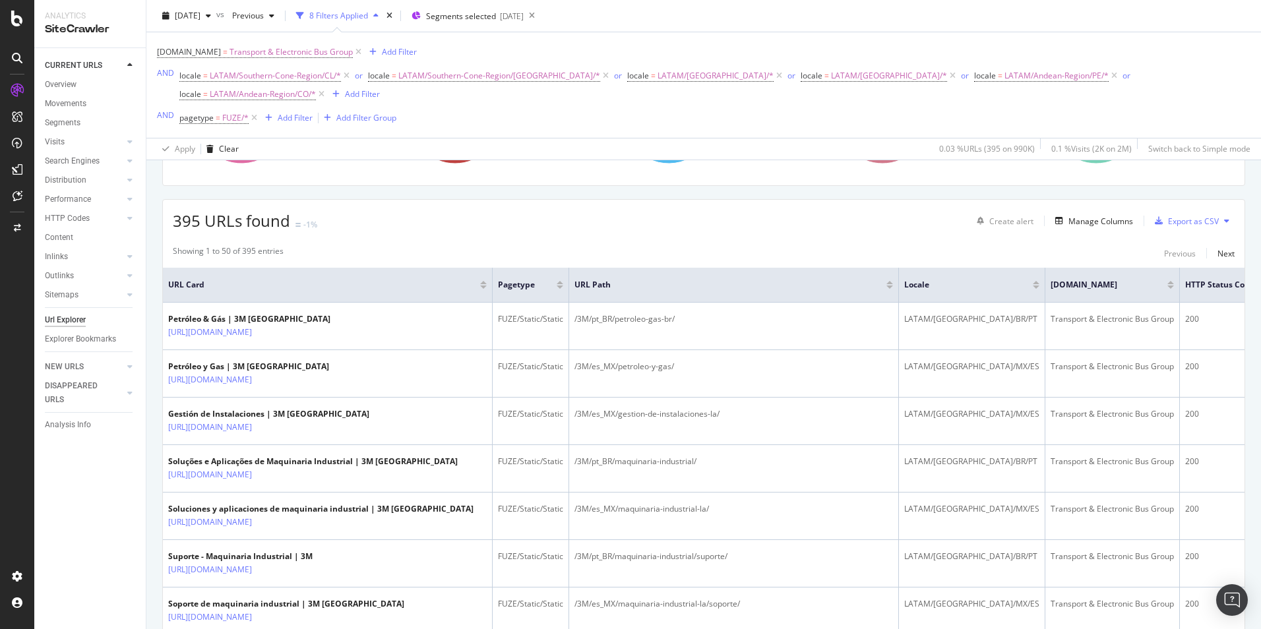
scroll to position [0, 0]
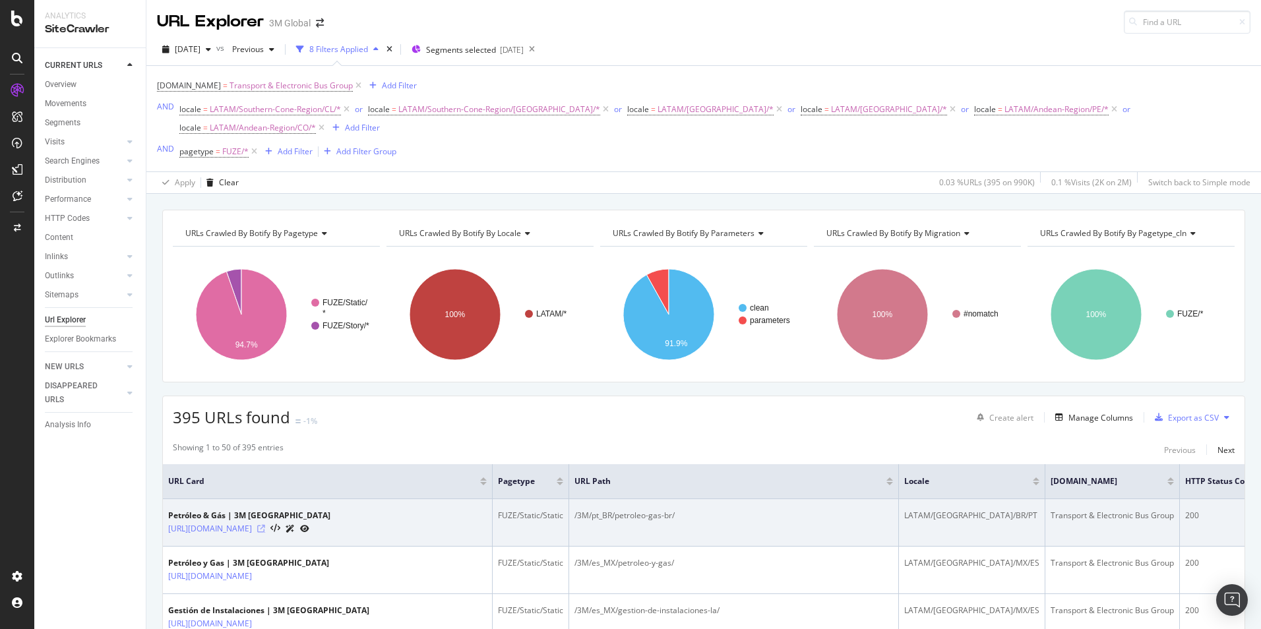
click at [265, 525] on icon at bounding box center [261, 529] width 8 height 8
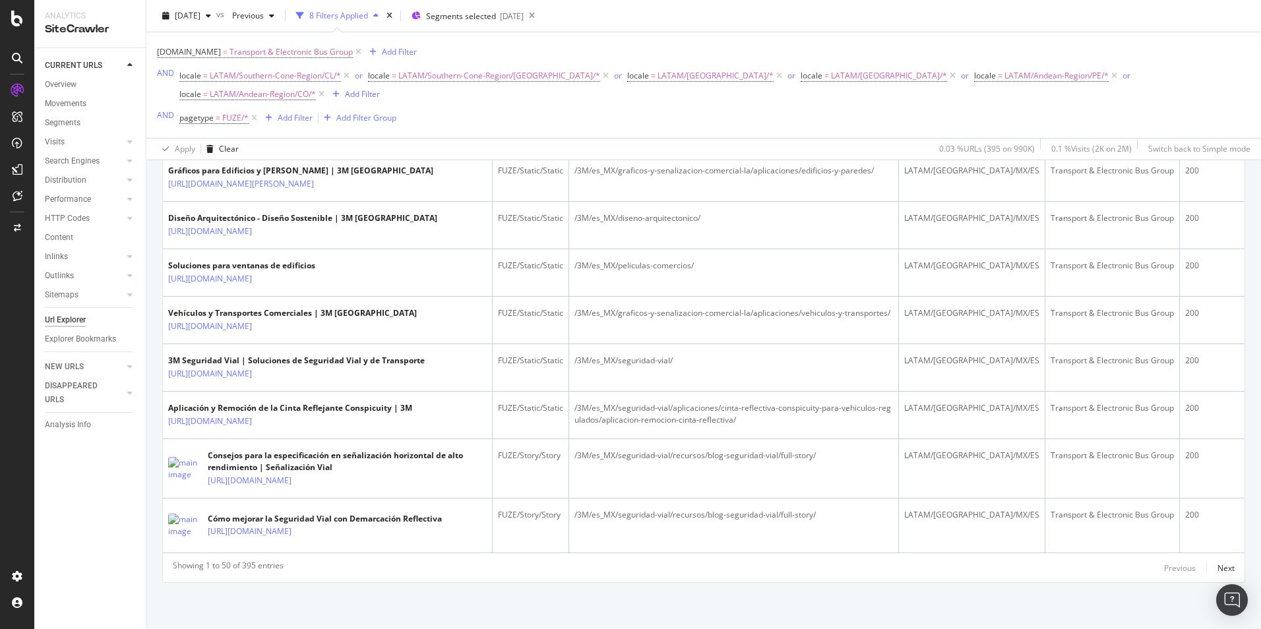
scroll to position [2755, 0]
click at [1218, 567] on div "Next" at bounding box center [1226, 568] width 17 height 11
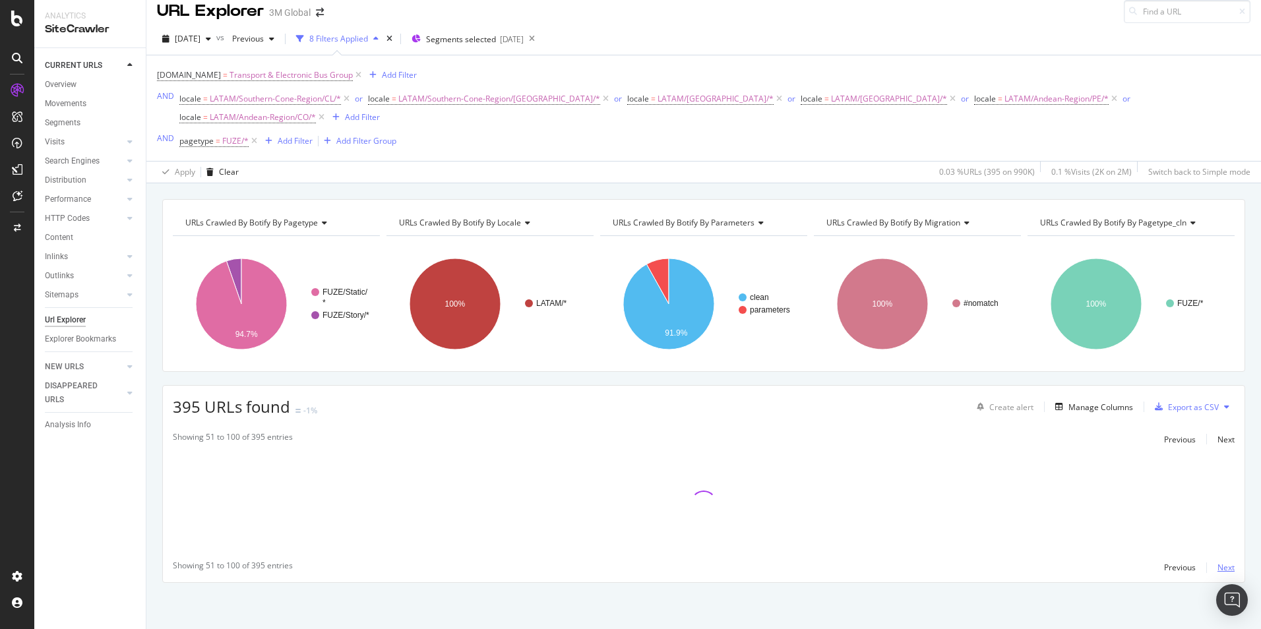
scroll to position [0, 0]
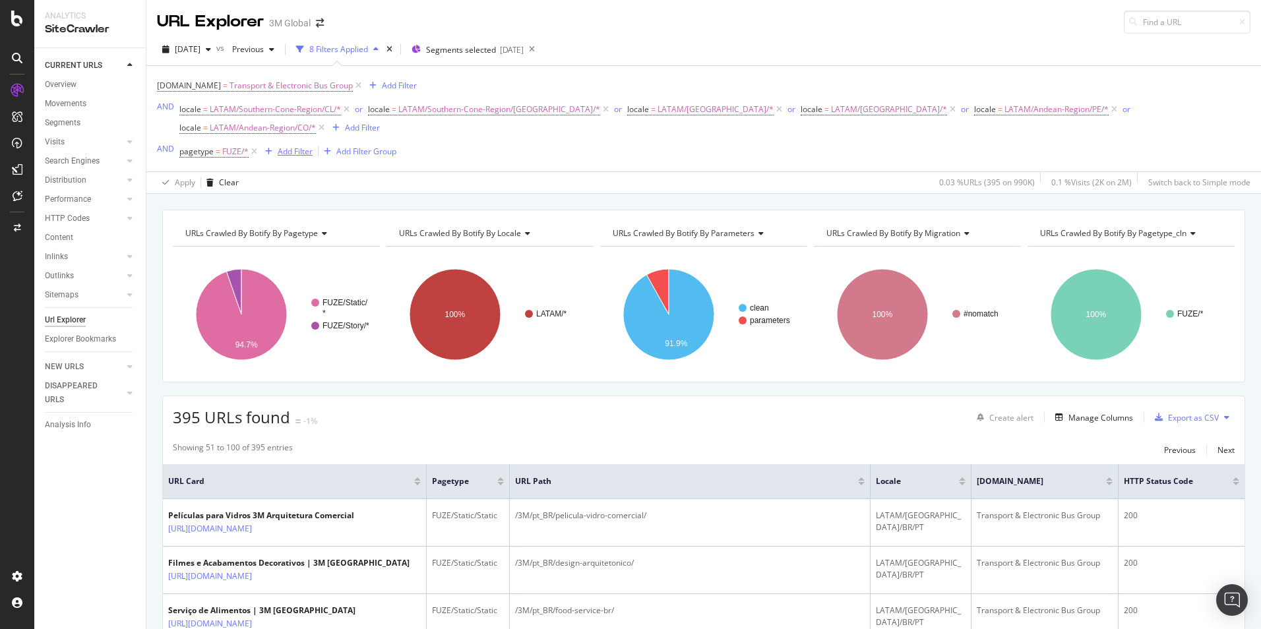
click at [286, 146] on div "Add Filter" at bounding box center [295, 151] width 35 height 11
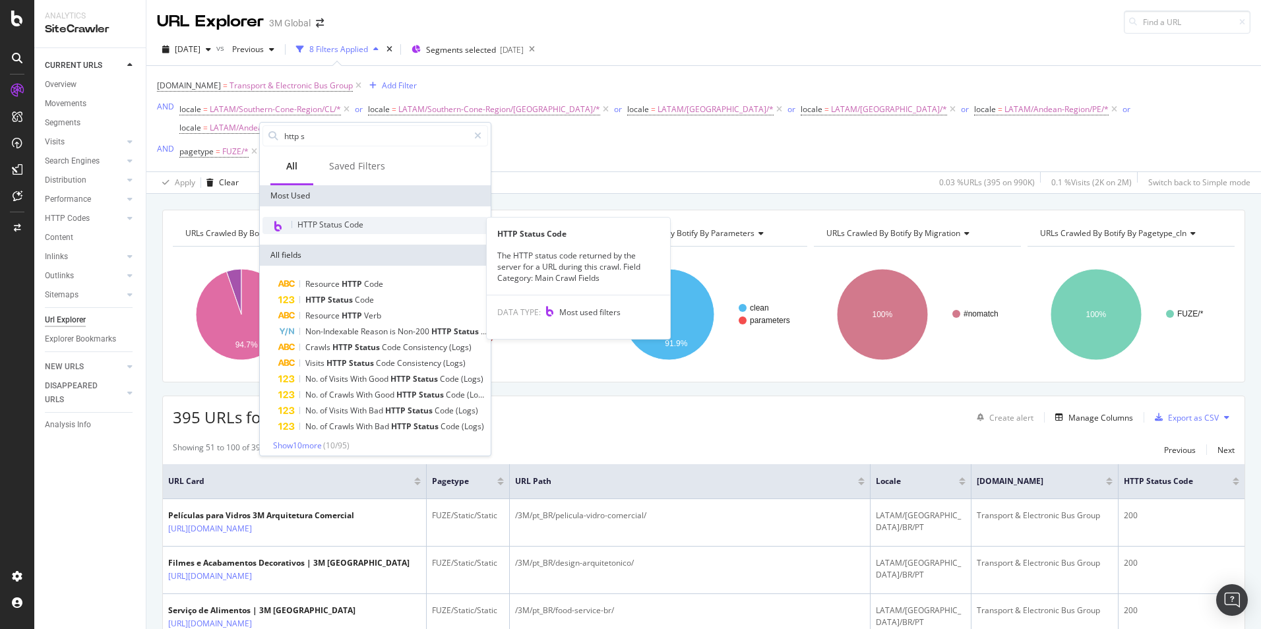
type input "http s"
click at [343, 222] on span "HTTP Status Code" at bounding box center [331, 224] width 66 height 11
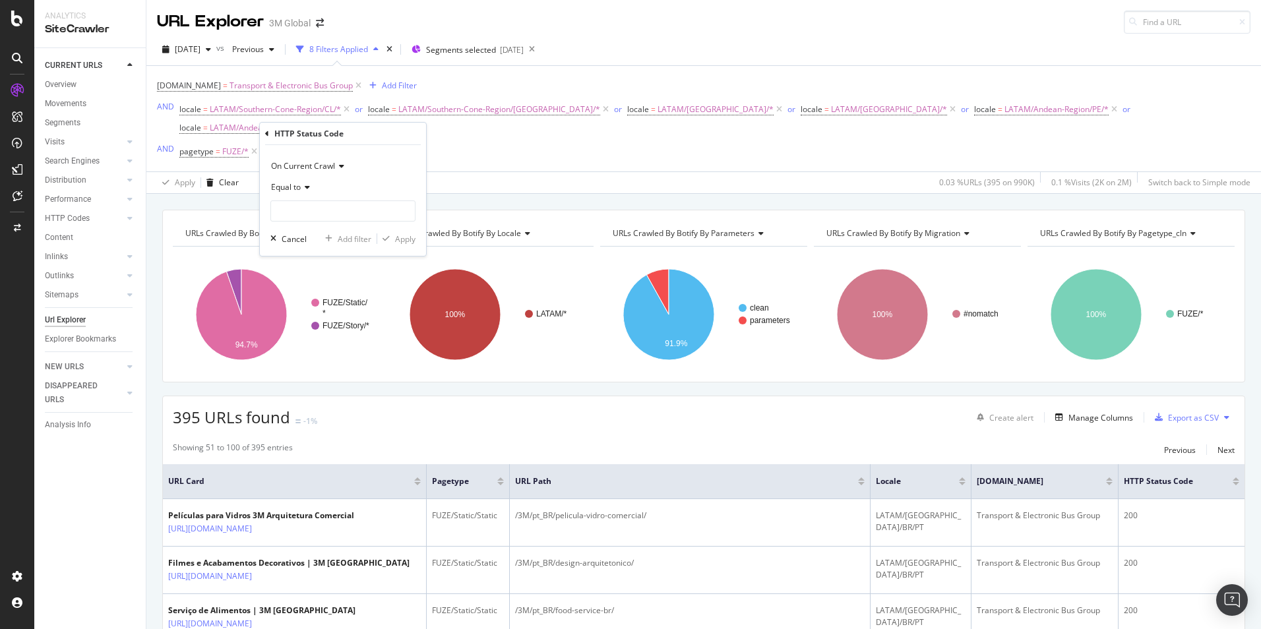
click at [296, 194] on div "Equal to" at bounding box center [342, 187] width 145 height 21
click at [329, 235] on div "Not Equal to" at bounding box center [344, 231] width 141 height 17
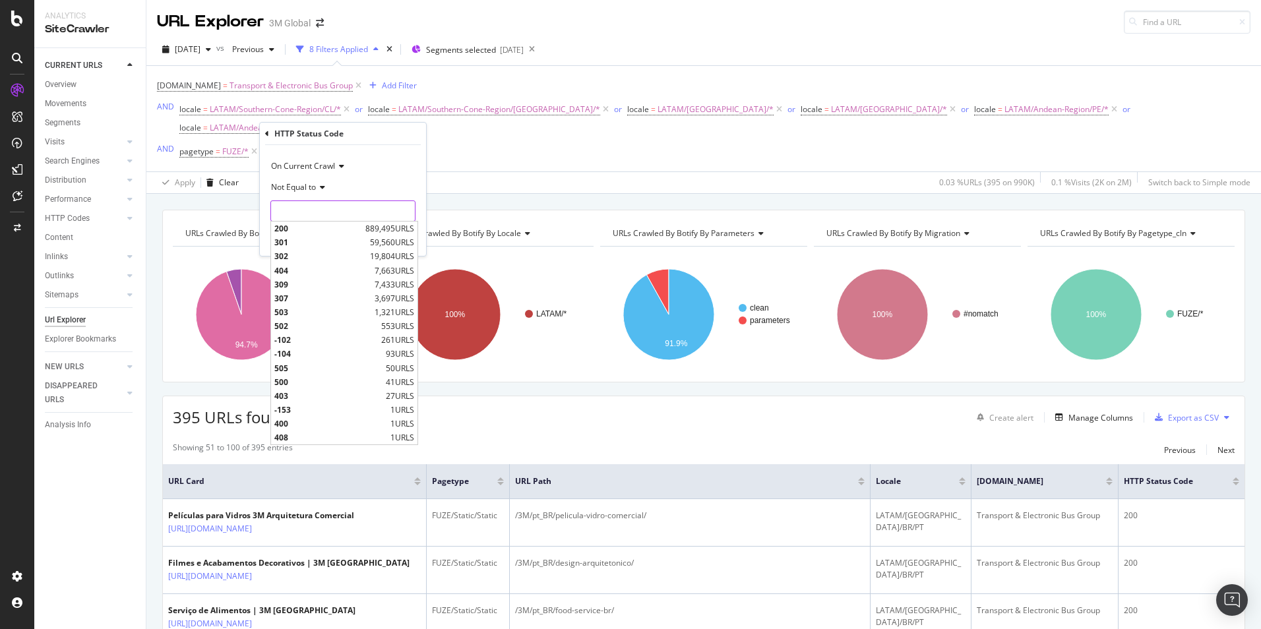
click at [319, 215] on input "number" at bounding box center [342, 211] width 145 height 21
click at [314, 226] on span "200" at bounding box center [318, 228] width 88 height 11
type input "200"
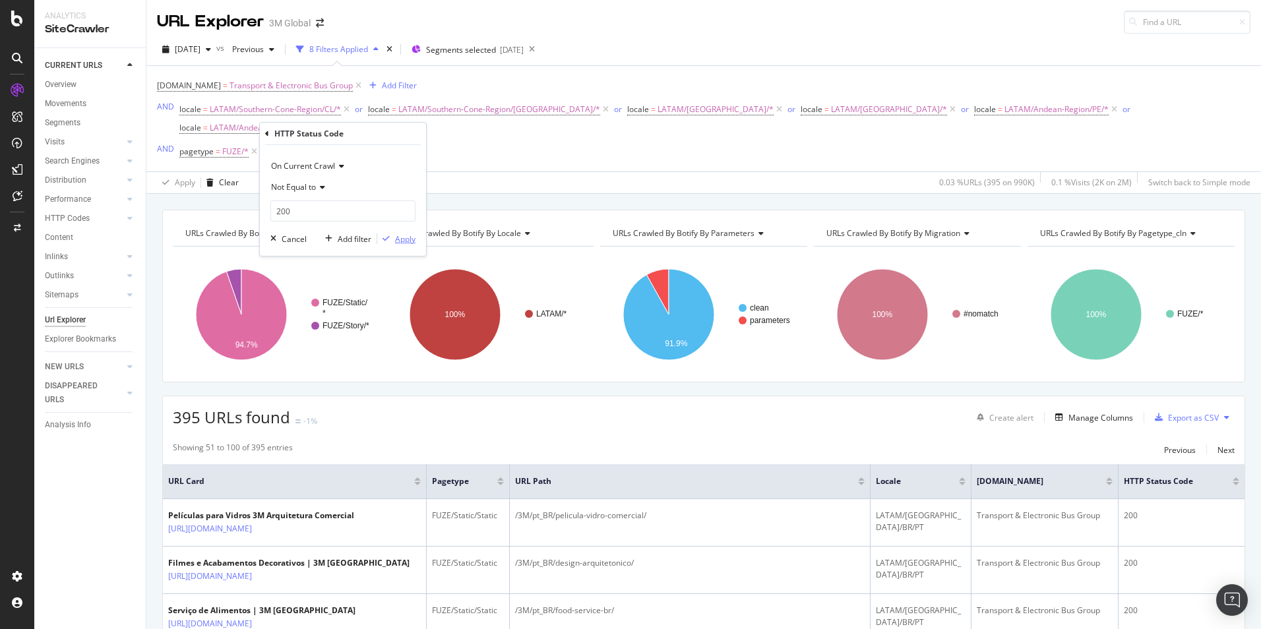
click at [403, 237] on div "Apply" at bounding box center [405, 239] width 20 height 11
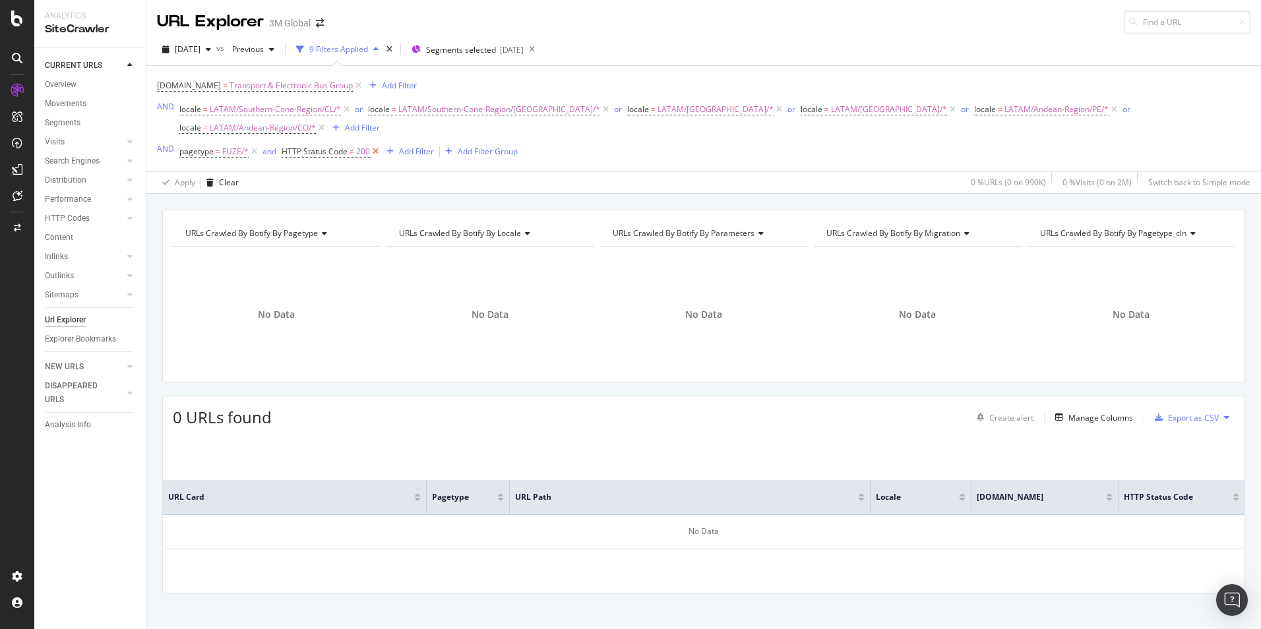
click at [371, 145] on icon at bounding box center [375, 151] width 11 height 13
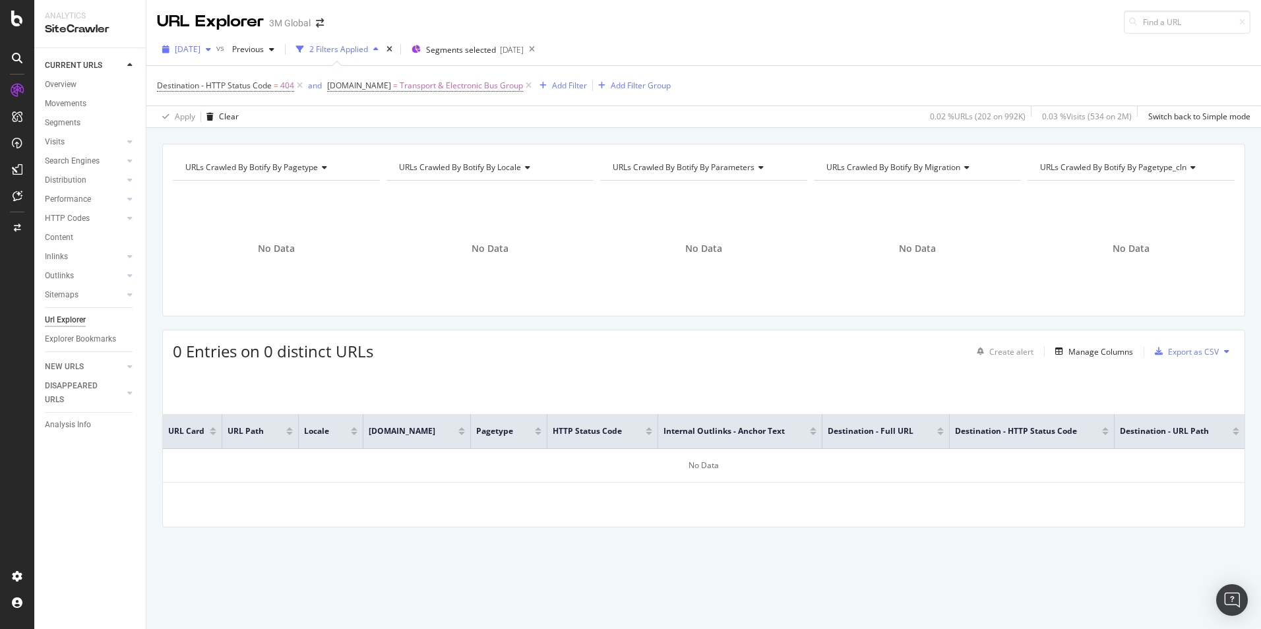
click at [185, 51] on span "[DATE]" at bounding box center [188, 49] width 26 height 11
click at [214, 96] on div "[DATE]" at bounding box center [211, 97] width 71 height 12
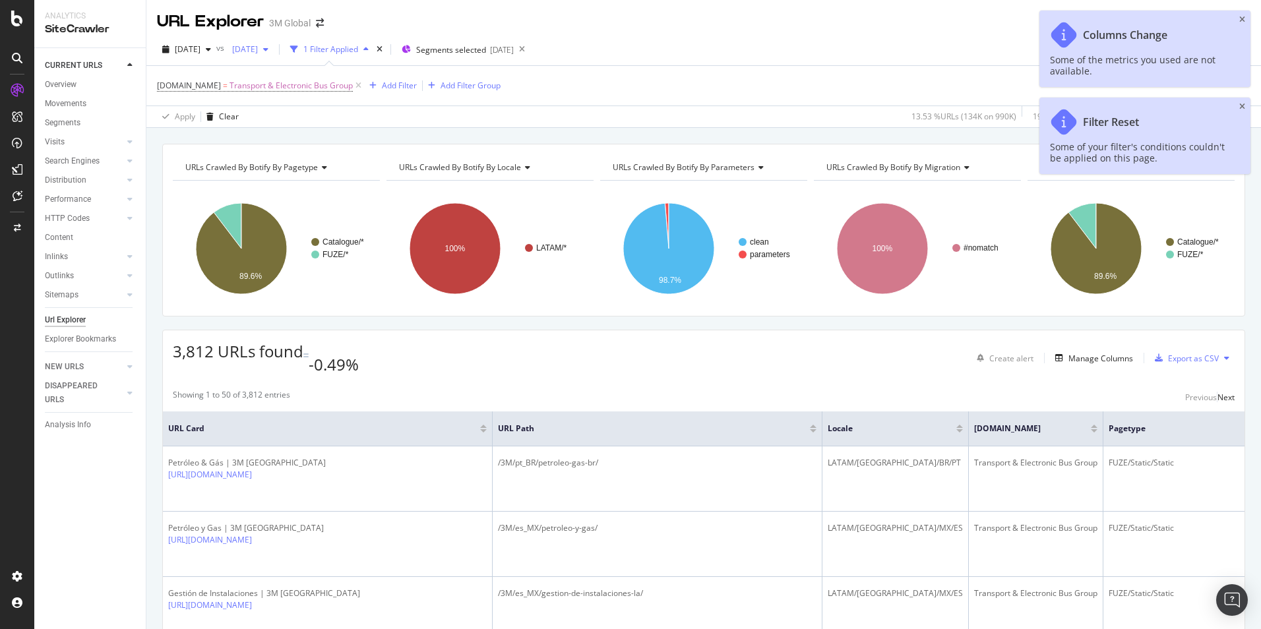
click at [258, 51] on span "[DATE]" at bounding box center [242, 49] width 31 height 11
click at [301, 125] on div "[DATE]" at bounding box center [292, 121] width 71 height 12
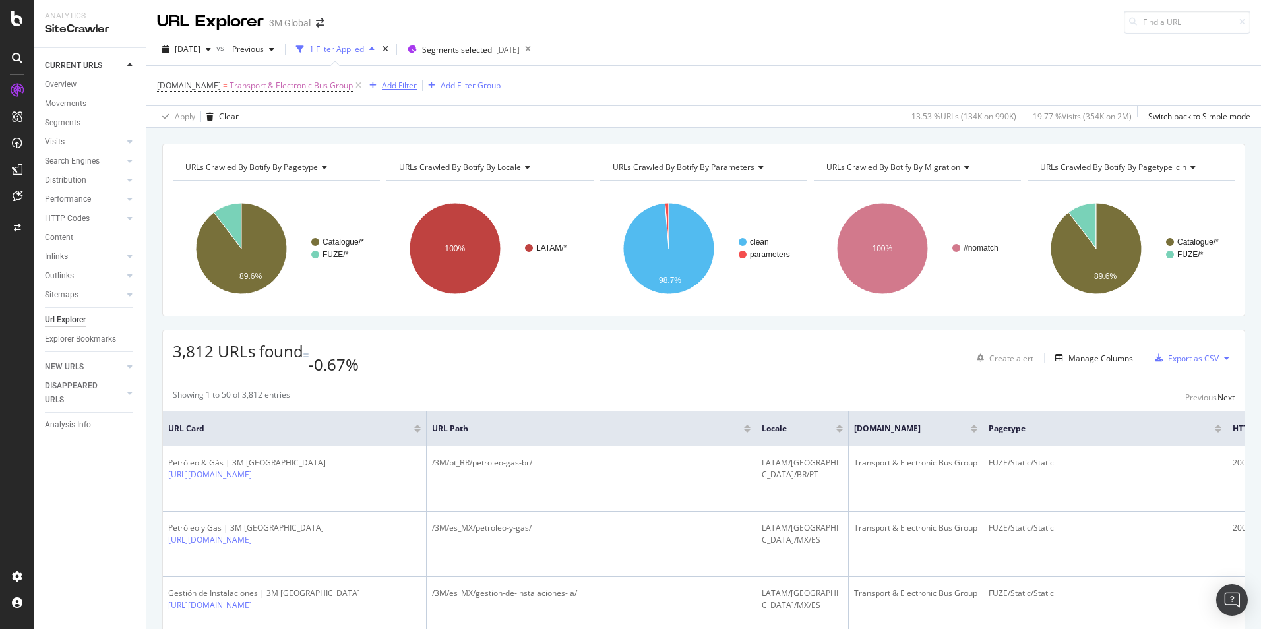
click at [398, 84] on div "Add Filter" at bounding box center [399, 85] width 35 height 11
drag, startPoint x: 461, startPoint y: 88, endPoint x: 289, endPoint y: 88, distance: 172.2
click at [289, 88] on body "Analytics SiteCrawler CURRENT URLS Overview Movements Segments Visits Analysis …" at bounding box center [630, 314] width 1261 height 629
click at [456, 91] on input "destination http" at bounding box center [409, 90] width 94 height 15
drag, startPoint x: 430, startPoint y: 87, endPoint x: 371, endPoint y: 92, distance: 58.9
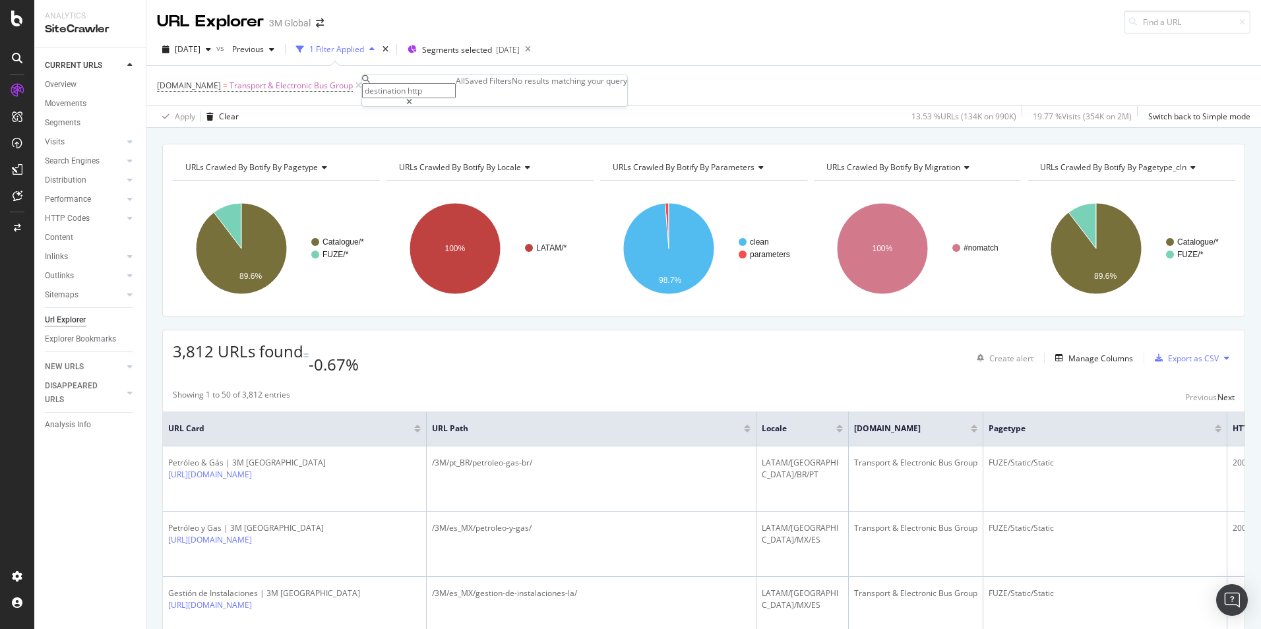
click at [371, 92] on div "destination http" at bounding box center [409, 90] width 94 height 31
click at [392, 90] on input "destination http" at bounding box center [409, 90] width 94 height 15
drag, startPoint x: 387, startPoint y: 88, endPoint x: 522, endPoint y: 78, distance: 135.6
click at [456, 78] on div "destination http" at bounding box center [409, 90] width 94 height 31
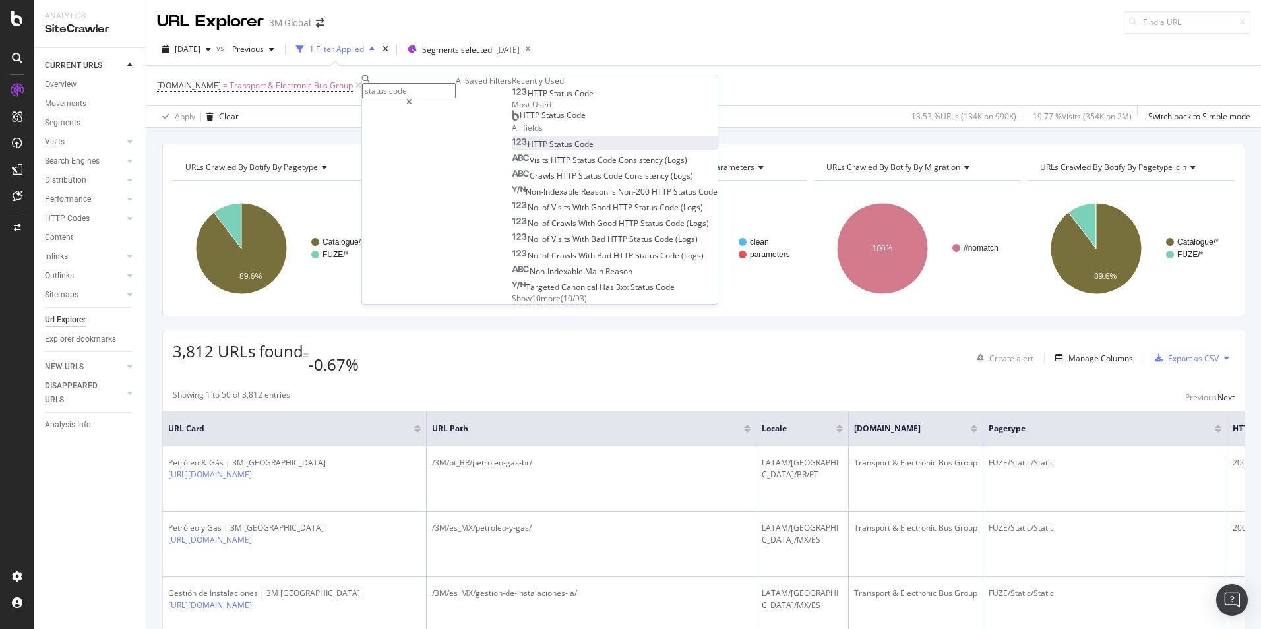
scroll to position [64, 0]
click at [512, 304] on span "Show 10 more" at bounding box center [536, 298] width 49 height 11
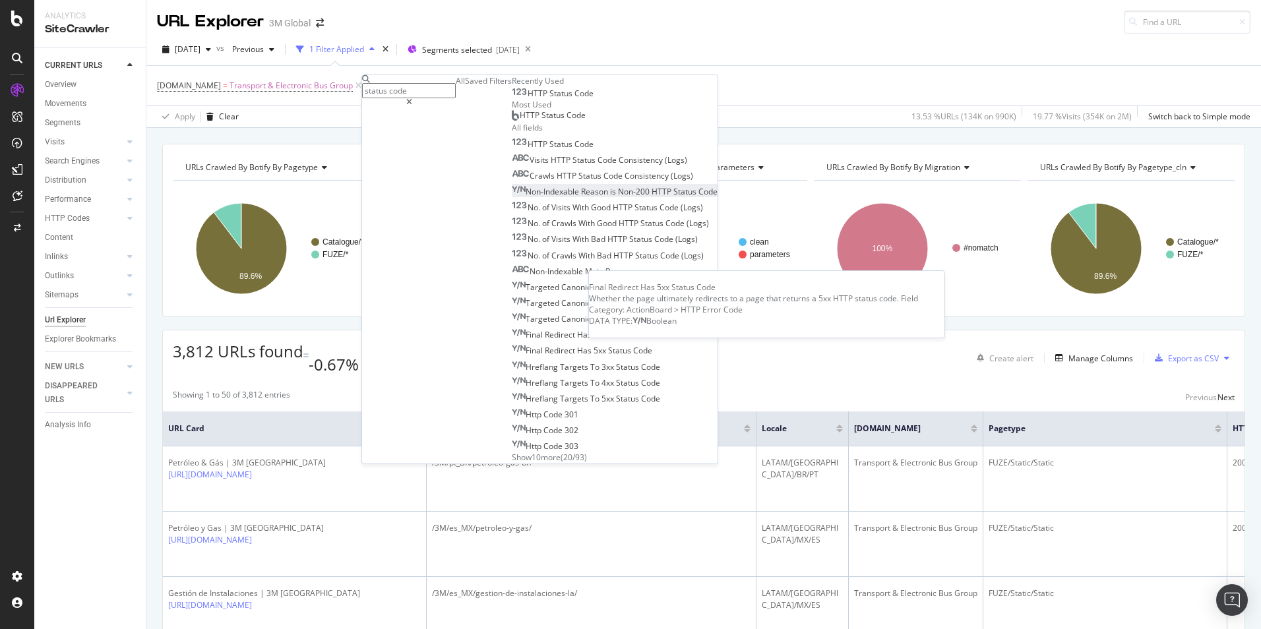
scroll to position [222, 0]
click at [512, 452] on span "Show 10 more" at bounding box center [536, 457] width 49 height 11
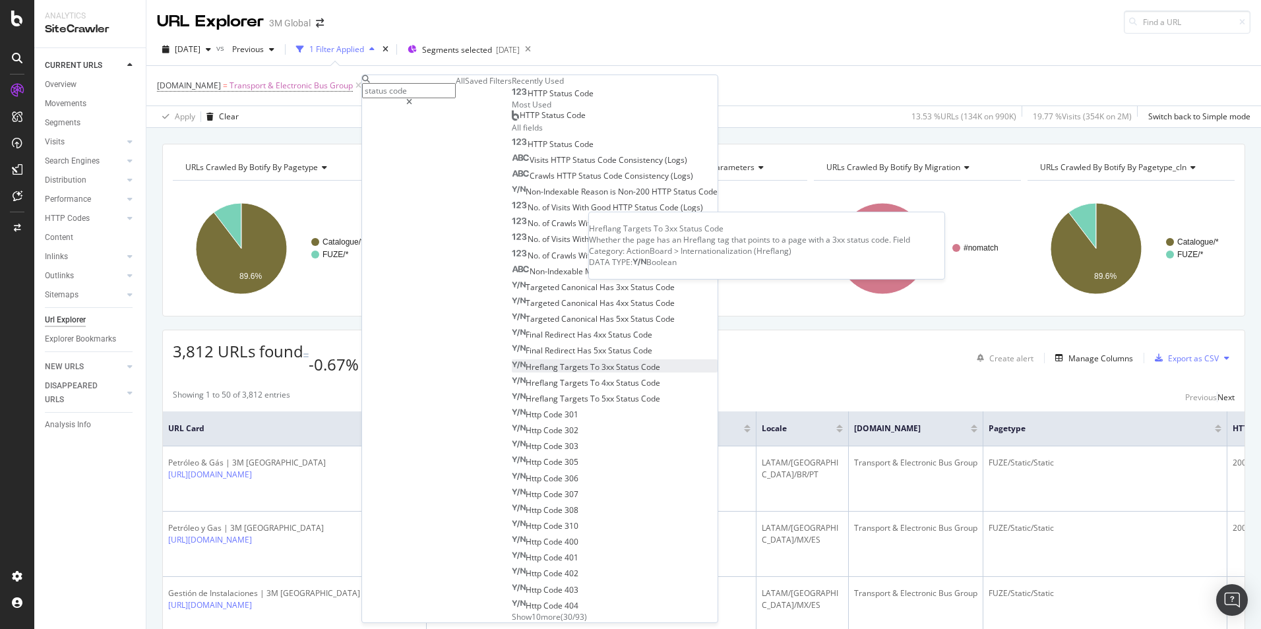
scroll to position [381, 0]
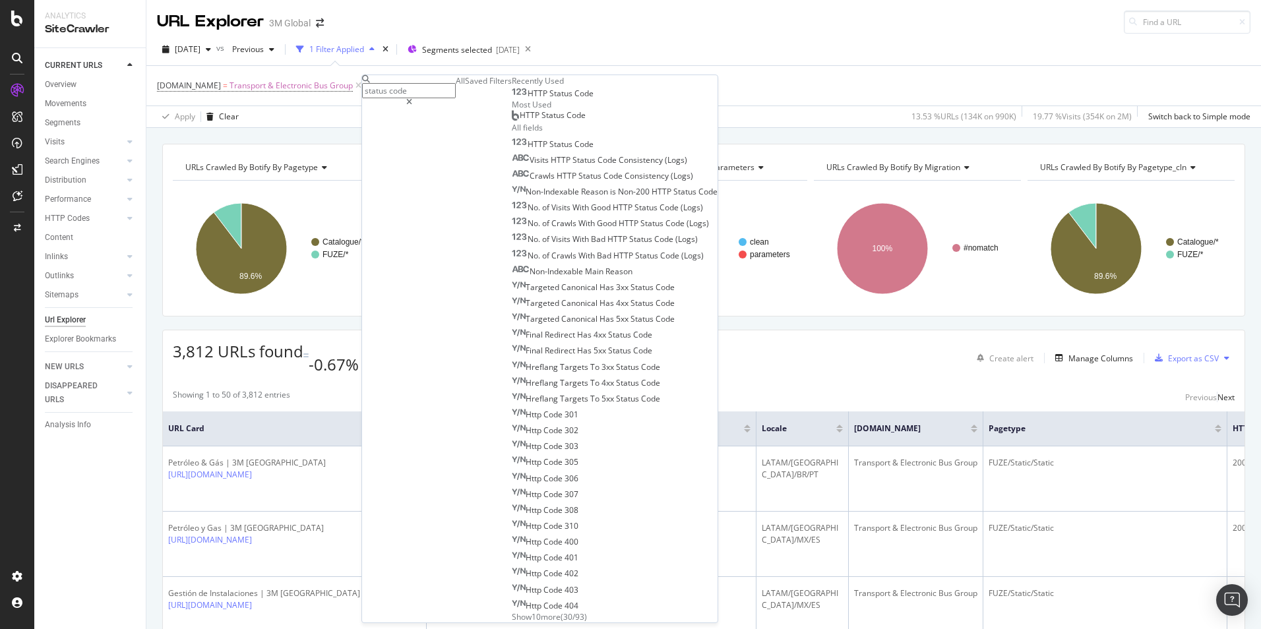
click at [512, 611] on span "Show 10 more" at bounding box center [536, 616] width 49 height 11
click at [386, 90] on input "status code" at bounding box center [409, 90] width 94 height 15
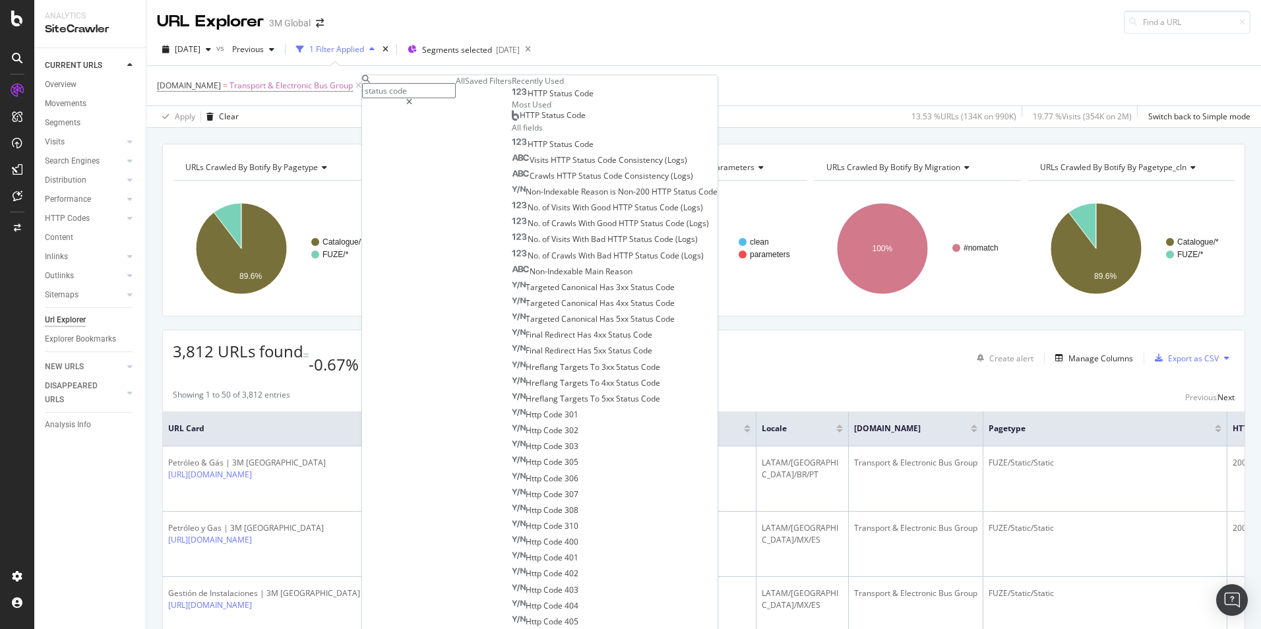
click at [387, 91] on input "status code" at bounding box center [409, 90] width 94 height 15
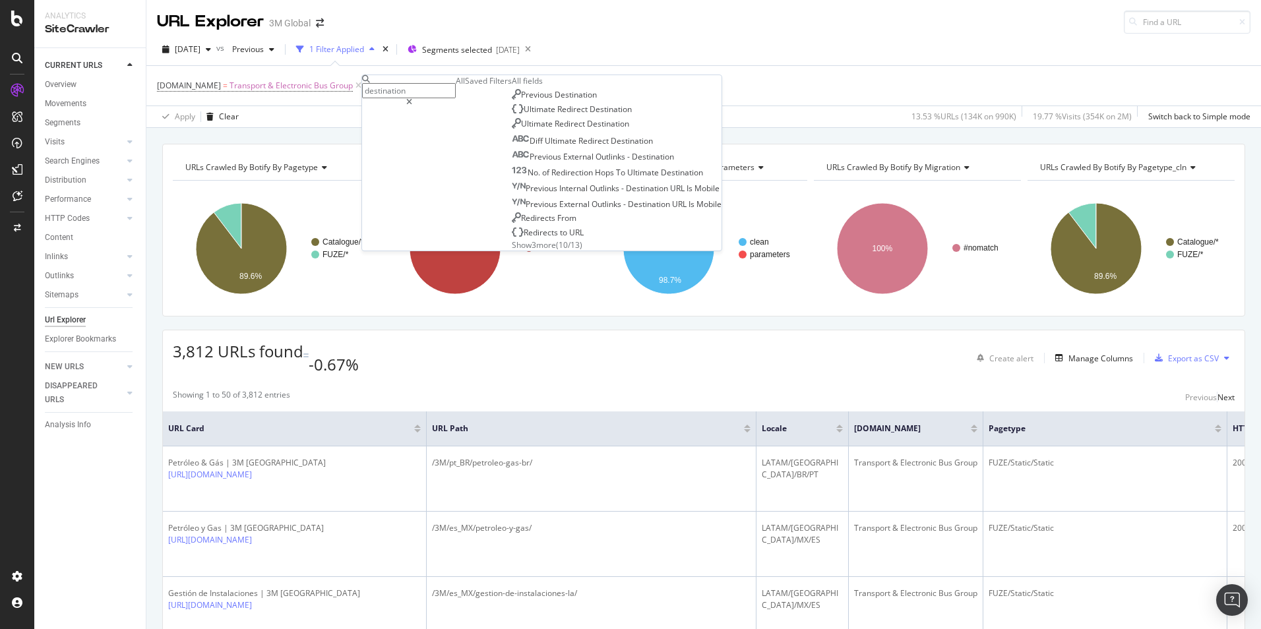
type input "destination"
click at [512, 251] on span "Show 3 more" at bounding box center [534, 244] width 44 height 11
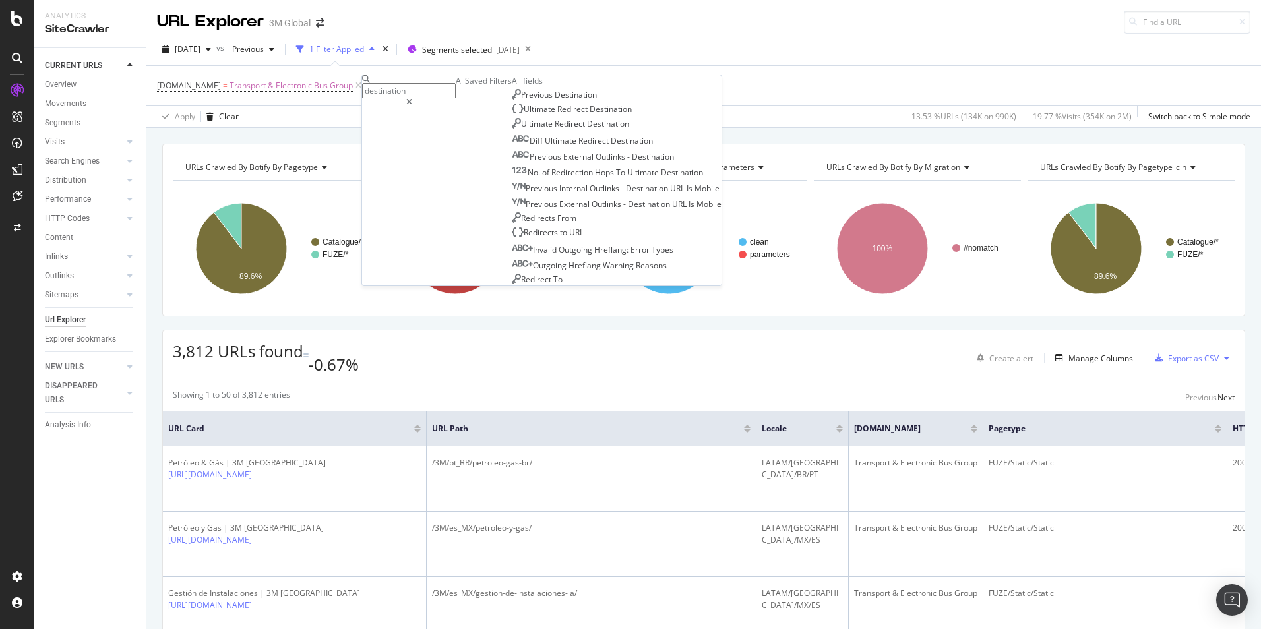
click at [609, 79] on div "DCSext.Business = Transport & Electronic Bus Group Add Filter Add Filter Group" at bounding box center [704, 86] width 1094 height 40
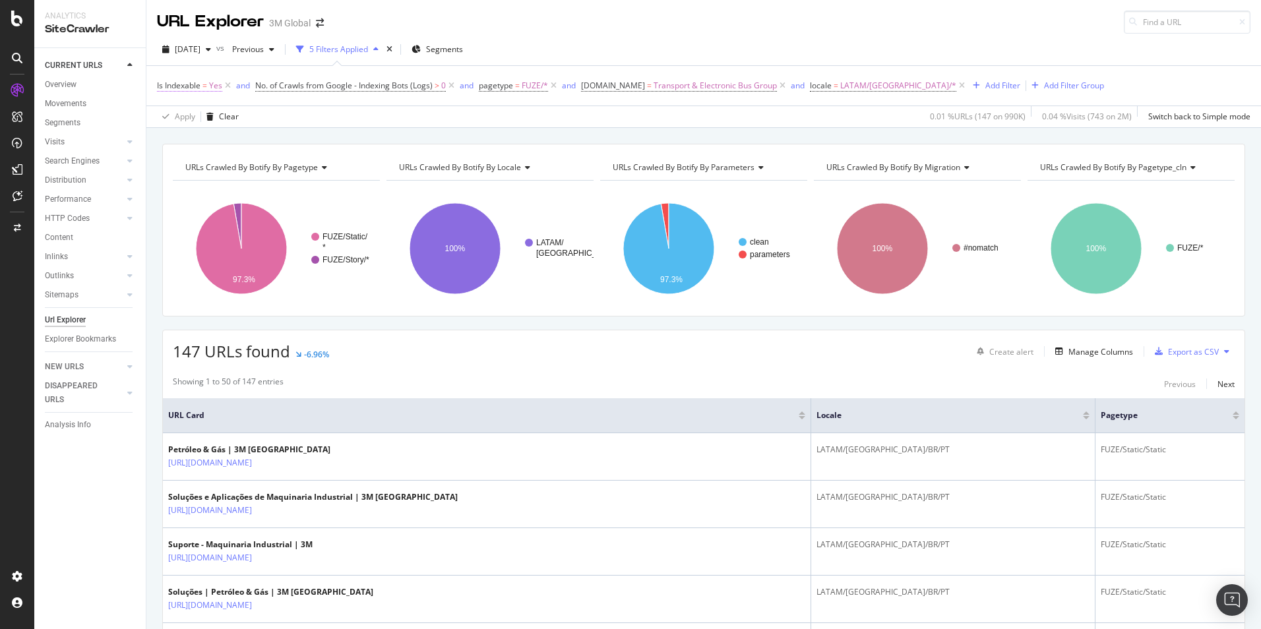
click at [181, 85] on span "Is Indexable" at bounding box center [179, 85] width 44 height 11
click at [391, 113] on div "Apply Clear 0.01 % URLs ( 147 on 990K ) 0.04 % Visits ( 743 on 2M ) Switch back…" at bounding box center [703, 117] width 1115 height 22
click at [986, 86] on div "Add Filter" at bounding box center [1003, 85] width 35 height 11
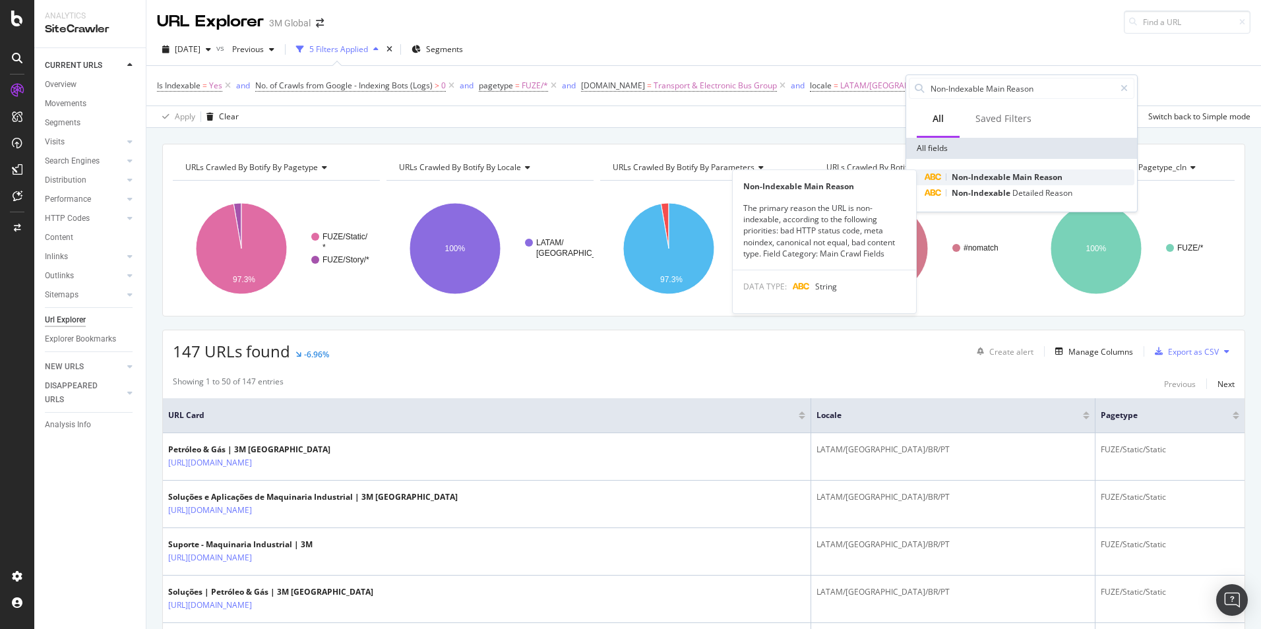
type input "Non-Indexable Main Reason"
click at [1038, 173] on span "Reason" at bounding box center [1048, 177] width 28 height 11
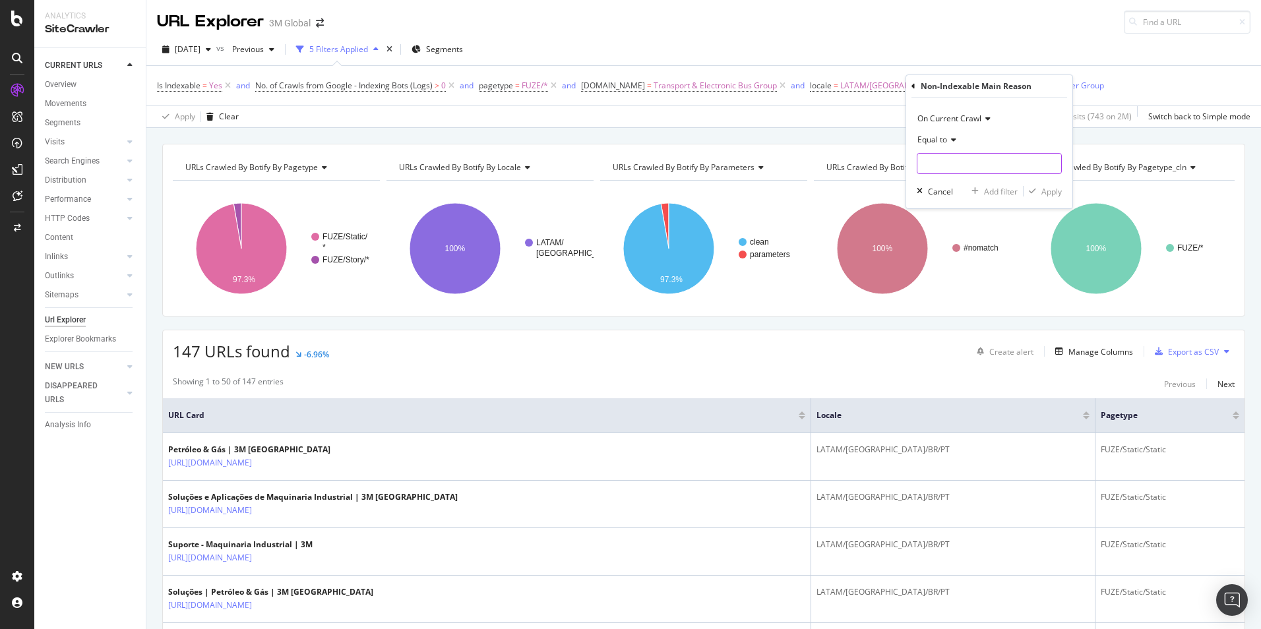
click at [939, 165] on input "text" at bounding box center [990, 163] width 144 height 21
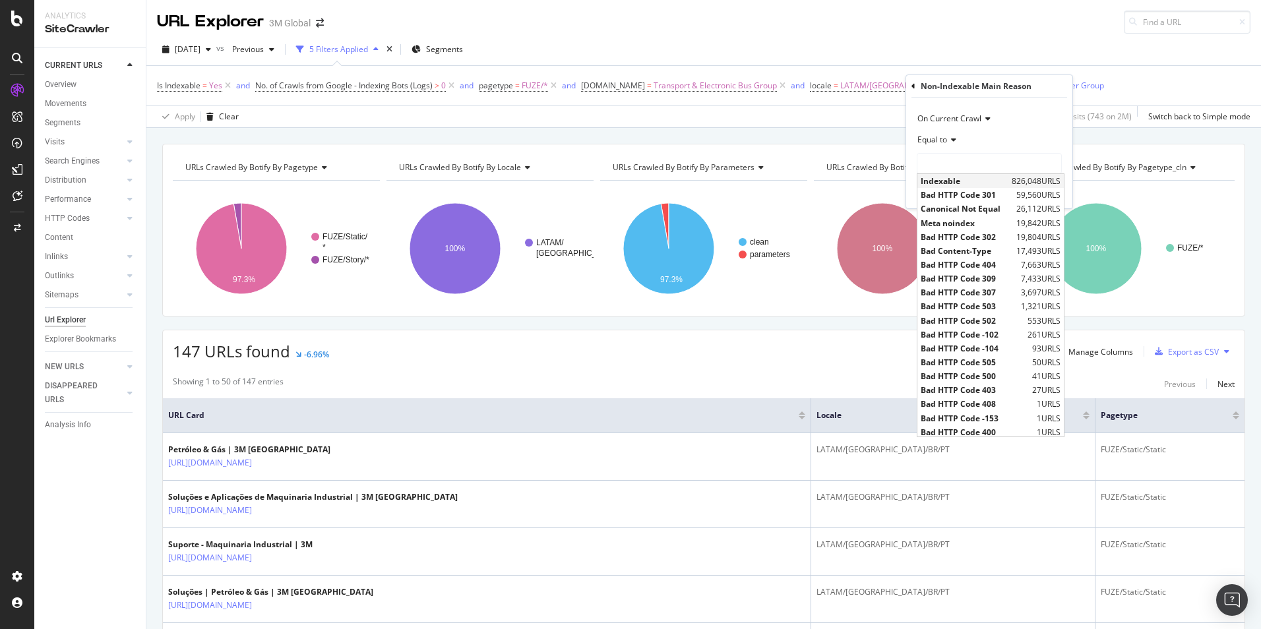
click at [949, 183] on span "Indexable" at bounding box center [965, 180] width 88 height 11
type input "Indexable"
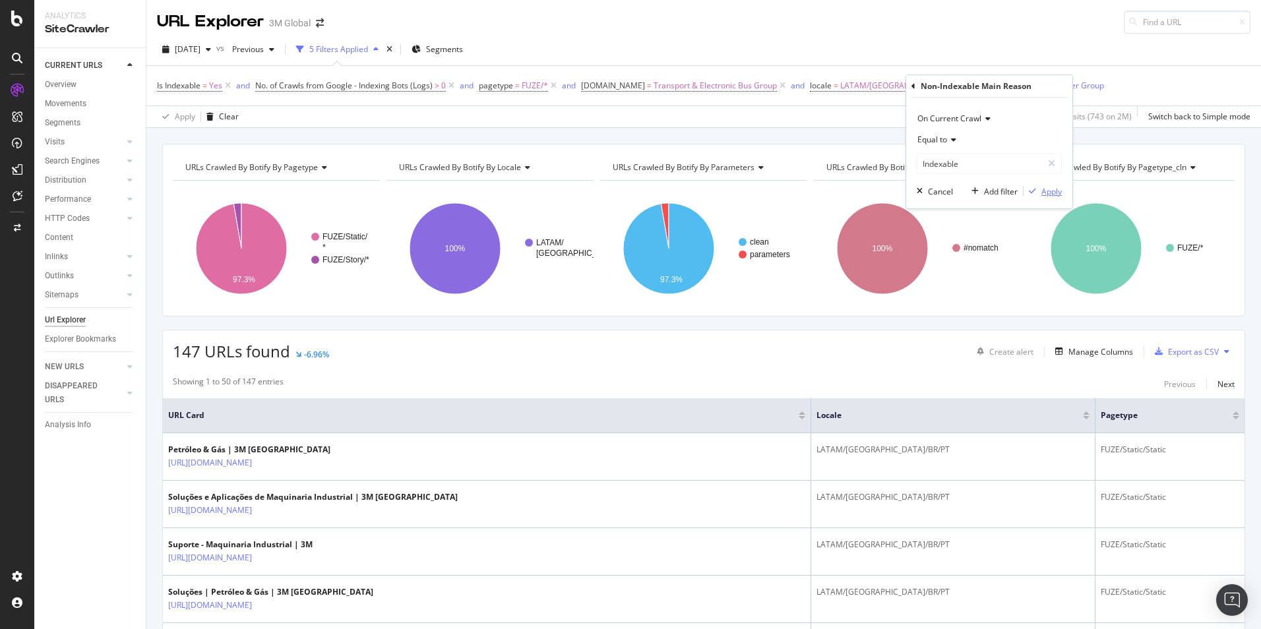
click at [1055, 191] on div "Apply" at bounding box center [1052, 191] width 20 height 11
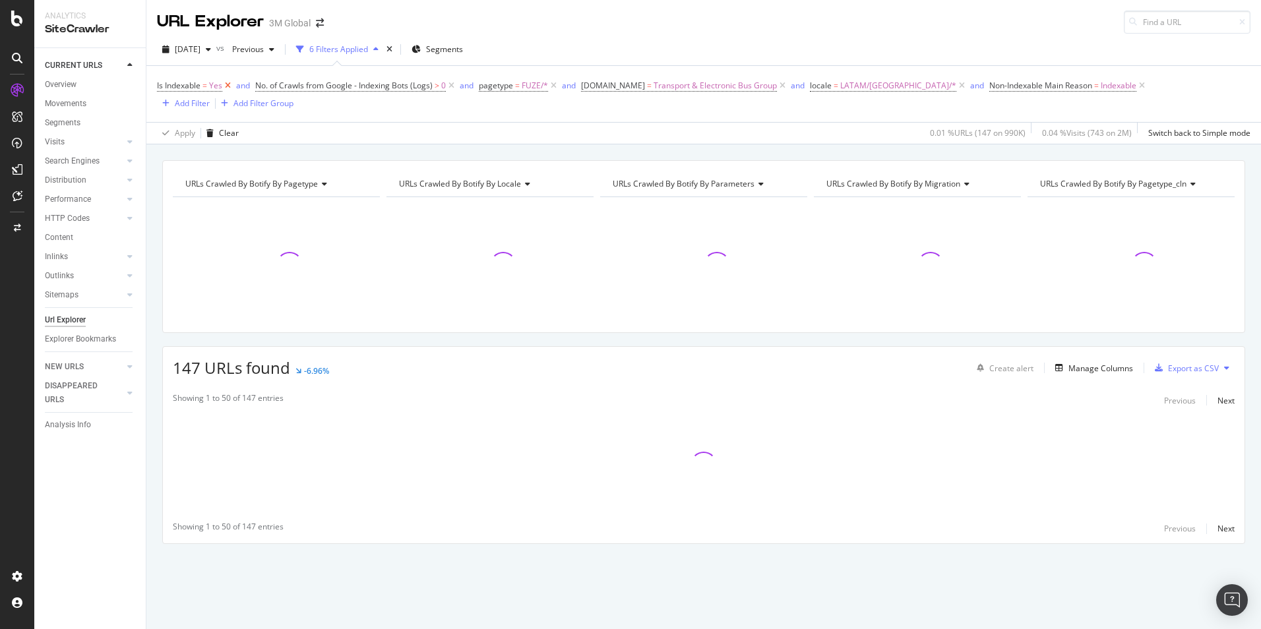
click at [228, 85] on icon at bounding box center [227, 85] width 11 height 13
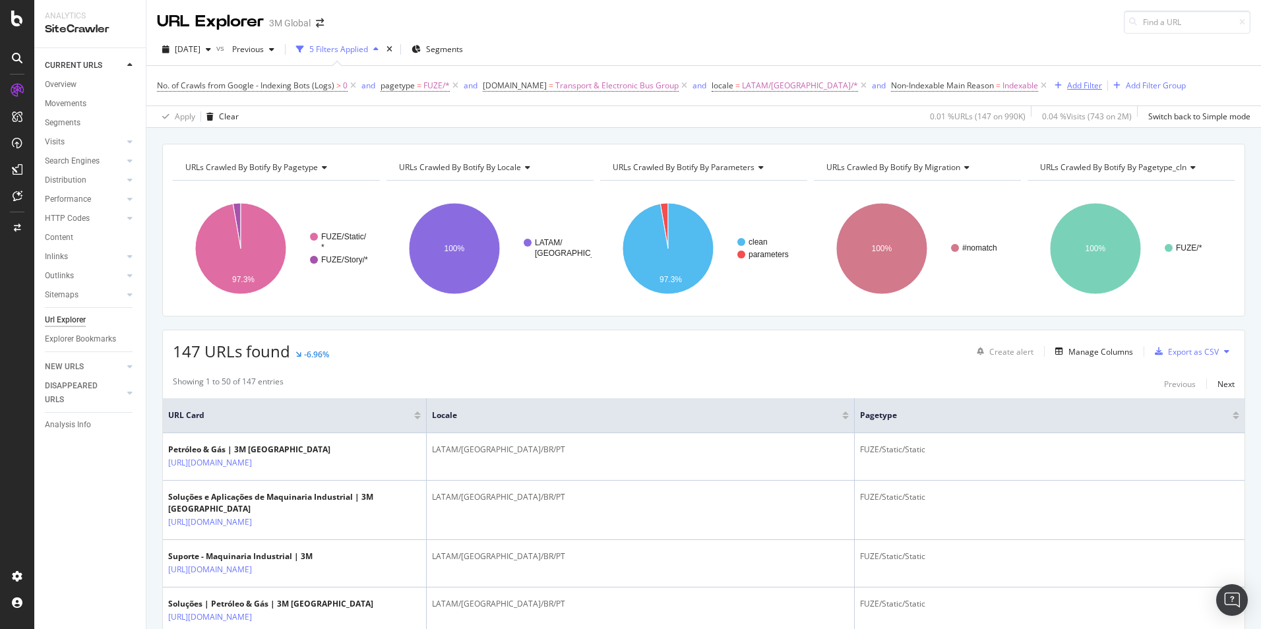
click at [1067, 87] on div "Add Filter" at bounding box center [1084, 85] width 35 height 11
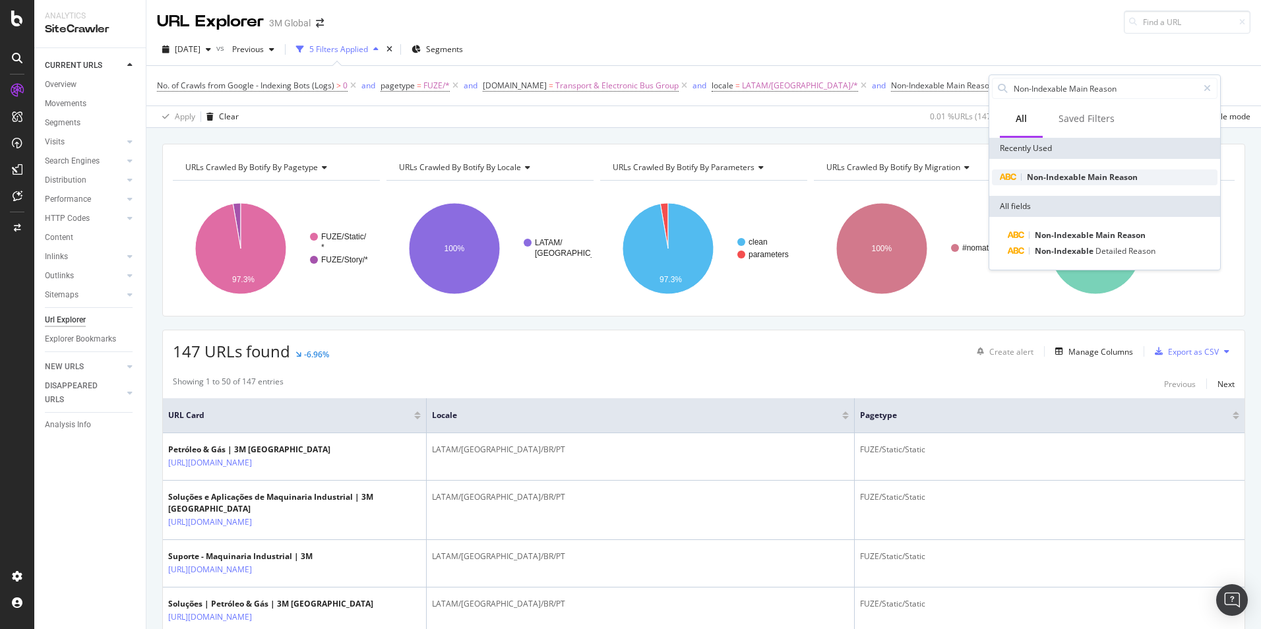
click at [1075, 181] on span "Non-Indexable" at bounding box center [1057, 177] width 61 height 11
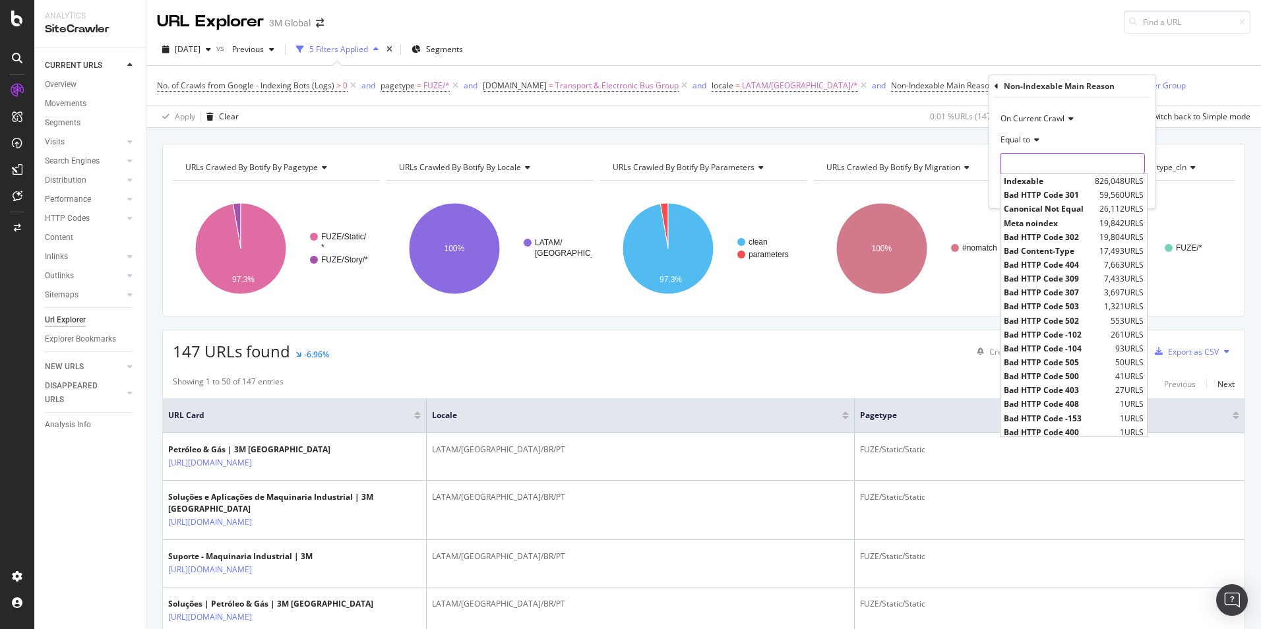
click at [1022, 158] on input "text" at bounding box center [1073, 163] width 144 height 21
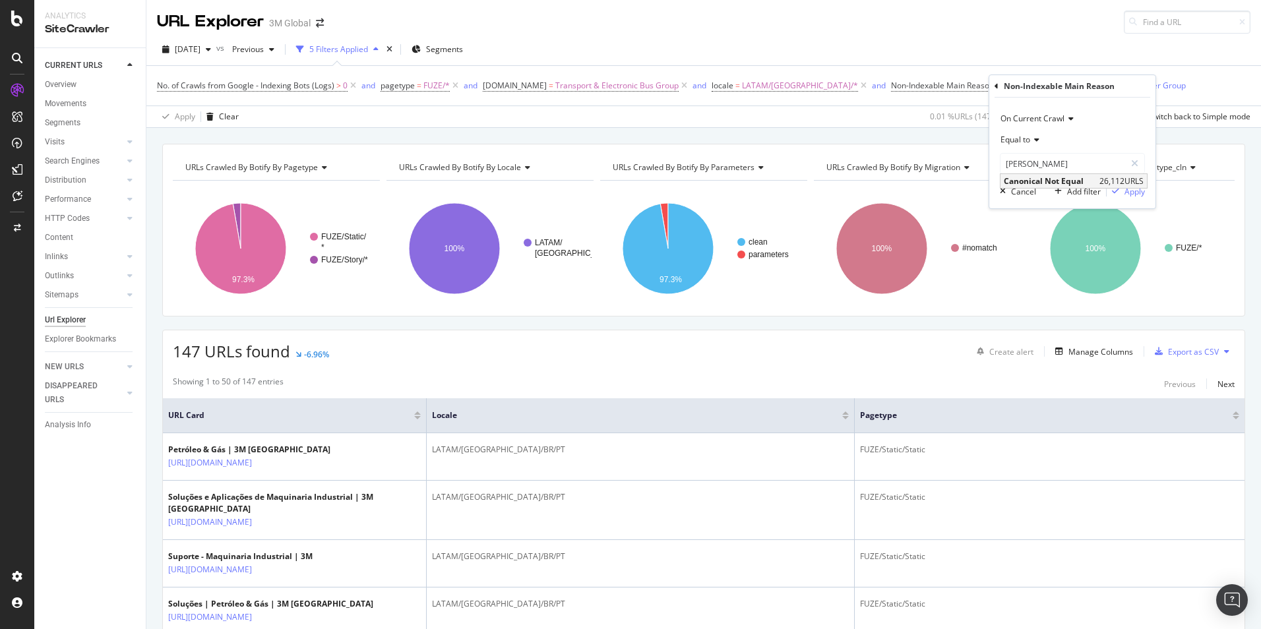
click at [1020, 183] on span "Canonical Not Equal" at bounding box center [1050, 180] width 92 height 11
type input "Canonical Not Equal"
click at [1132, 191] on div "Apply" at bounding box center [1135, 191] width 20 height 11
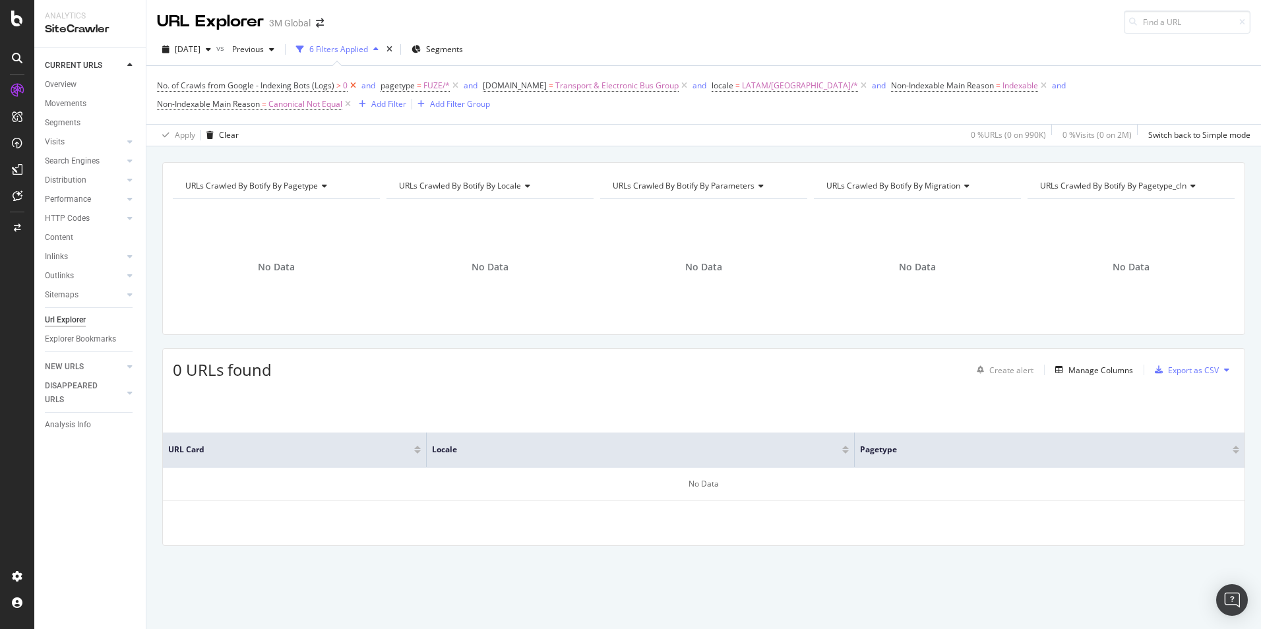
click at [354, 87] on icon at bounding box center [353, 85] width 11 height 13
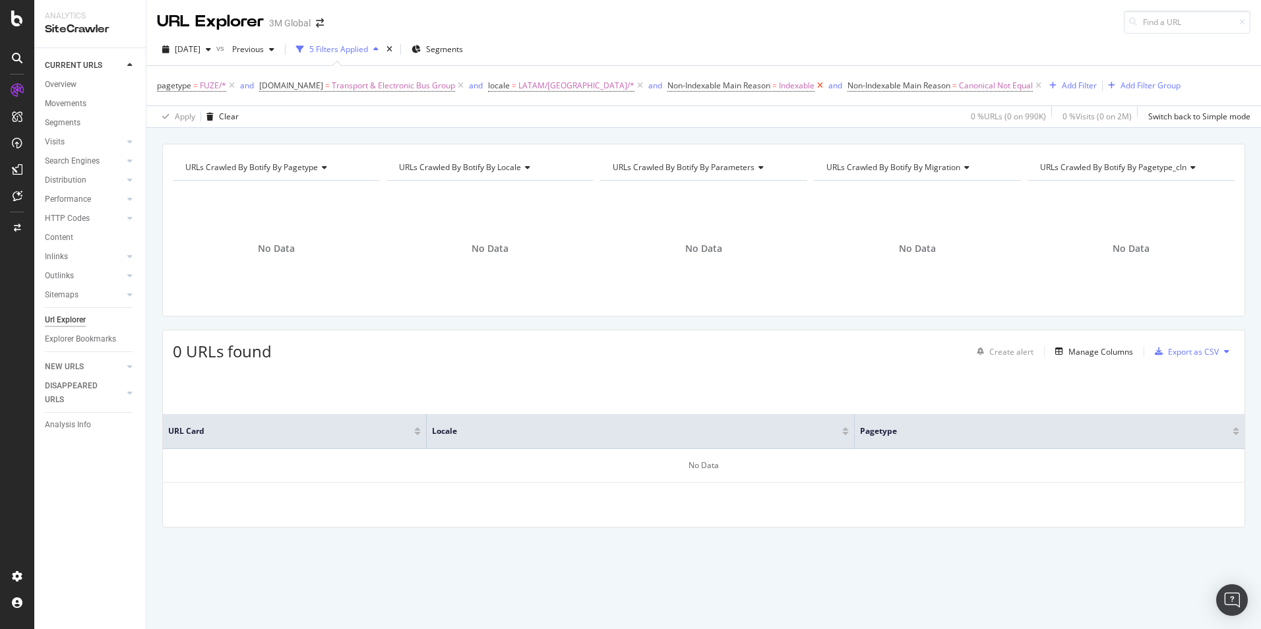
click at [815, 84] on icon at bounding box center [820, 85] width 11 height 13
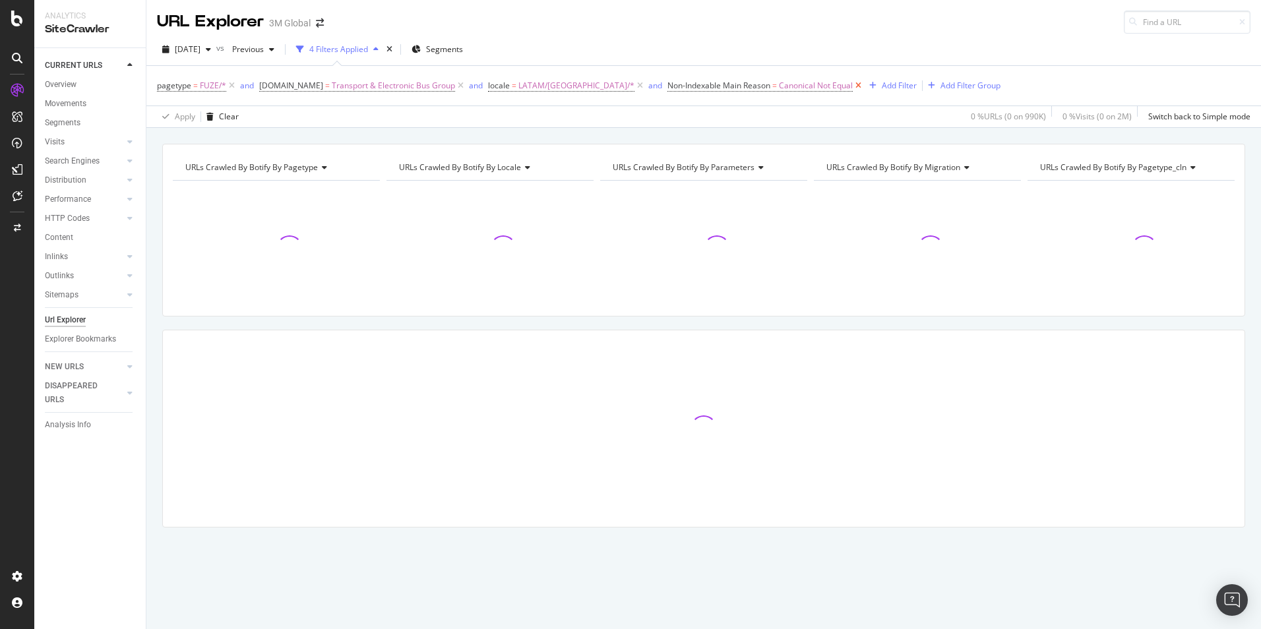
click at [853, 88] on icon at bounding box center [858, 85] width 11 height 13
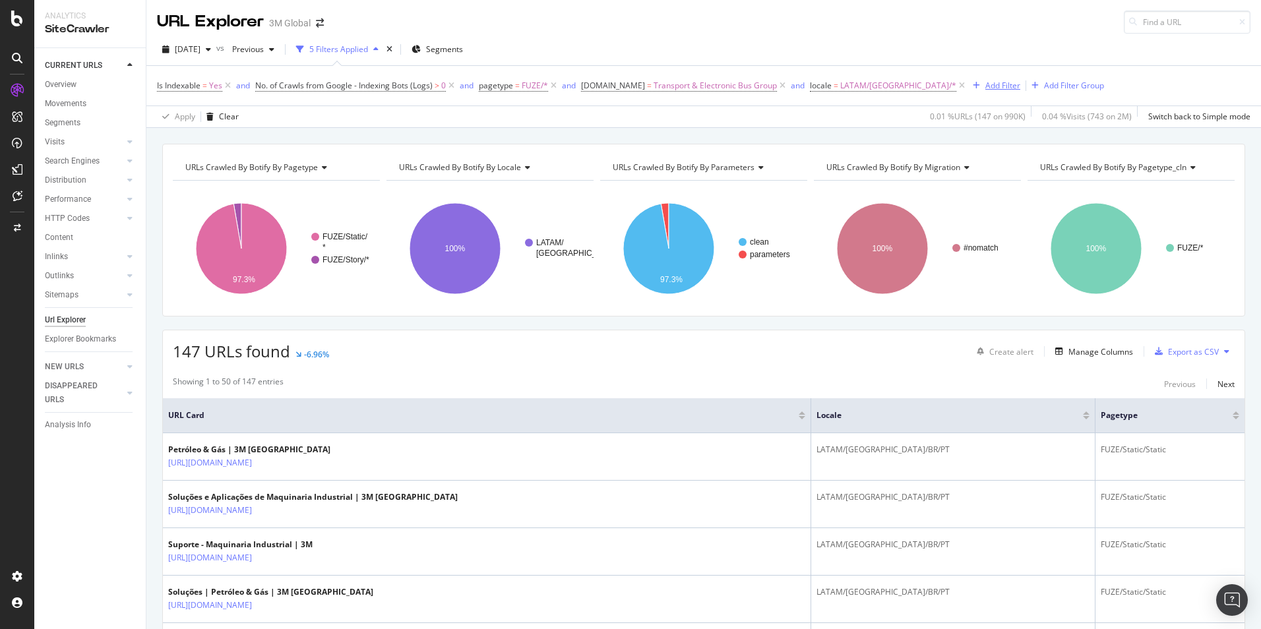
click at [986, 84] on div "Add Filter" at bounding box center [1003, 85] width 35 height 11
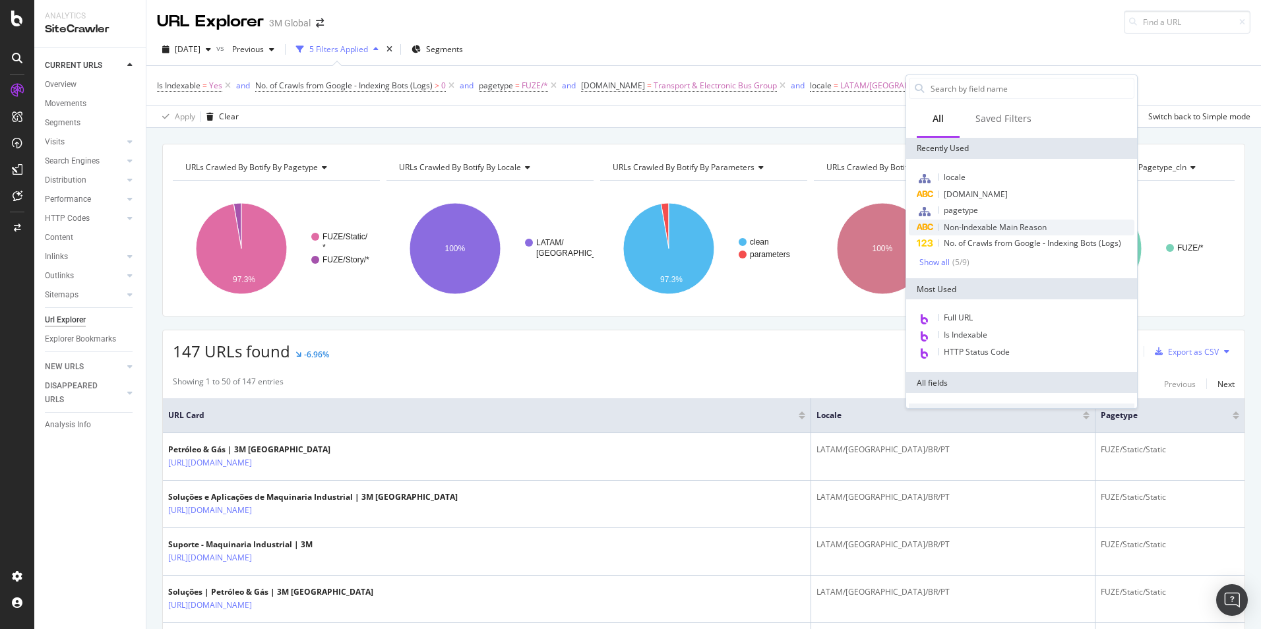
click at [1025, 229] on span "Non-Indexable Main Reason" at bounding box center [995, 227] width 103 height 11
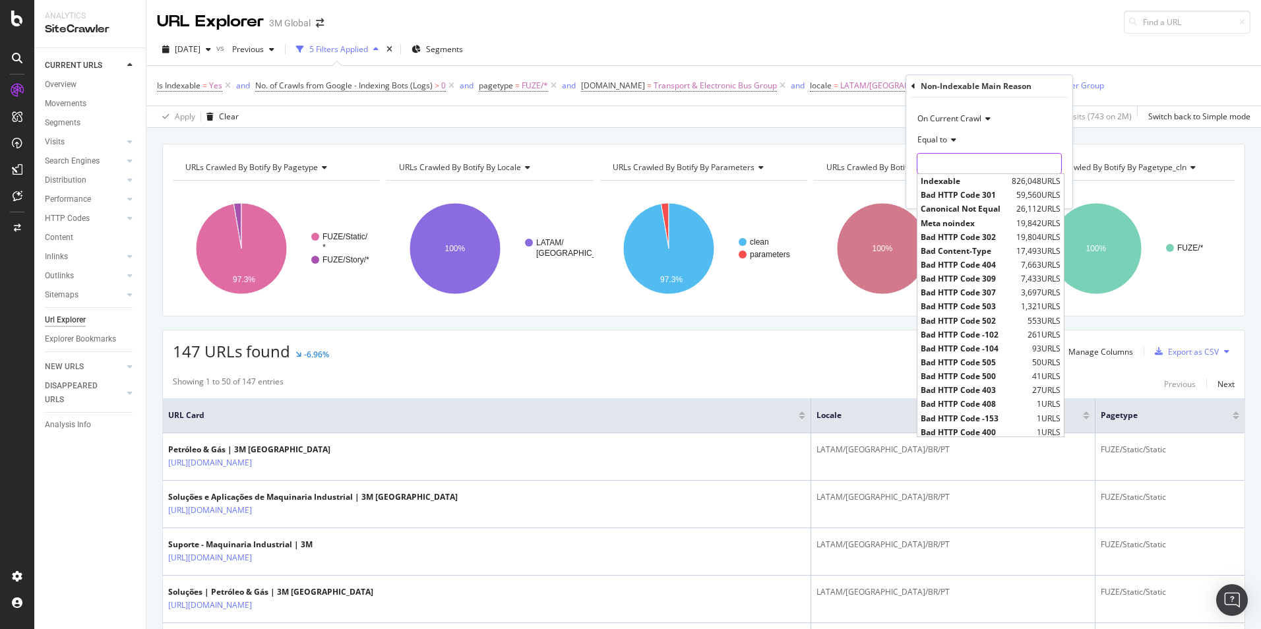
click at [976, 162] on input "text" at bounding box center [990, 163] width 144 height 21
click at [965, 209] on span "Canonical Not Equal" at bounding box center [967, 208] width 92 height 11
type input "Canonical Not Equal"
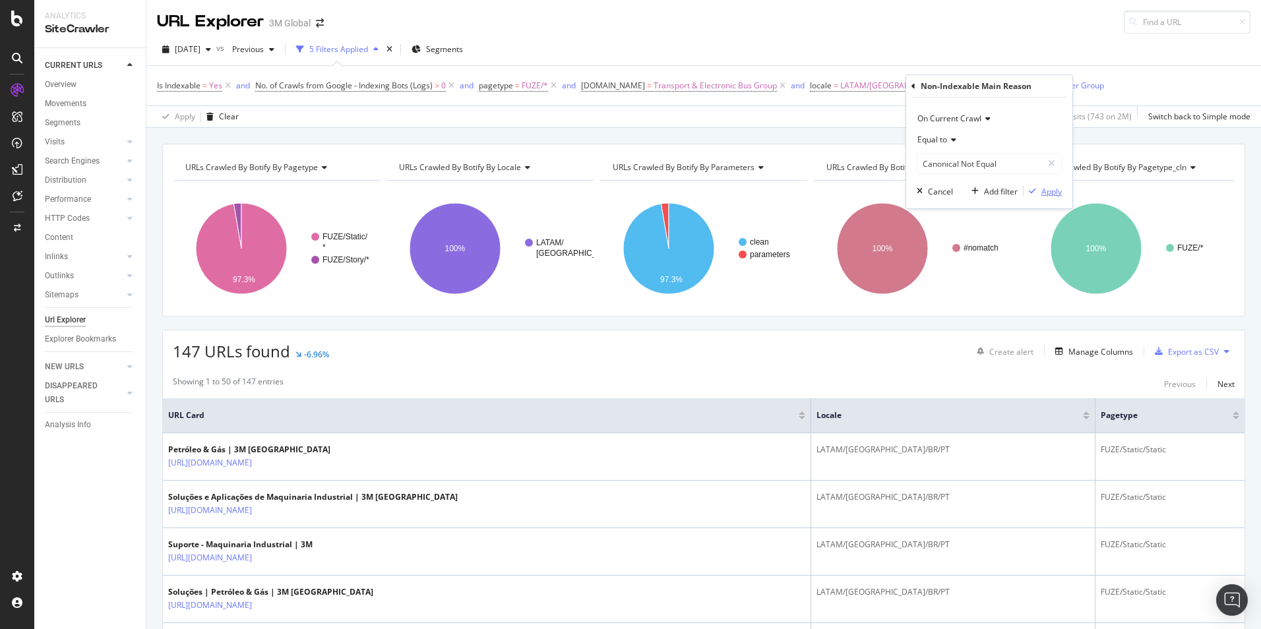
click at [1044, 190] on div "Apply" at bounding box center [1052, 191] width 20 height 11
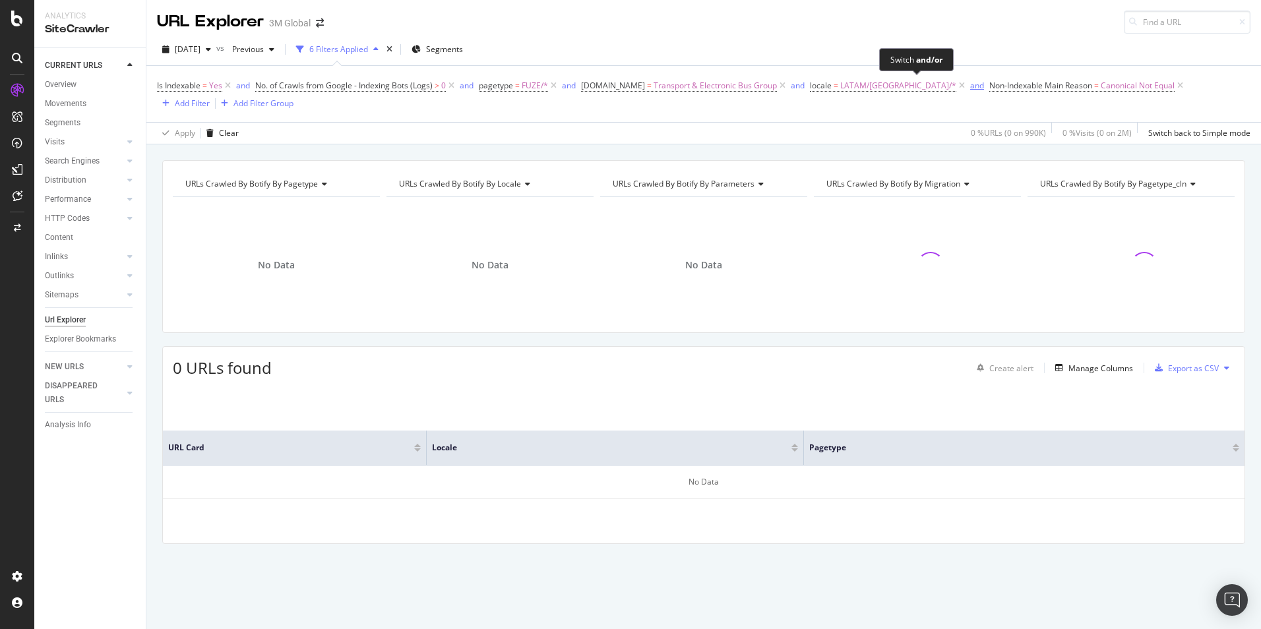
click at [970, 84] on div "and" at bounding box center [977, 85] width 14 height 11
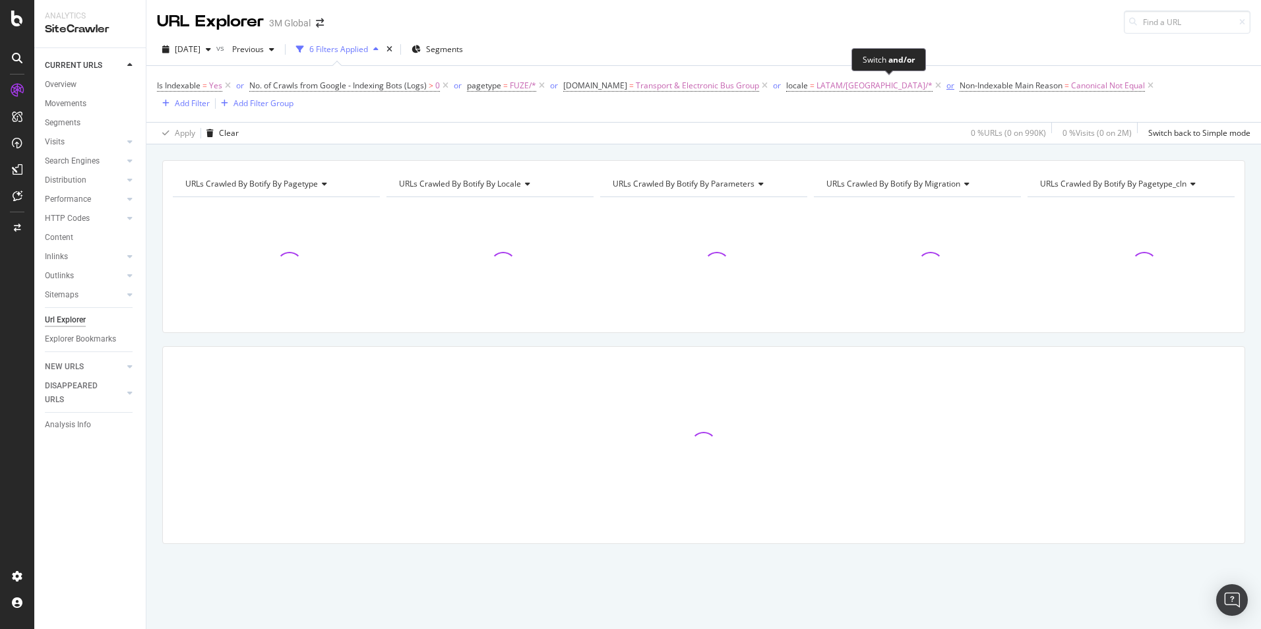
click at [947, 87] on div "or" at bounding box center [951, 85] width 8 height 11
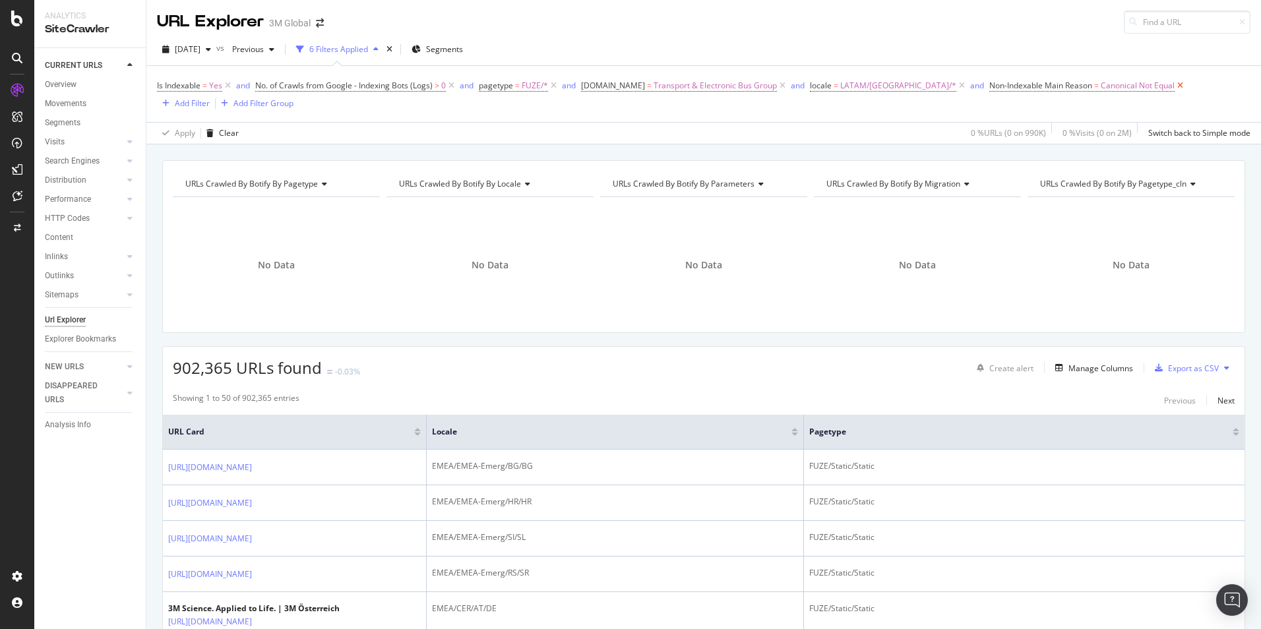
drag, startPoint x: 1120, startPoint y: 82, endPoint x: 1088, endPoint y: 129, distance: 57.5
click at [1175, 82] on icon at bounding box center [1180, 85] width 11 height 13
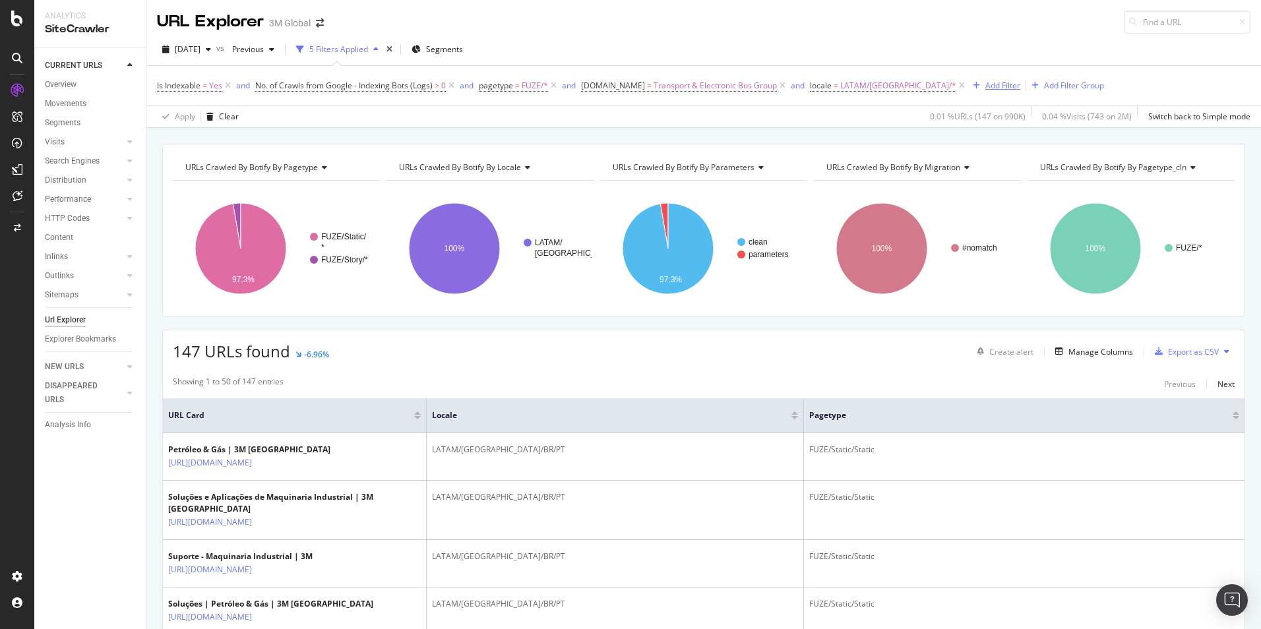
click at [968, 86] on div "button" at bounding box center [977, 86] width 18 height 8
click at [1152, 86] on div "Is Indexable = Yes and No. of Crawls from Google - Indexing Bots (Logs) > 0 and…" at bounding box center [704, 86] width 1094 height 40
click at [986, 80] on div "Add Filter" at bounding box center [1003, 85] width 35 height 11
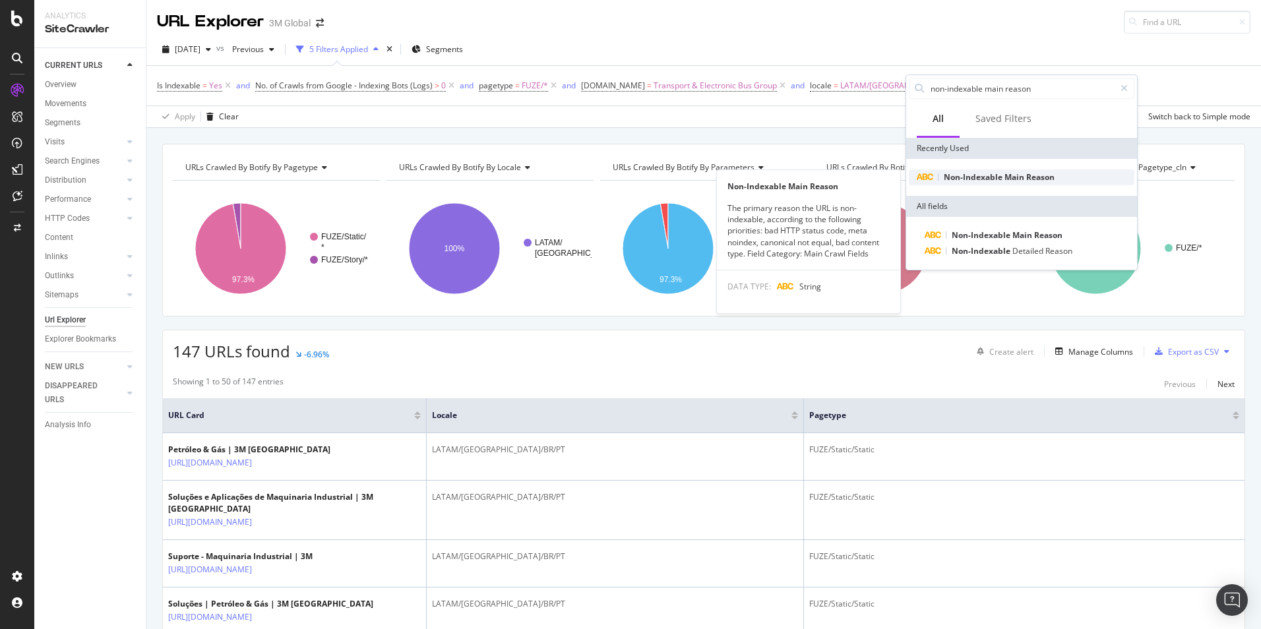
type input "non-indexable main reason"
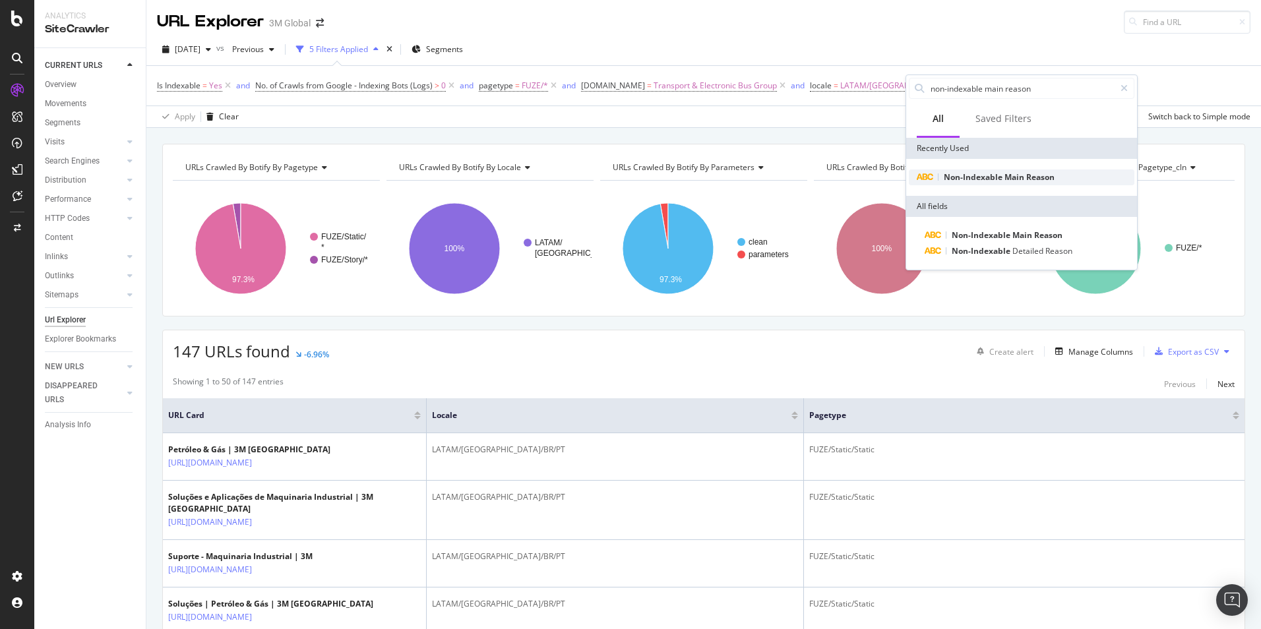
click at [992, 178] on span "Non-Indexable" at bounding box center [974, 177] width 61 height 11
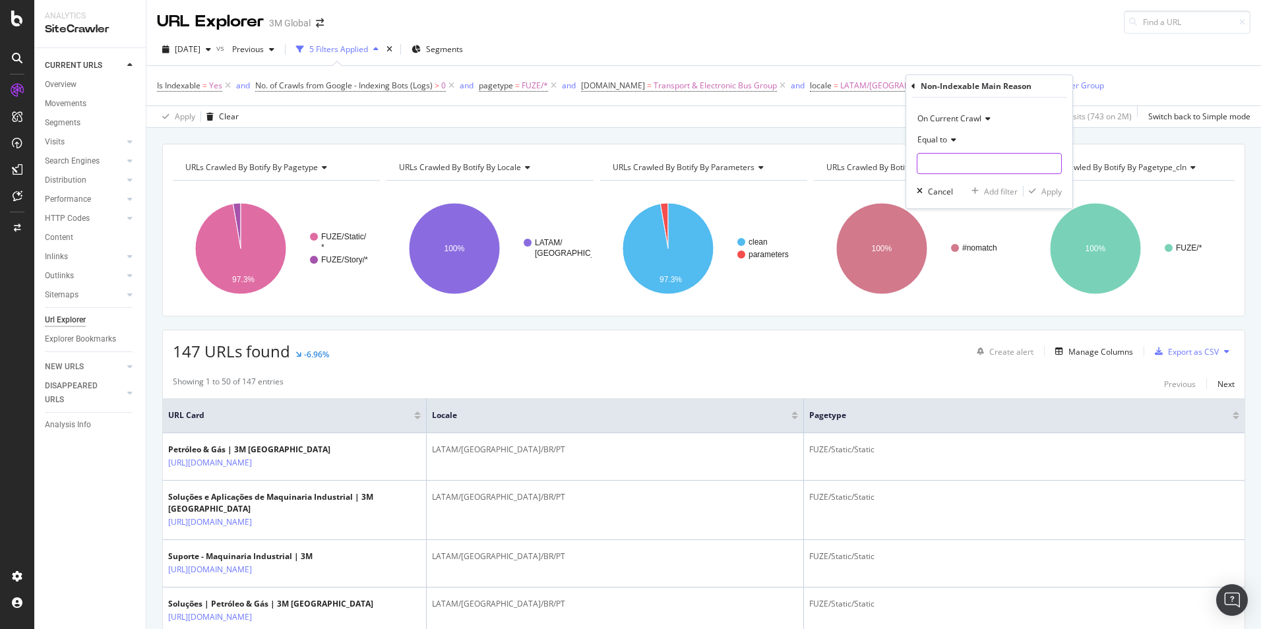
click at [988, 161] on input "text" at bounding box center [990, 163] width 144 height 21
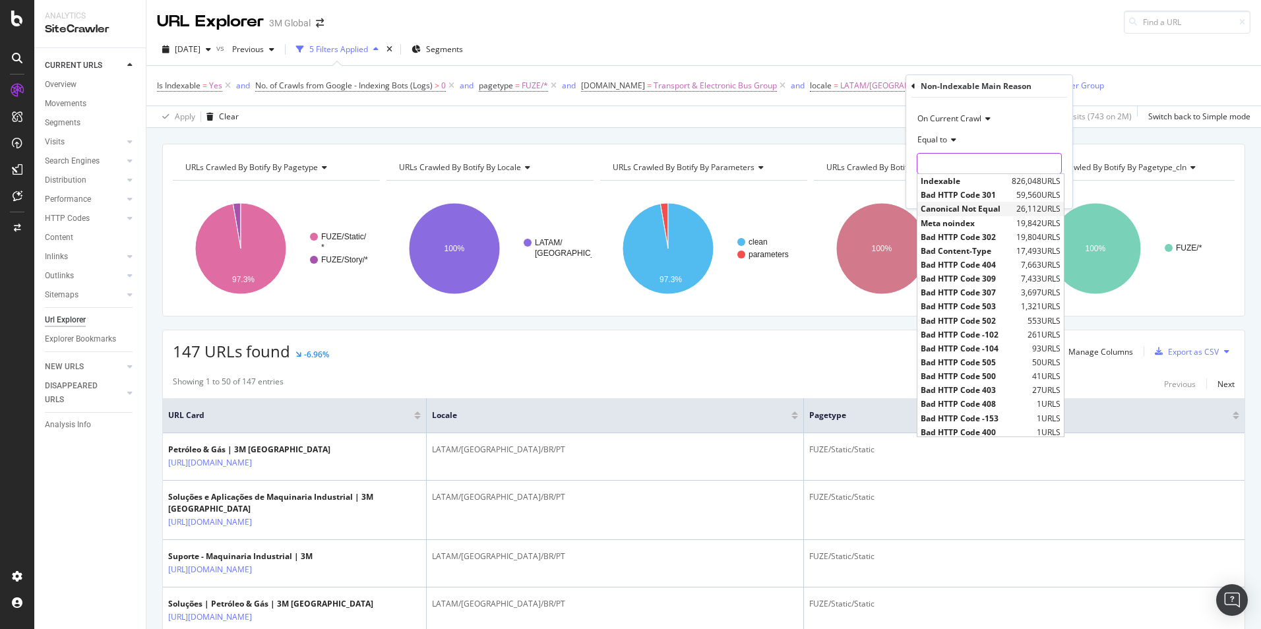
scroll to position [3, 0]
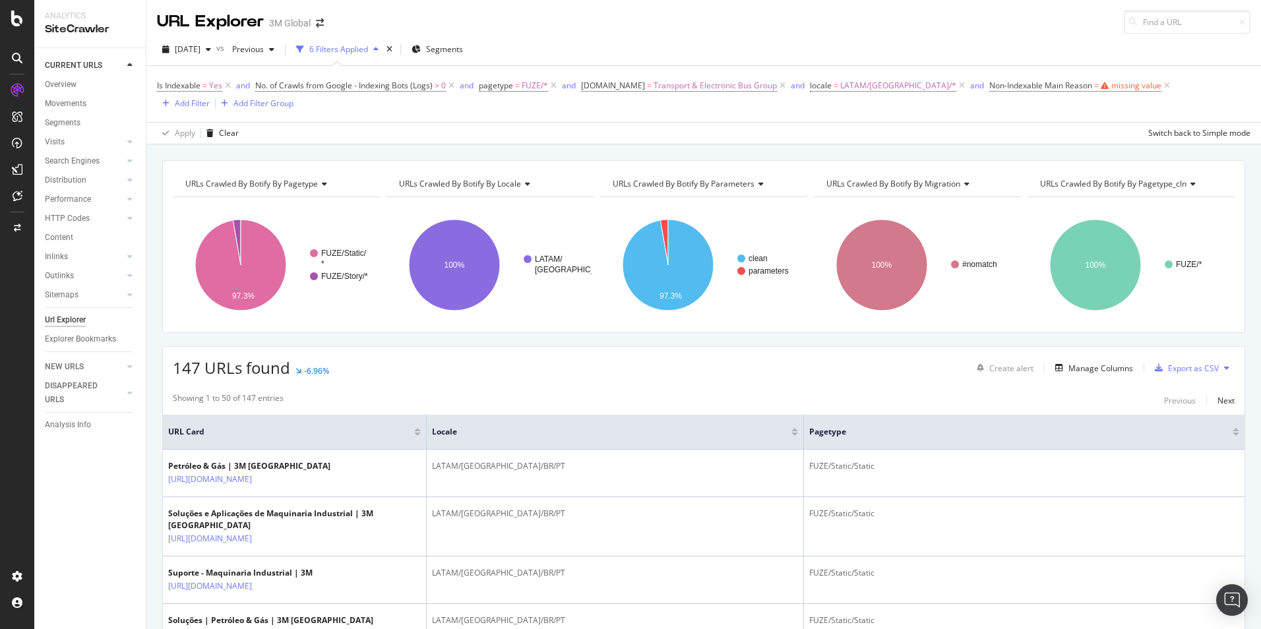
click at [864, 129] on div "URL Explorer 3M Global 2025 Sep. 14th vs Previous 6 Filters Applied Segments Is…" at bounding box center [703, 314] width 1115 height 629
click at [1162, 87] on icon at bounding box center [1167, 85] width 11 height 13
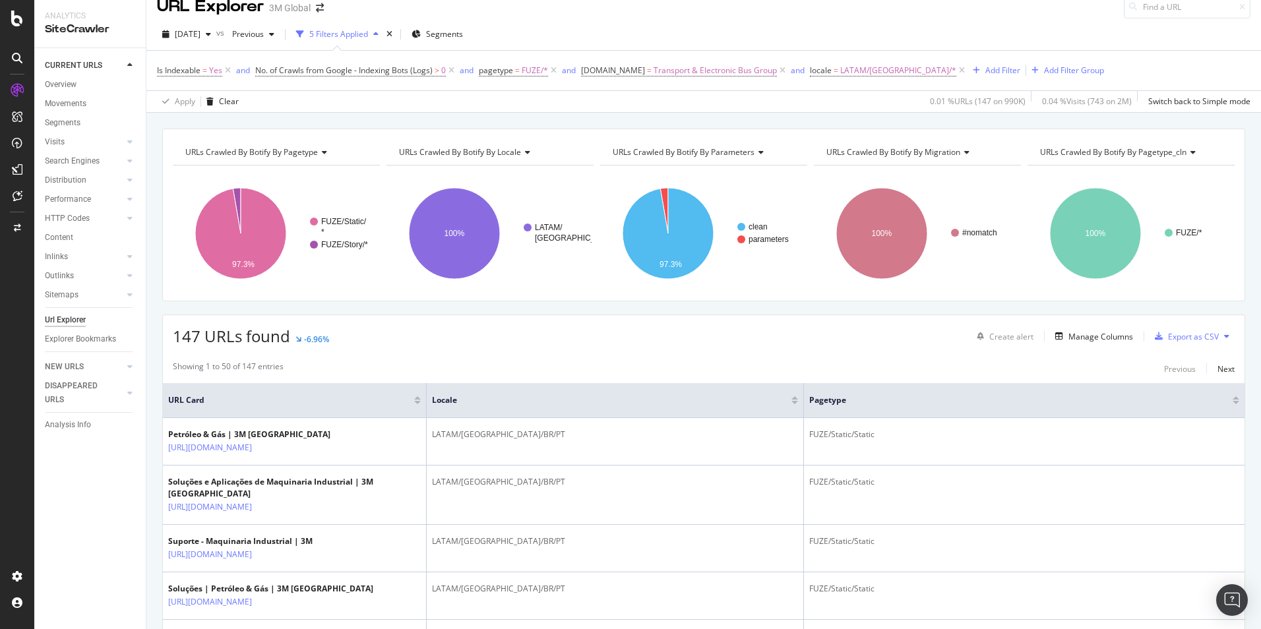
scroll to position [0, 0]
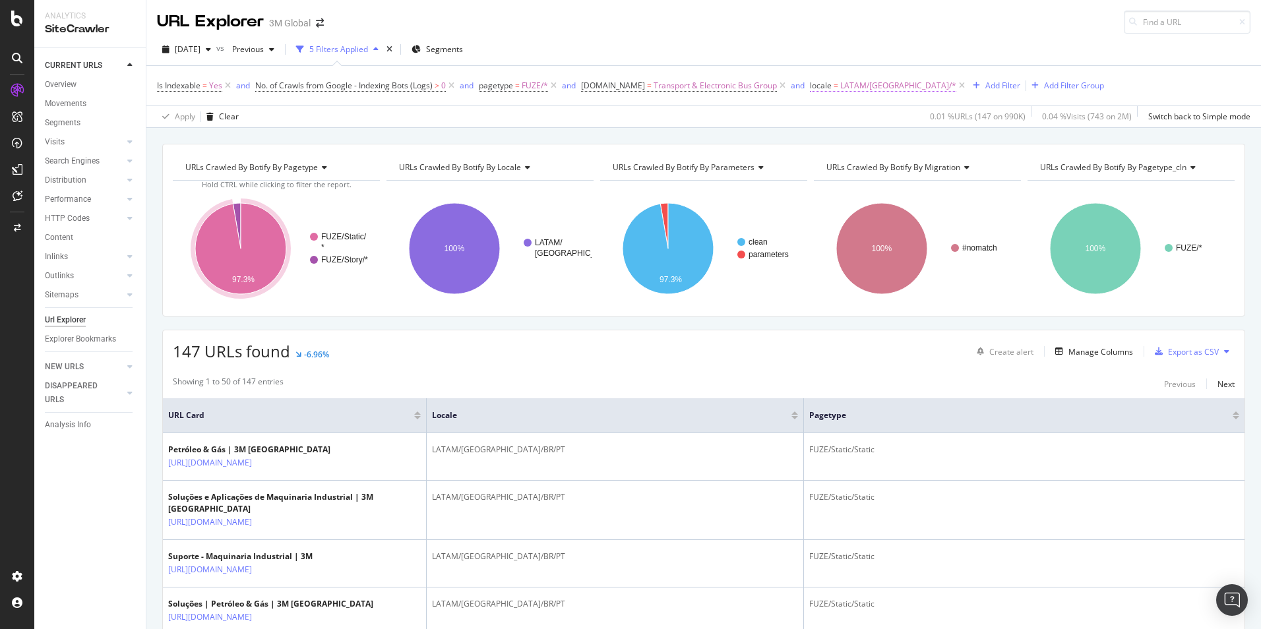
click at [878, 84] on span "LATAM/[GEOGRAPHIC_DATA]/*" at bounding box center [898, 86] width 116 height 18
click at [869, 160] on span "LATAM/[GEOGRAPHIC_DATA]" at bounding box center [875, 161] width 109 height 11
click at [1073, 100] on div "Is Indexable = Yes and No. of Crawls from Google - Indexing Bots (Logs) > 0 and…" at bounding box center [704, 86] width 1094 height 40
click at [986, 84] on div "Add Filter" at bounding box center [1003, 85] width 35 height 11
click at [986, 86] on div "Add Filter" at bounding box center [1003, 85] width 35 height 11
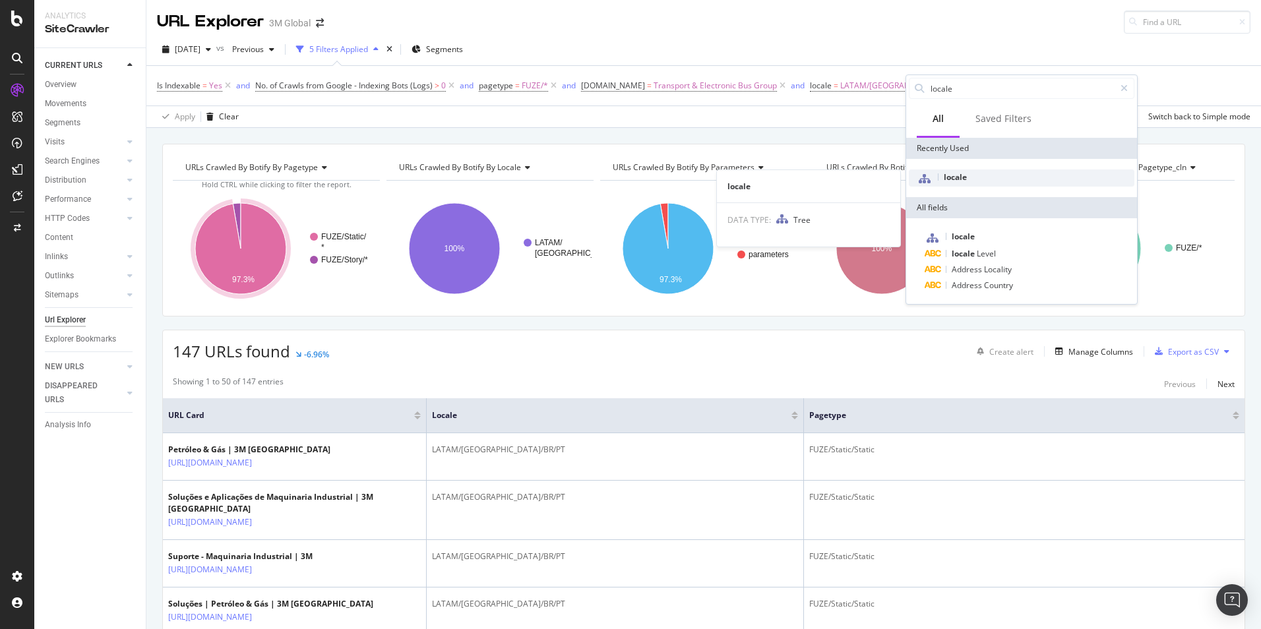
type input "locale"
click at [962, 177] on span "locale" at bounding box center [955, 177] width 23 height 11
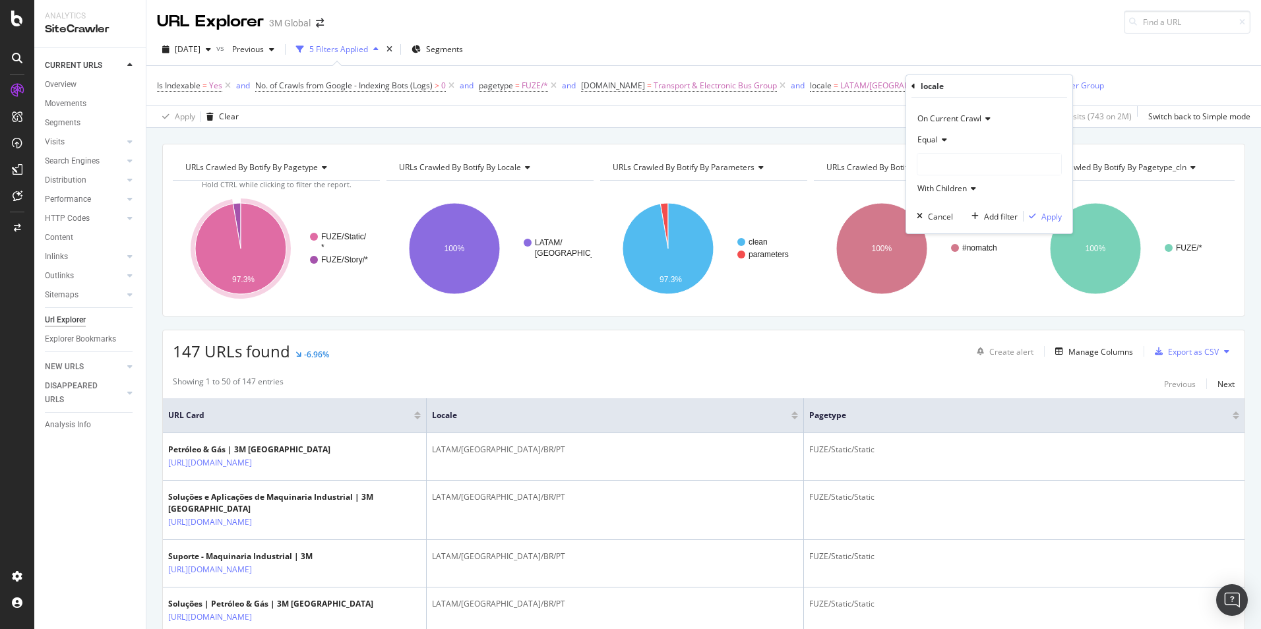
click at [958, 168] on div at bounding box center [990, 164] width 144 height 21
click at [925, 231] on icon at bounding box center [926, 232] width 5 height 8
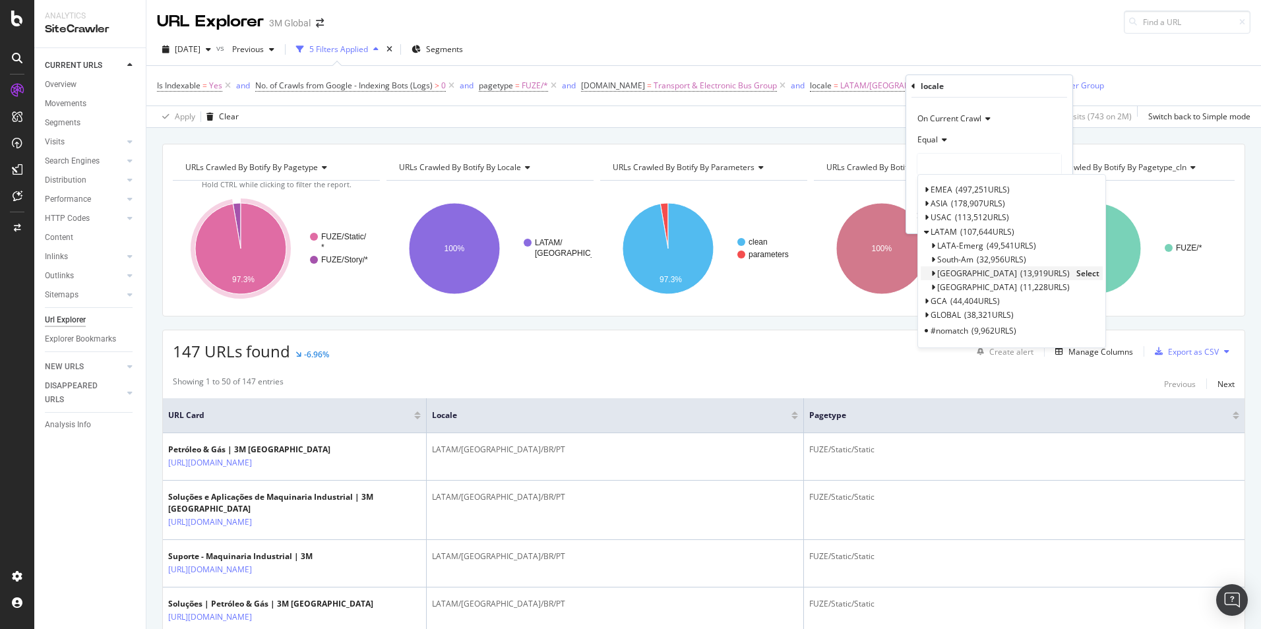
click at [1077, 276] on span "Select" at bounding box center [1088, 273] width 23 height 11
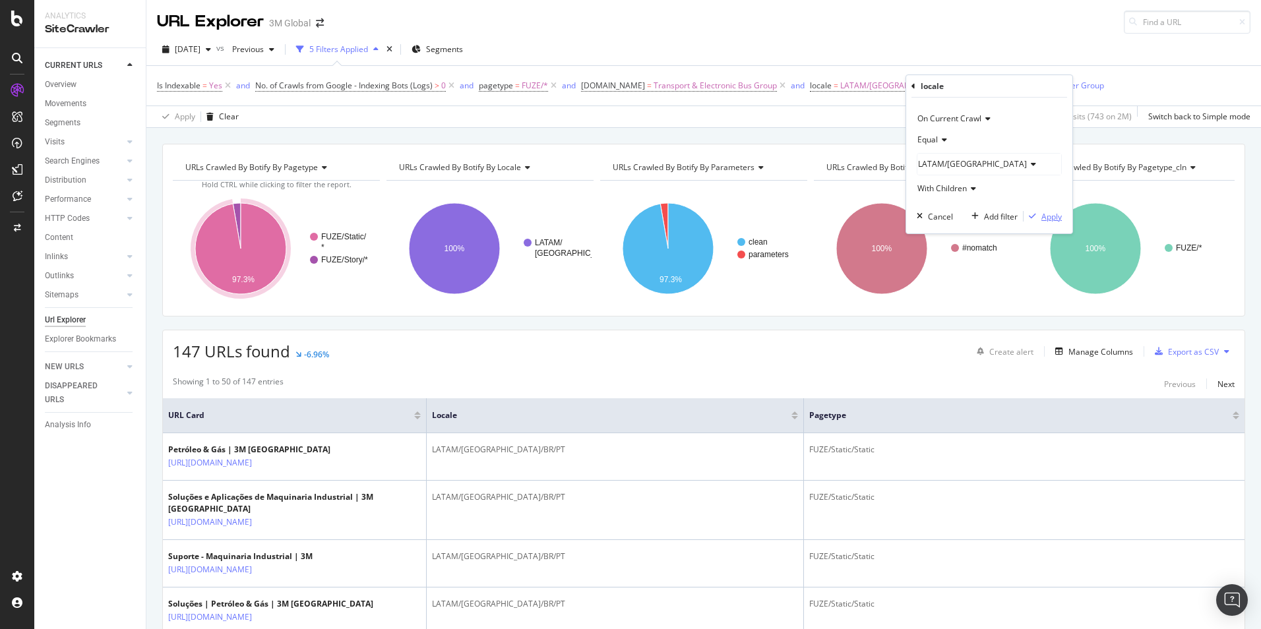
click at [1047, 218] on div "Apply" at bounding box center [1052, 216] width 20 height 11
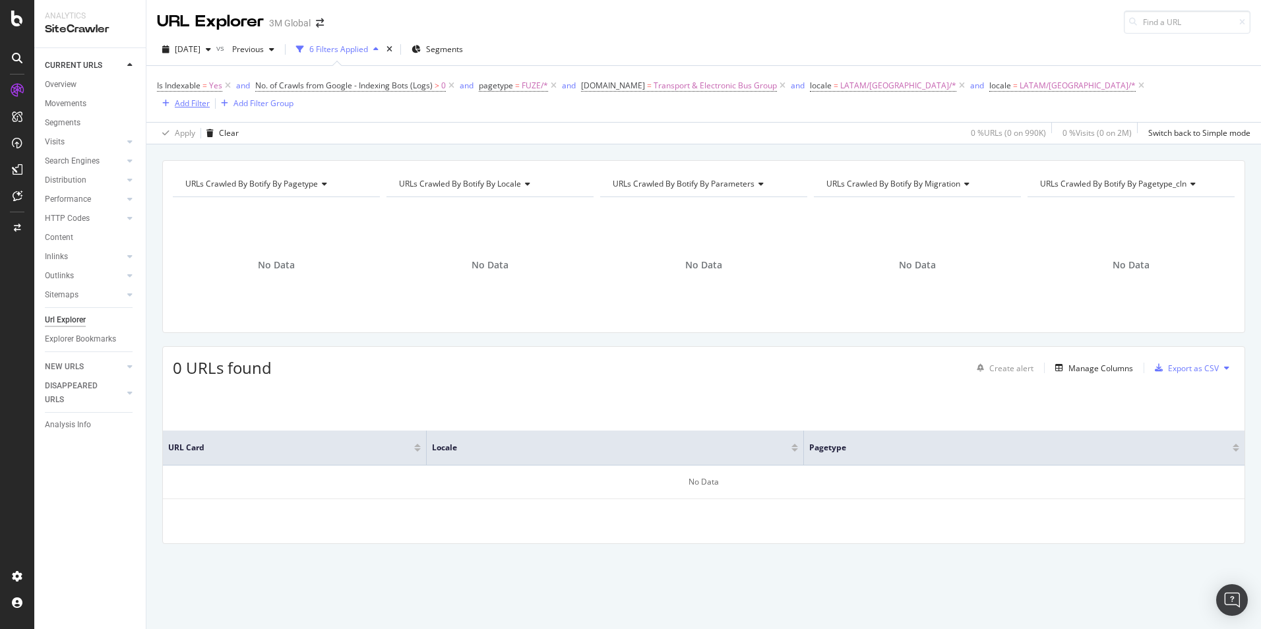
click at [210, 98] on div "Add Filter" at bounding box center [192, 103] width 35 height 11
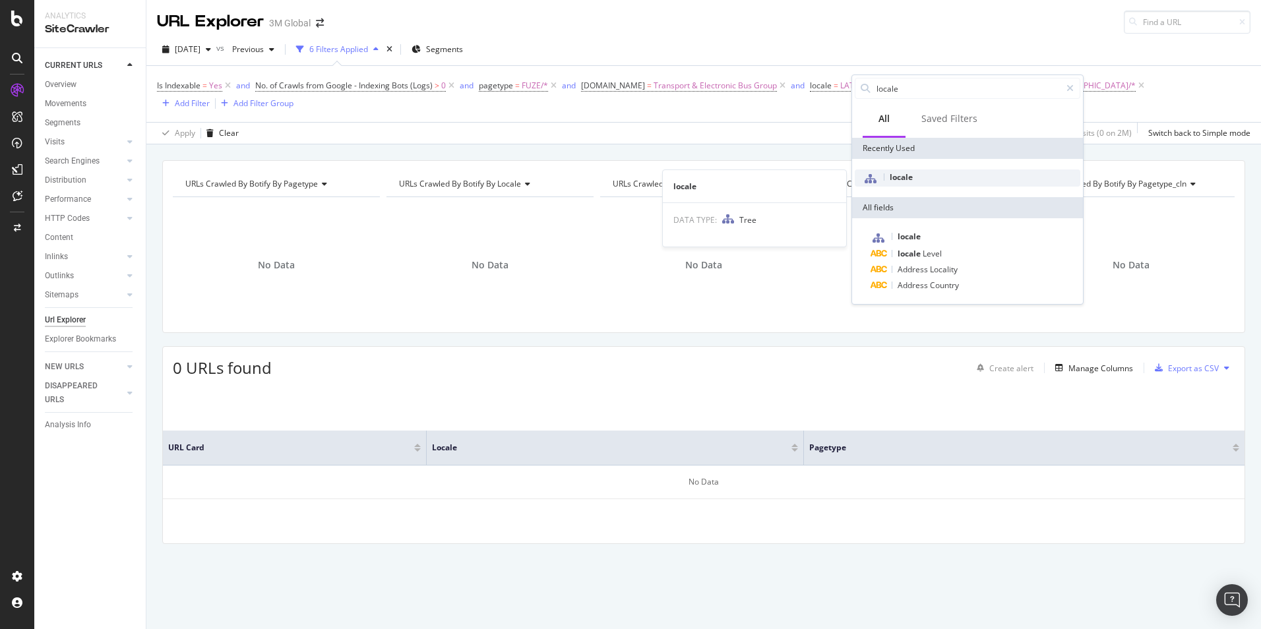
click at [904, 179] on span "locale" at bounding box center [901, 177] width 23 height 11
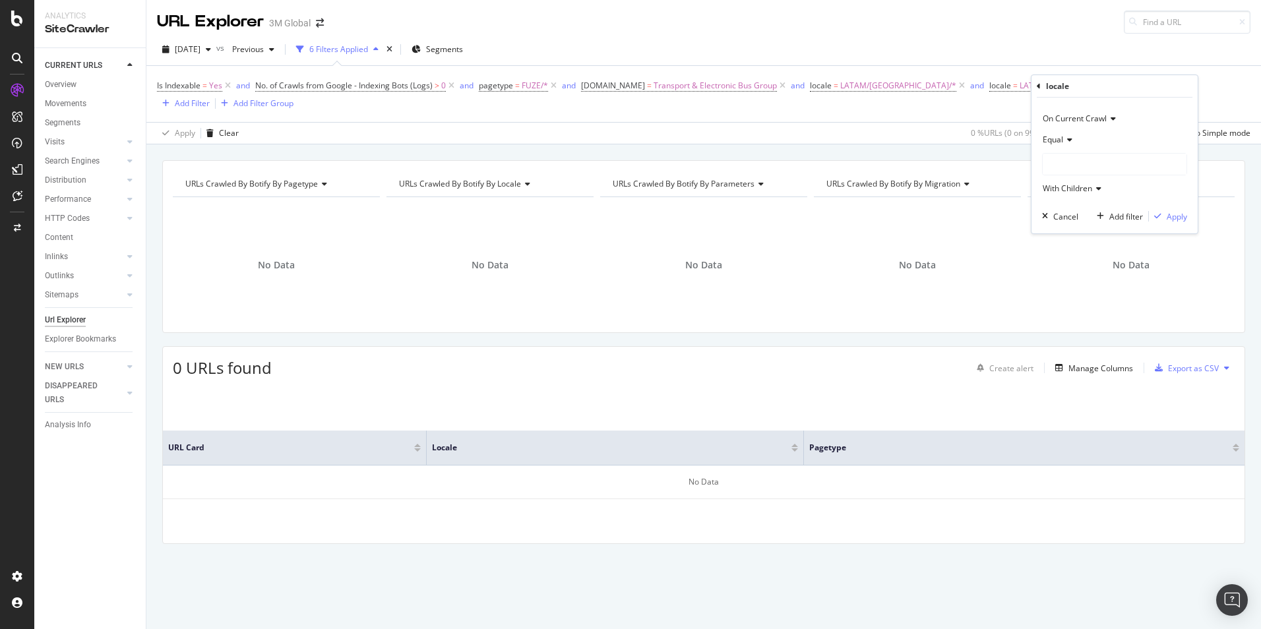
click at [1096, 161] on div at bounding box center [1115, 164] width 144 height 21
click at [1050, 232] on icon at bounding box center [1052, 232] width 5 height 8
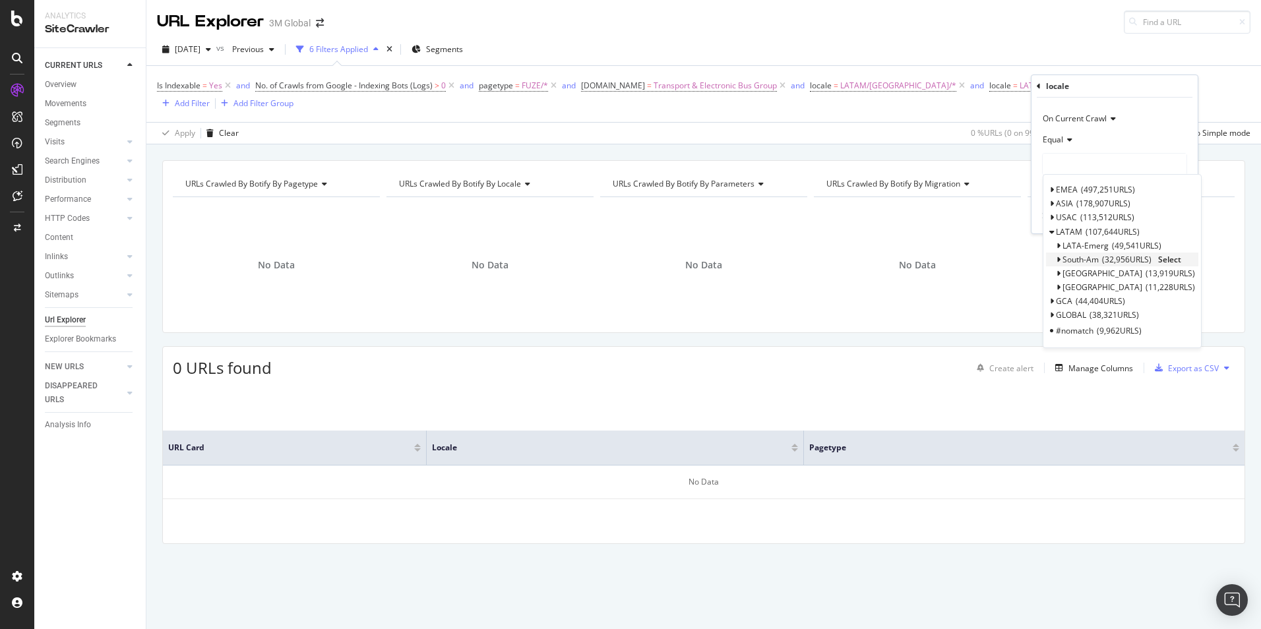
click at [1176, 258] on span "Select" at bounding box center [1169, 259] width 23 height 11
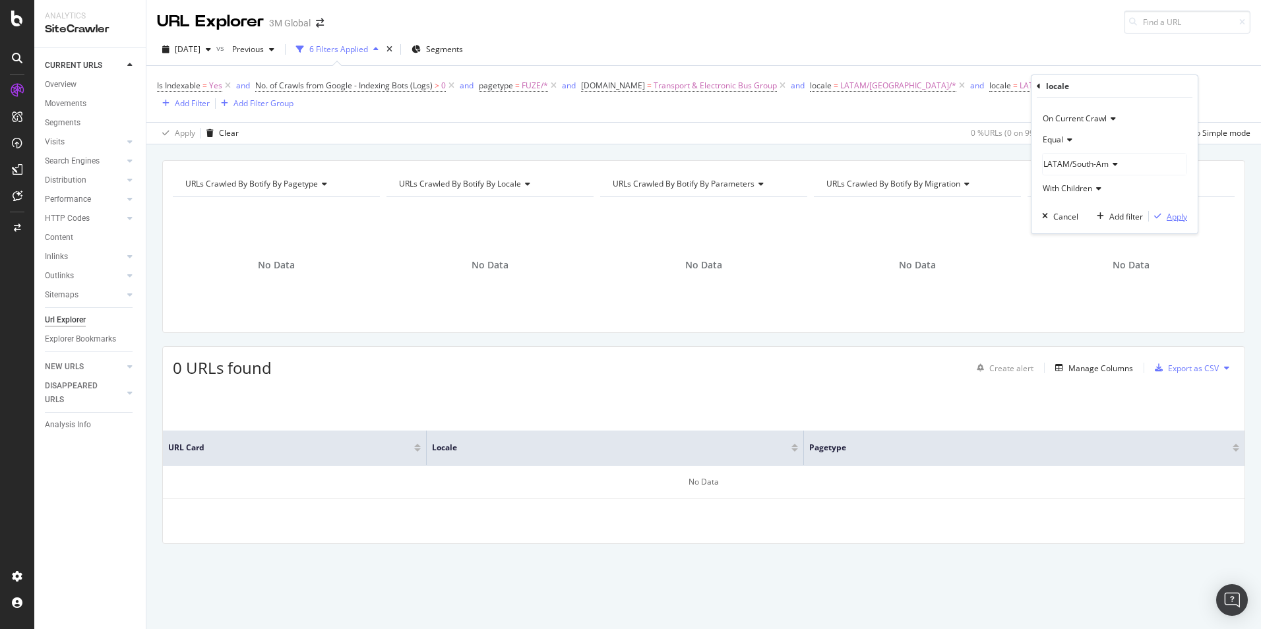
click at [1181, 217] on div "Apply" at bounding box center [1177, 216] width 20 height 11
click at [956, 86] on icon at bounding box center [961, 85] width 11 height 13
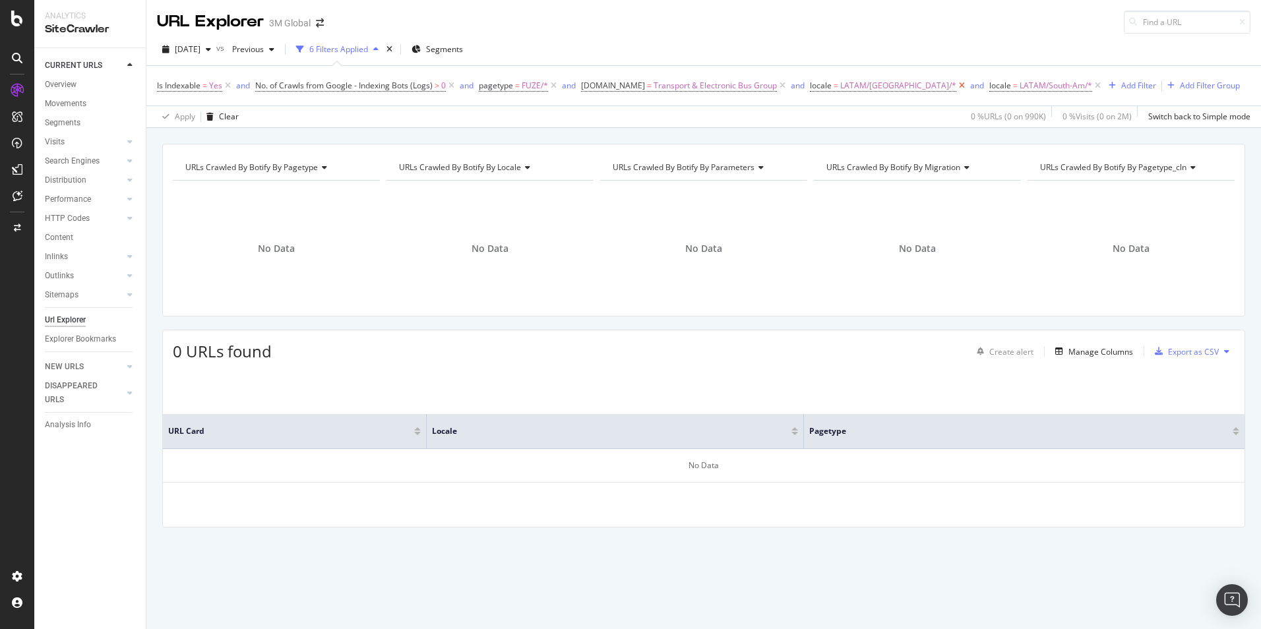
click at [956, 85] on icon at bounding box center [961, 85] width 11 height 13
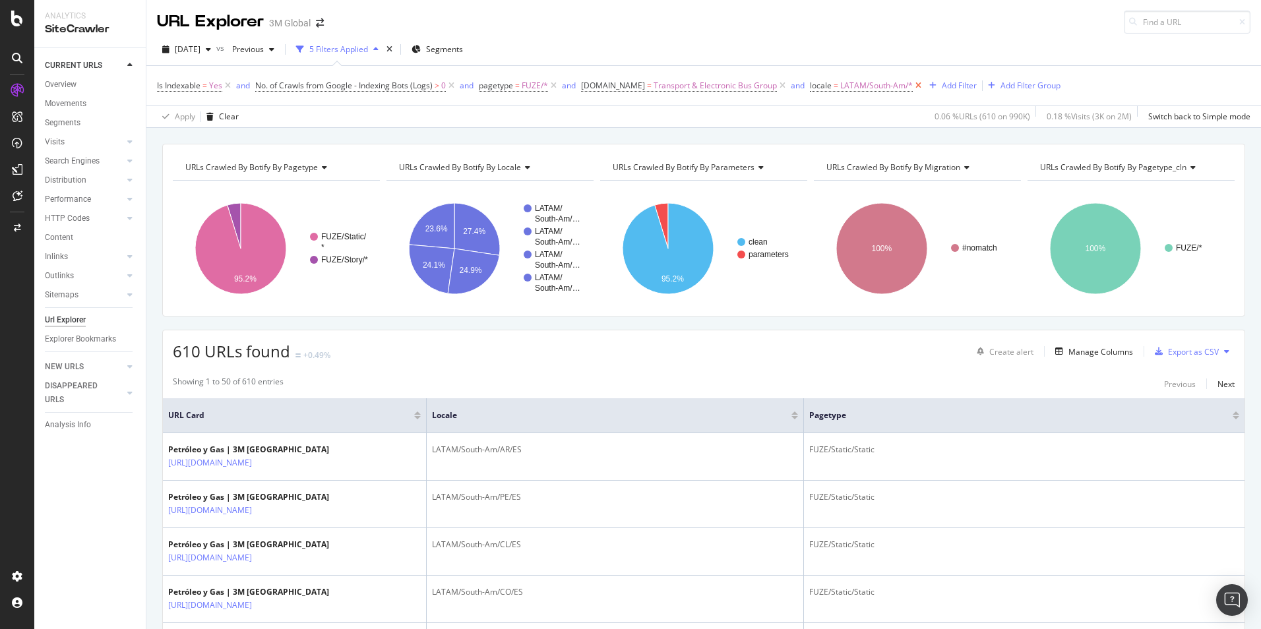
click at [917, 84] on icon at bounding box center [918, 85] width 11 height 13
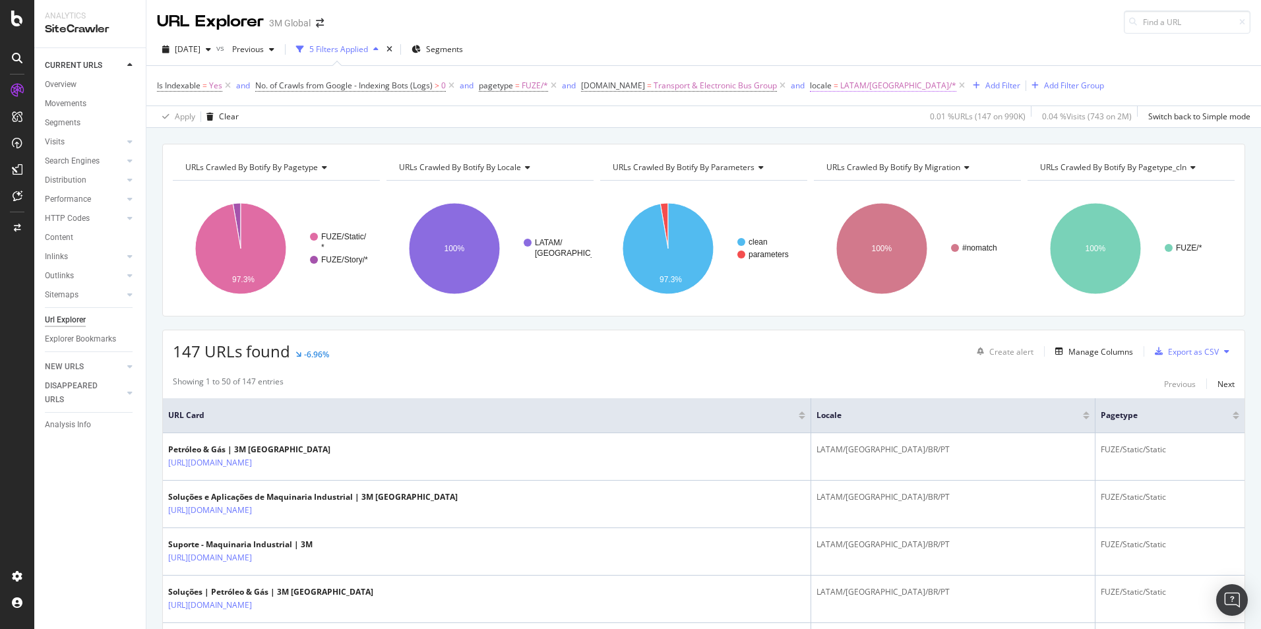
click at [848, 88] on span "LATAM/[GEOGRAPHIC_DATA]/*" at bounding box center [898, 86] width 116 height 18
click at [852, 163] on span "LATAM/[GEOGRAPHIC_DATA]" at bounding box center [875, 161] width 109 height 11
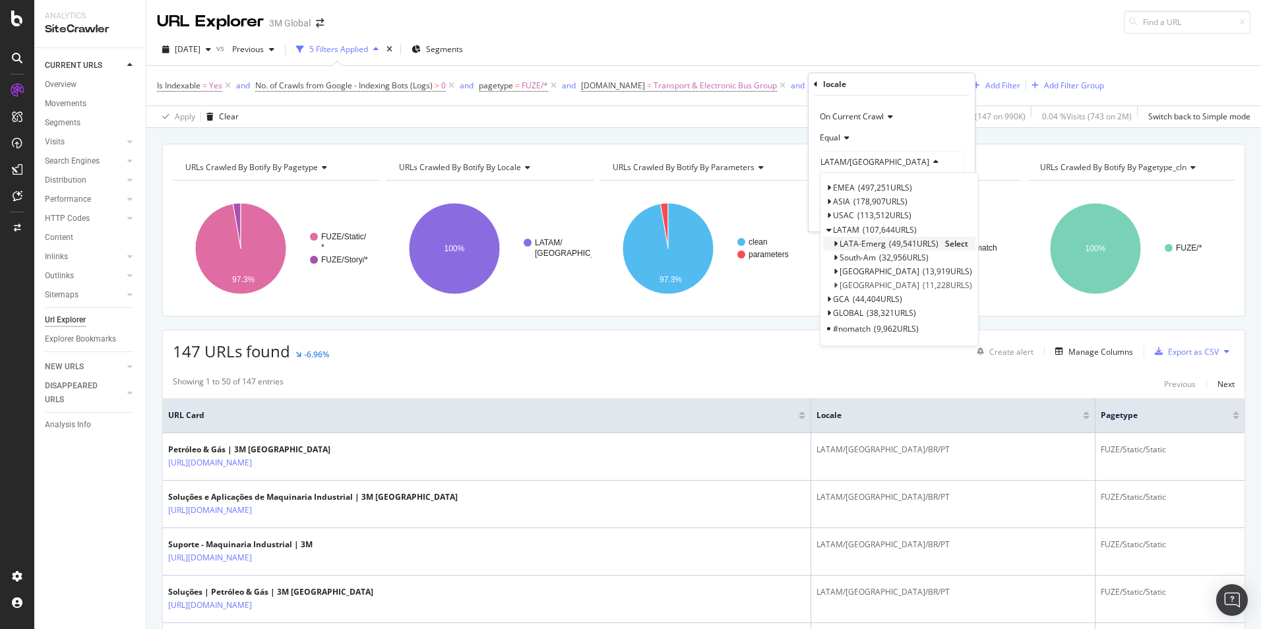
click at [835, 244] on icon at bounding box center [835, 244] width 5 height 8
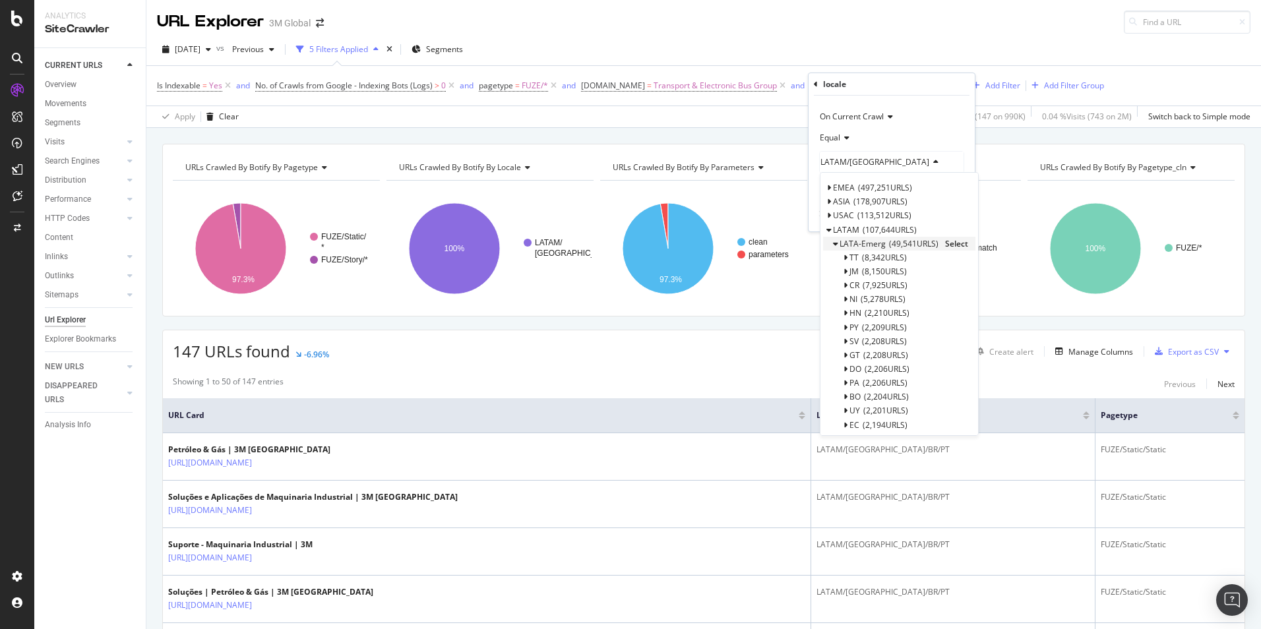
click at [834, 242] on icon at bounding box center [835, 244] width 5 height 8
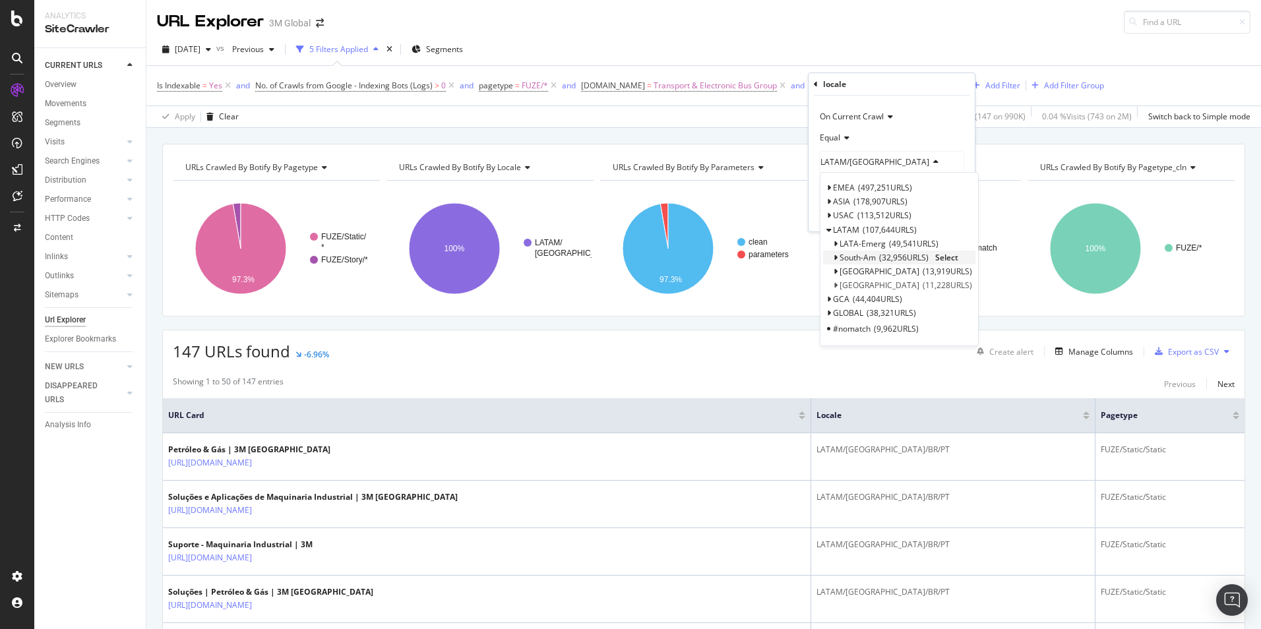
click at [836, 255] on icon at bounding box center [835, 258] width 5 height 8
